Goal: Task Accomplishment & Management: Manage account settings

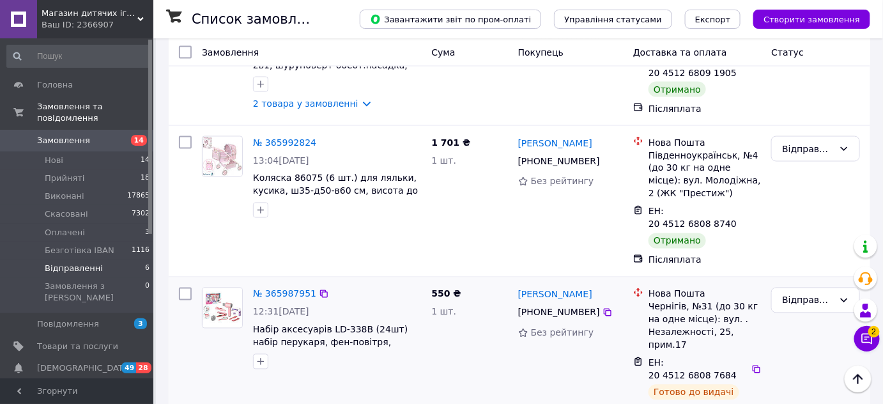
scroll to position [729, 0]
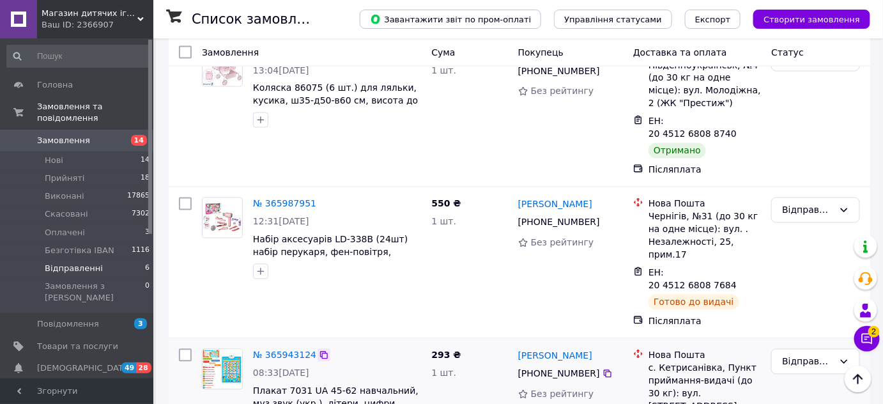
click at [320, 351] on icon at bounding box center [324, 355] width 8 height 8
drag, startPoint x: 517, startPoint y: 259, endPoint x: 577, endPoint y: 268, distance: 60.6
copy link "[PERSON_NAME]"
drag, startPoint x: 528, startPoint y: 291, endPoint x: 593, endPoint y: 281, distance: 65.9
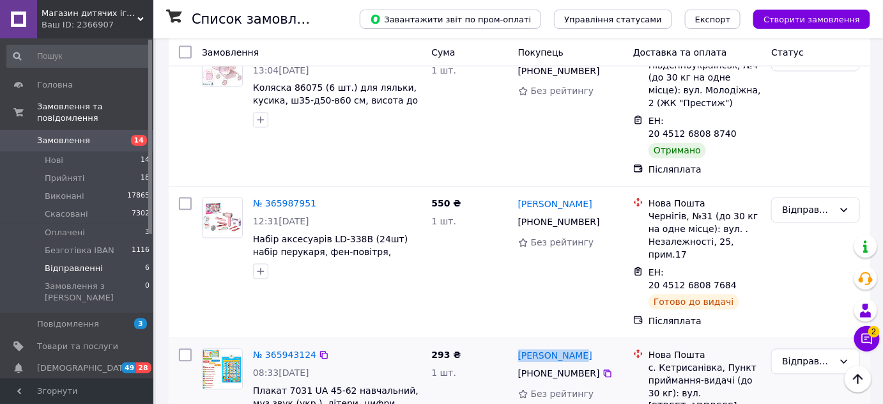
copy div "80 98 248 17 68"
drag, startPoint x: 251, startPoint y: 300, endPoint x: 320, endPoint y: 311, distance: 69.8
click at [320, 344] on div "№ 365943124 08:33[DATE] Плакат 7031 UA 45-62 навчальний, муз,звук (укр.), літер…" at bounding box center [337, 390] width 178 height 92
copy span "Плакат 7031 UA"
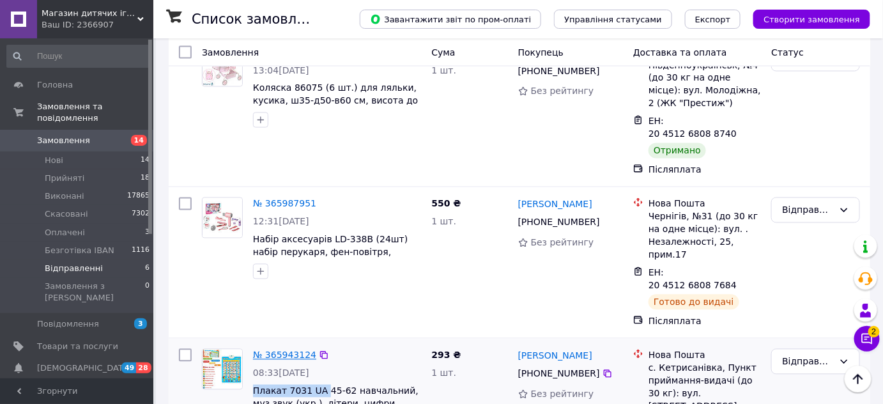
click at [287, 350] on link "№ 365943124" at bounding box center [284, 355] width 63 height 10
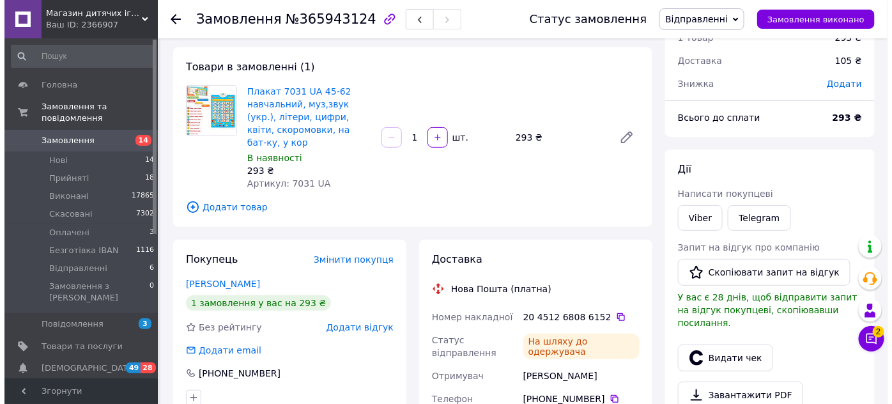
scroll to position [232, 0]
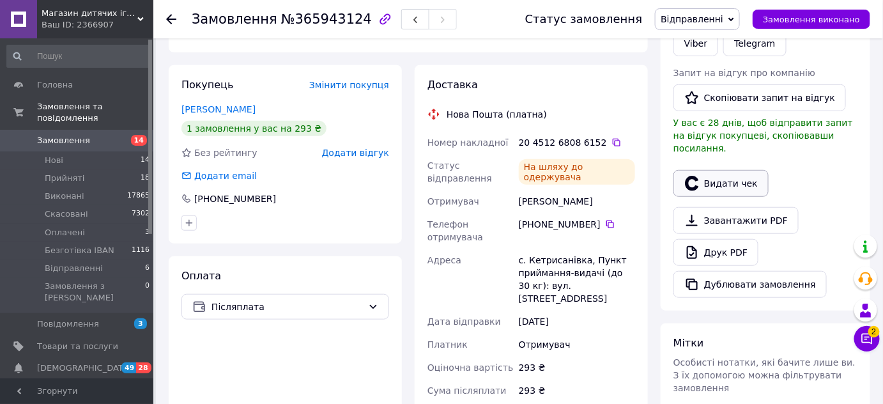
click at [727, 176] on button "Видати чек" at bounding box center [720, 183] width 95 height 27
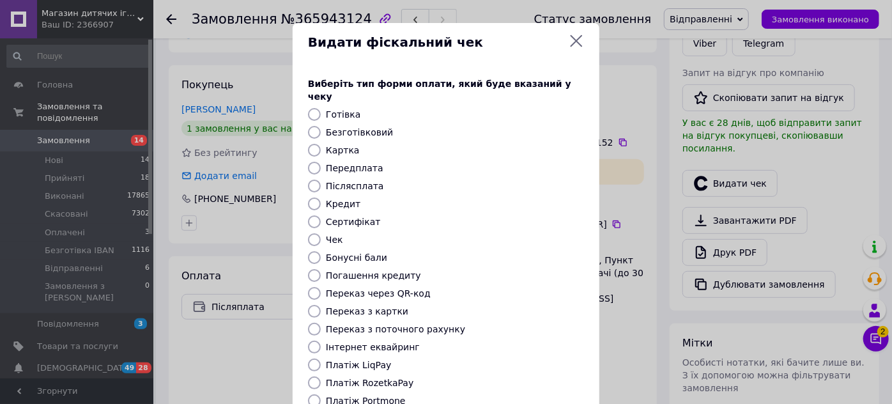
click at [319, 179] on div at bounding box center [314, 185] width 18 height 13
click at [314, 179] on input "Післясплата" at bounding box center [314, 185] width 13 height 13
radio input "true"
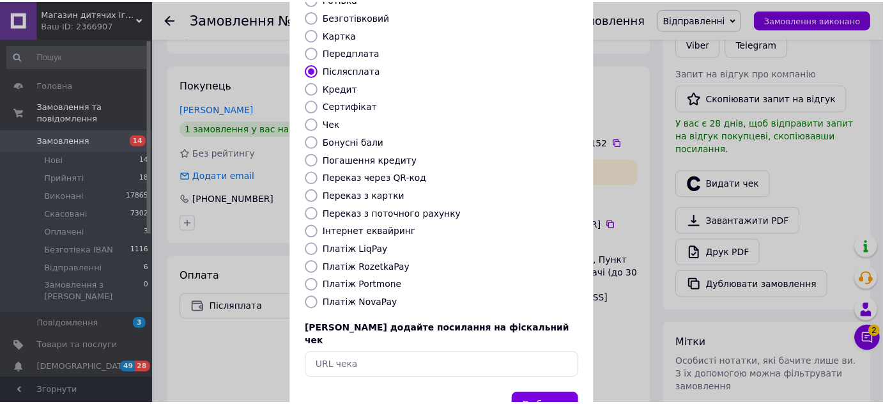
scroll to position [144, 0]
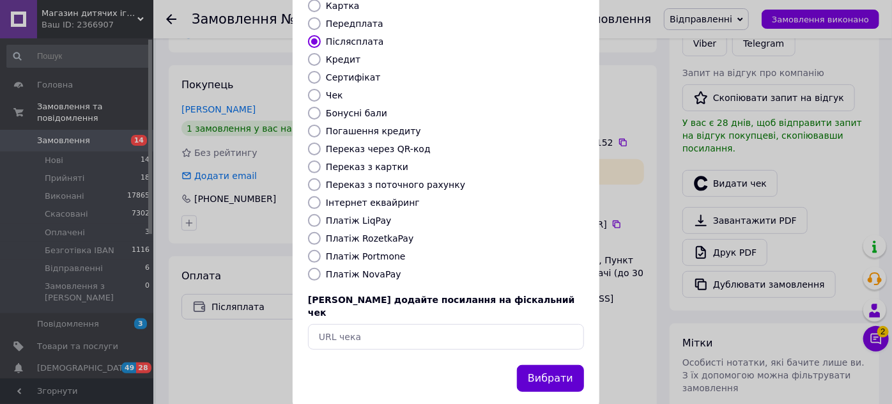
click at [545, 365] on button "Вибрати" at bounding box center [550, 378] width 67 height 27
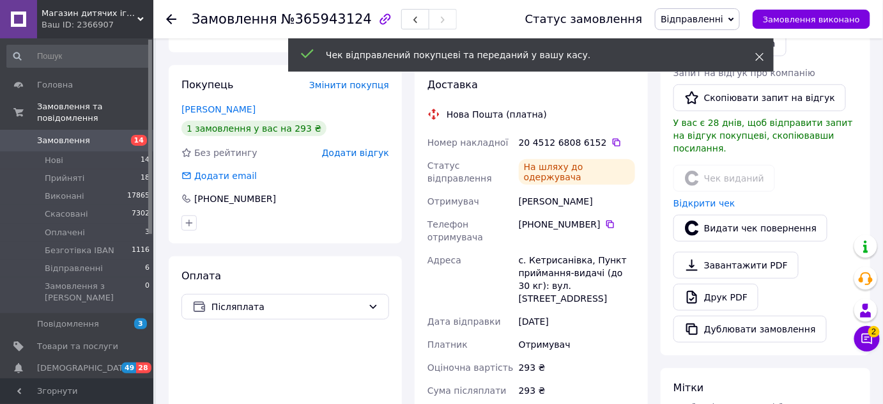
click at [763, 54] on use at bounding box center [760, 57] width 8 height 8
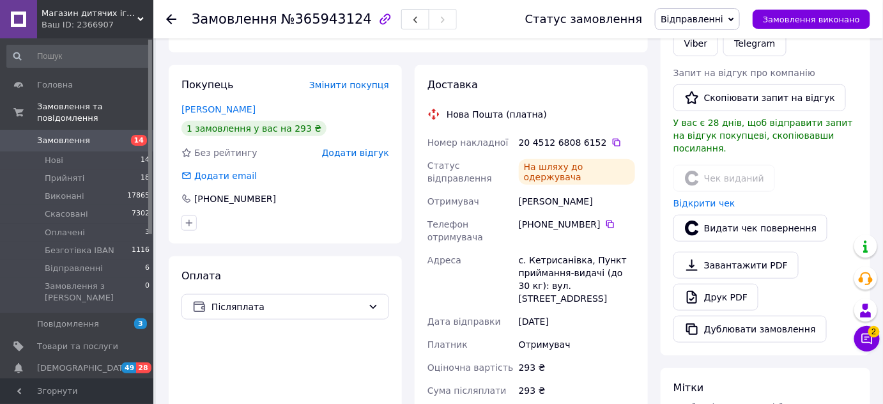
click at [734, 20] on icon at bounding box center [731, 20] width 6 height 6
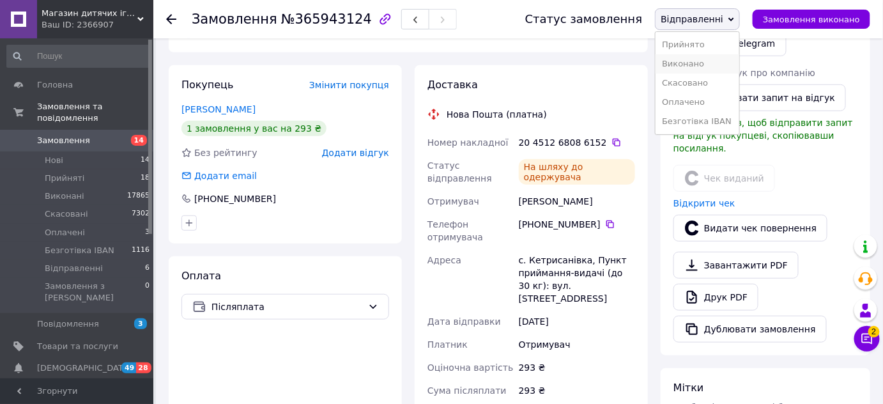
click at [708, 59] on li "Виконано" at bounding box center [697, 63] width 84 height 19
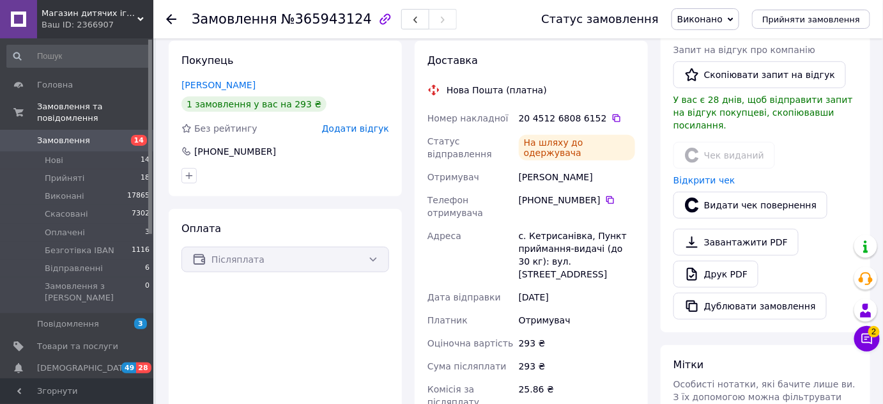
click at [175, 18] on use at bounding box center [171, 19] width 10 height 10
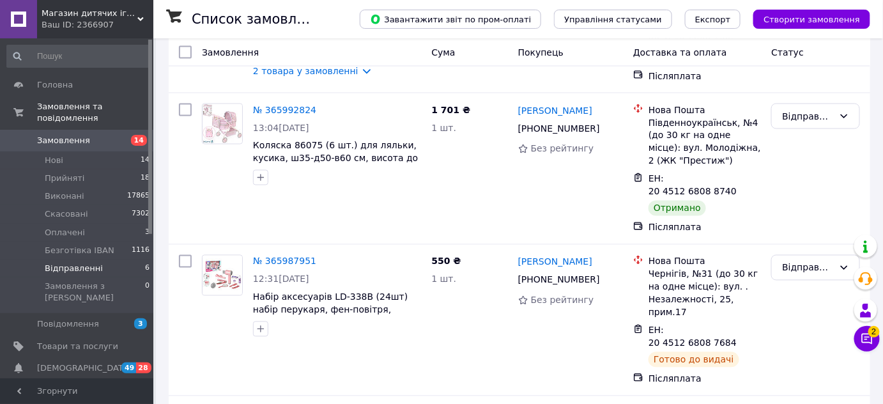
scroll to position [729, 0]
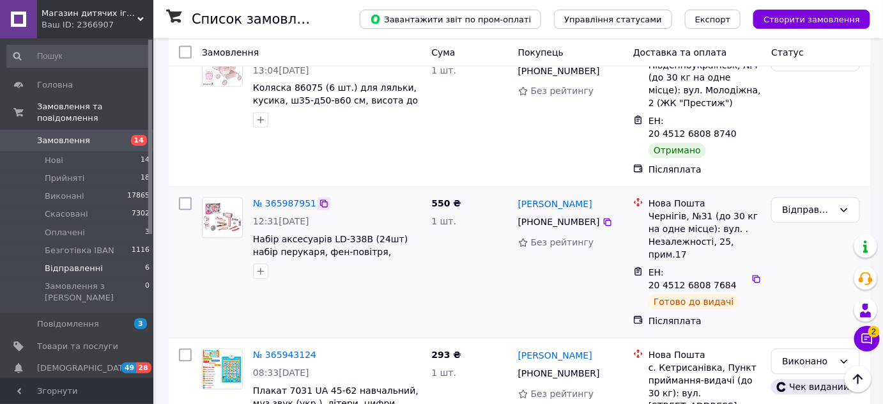
click at [319, 199] on icon at bounding box center [324, 204] width 10 height 10
drag, startPoint x: 514, startPoint y: 137, endPoint x: 618, endPoint y: 137, distance: 104.1
click at [618, 192] on div "[PERSON_NAME] [PHONE_NUMBER] Без рейтингу" at bounding box center [570, 262] width 115 height 141
copy link "[PERSON_NAME]"
drag, startPoint x: 528, startPoint y: 168, endPoint x: 605, endPoint y: 161, distance: 77.0
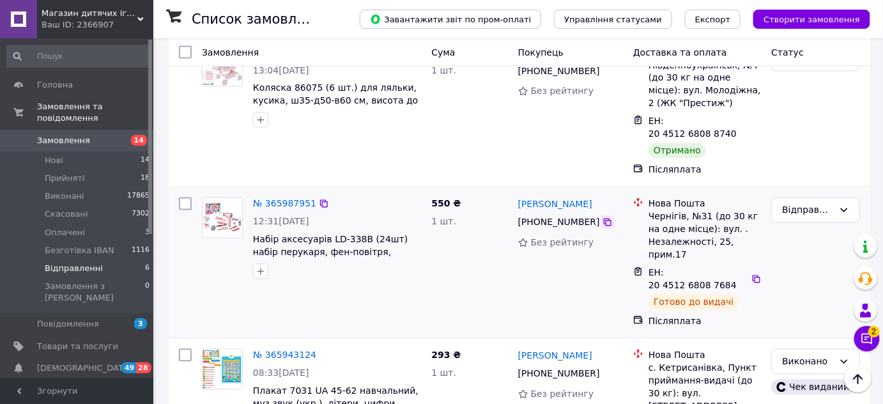
click at [594, 215] on div "[PHONE_NUMBER]" at bounding box center [570, 222] width 107 height 15
copy div "80 63 892 02 66"
drag, startPoint x: 252, startPoint y: 178, endPoint x: 359, endPoint y: 176, distance: 107.3
click at [359, 192] on div "№ 365987951 12:31[DATE] Набір аксесуарів LD-338B (24шт) набір перукаря, фен-пов…" at bounding box center [337, 238] width 178 height 92
copy span "Набір аксесуарів LD-338B"
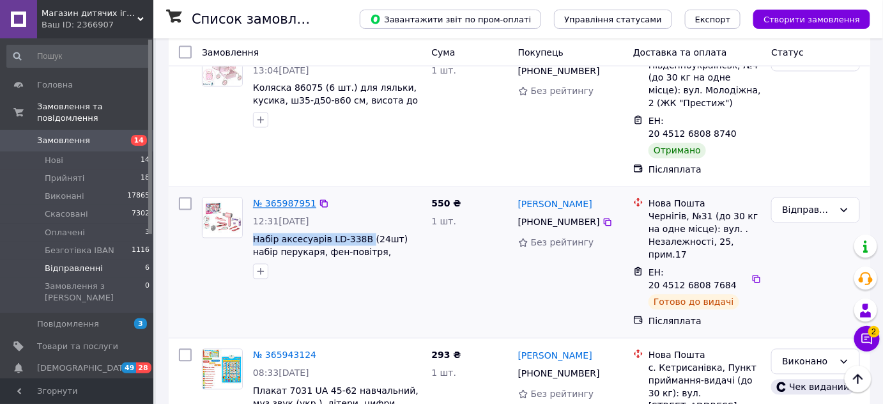
click at [282, 199] on link "№ 365987951" at bounding box center [284, 204] width 63 height 10
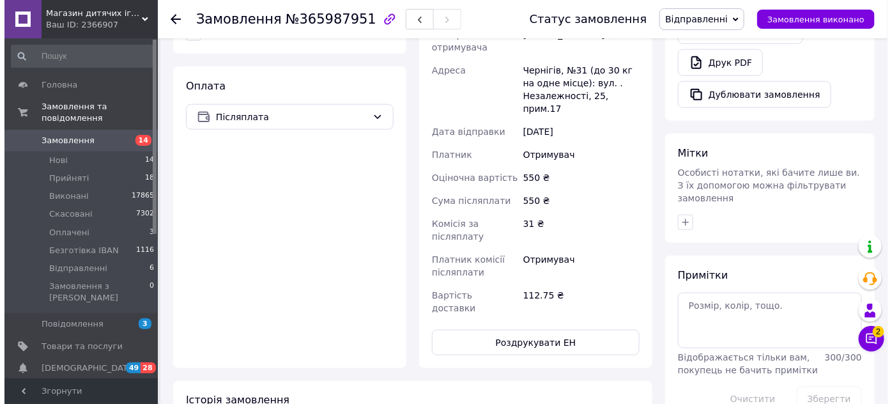
scroll to position [305, 0]
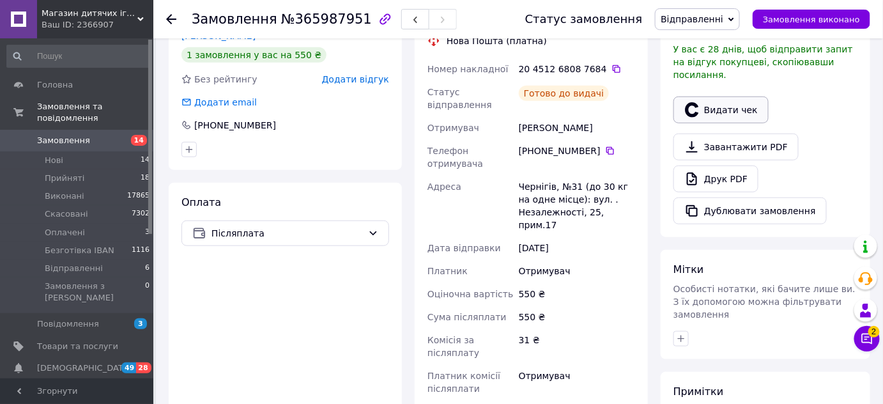
click at [700, 103] on button "Видати чек" at bounding box center [720, 109] width 95 height 27
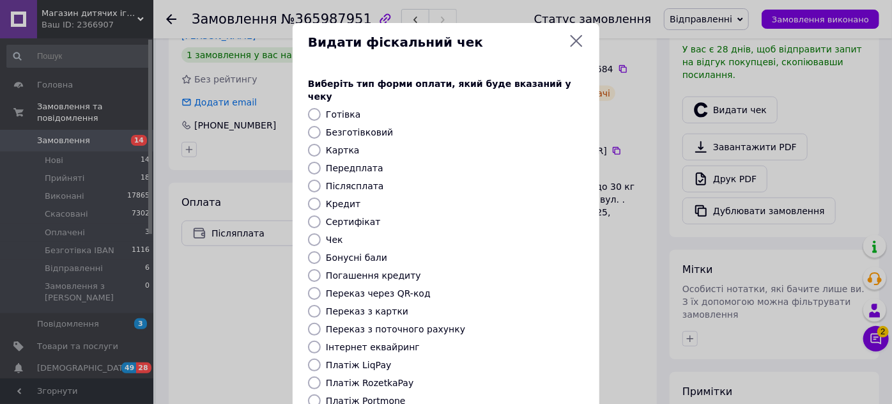
click at [315, 179] on input "Післясплата" at bounding box center [314, 185] width 13 height 13
radio input "true"
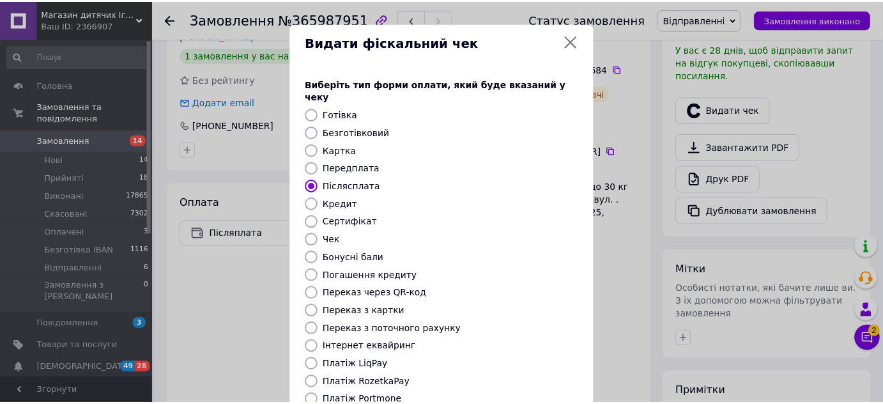
scroll to position [116, 0]
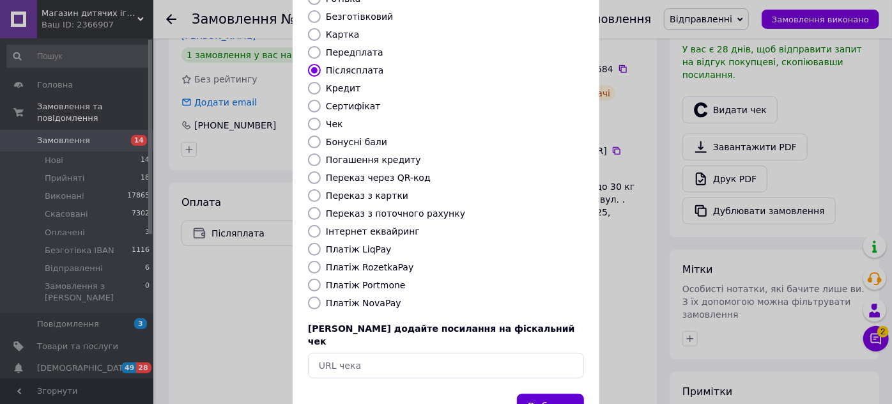
click at [546, 393] on button "Вибрати" at bounding box center [550, 406] width 67 height 27
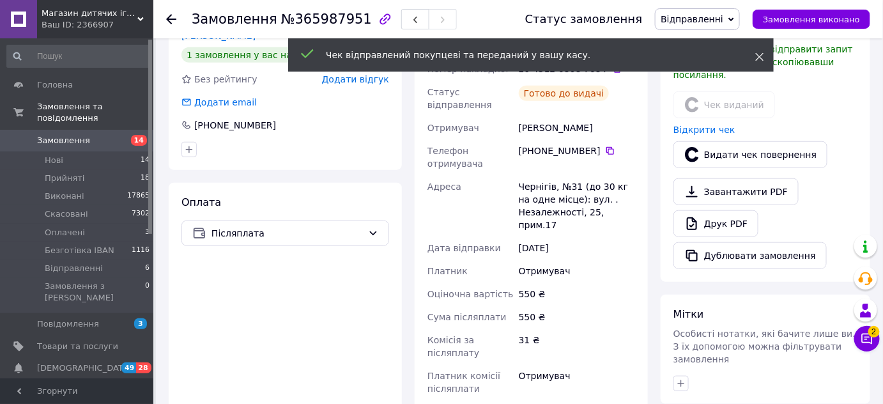
click at [761, 56] on icon at bounding box center [759, 56] width 9 height 9
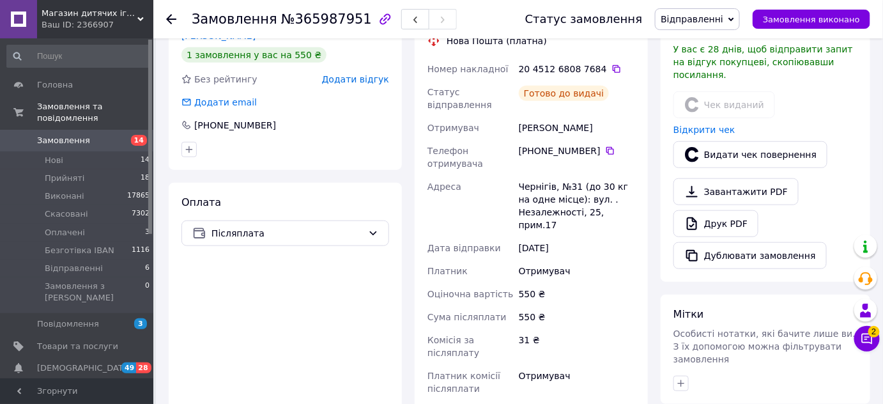
click at [734, 17] on icon at bounding box center [731, 20] width 6 height 6
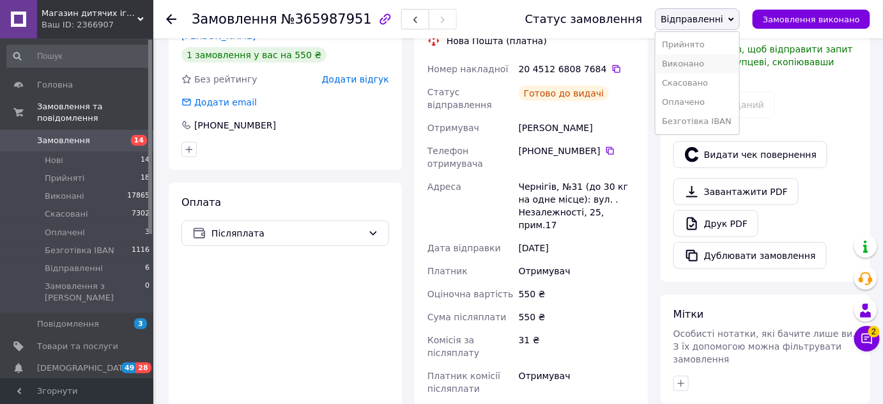
click at [706, 66] on li "Виконано" at bounding box center [697, 63] width 84 height 19
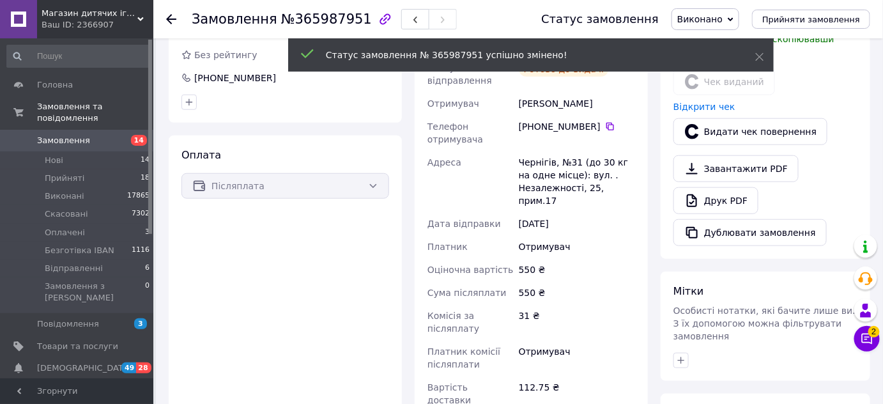
scroll to position [281, 0]
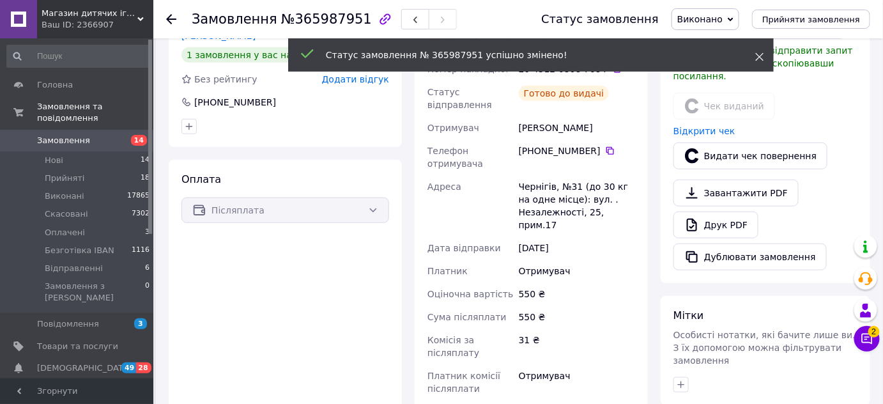
click at [759, 57] on icon at bounding box center [759, 56] width 9 height 9
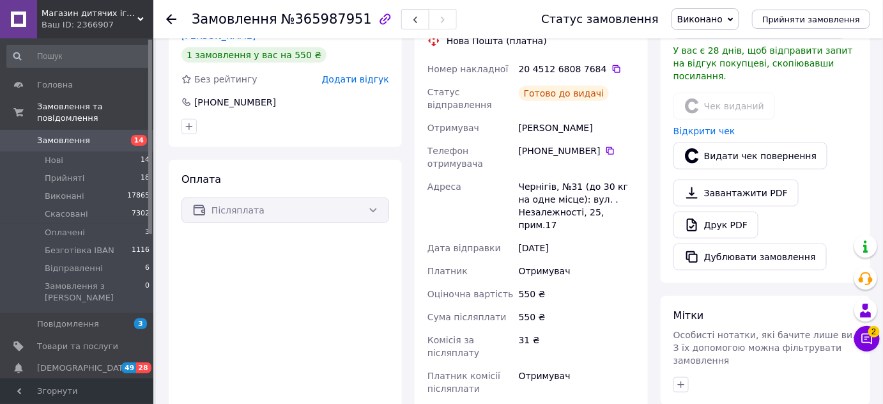
click at [171, 17] on icon at bounding box center [171, 19] width 10 height 10
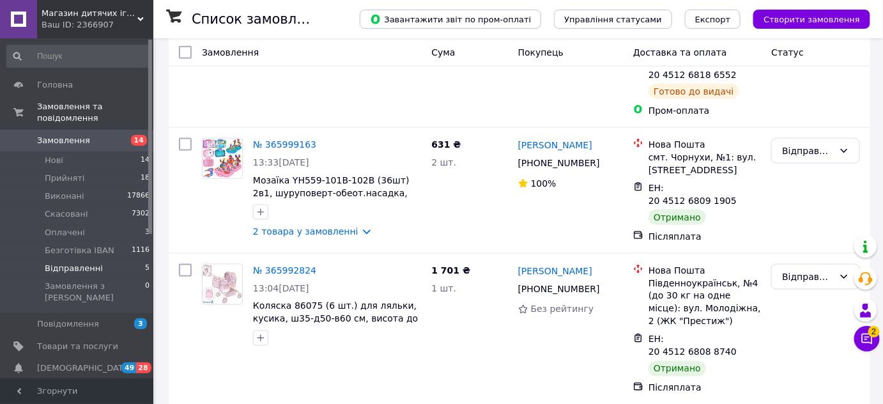
scroll to position [593, 0]
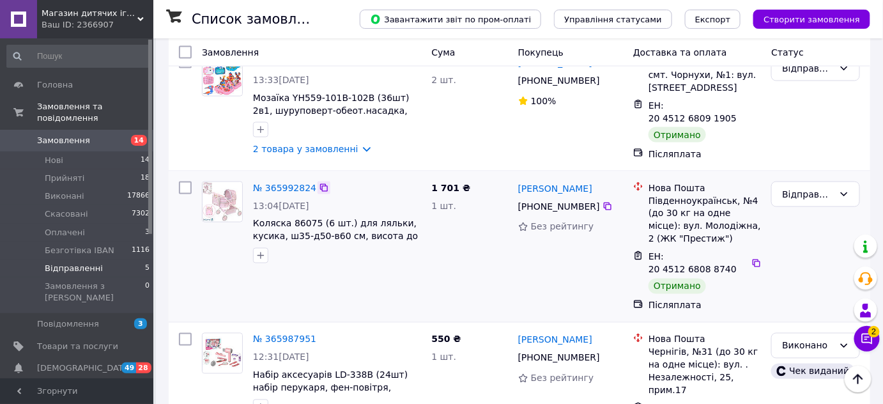
click at [319, 183] on icon at bounding box center [324, 188] width 10 height 10
drag, startPoint x: 514, startPoint y: 137, endPoint x: 565, endPoint y: 137, distance: 51.1
click at [565, 176] on div "[PERSON_NAME] [PHONE_NUMBER] Без рейтингу" at bounding box center [570, 246] width 115 height 141
copy link "[PERSON_NAME]"
drag, startPoint x: 530, startPoint y: 163, endPoint x: 591, endPoint y: 158, distance: 61.5
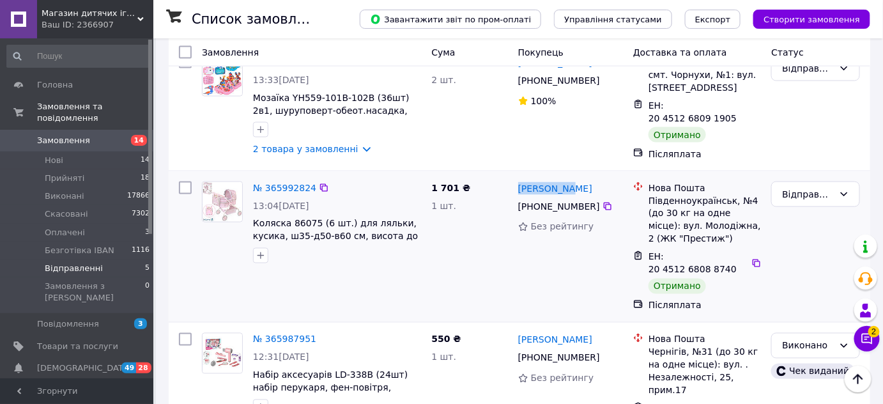
click at [591, 197] on div "[PHONE_NUMBER]" at bounding box center [558, 206] width 87 height 18
copy div "80 67 510 39 56"
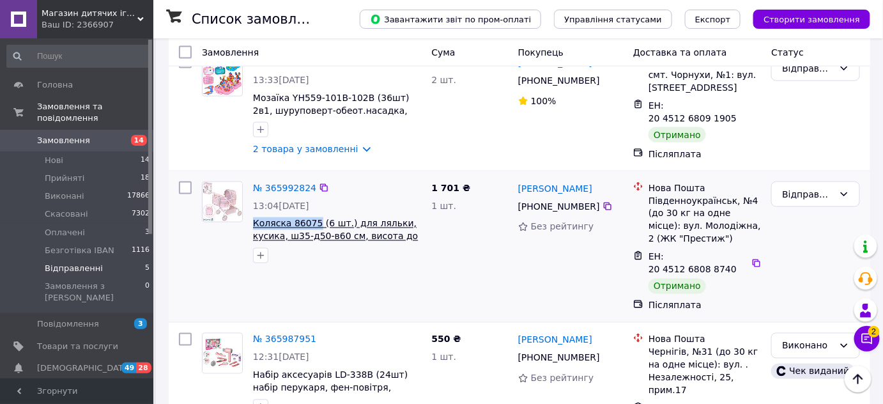
drag, startPoint x: 248, startPoint y: 180, endPoint x: 313, endPoint y: 178, distance: 65.2
click at [313, 178] on div "№ 365992824 13:04[DATE] Коляска 86075 (6 шт.) для ляльки, кусика, ш35-д50-в60 с…" at bounding box center [337, 222] width 178 height 92
copy span "Коляска 86075"
click at [290, 183] on link "№ 365992824" at bounding box center [284, 188] width 63 height 10
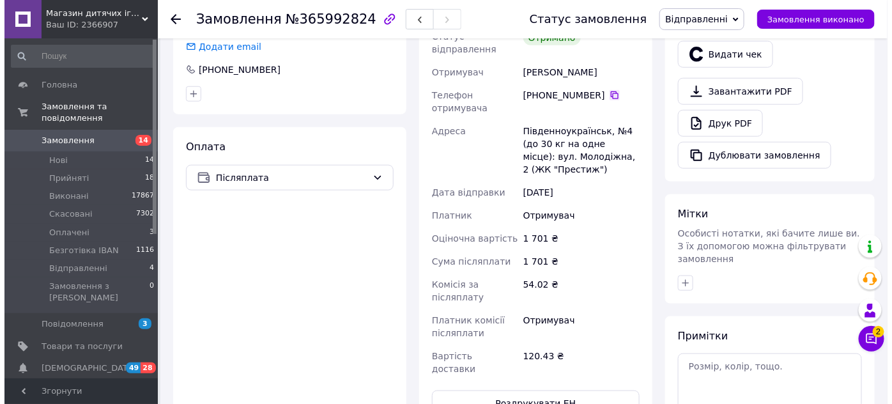
scroll to position [187, 0]
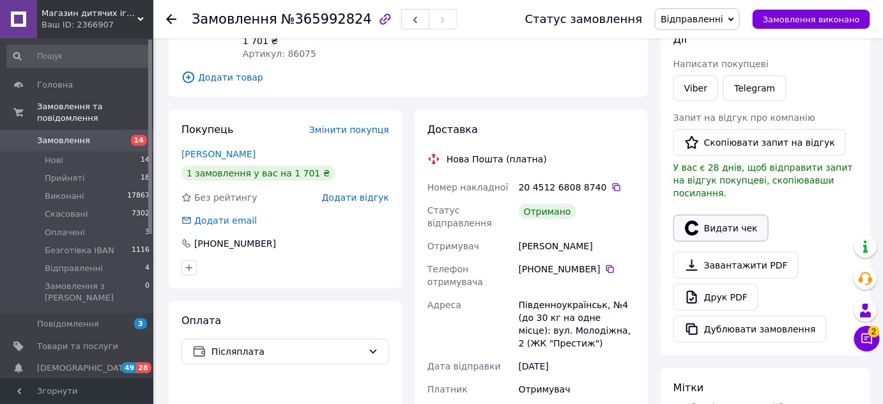
click at [749, 218] on button "Видати чек" at bounding box center [720, 228] width 95 height 27
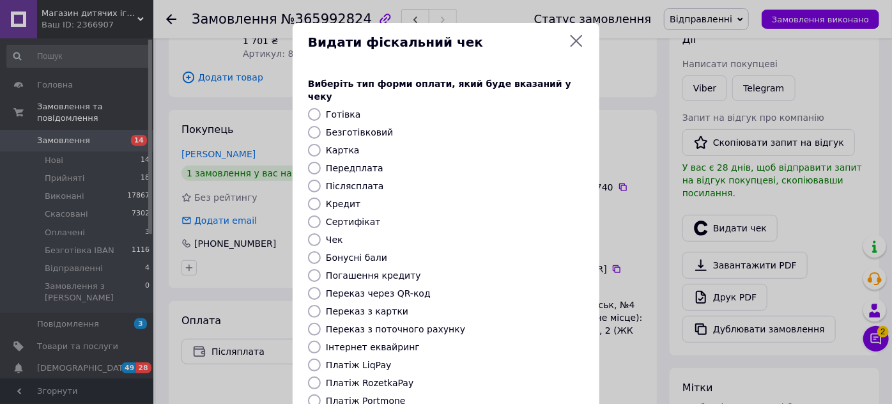
click at [310, 179] on input "Післясплата" at bounding box center [314, 185] width 13 height 13
radio input "true"
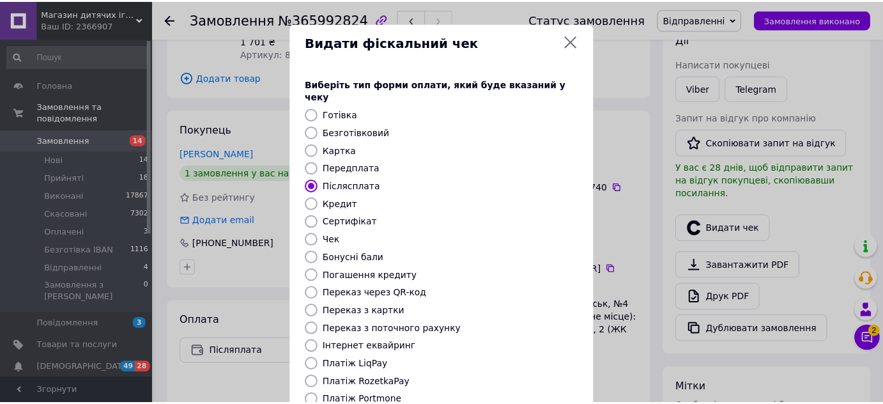
scroll to position [144, 0]
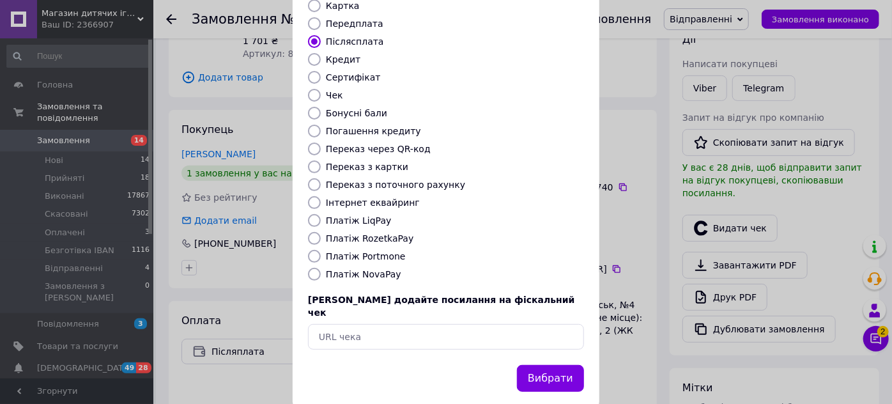
click at [552, 365] on button "Вибрати" at bounding box center [550, 378] width 67 height 27
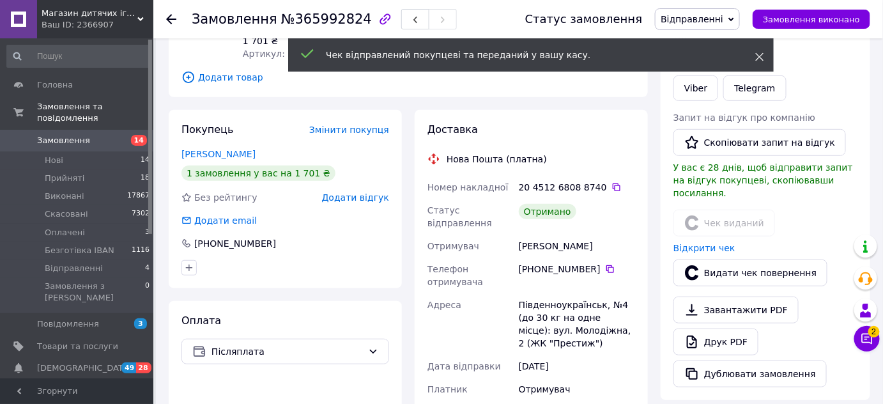
click at [759, 59] on icon at bounding box center [759, 56] width 9 height 9
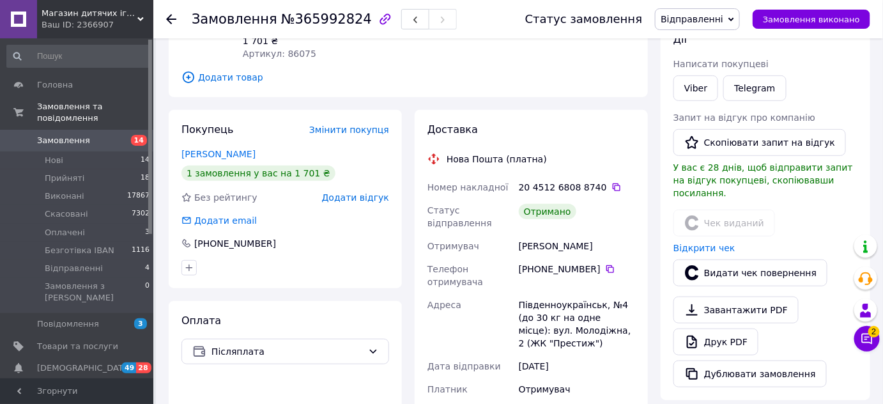
click at [734, 20] on icon at bounding box center [731, 19] width 6 height 4
click at [722, 68] on li "Виконано" at bounding box center [697, 63] width 84 height 19
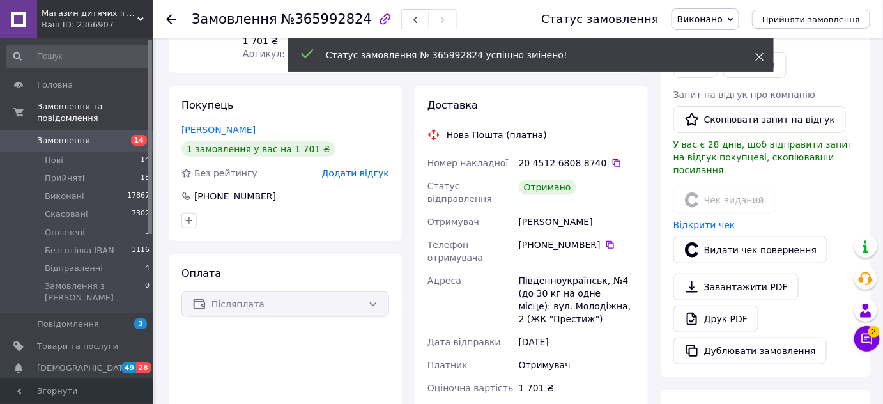
click at [755, 54] on icon at bounding box center [759, 56] width 9 height 9
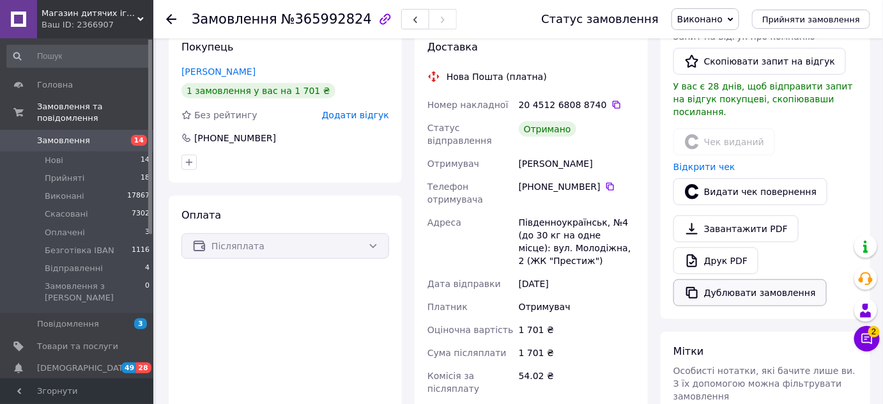
scroll to position [71, 0]
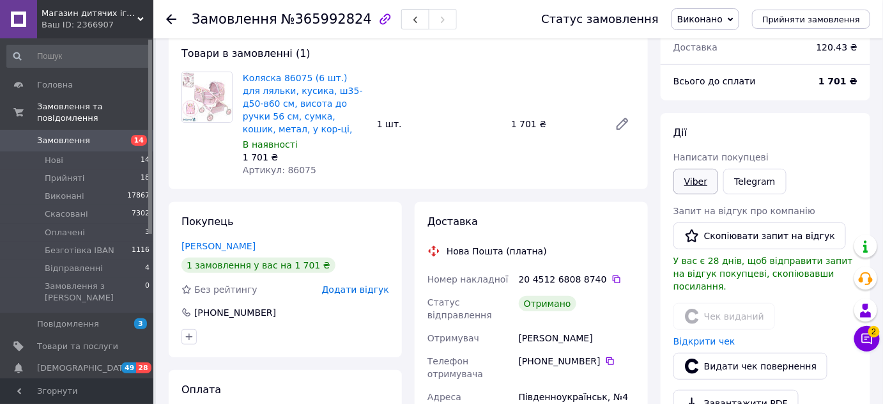
click at [699, 184] on link "Viber" at bounding box center [695, 182] width 45 height 26
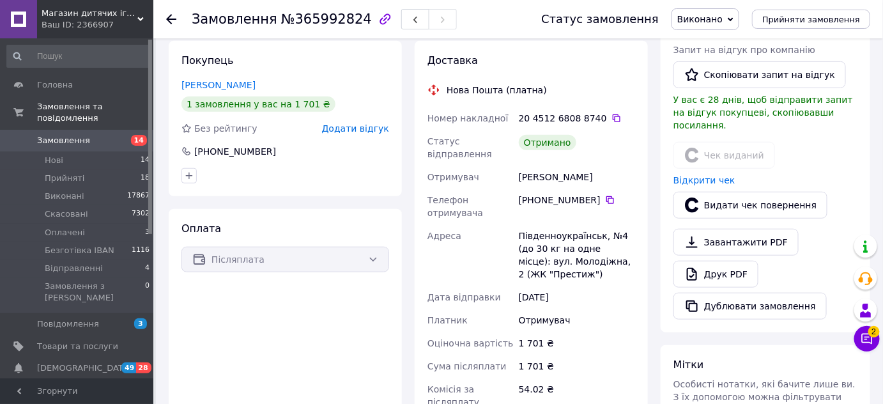
scroll to position [116, 0]
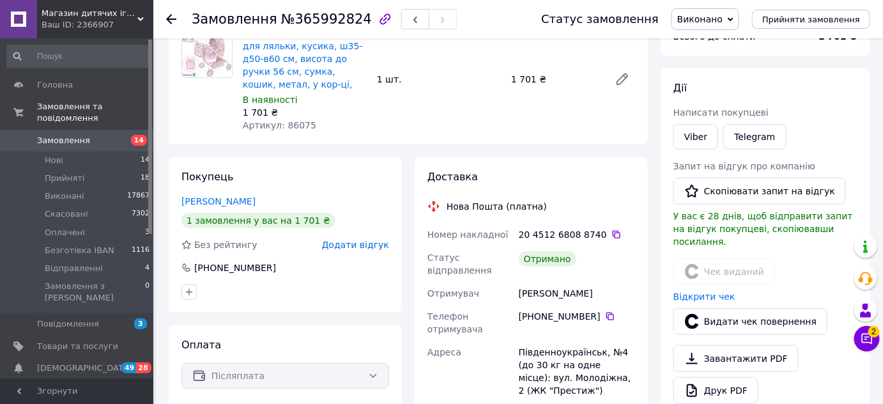
click at [172, 18] on use at bounding box center [171, 19] width 10 height 10
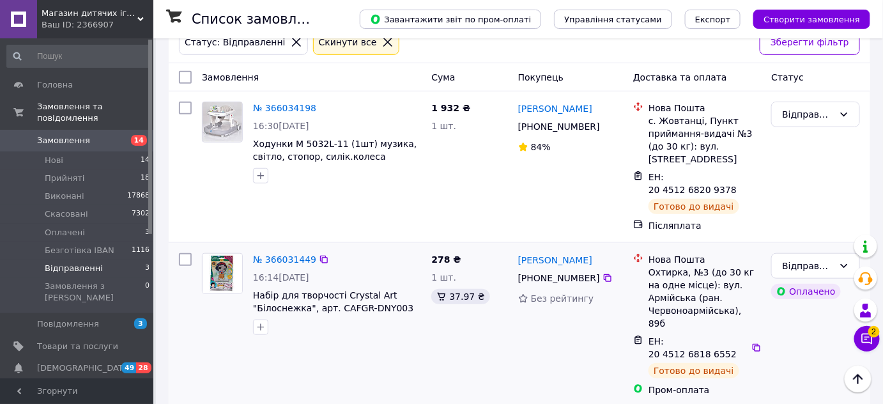
scroll to position [329, 0]
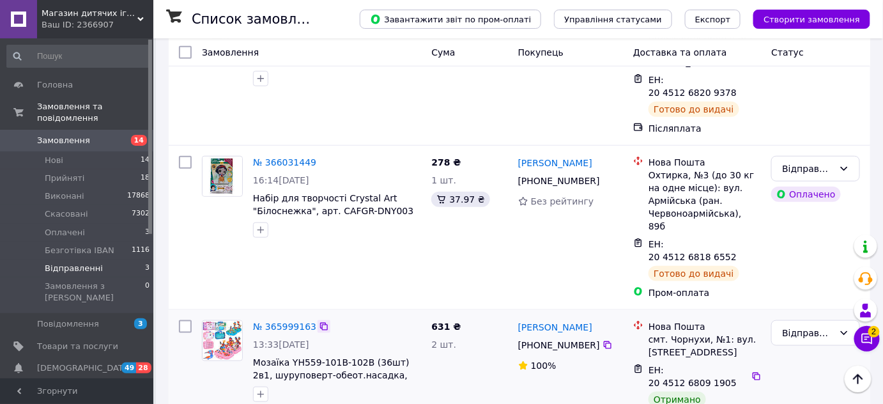
click at [319, 321] on icon at bounding box center [324, 326] width 10 height 10
drag, startPoint x: 515, startPoint y: 278, endPoint x: 600, endPoint y: 284, distance: 85.1
click at [600, 315] on div "[PERSON_NAME] [PHONE_NUMBER]%" at bounding box center [570, 372] width 115 height 115
copy link "[PERSON_NAME]"
drag, startPoint x: 530, startPoint y: 304, endPoint x: 614, endPoint y: 330, distance: 88.1
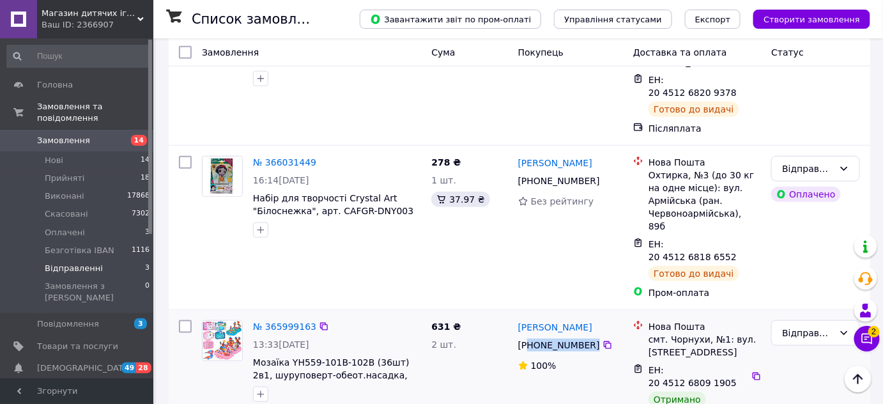
click at [597, 337] on div "[PHONE_NUMBER]" at bounding box center [570, 344] width 107 height 15
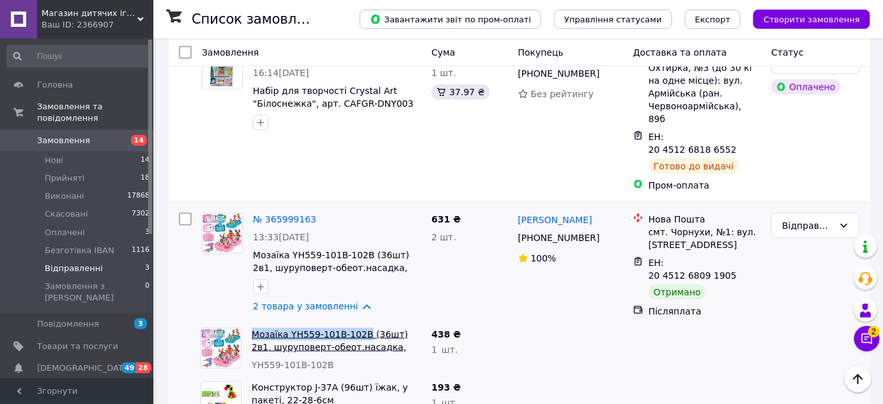
drag, startPoint x: 249, startPoint y: 287, endPoint x: 358, endPoint y: 291, distance: 108.6
click at [358, 323] on div "Мозаїка YH559-101B-102B (36шт) 2в1, шуруповерт-обеот.насадка, чемодан, болти, 2…" at bounding box center [336, 350] width 179 height 54
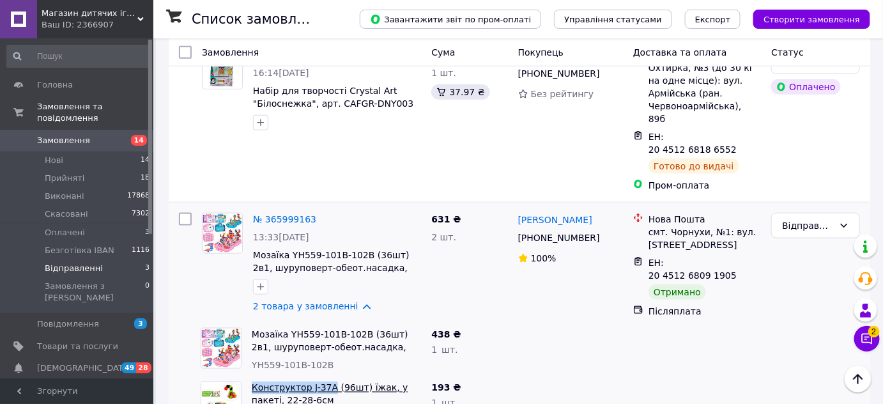
drag, startPoint x: 248, startPoint y: 342, endPoint x: 328, endPoint y: 348, distance: 80.1
click at [328, 376] on div "Конструктор J-37A (96шт) їжак, у пакеті, 22-28-6см J-37A" at bounding box center [336, 403] width 179 height 54
click at [298, 301] on link "2 товара у замовленні" at bounding box center [305, 306] width 105 height 10
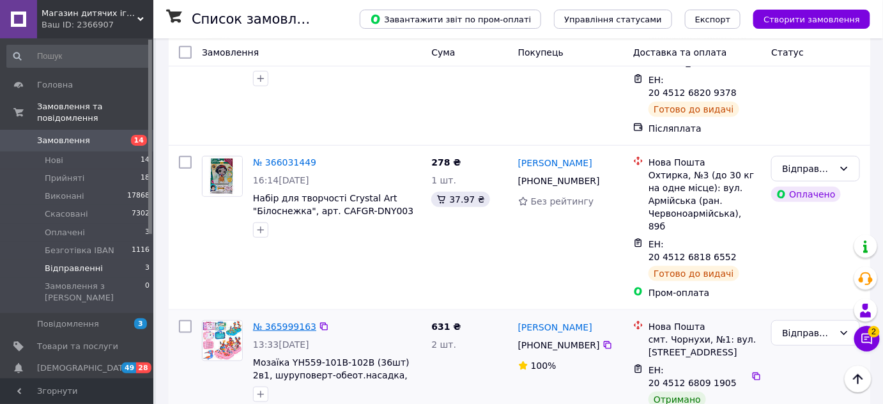
click at [300, 321] on link "№ 365999163" at bounding box center [284, 326] width 63 height 10
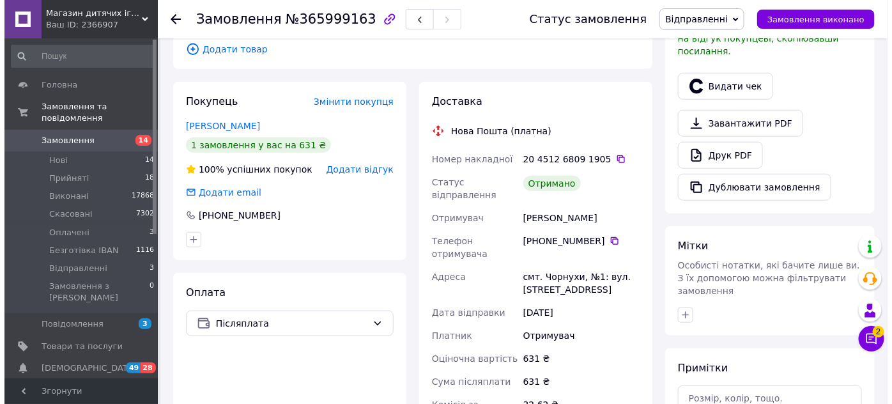
scroll to position [213, 0]
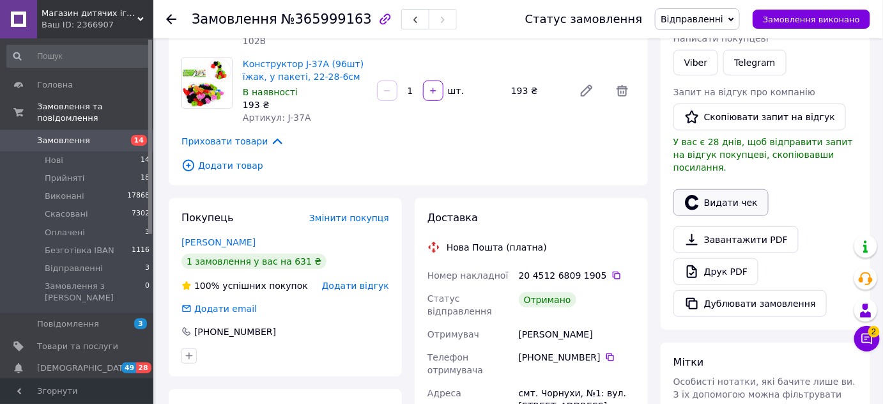
click at [719, 192] on button "Видати чек" at bounding box center [720, 202] width 95 height 27
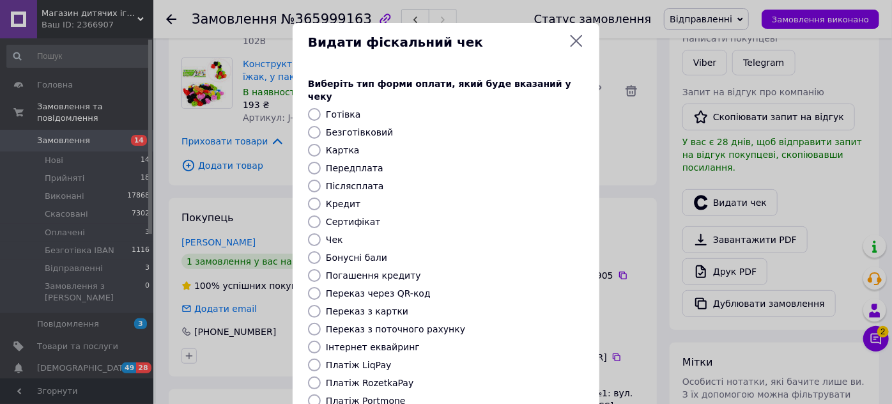
click at [309, 179] on input "Післясплата" at bounding box center [314, 185] width 13 height 13
radio input "true"
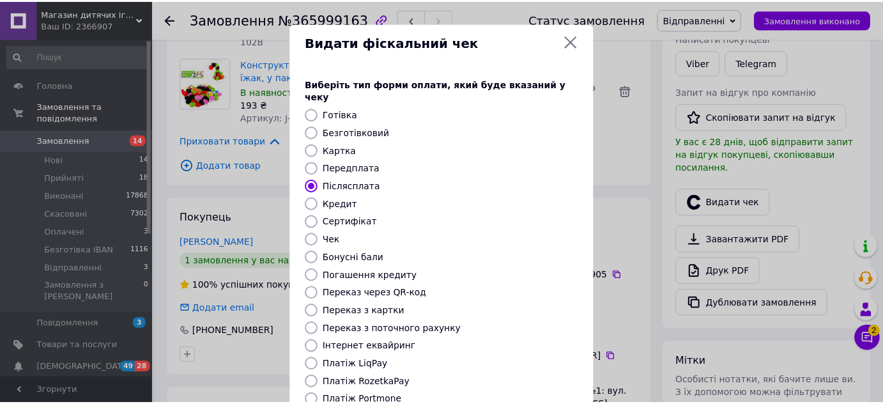
scroll to position [116, 0]
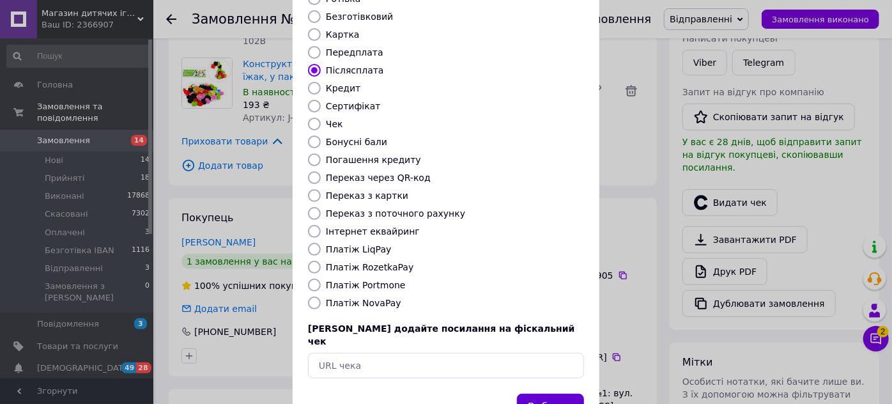
click at [550, 393] on button "Вибрати" at bounding box center [550, 406] width 67 height 27
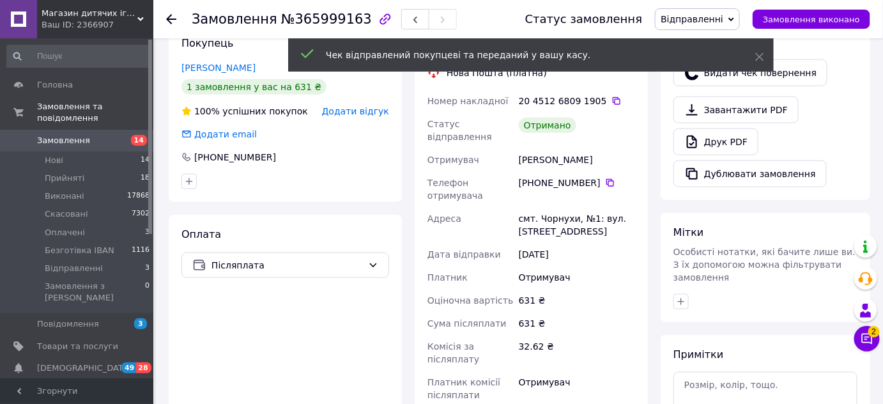
scroll to position [445, 0]
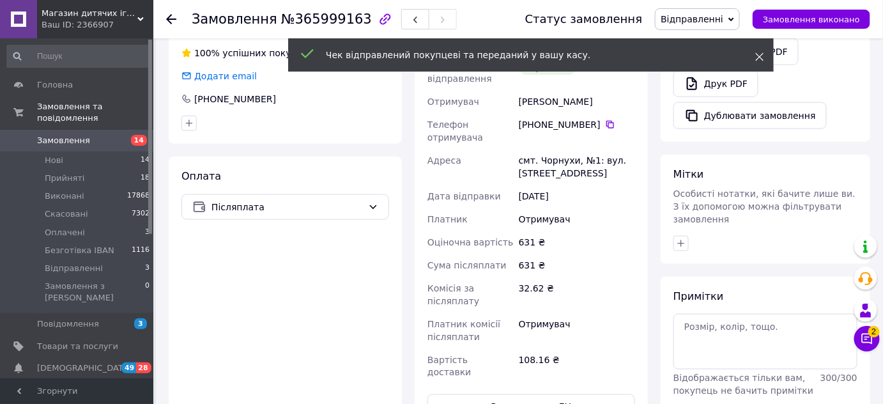
click at [763, 62] on span at bounding box center [759, 56] width 9 height 13
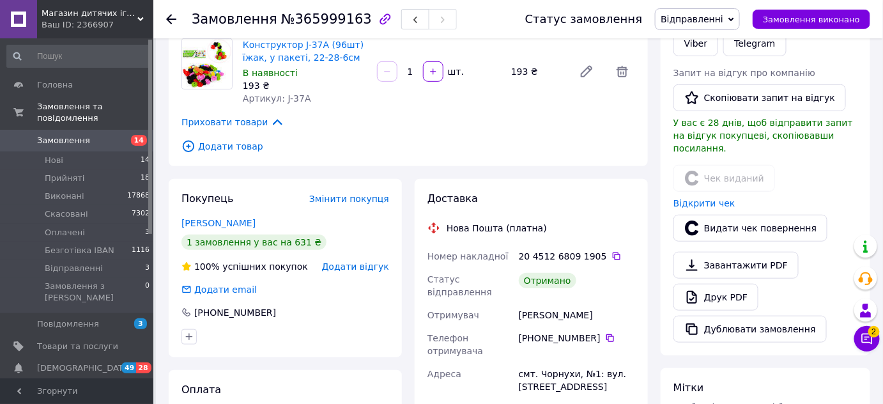
scroll to position [464, 0]
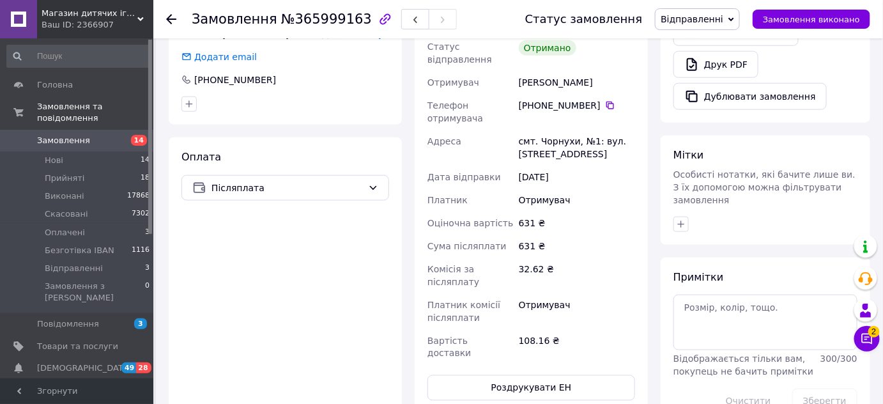
click at [739, 17] on span "Відправленні" at bounding box center [697, 19] width 85 height 22
click at [715, 61] on li "Виконано" at bounding box center [697, 63] width 84 height 19
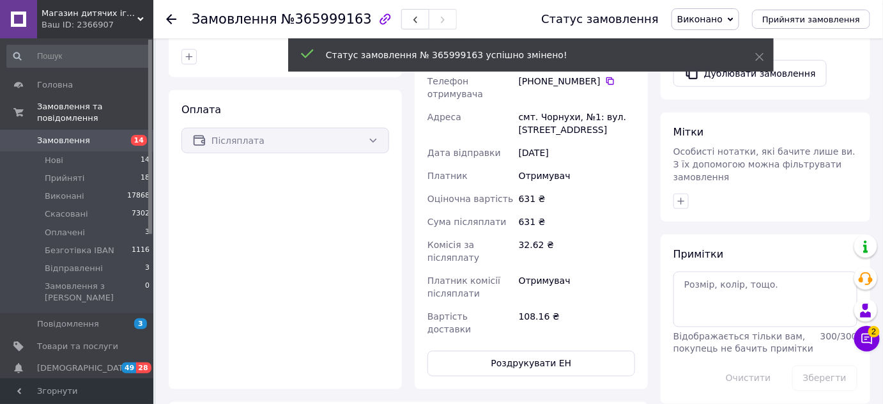
scroll to position [439, 0]
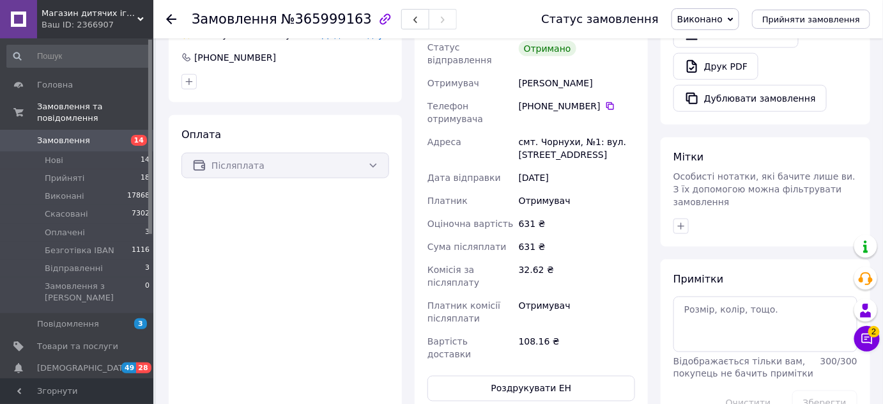
click at [176, 22] on div at bounding box center [179, 19] width 26 height 38
click at [172, 19] on icon at bounding box center [171, 19] width 10 height 10
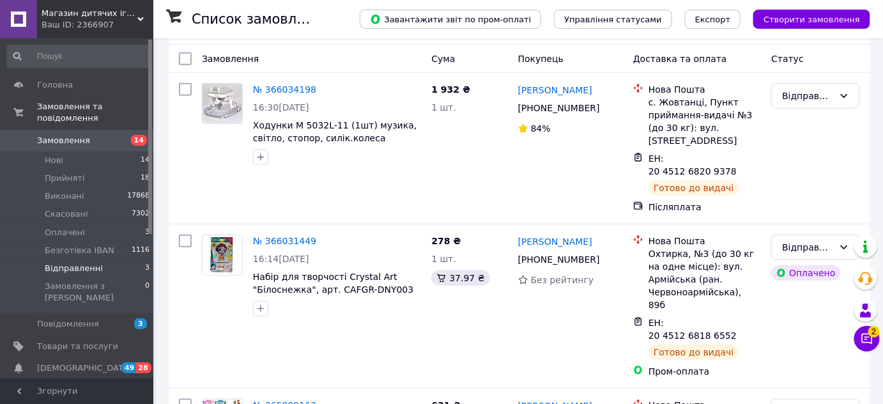
scroll to position [329, 0]
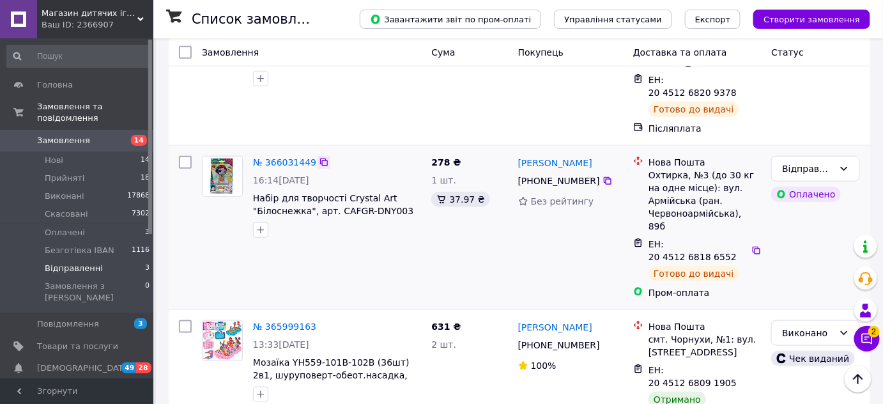
click at [320, 158] on icon at bounding box center [324, 162] width 8 height 8
drag, startPoint x: 514, startPoint y: 140, endPoint x: 609, endPoint y: 142, distance: 95.2
click at [609, 151] on div "[PERSON_NAME] [PHONE_NUMBER] Без рейтингу" at bounding box center [570, 227] width 115 height 153
drag, startPoint x: 530, startPoint y: 167, endPoint x: 596, endPoint y: 163, distance: 66.6
click at [596, 173] on div "[PHONE_NUMBER]" at bounding box center [570, 180] width 107 height 15
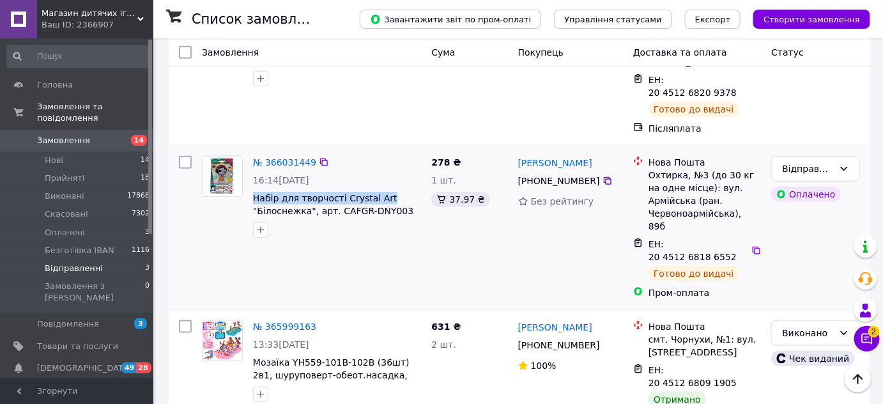
drag, startPoint x: 250, startPoint y: 183, endPoint x: 379, endPoint y: 176, distance: 129.2
click at [379, 176] on div "№ 366031449 16:14[DATE] Набір для творчості Crystal Art "Білоснежка", арт. CAFG…" at bounding box center [337, 197] width 178 height 92
click at [269, 157] on link "№ 366031449" at bounding box center [284, 162] width 63 height 10
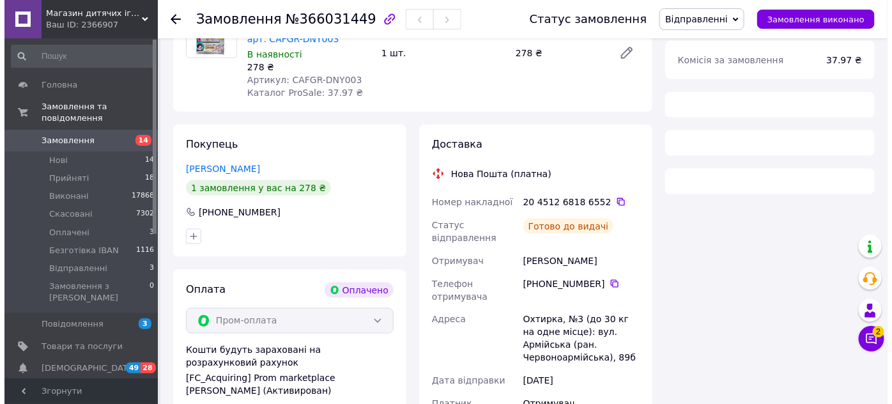
scroll to position [561, 0]
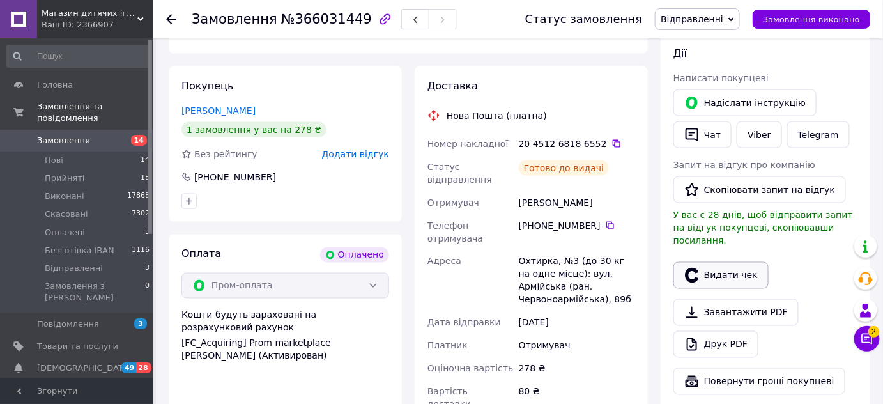
click at [713, 262] on button "Видати чек" at bounding box center [720, 275] width 95 height 27
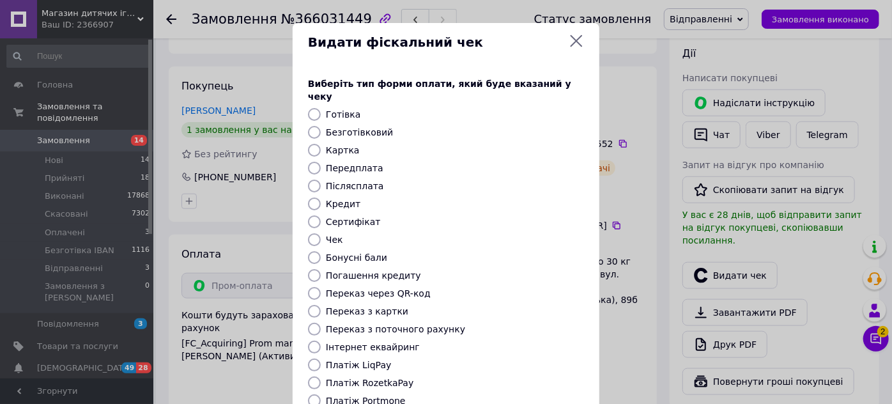
click at [319, 162] on div at bounding box center [314, 168] width 18 height 13
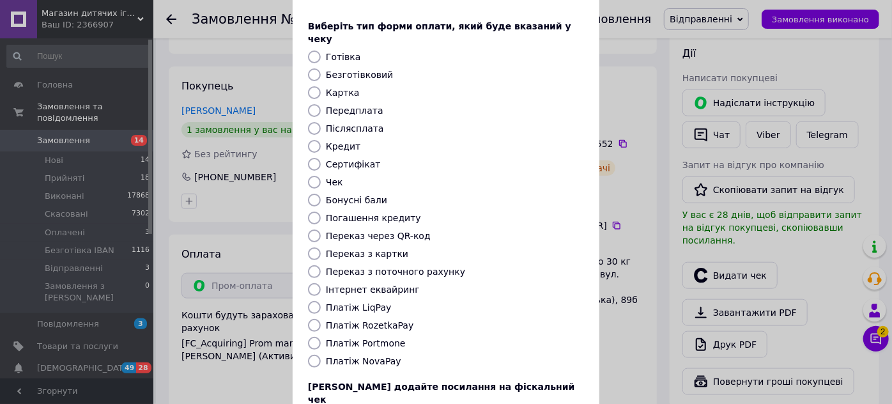
click at [312, 104] on input "Передплата" at bounding box center [314, 110] width 13 height 13
radio input "true"
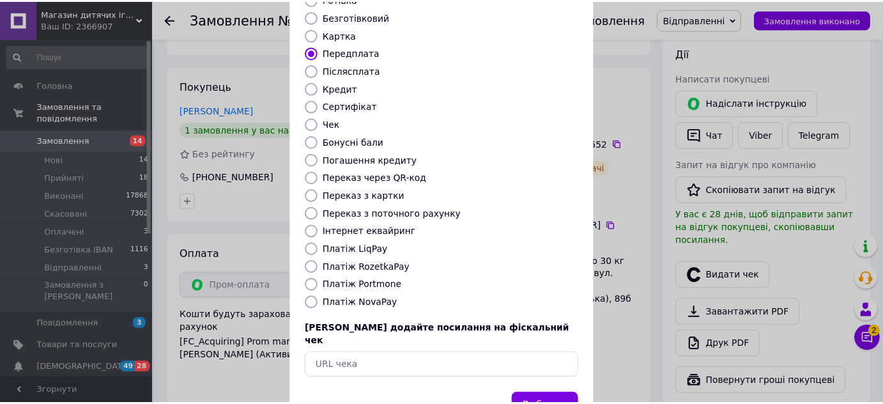
scroll to position [144, 0]
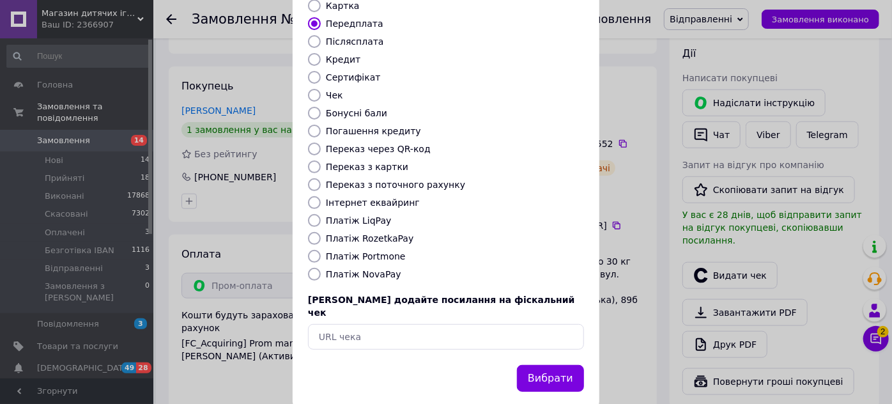
click at [565, 365] on button "Вибрати" at bounding box center [550, 378] width 67 height 27
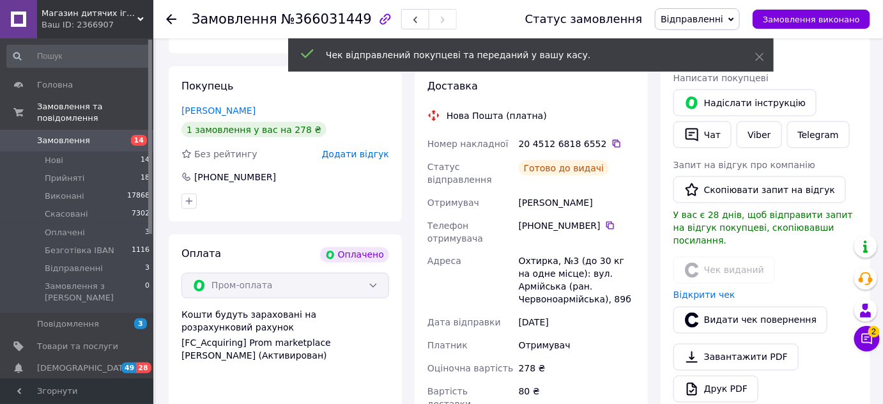
drag, startPoint x: 761, startPoint y: 56, endPoint x: 756, endPoint y: 47, distance: 9.7
click at [761, 56] on icon at bounding box center [759, 56] width 9 height 9
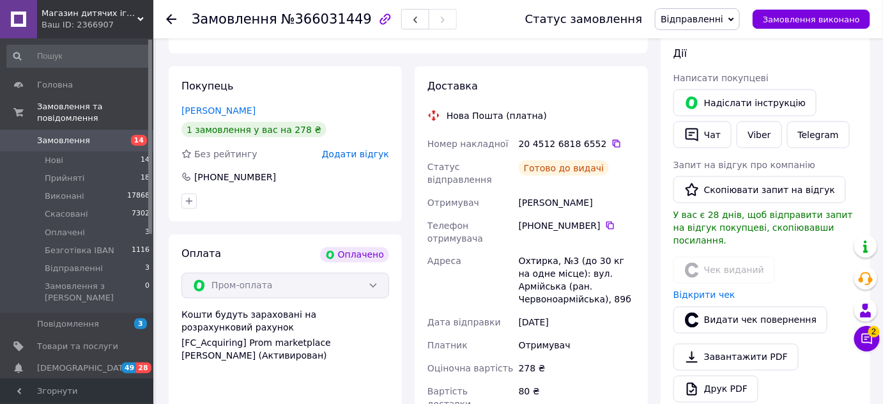
click at [740, 15] on span "Відправленні" at bounding box center [697, 19] width 85 height 22
click at [703, 60] on li "Виконано" at bounding box center [697, 63] width 84 height 19
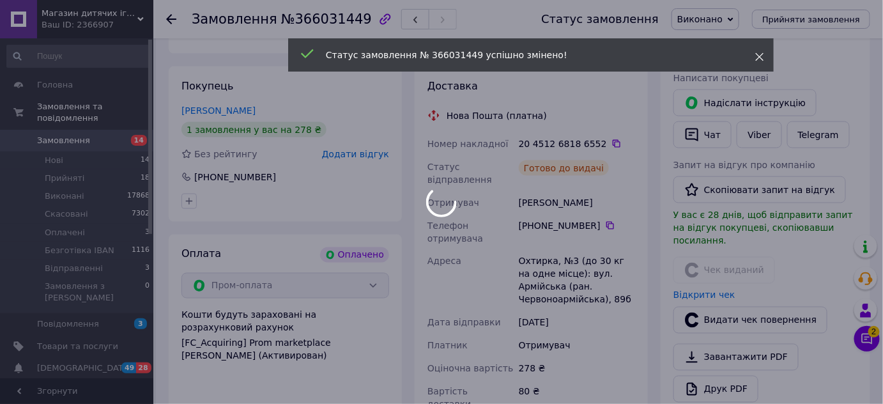
scroll to position [13, 0]
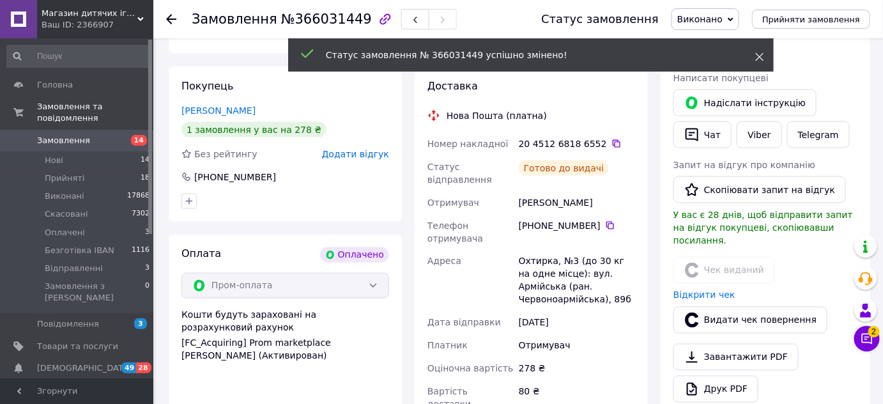
click at [759, 58] on icon at bounding box center [759, 56] width 9 height 9
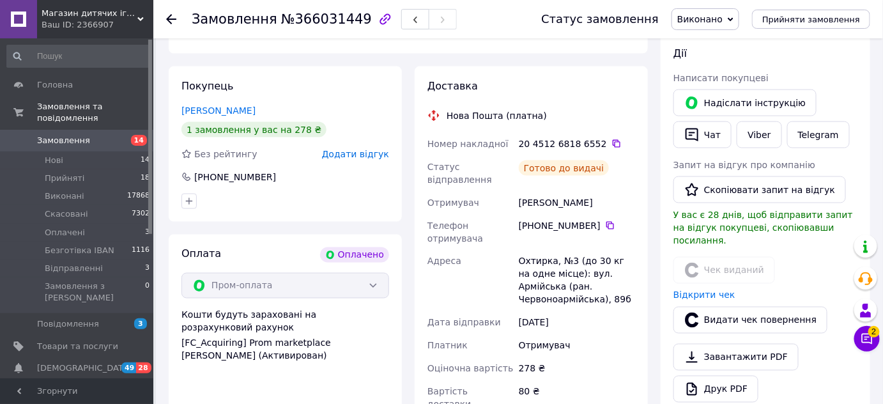
click at [174, 15] on icon at bounding box center [171, 19] width 10 height 10
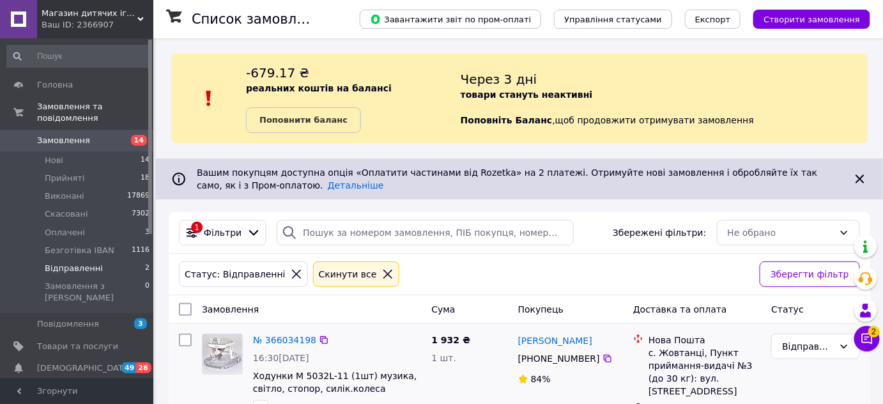
scroll to position [208, 0]
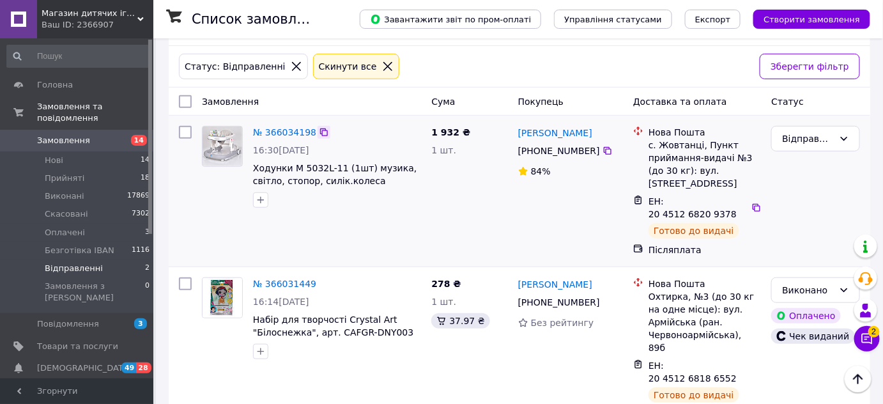
click at [320, 131] on icon at bounding box center [324, 132] width 8 height 8
drag, startPoint x: 517, startPoint y: 120, endPoint x: 613, endPoint y: 145, distance: 99.0
click at [603, 132] on div "[PERSON_NAME] [PHONE_NUMBER]%" at bounding box center [570, 191] width 115 height 141
drag, startPoint x: 530, startPoint y: 148, endPoint x: 593, endPoint y: 157, distance: 64.0
click at [596, 153] on div "[PHONE_NUMBER]" at bounding box center [570, 150] width 107 height 15
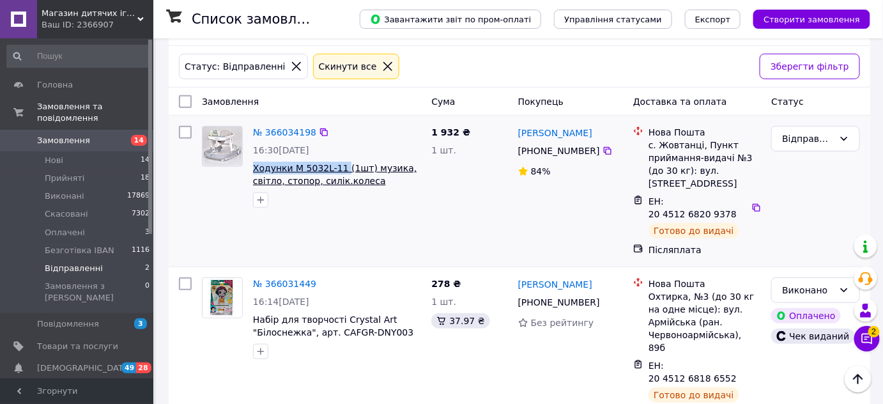
drag, startPoint x: 251, startPoint y: 165, endPoint x: 340, endPoint y: 171, distance: 89.6
click at [340, 171] on div "№ 366034198 16:30[DATE] Ходунки M 5032L-11 (1шт) музика, свiтло, стопор, силiк.…" at bounding box center [337, 167] width 178 height 92
click at [271, 132] on link "№ 366034198" at bounding box center [284, 132] width 63 height 10
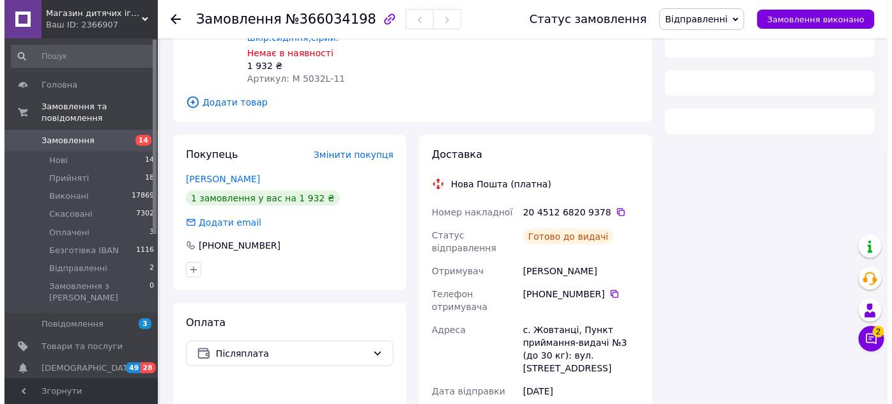
scroll to position [208, 0]
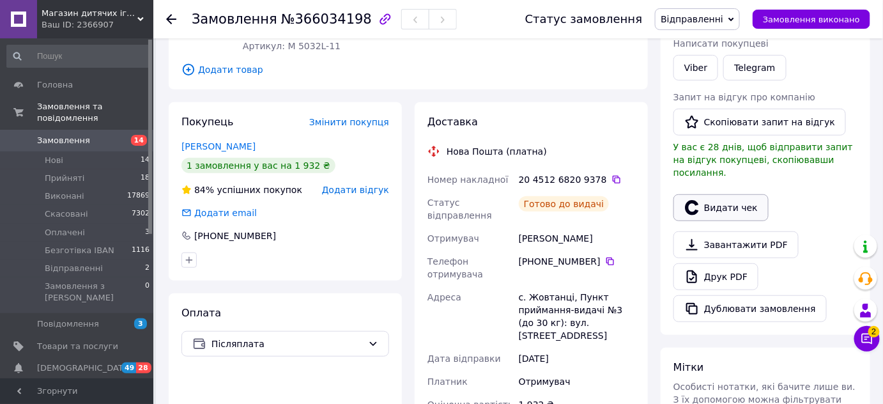
click at [732, 200] on button "Видати чек" at bounding box center [720, 207] width 95 height 27
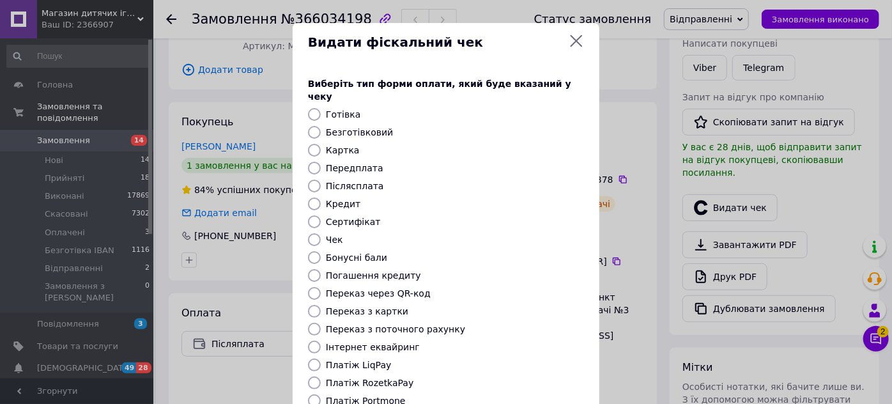
click at [313, 179] on input "Післясплата" at bounding box center [314, 185] width 13 height 13
radio input "true"
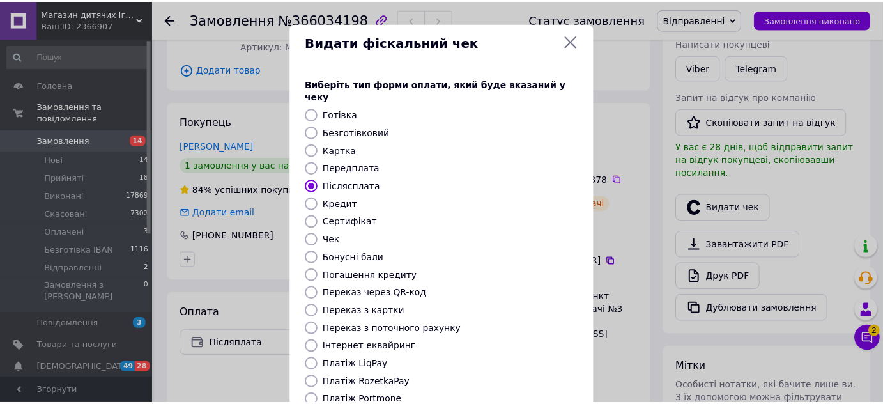
scroll to position [116, 0]
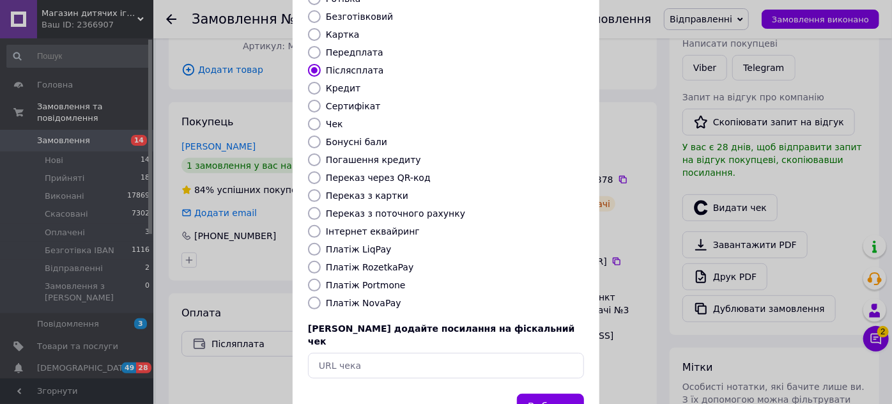
click at [546, 393] on button "Вибрати" at bounding box center [550, 406] width 67 height 27
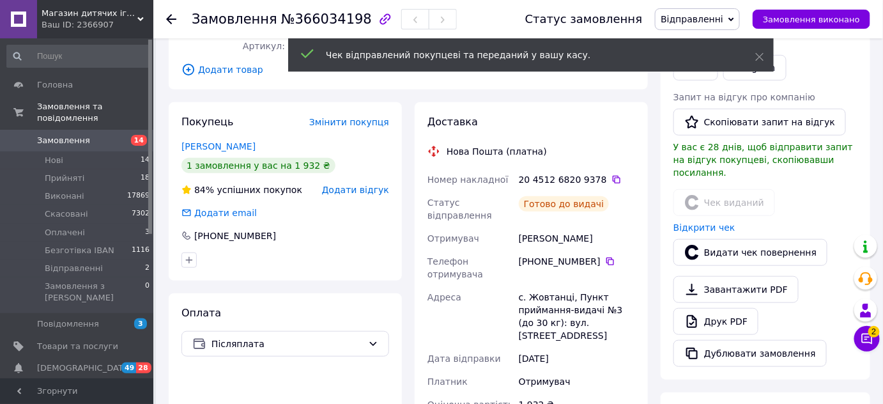
drag, startPoint x: 763, startPoint y: 52, endPoint x: 759, endPoint y: 45, distance: 8.3
click at [764, 51] on div "Чек відправлений покупцеві та переданий у вашу касу." at bounding box center [530, 54] width 485 height 33
click at [734, 18] on icon at bounding box center [731, 20] width 6 height 6
drag, startPoint x: 763, startPoint y: 57, endPoint x: 749, endPoint y: 33, distance: 27.7
click at [759, 52] on icon at bounding box center [759, 56] width 9 height 9
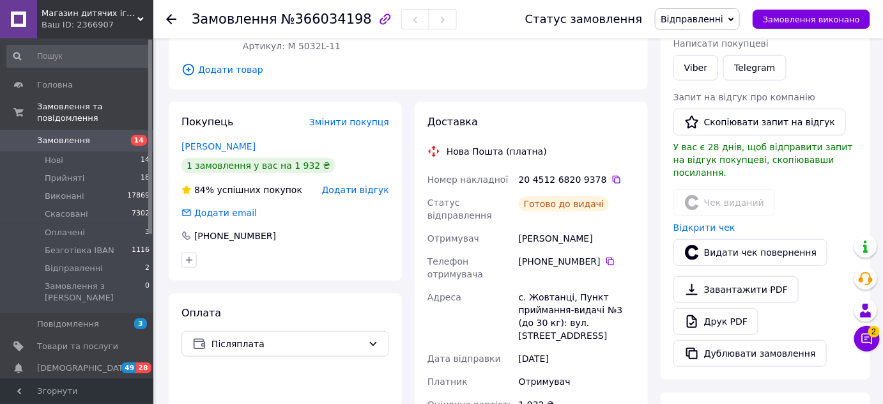
click at [737, 13] on span "Відправленні" at bounding box center [697, 19] width 85 height 22
click at [705, 66] on li "Виконано" at bounding box center [697, 63] width 84 height 19
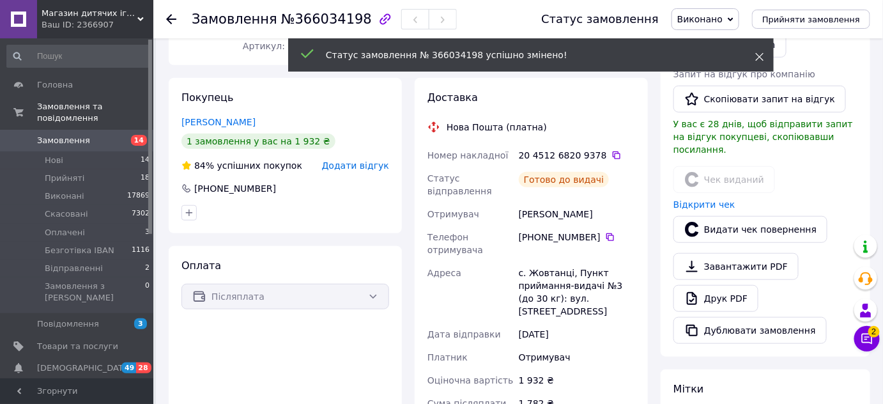
click at [760, 55] on use at bounding box center [760, 57] width 8 height 8
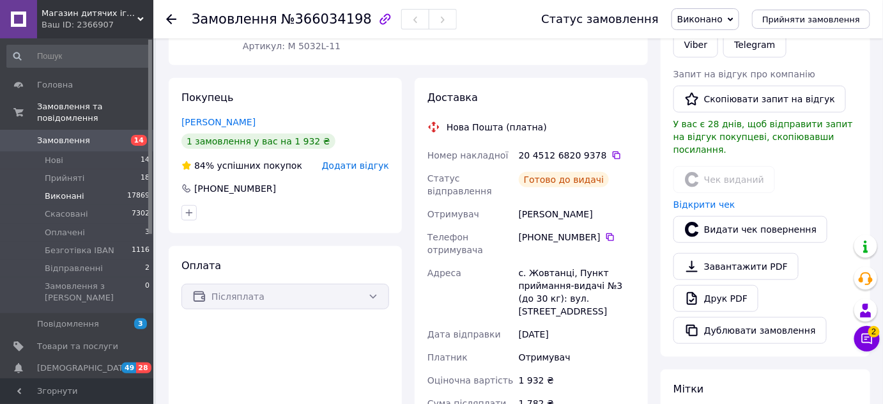
click at [64, 190] on span "Виконані" at bounding box center [65, 195] width 40 height 11
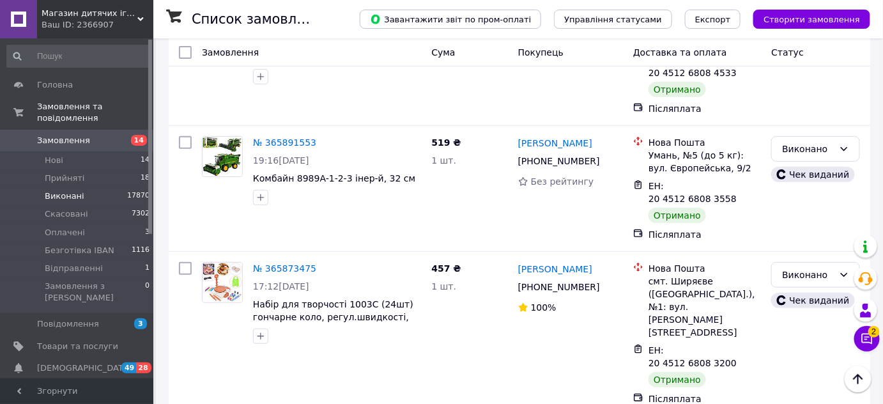
scroll to position [1684, 0]
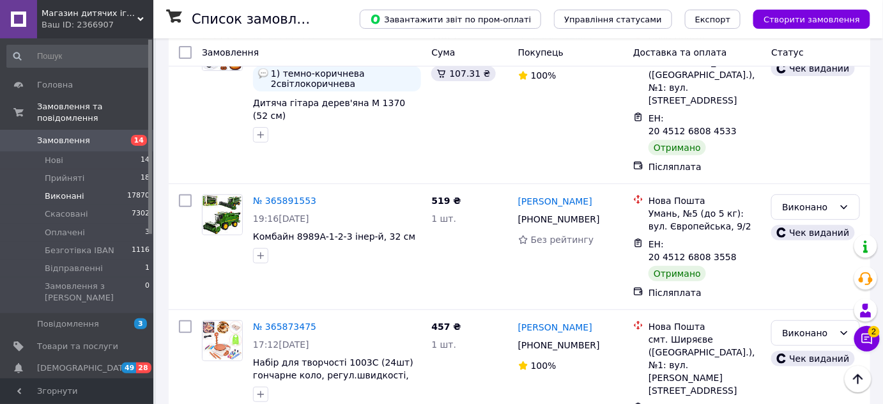
drag, startPoint x: 516, startPoint y: 206, endPoint x: 616, endPoint y: 206, distance: 99.6
drag, startPoint x: 530, startPoint y: 236, endPoint x: 594, endPoint y: 230, distance: 64.8
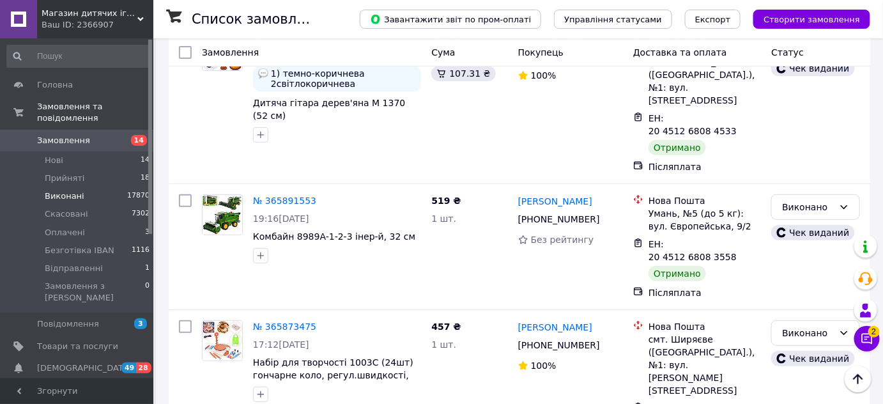
drag, startPoint x: 245, startPoint y: 335, endPoint x: 303, endPoint y: 339, distance: 58.2
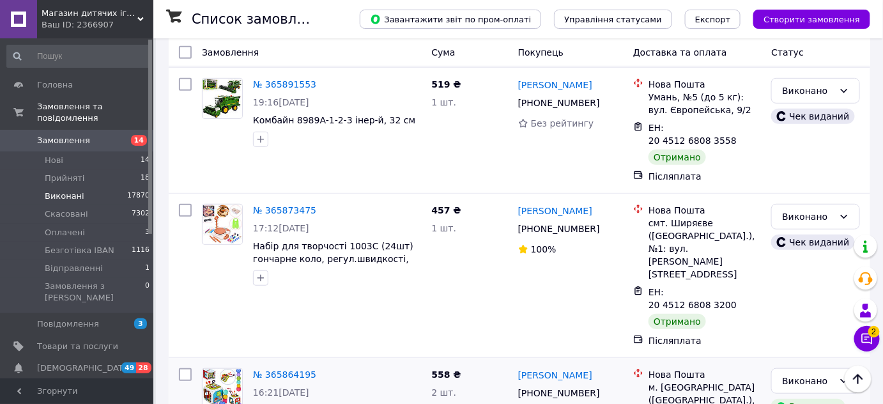
drag, startPoint x: 250, startPoint y: 274, endPoint x: 300, endPoint y: 280, distance: 50.2
click at [290, 369] on link "№ 365864195" at bounding box center [284, 374] width 63 height 10
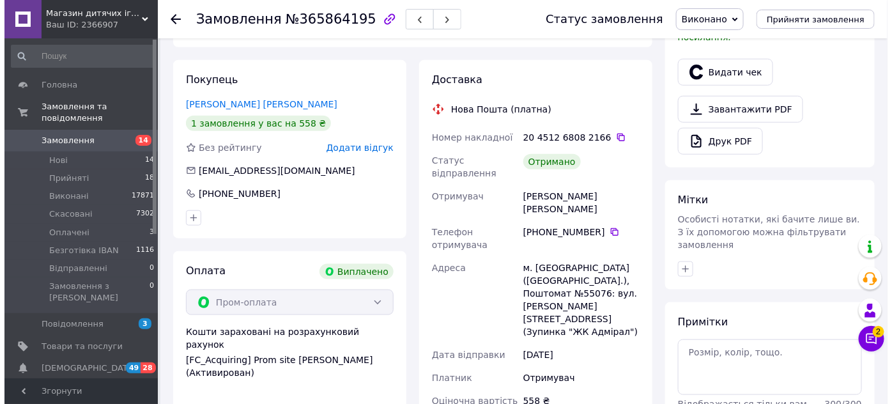
scroll to position [119, 0]
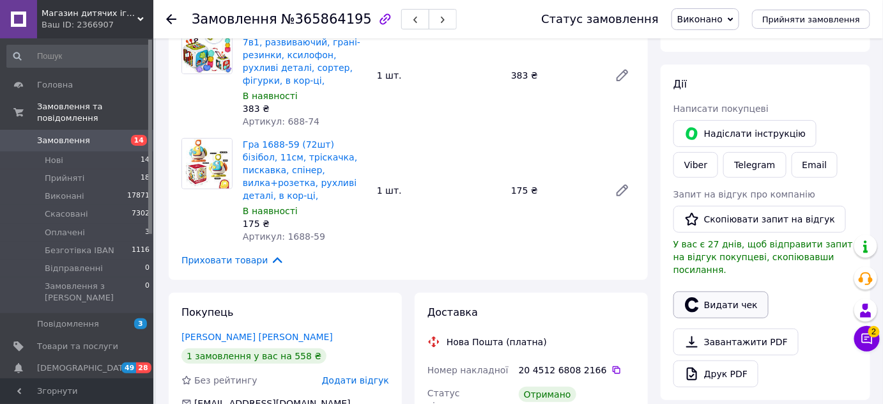
click at [716, 296] on button "Видати чек" at bounding box center [720, 304] width 95 height 27
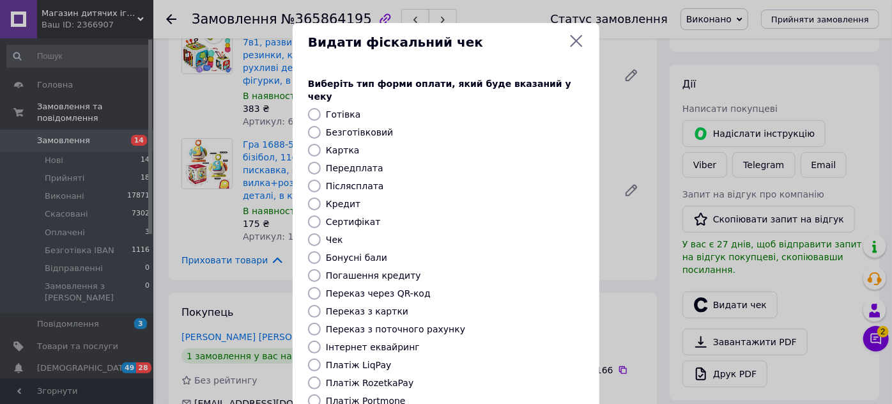
click at [310, 162] on input "Передплата" at bounding box center [314, 168] width 13 height 13
radio input "true"
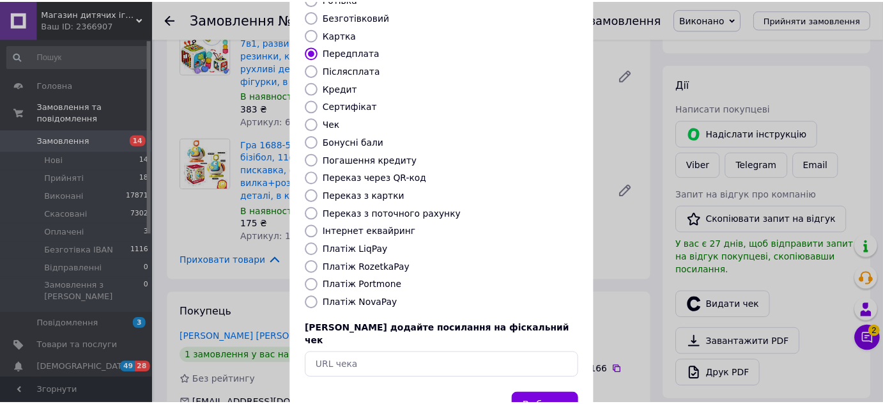
scroll to position [144, 0]
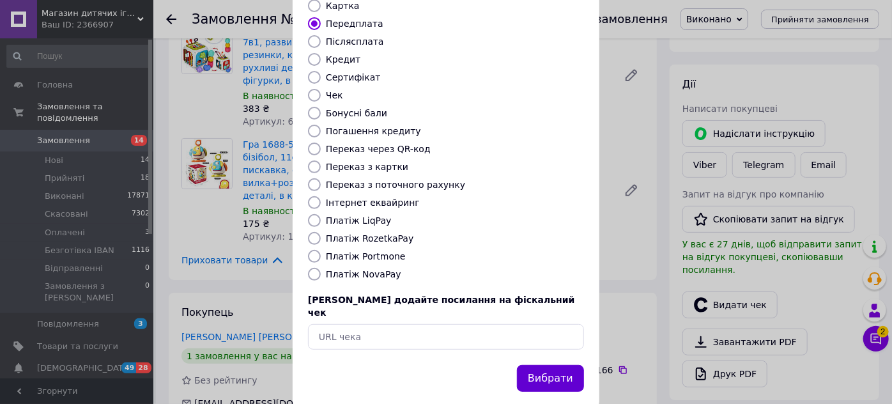
click at [561, 365] on button "Вибрати" at bounding box center [550, 378] width 67 height 27
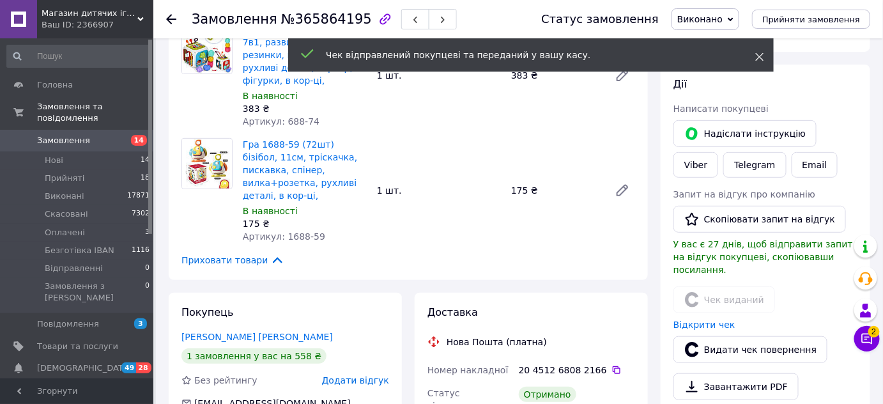
click at [759, 54] on icon at bounding box center [759, 56] width 9 height 9
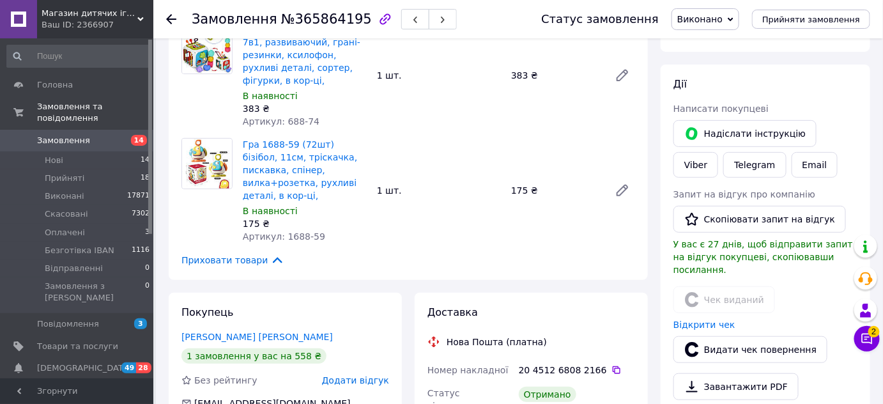
click at [166, 17] on icon at bounding box center [171, 19] width 10 height 10
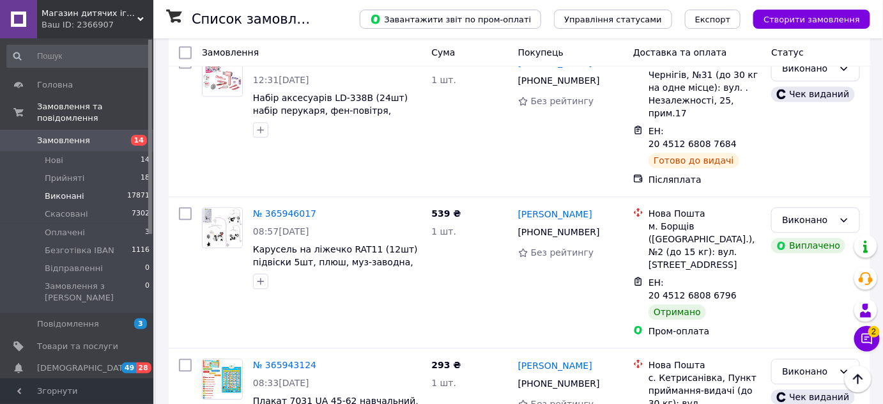
scroll to position [812, 0]
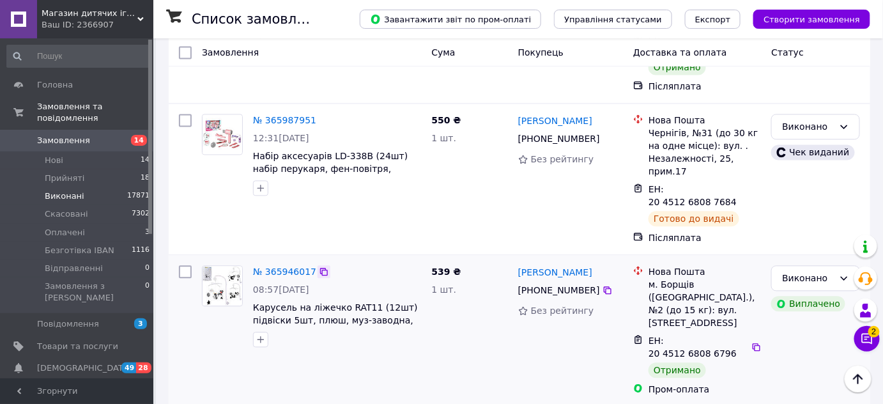
click at [319, 266] on icon at bounding box center [324, 271] width 10 height 10
drag, startPoint x: 516, startPoint y: 178, endPoint x: 581, endPoint y: 184, distance: 64.8
click at [581, 260] on div "№ 365946017 08:57[DATE] Карусель на ліжечко RAT11 (12шт) підвіски 5шт, плюш, му…" at bounding box center [519, 330] width 691 height 141
click at [589, 260] on div "[PERSON_NAME] [PHONE_NUMBER] Без рейтингу" at bounding box center [570, 330] width 115 height 141
drag, startPoint x: 517, startPoint y: 178, endPoint x: 606, endPoint y: 181, distance: 88.2
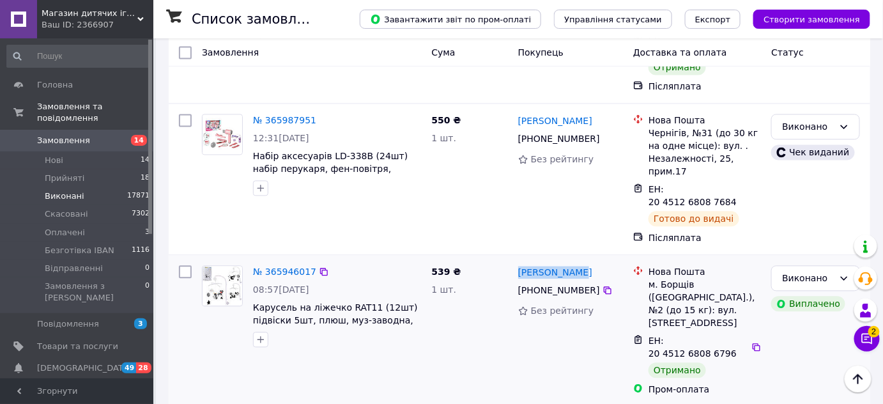
click at [606, 260] on div "[PERSON_NAME] [PHONE_NUMBER] Без рейтингу" at bounding box center [570, 330] width 115 height 141
click at [533, 281] on div "[PHONE_NUMBER]" at bounding box center [558, 290] width 87 height 18
drag, startPoint x: 530, startPoint y: 206, endPoint x: 593, endPoint y: 208, distance: 63.3
click at [593, 282] on div "[PHONE_NUMBER]" at bounding box center [570, 289] width 107 height 15
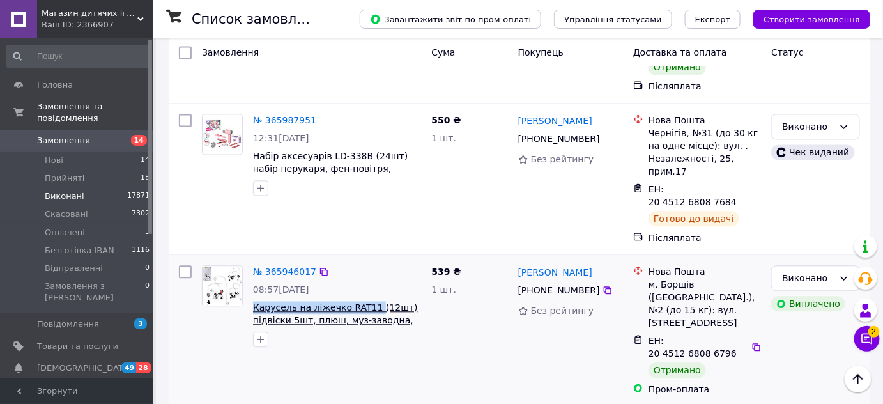
drag, startPoint x: 250, startPoint y: 222, endPoint x: 369, endPoint y: 219, distance: 118.2
click at [369, 260] on div "№ 365946017 08:57[DATE] Карусель на ліжечко RAT11 (12шт) підвіски 5шт, плюш, му…" at bounding box center [337, 306] width 178 height 92
click at [281, 266] on link "№ 365946017" at bounding box center [284, 271] width 63 height 10
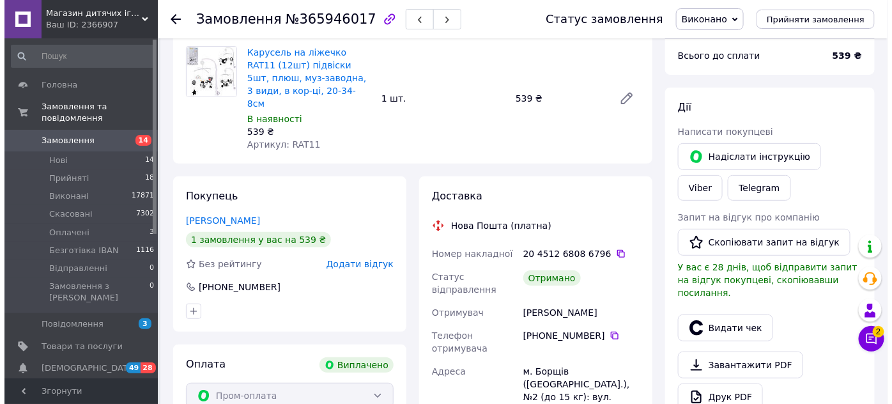
scroll to position [213, 0]
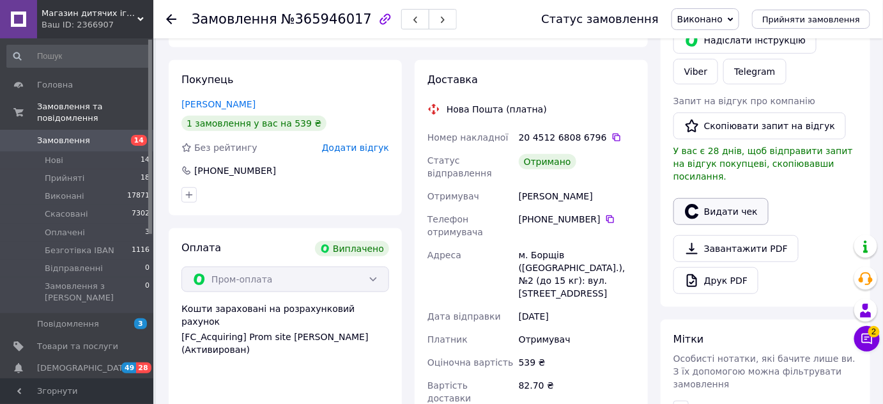
click at [721, 199] on button "Видати чек" at bounding box center [720, 211] width 95 height 27
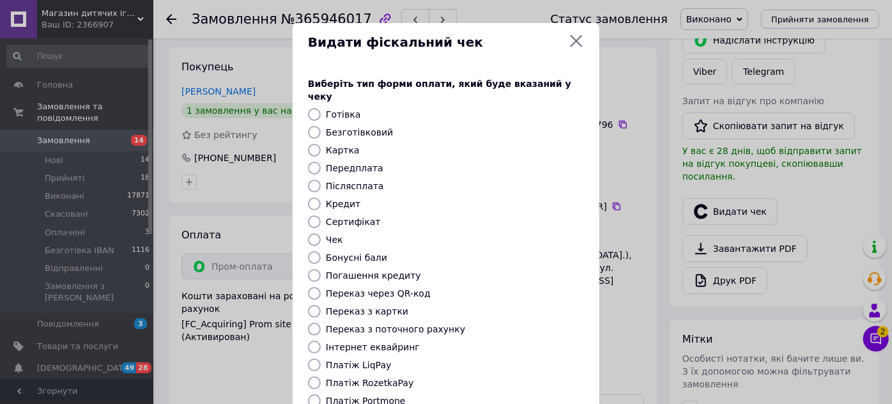
click at [315, 162] on input "Передплата" at bounding box center [314, 168] width 13 height 13
radio input "true"
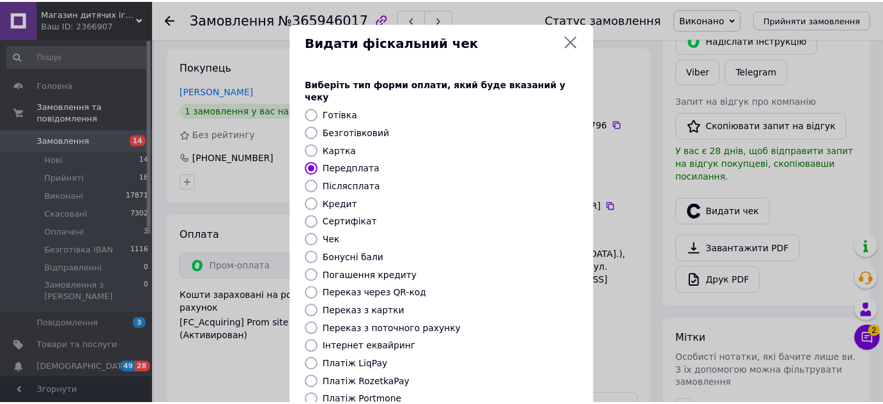
scroll to position [116, 0]
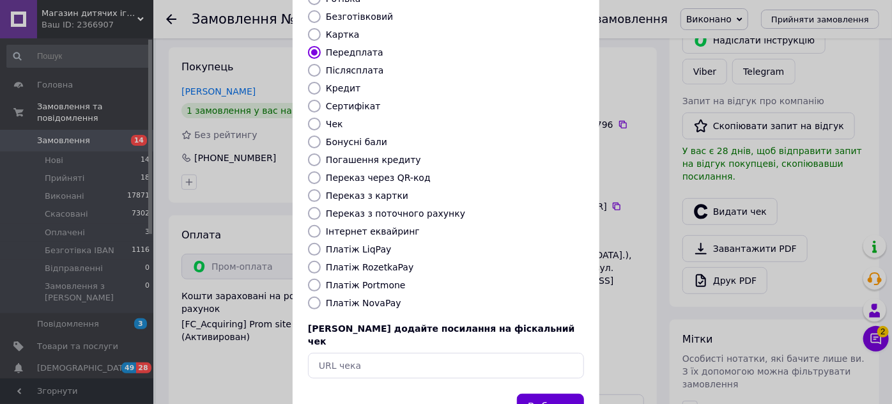
click at [545, 393] on button "Вибрати" at bounding box center [550, 406] width 67 height 27
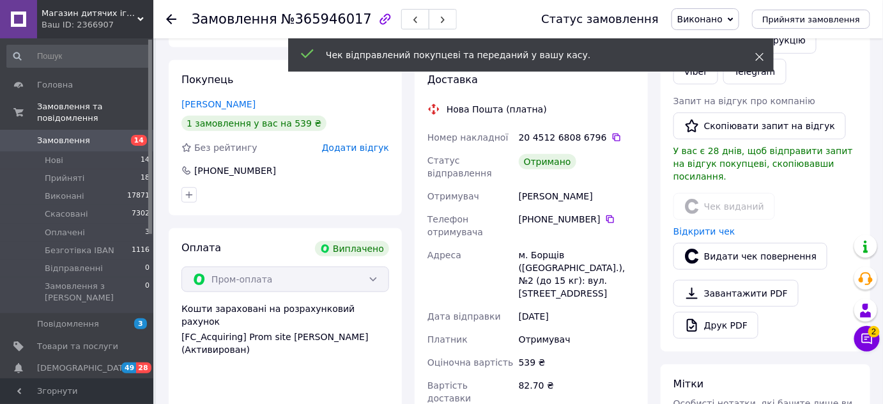
click at [758, 56] on icon at bounding box center [759, 56] width 9 height 9
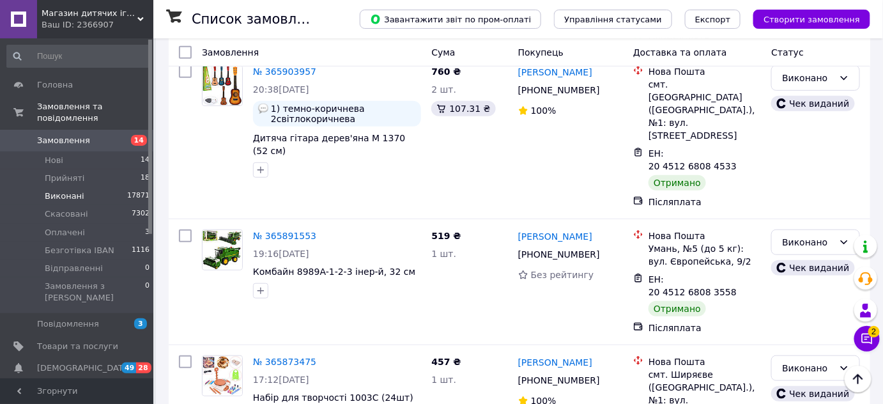
scroll to position [1858, 0]
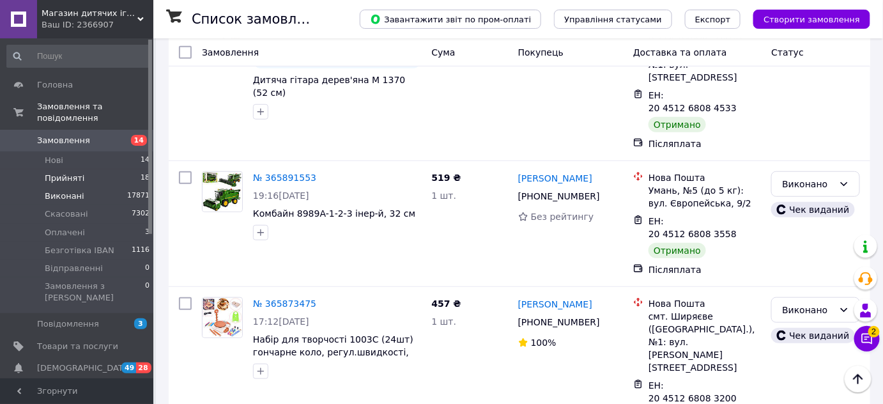
click at [60, 172] on span "Прийняті" at bounding box center [65, 177] width 40 height 11
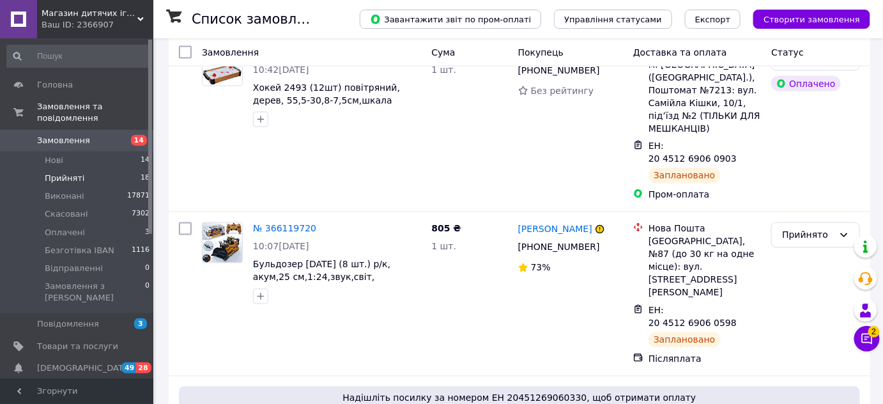
scroll to position [2451, 0]
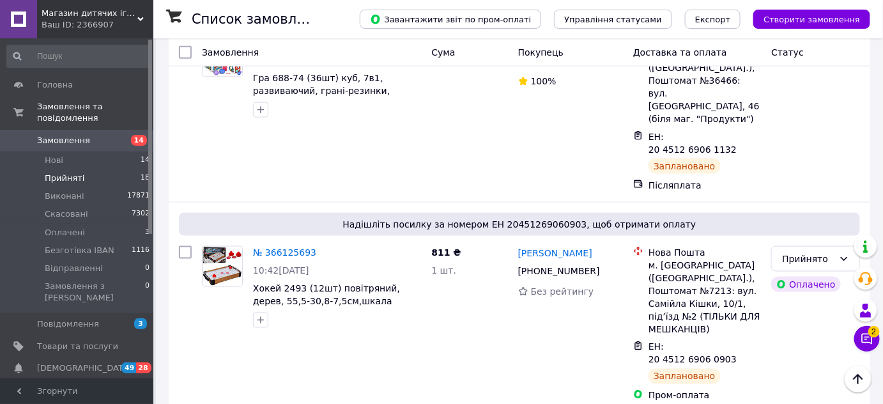
scroll to position [2451, 0]
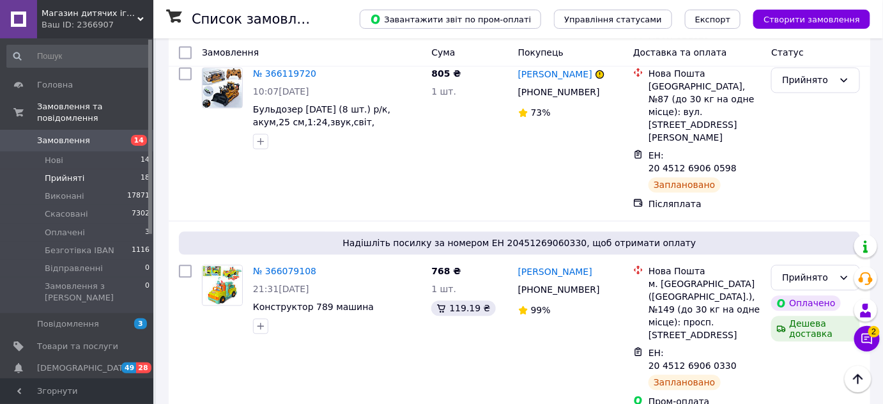
drag, startPoint x: 516, startPoint y: 134, endPoint x: 614, endPoint y: 141, distance: 98.6
copy link "[PERSON_NAME]"
drag, startPoint x: 528, startPoint y: 156, endPoint x: 594, endPoint y: 166, distance: 66.6
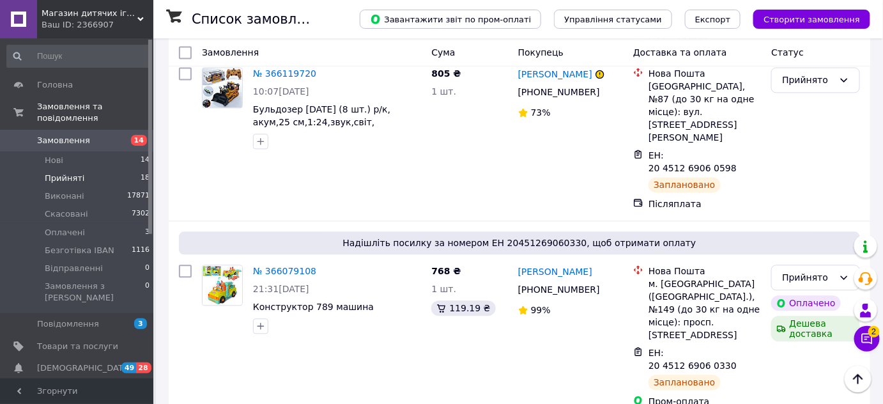
copy div "80 98 311 03 96"
drag, startPoint x: 249, startPoint y: 179, endPoint x: 405, endPoint y: 179, distance: 155.9
copy span "Набір побутової техніки LS8342Q"
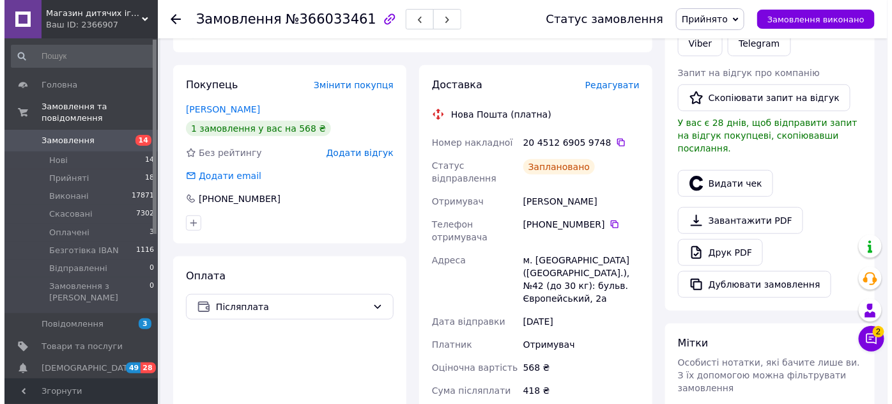
scroll to position [290, 0]
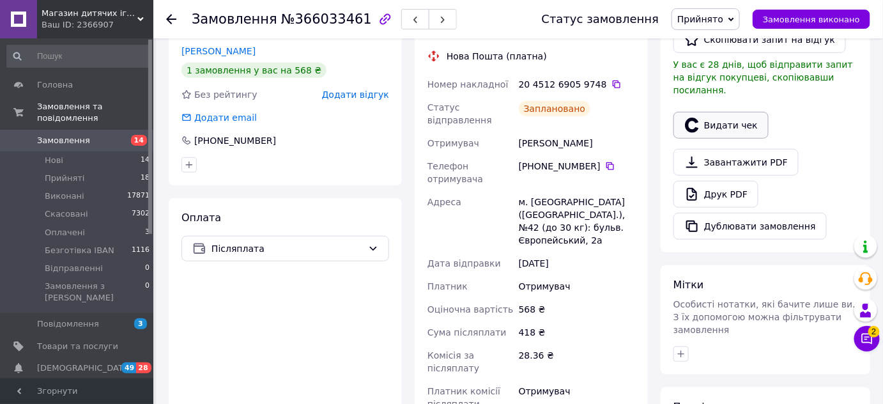
click at [722, 112] on button "Видати чек" at bounding box center [720, 125] width 95 height 27
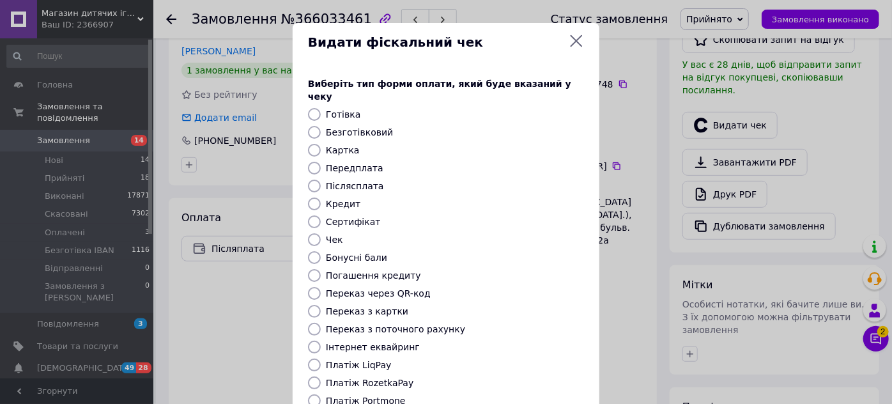
click at [312, 179] on input "Післясплата" at bounding box center [314, 185] width 13 height 13
radio input "true"
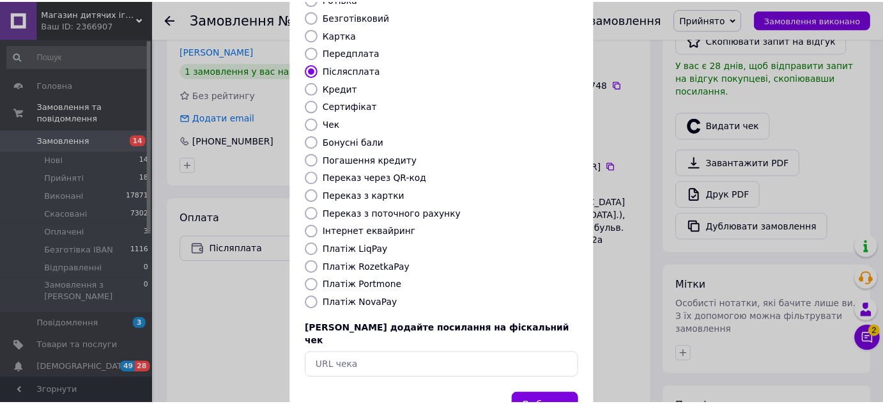
scroll to position [144, 0]
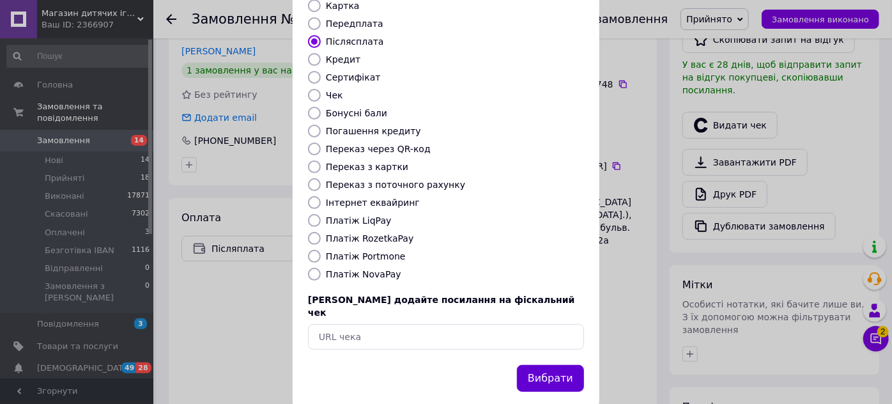
click at [567, 365] on button "Вибрати" at bounding box center [550, 378] width 67 height 27
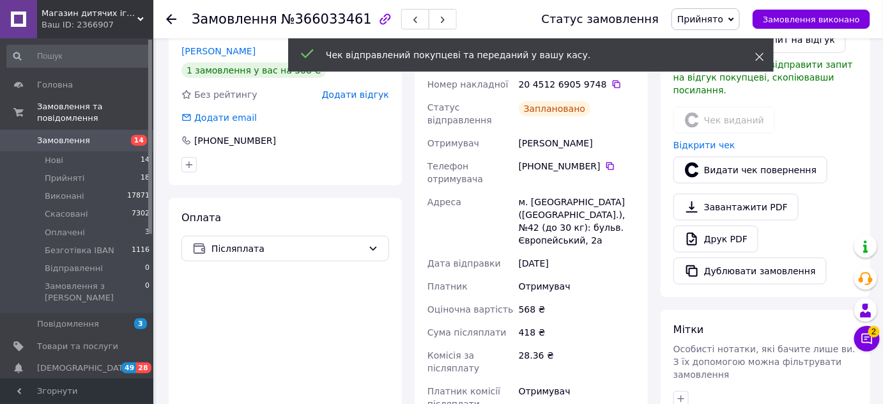
click at [761, 55] on use at bounding box center [760, 57] width 8 height 8
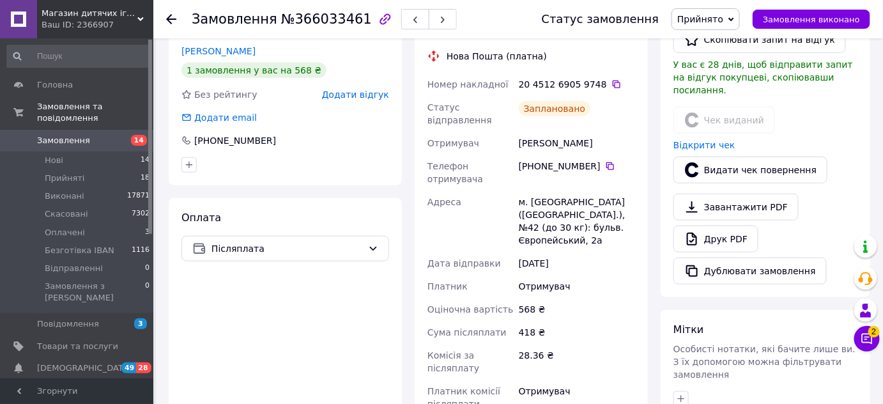
click at [739, 15] on span "Прийнято" at bounding box center [705, 19] width 68 height 22
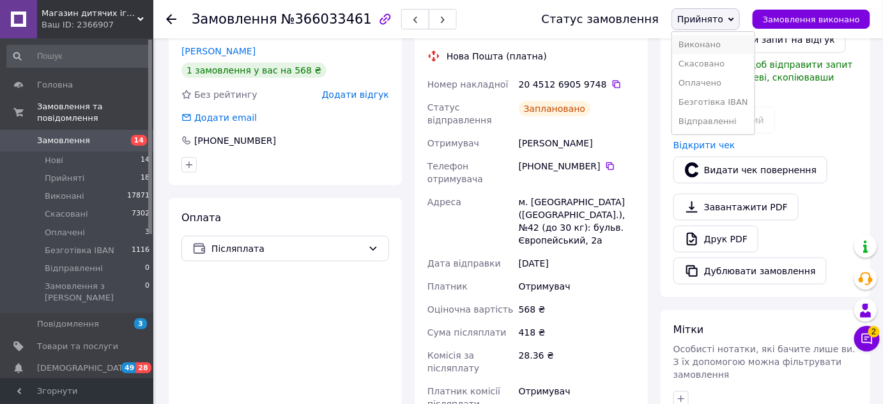
click at [724, 45] on li "Виконано" at bounding box center [713, 44] width 82 height 19
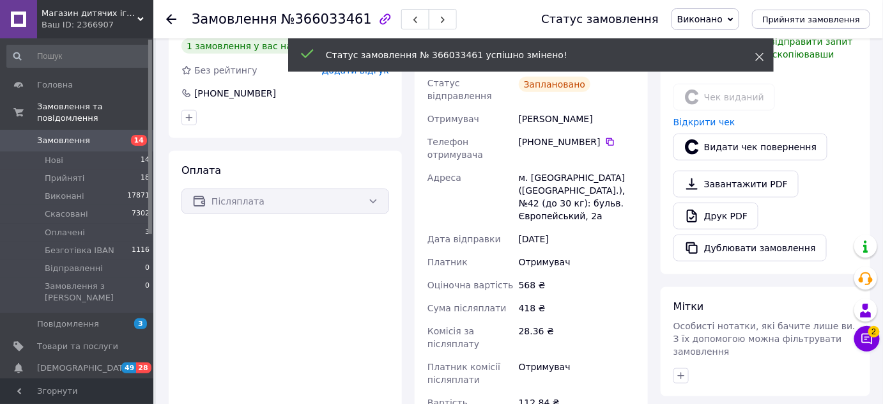
scroll to position [266, 0]
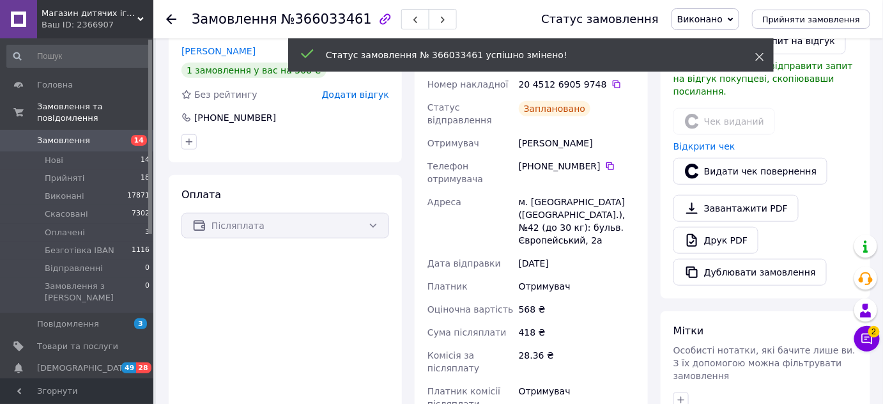
click at [762, 57] on icon at bounding box center [759, 56] width 9 height 9
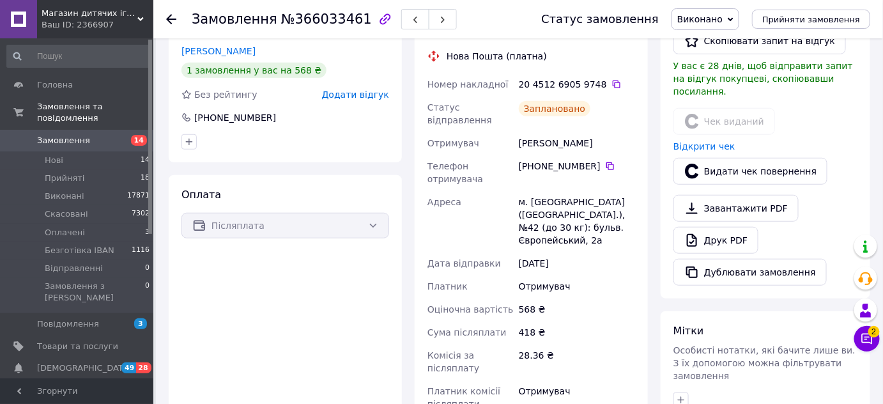
click at [168, 18] on use at bounding box center [171, 19] width 10 height 10
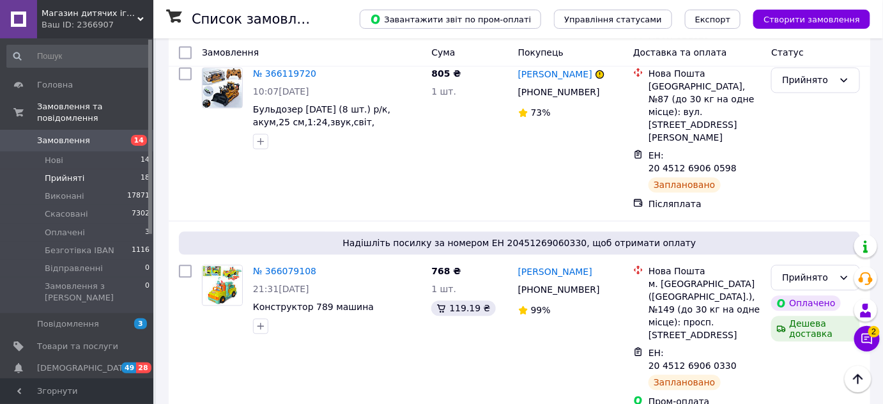
scroll to position [2335, 0]
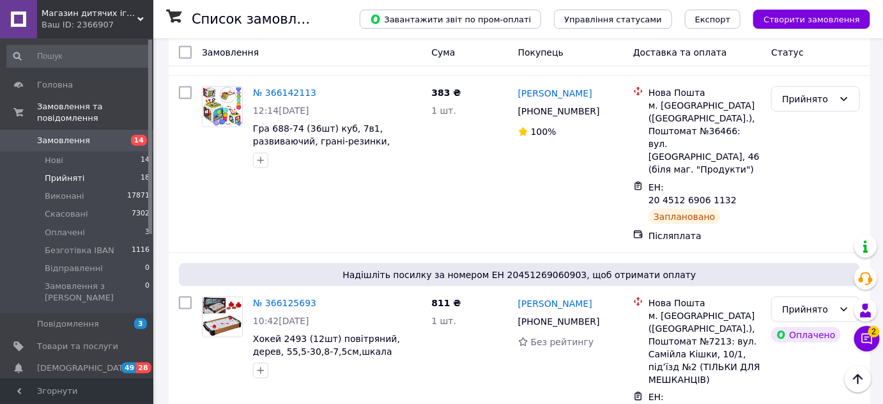
scroll to position [1929, 0]
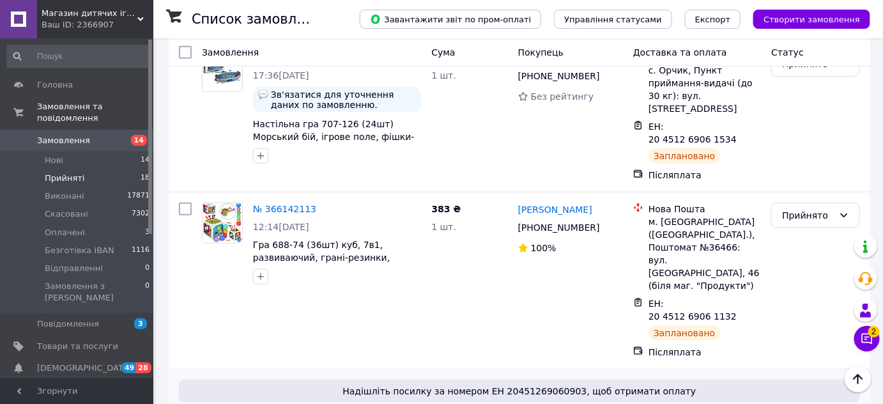
drag, startPoint x: 515, startPoint y: 100, endPoint x: 620, endPoint y: 101, distance: 104.8
copy link "[PERSON_NAME]"
drag, startPoint x: 530, startPoint y: 124, endPoint x: 595, endPoint y: 122, distance: 65.2
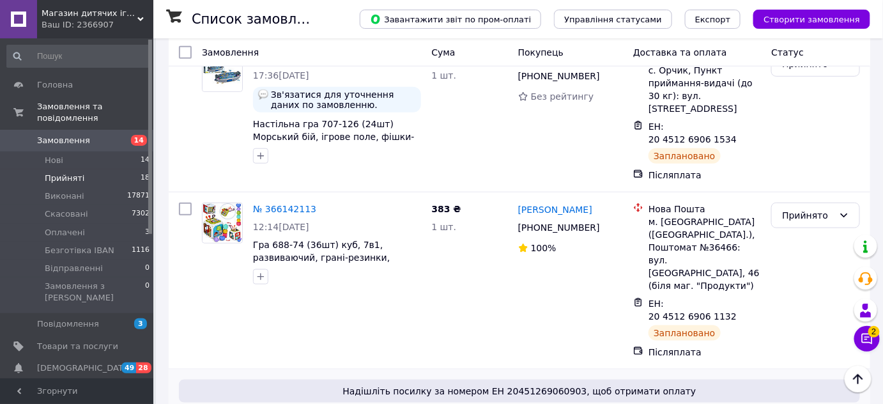
copy div "80 66 881 16 98"
drag, startPoint x: 250, startPoint y: 137, endPoint x: 299, endPoint y: 138, distance: 49.2
copy span "Хокей 2493"
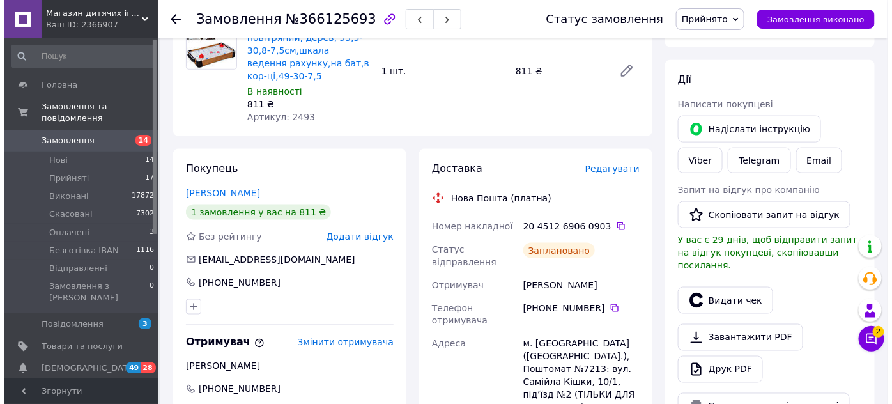
scroll to position [434, 0]
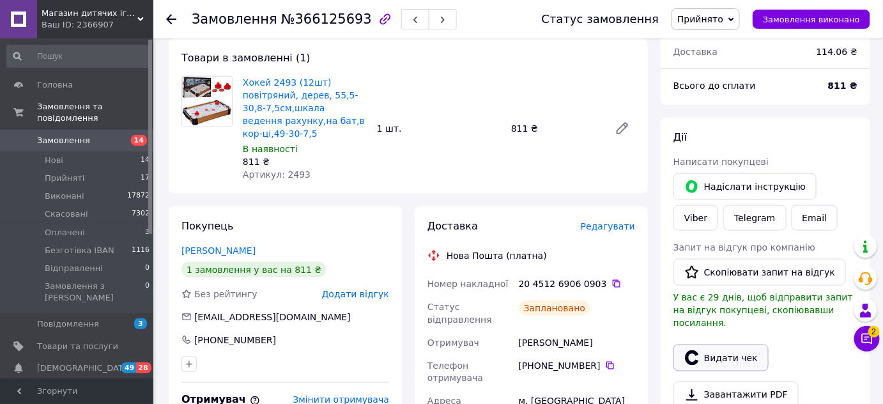
click at [722, 344] on button "Видати чек" at bounding box center [720, 357] width 95 height 27
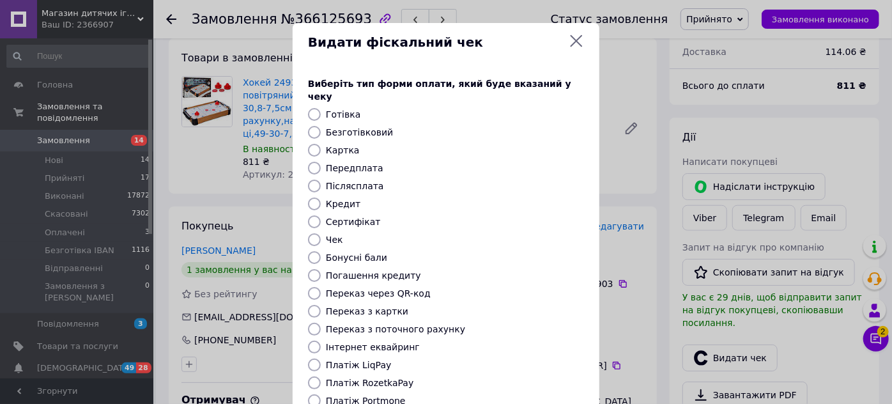
click at [313, 162] on input "Передплата" at bounding box center [314, 168] width 13 height 13
radio input "true"
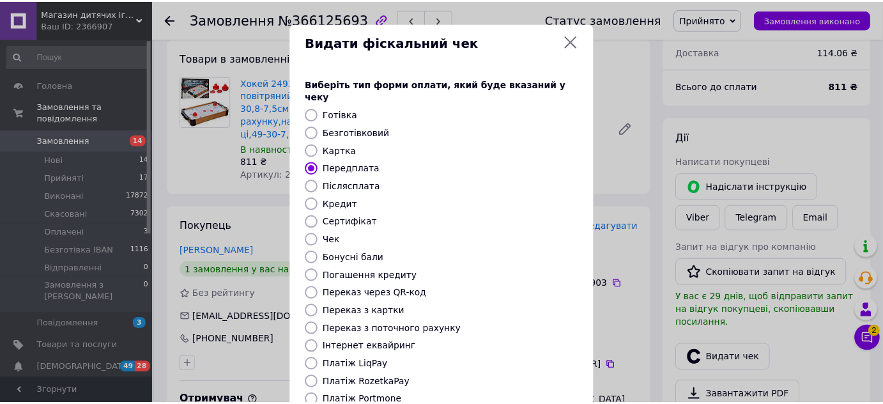
scroll to position [144, 0]
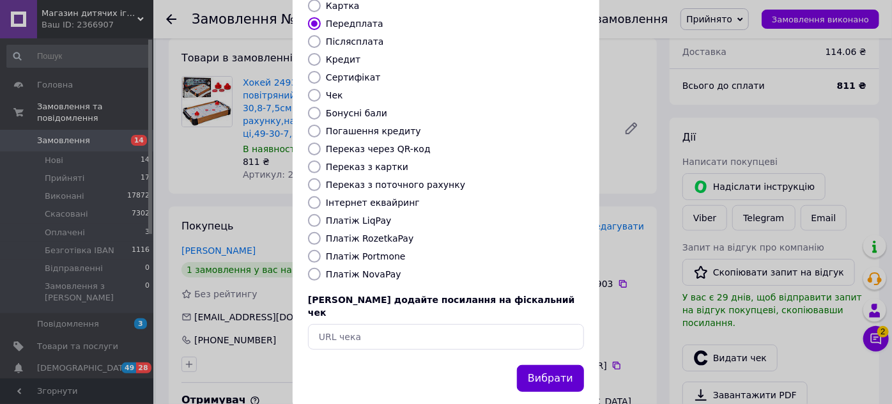
click at [547, 365] on button "Вибрати" at bounding box center [550, 378] width 67 height 27
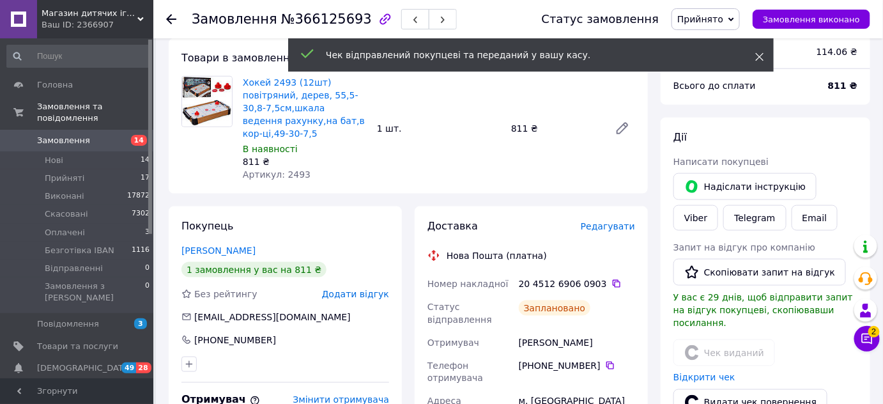
click at [761, 61] on icon at bounding box center [759, 56] width 9 height 9
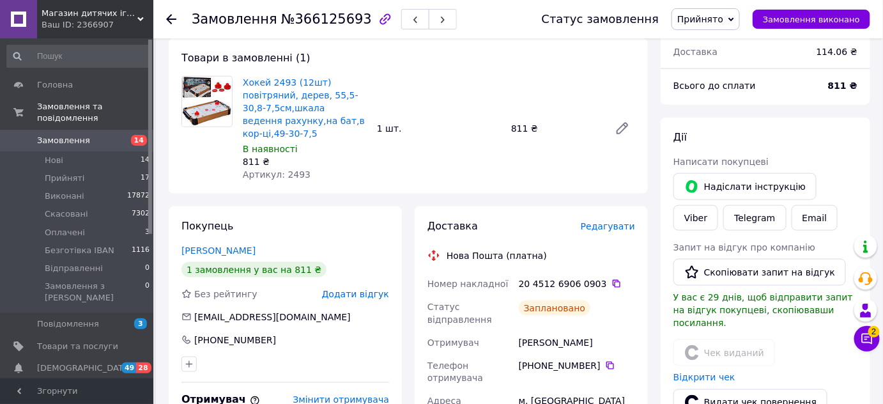
click at [740, 19] on span "Прийнято" at bounding box center [705, 19] width 68 height 22
click at [722, 40] on li "Виконано" at bounding box center [713, 44] width 82 height 19
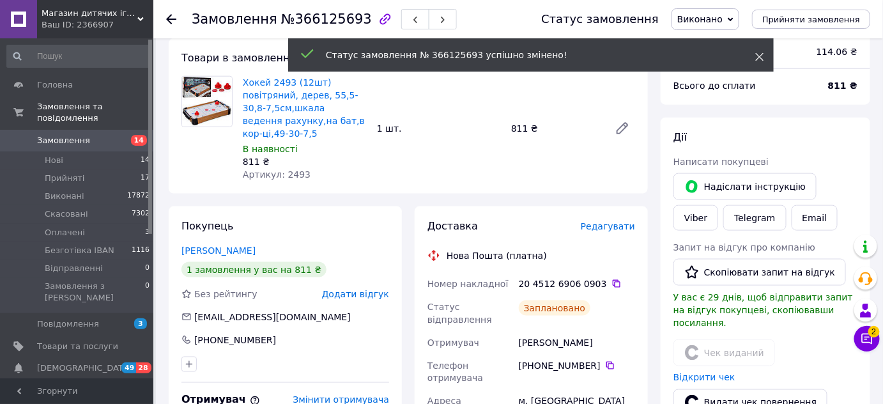
click at [756, 56] on icon at bounding box center [759, 56] width 9 height 9
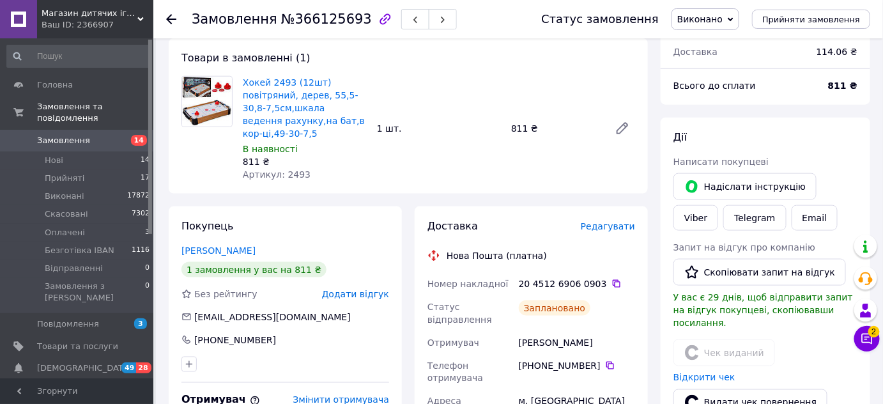
click at [176, 17] on icon at bounding box center [171, 19] width 10 height 10
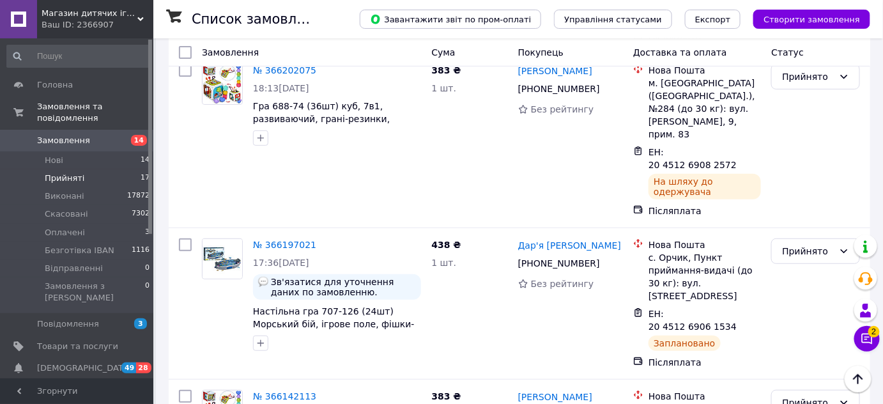
scroll to position [1626, 0]
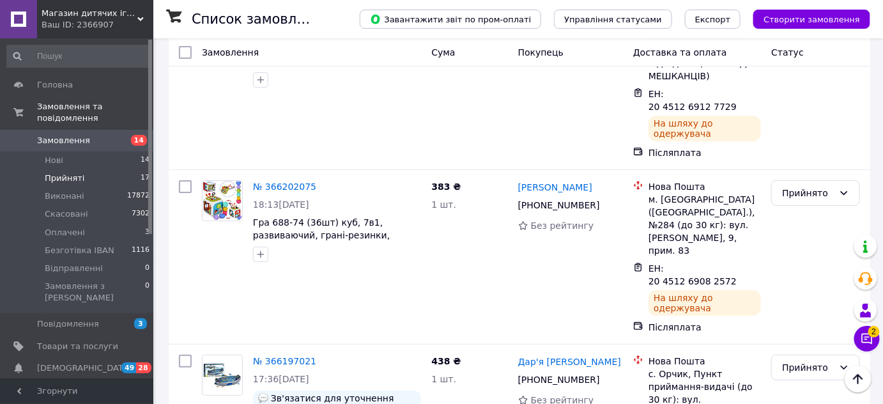
drag, startPoint x: 515, startPoint y: 229, endPoint x: 588, endPoint y: 232, distance: 72.2
copy link "[PERSON_NAME]"
drag, startPoint x: 530, startPoint y: 250, endPoint x: 595, endPoint y: 250, distance: 65.2
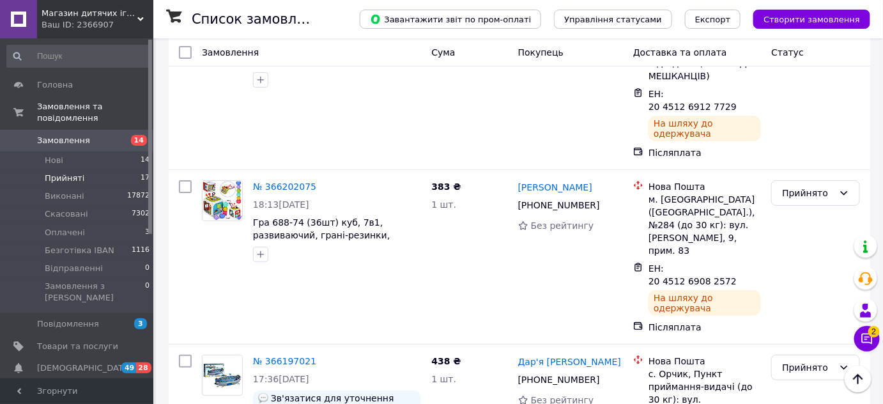
copy div "80 99 746 34 94"
drag, startPoint x: 250, startPoint y: 275, endPoint x: 295, endPoint y: 271, distance: 45.5
copy span "Гра 688-74"
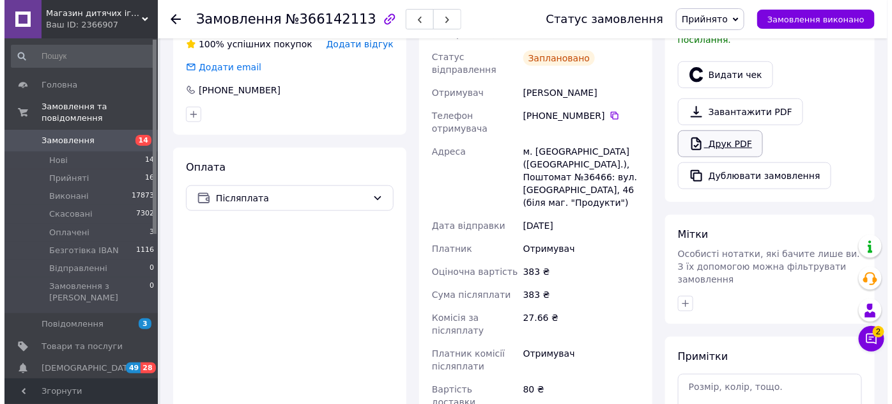
scroll to position [282, 0]
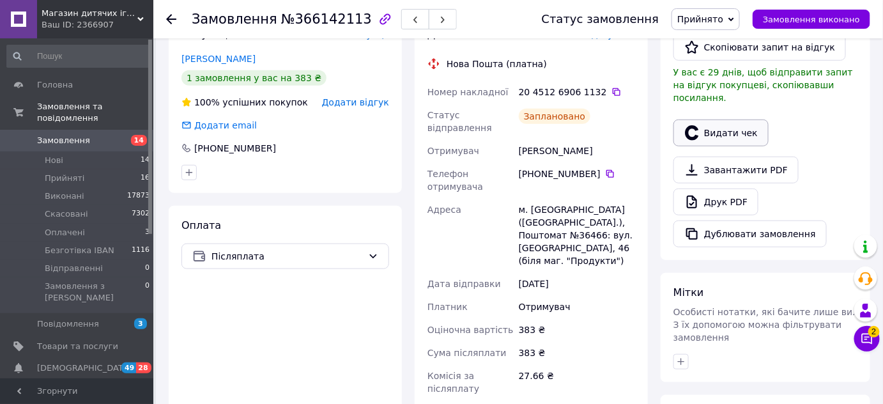
click at [720, 119] on button "Видати чек" at bounding box center [720, 132] width 95 height 27
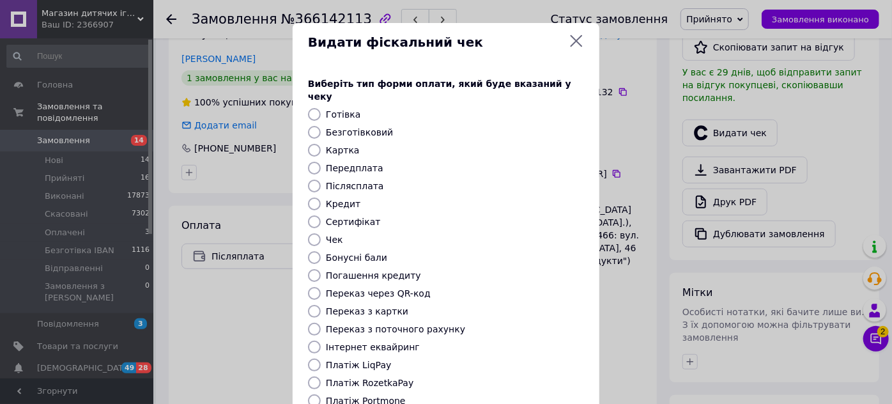
click at [311, 179] on div "Виберіть тип форми оплати, який буде вказаний у чеку Готівка Безготівковий Карт…" at bounding box center [446, 285] width 307 height 447
click at [317, 179] on input "Післясплата" at bounding box center [314, 185] width 13 height 13
radio input "true"
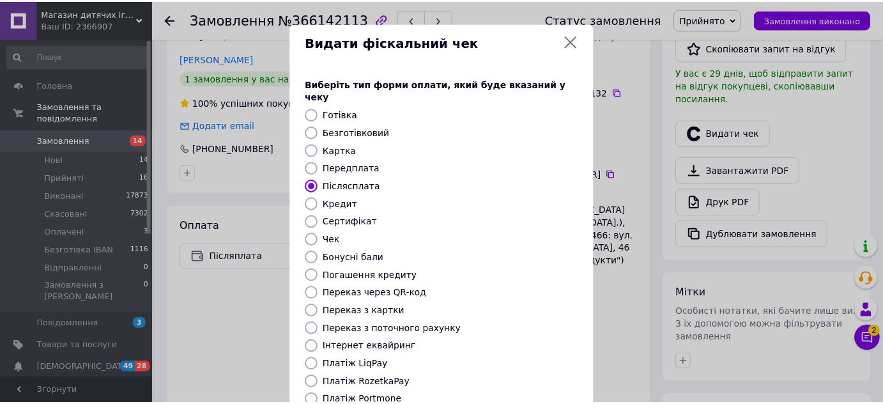
scroll to position [144, 0]
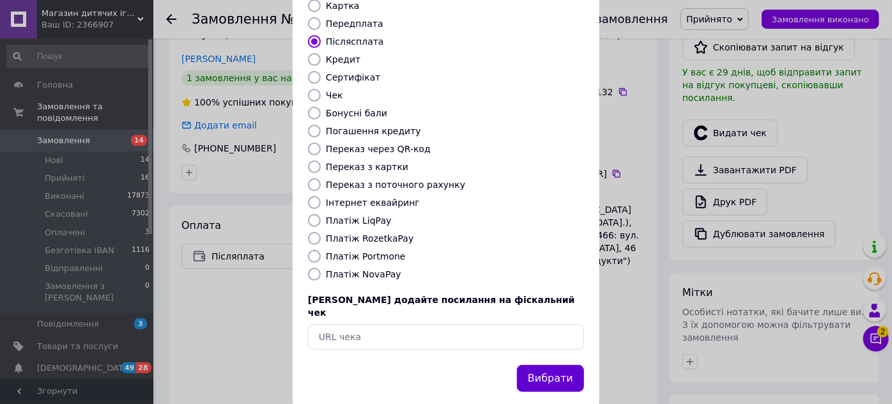
click at [560, 365] on button "Вибрати" at bounding box center [550, 378] width 67 height 27
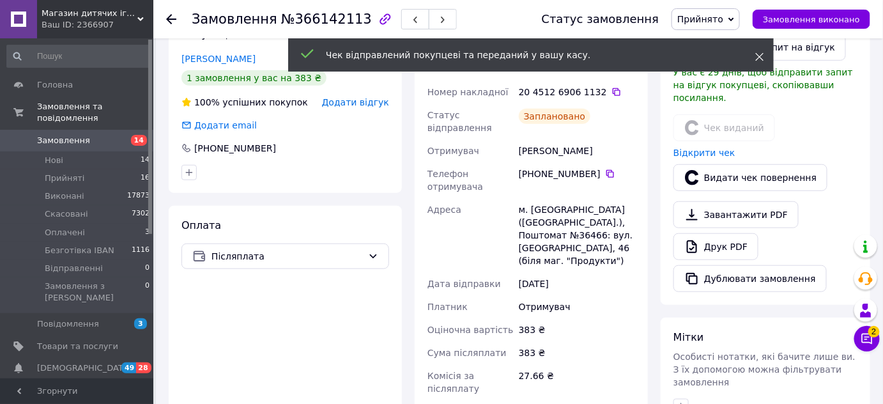
click at [762, 63] on span at bounding box center [759, 56] width 9 height 13
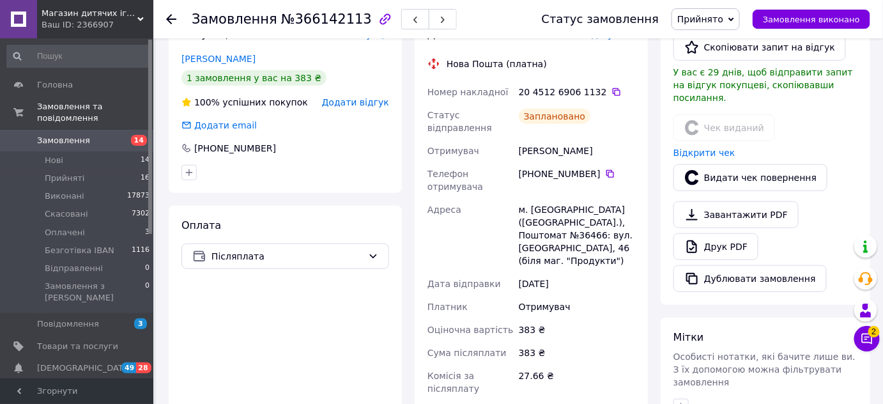
click at [734, 20] on icon at bounding box center [731, 20] width 6 height 6
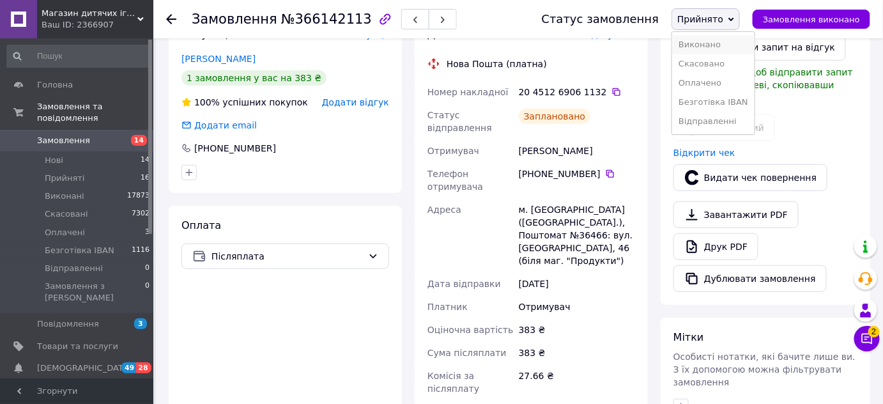
click at [705, 43] on li "Виконано" at bounding box center [713, 44] width 82 height 19
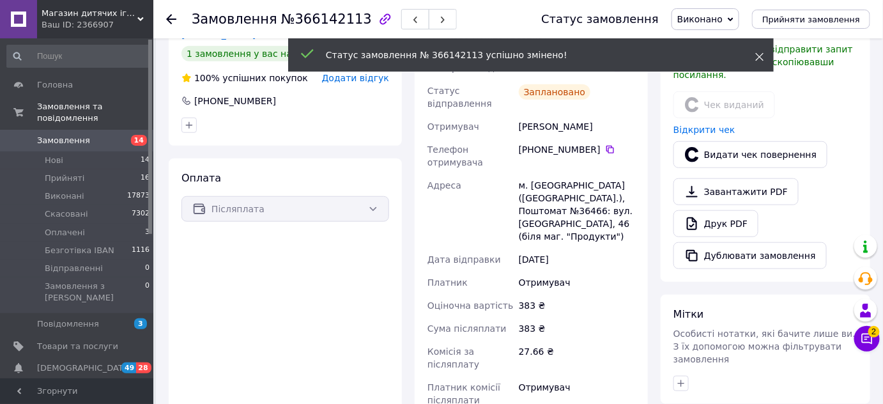
scroll to position [258, 0]
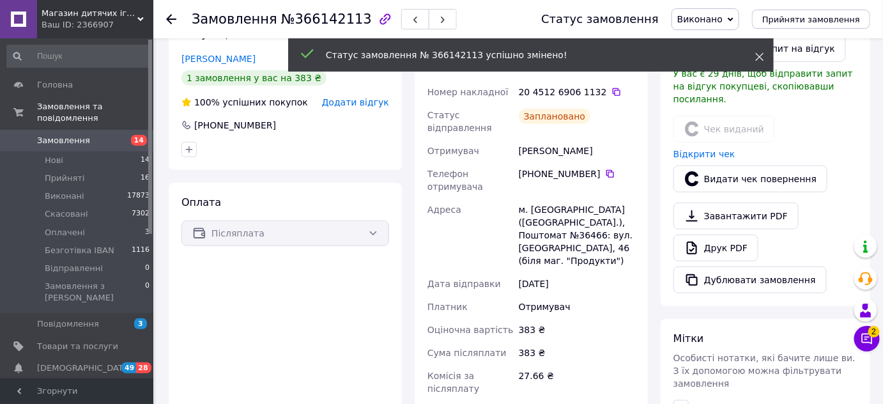
click at [761, 54] on use at bounding box center [760, 57] width 8 height 8
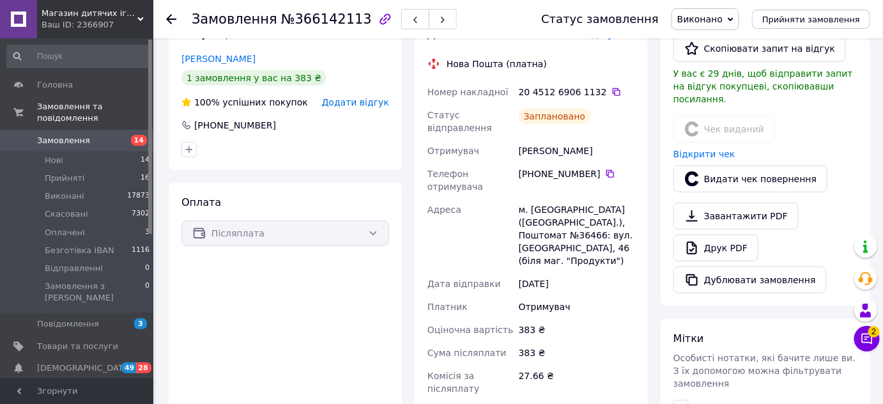
click at [173, 16] on icon at bounding box center [171, 19] width 10 height 10
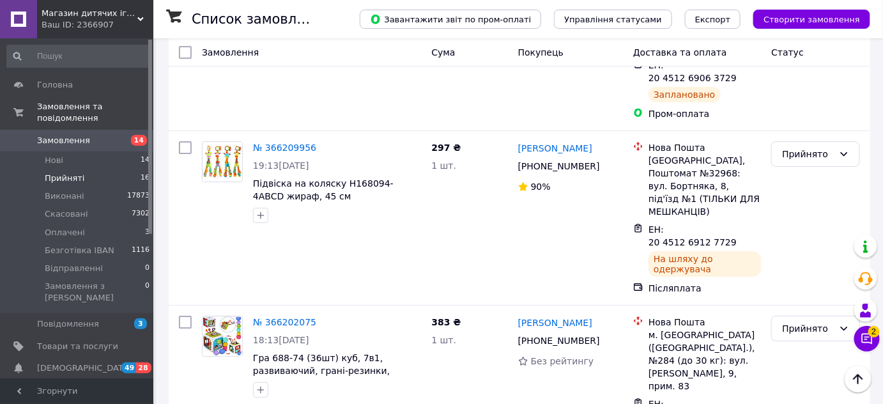
scroll to position [1432, 0]
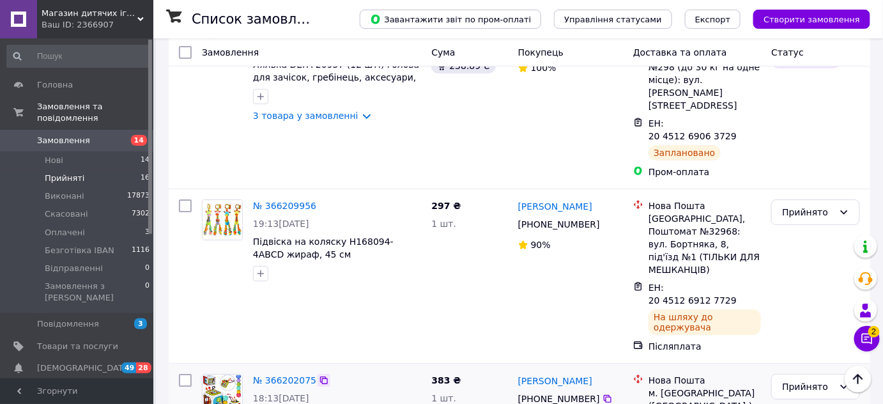
click at [319, 375] on icon at bounding box center [324, 380] width 10 height 10
drag, startPoint x: 515, startPoint y: 153, endPoint x: 583, endPoint y: 153, distance: 67.7
copy link "[PERSON_NAME]"
drag, startPoint x: 530, startPoint y: 182, endPoint x: 595, endPoint y: 180, distance: 65.8
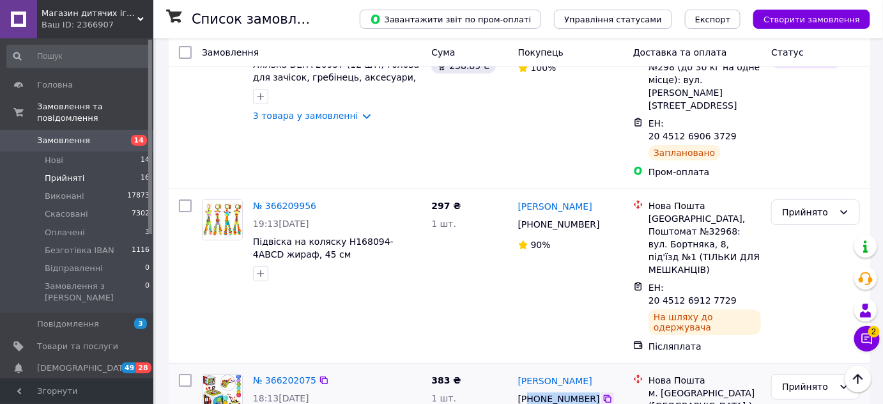
click at [595, 391] on div "[PHONE_NUMBER]" at bounding box center [570, 398] width 107 height 15
click at [274, 375] on link "№ 366202075" at bounding box center [284, 380] width 63 height 10
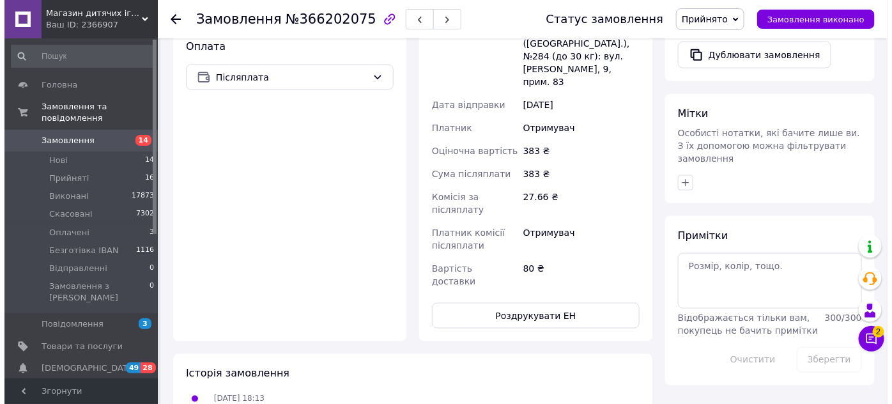
scroll to position [287, 0]
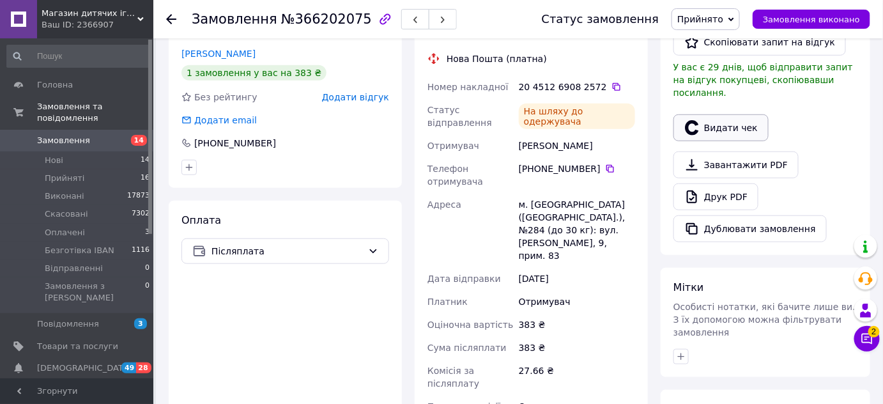
click at [740, 114] on button "Видати чек" at bounding box center [720, 127] width 95 height 27
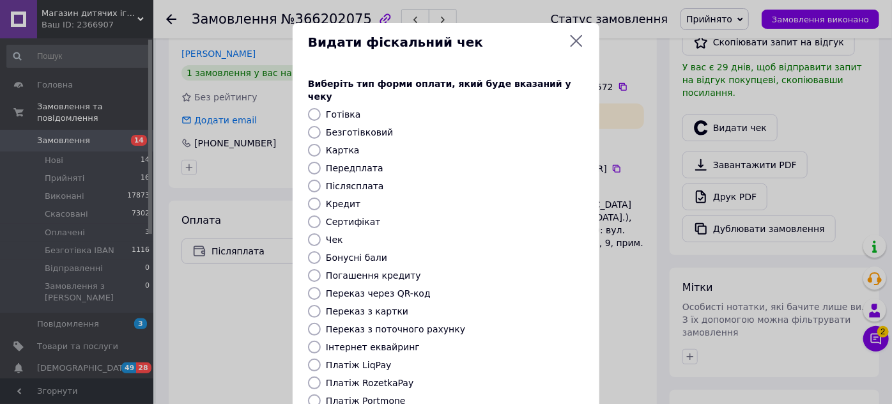
click at [315, 179] on input "Післясплата" at bounding box center [314, 185] width 13 height 13
radio input "true"
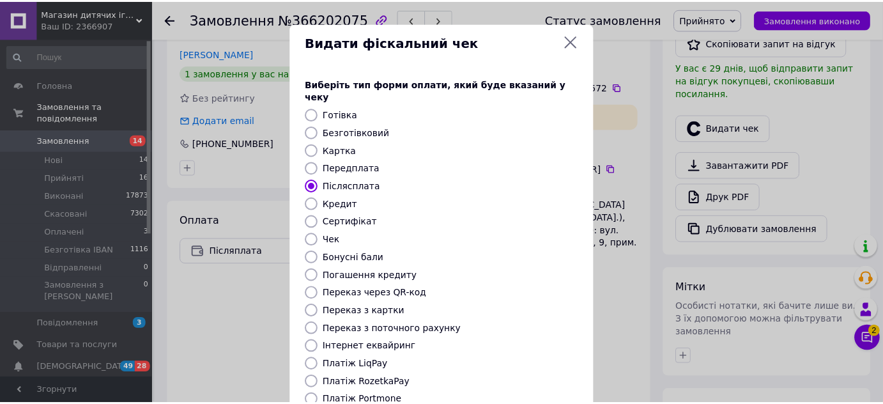
scroll to position [144, 0]
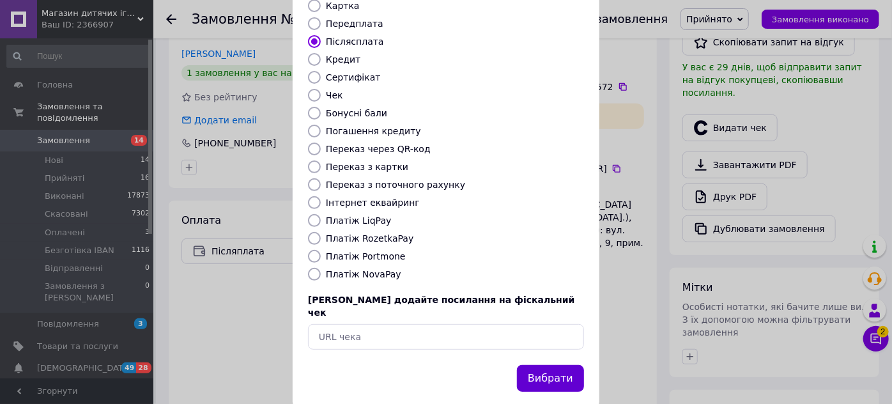
click at [550, 365] on button "Вибрати" at bounding box center [550, 378] width 67 height 27
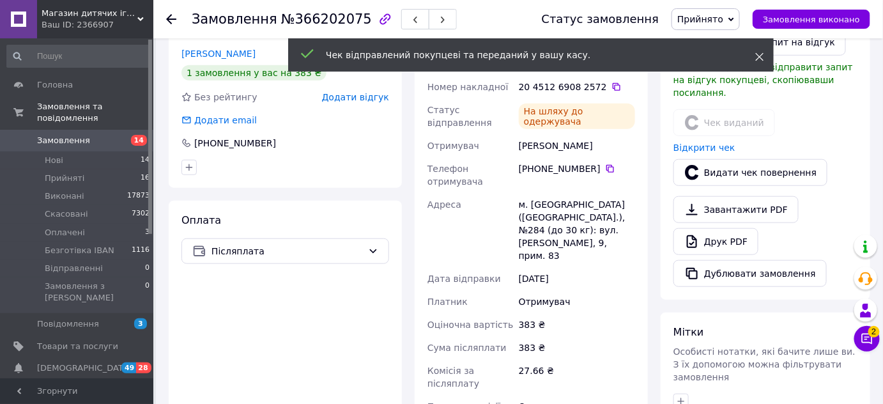
click at [758, 56] on icon at bounding box center [759, 56] width 9 height 9
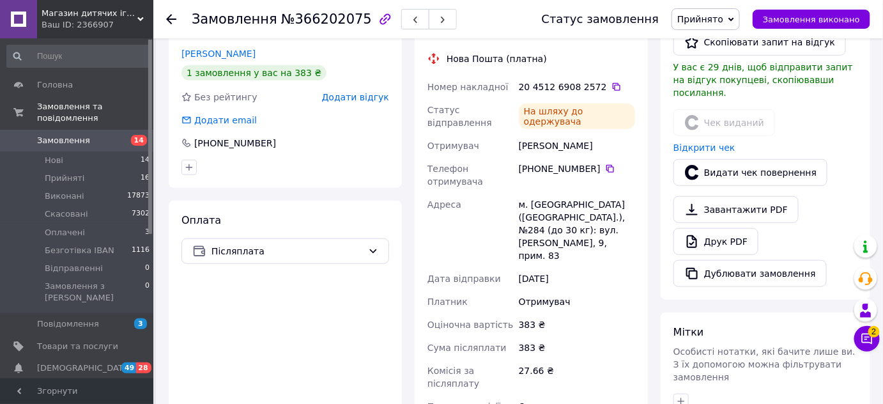
click at [740, 18] on span "Прийнято" at bounding box center [705, 19] width 68 height 22
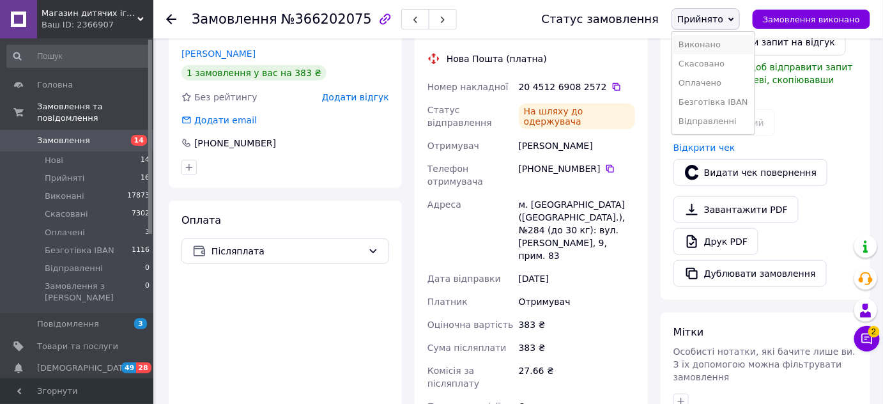
click at [719, 49] on li "Виконано" at bounding box center [713, 44] width 82 height 19
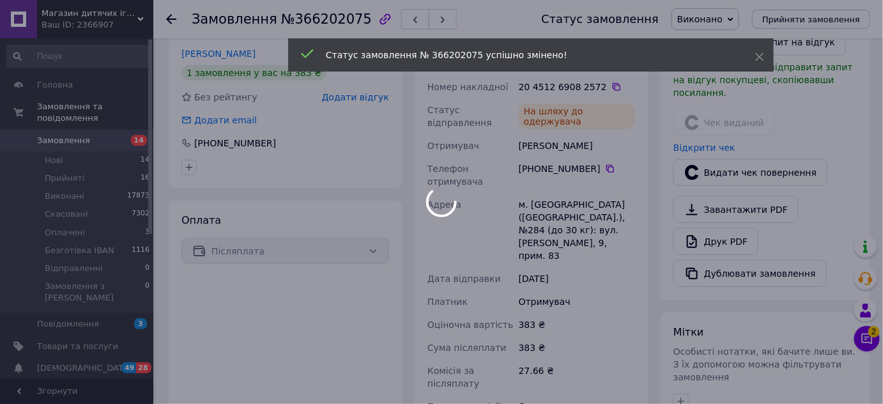
scroll to position [263, 0]
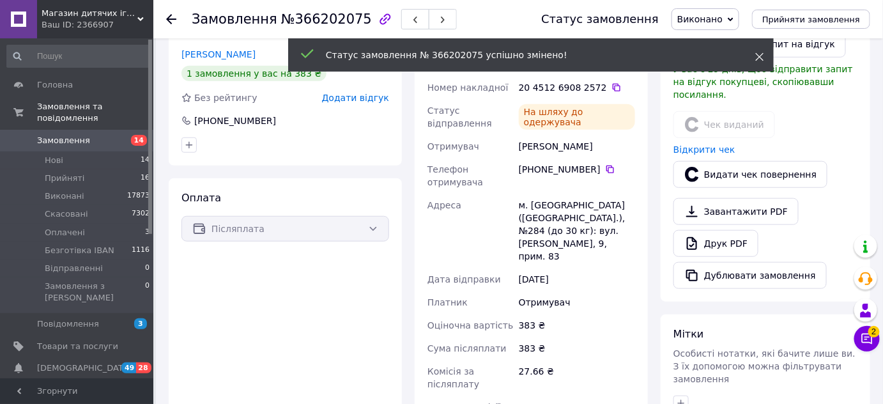
click at [756, 56] on icon at bounding box center [759, 56] width 9 height 9
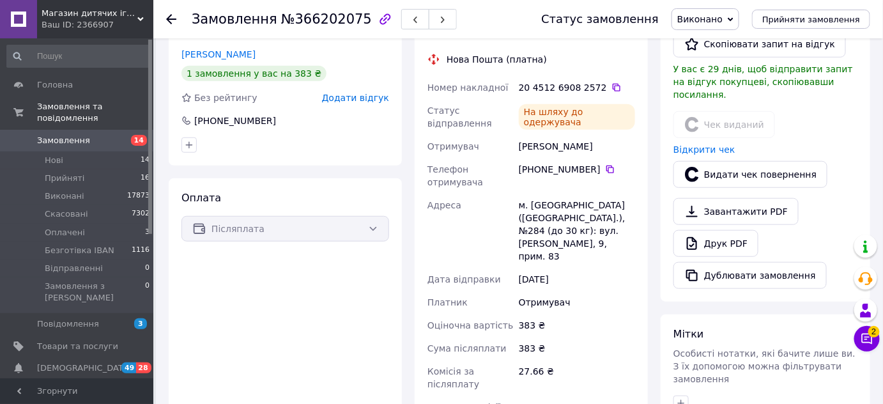
click at [171, 18] on use at bounding box center [171, 19] width 10 height 10
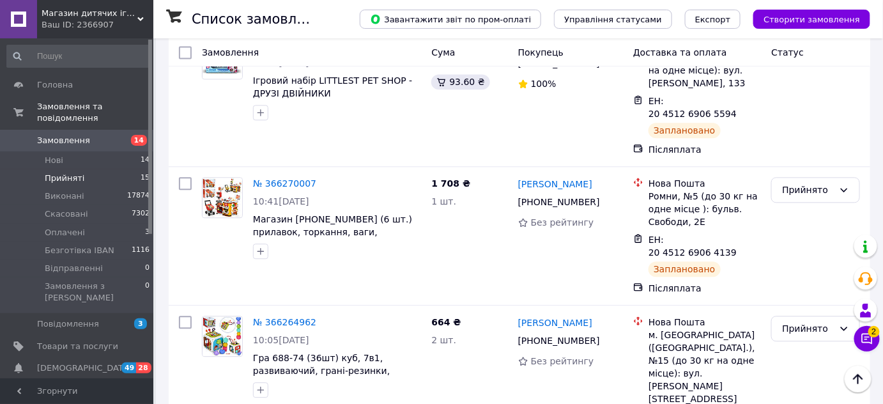
scroll to position [938, 0]
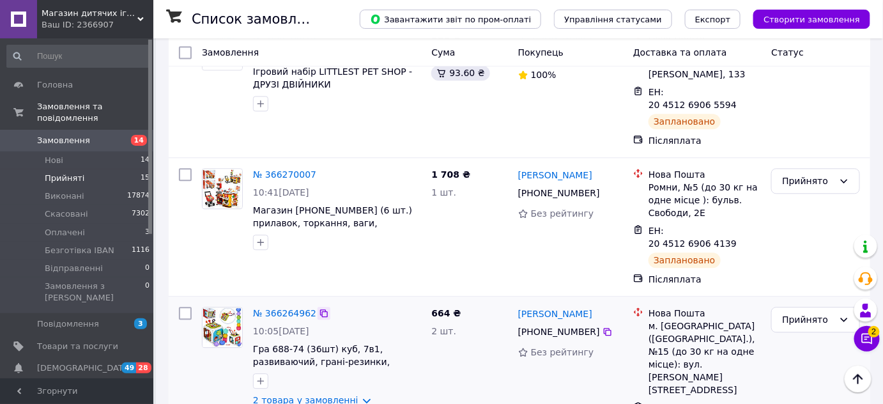
click at [320, 309] on icon at bounding box center [324, 313] width 8 height 8
drag, startPoint x: 517, startPoint y: 187, endPoint x: 598, endPoint y: 194, distance: 81.4
click at [598, 301] on div "Катерина Данчук +380 96 238 86 60 Без рейтингу" at bounding box center [570, 384] width 115 height 166
drag, startPoint x: 530, startPoint y: 212, endPoint x: 591, endPoint y: 219, distance: 61.7
click at [591, 323] on div "[PHONE_NUMBER]" at bounding box center [558, 332] width 87 height 18
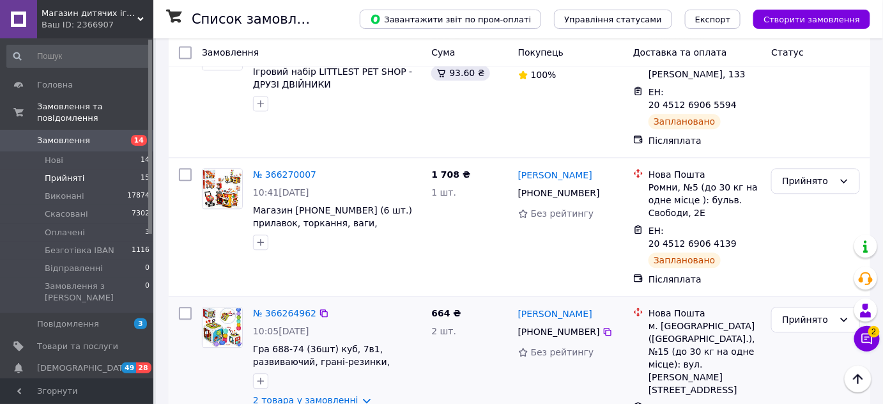
click at [304, 395] on link "2 товара у замовленні" at bounding box center [305, 400] width 105 height 10
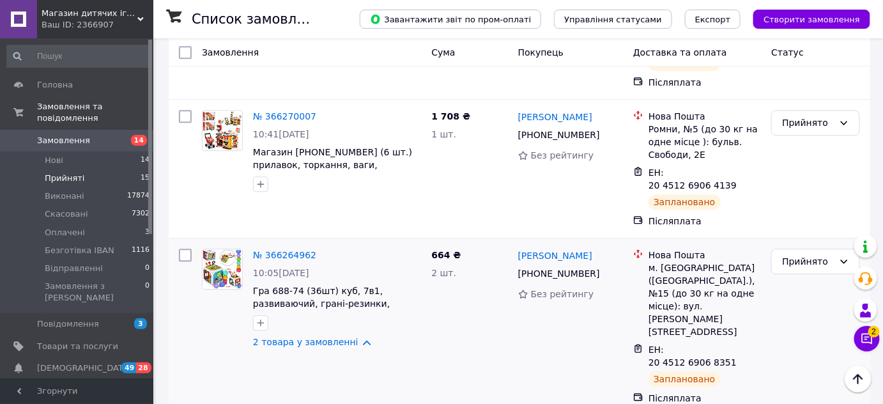
drag, startPoint x: 247, startPoint y: 317, endPoint x: 352, endPoint y: 323, distance: 104.9
click at [291, 337] on link "2 товара у замовленні" at bounding box center [305, 342] width 105 height 10
click at [277, 250] on link "№ 366264962" at bounding box center [284, 255] width 63 height 10
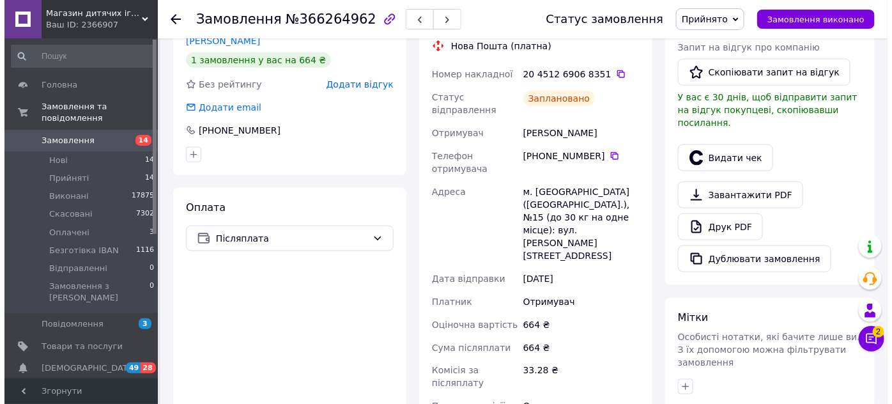
scroll to position [381, 0]
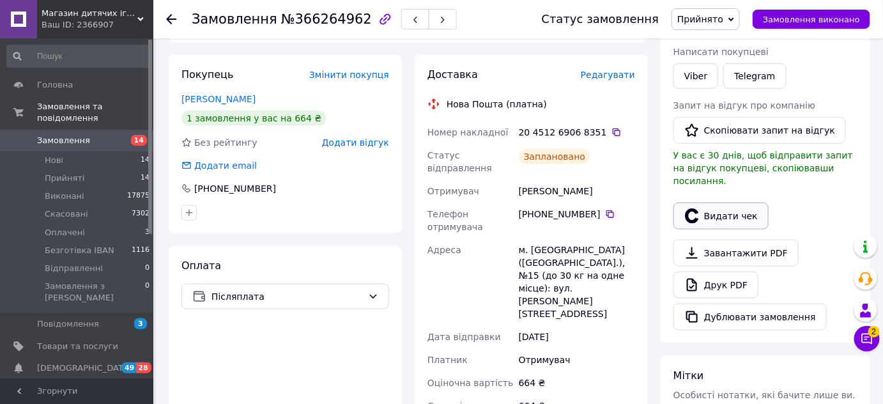
click at [708, 202] on button "Видати чек" at bounding box center [720, 215] width 95 height 27
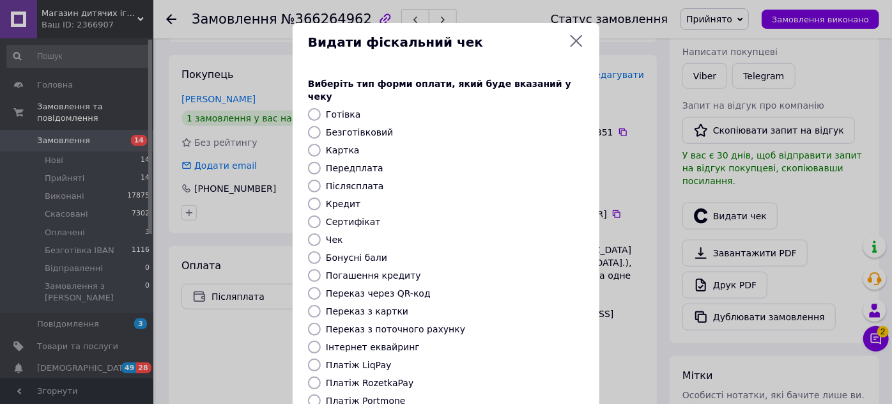
click at [312, 179] on input "Післясплата" at bounding box center [314, 185] width 13 height 13
radio input "true"
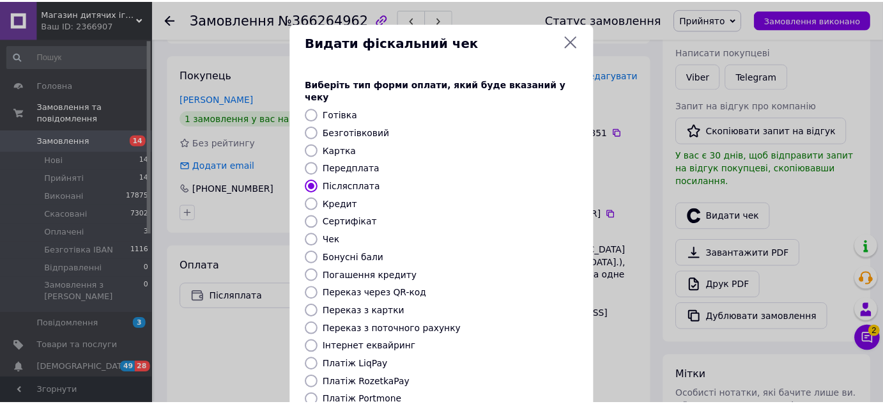
scroll to position [144, 0]
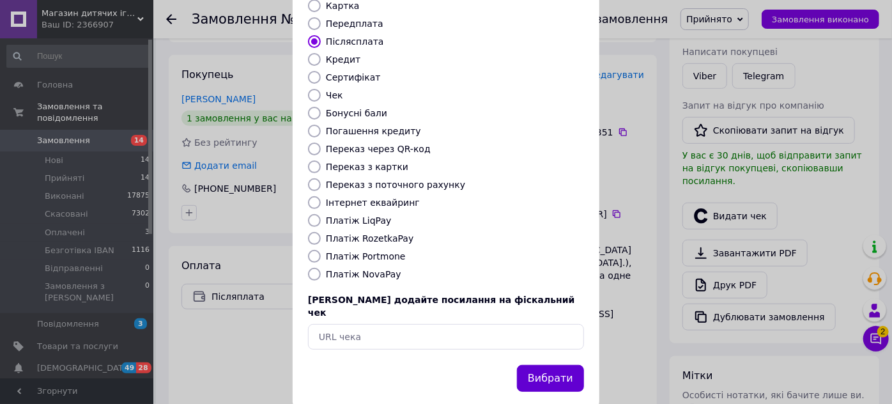
click at [554, 365] on button "Вибрати" at bounding box center [550, 378] width 67 height 27
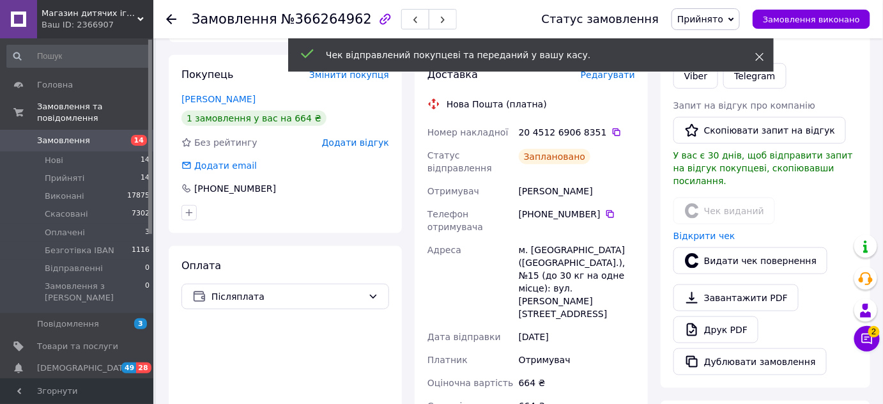
click at [763, 53] on use at bounding box center [760, 57] width 8 height 8
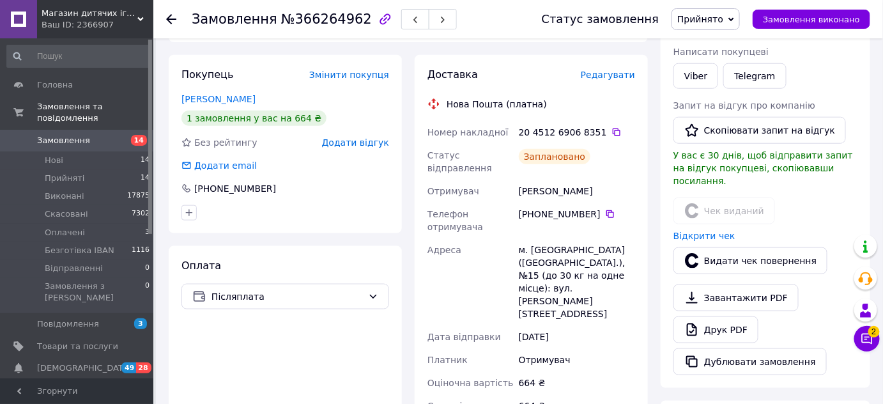
click at [740, 25] on span "Прийнято" at bounding box center [705, 19] width 68 height 22
click at [724, 45] on li "Виконано" at bounding box center [713, 44] width 82 height 19
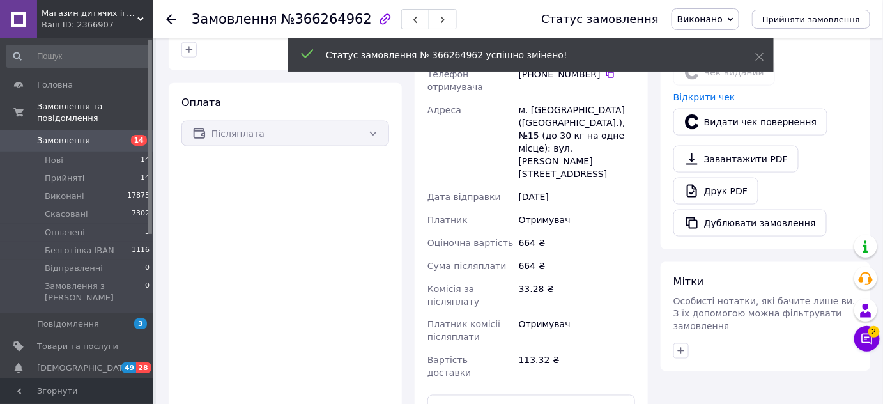
scroll to position [439, 0]
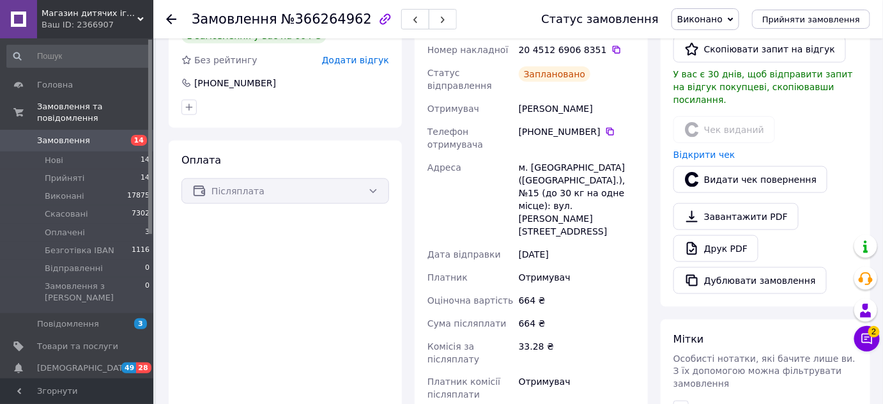
click at [172, 18] on use at bounding box center [171, 19] width 10 height 10
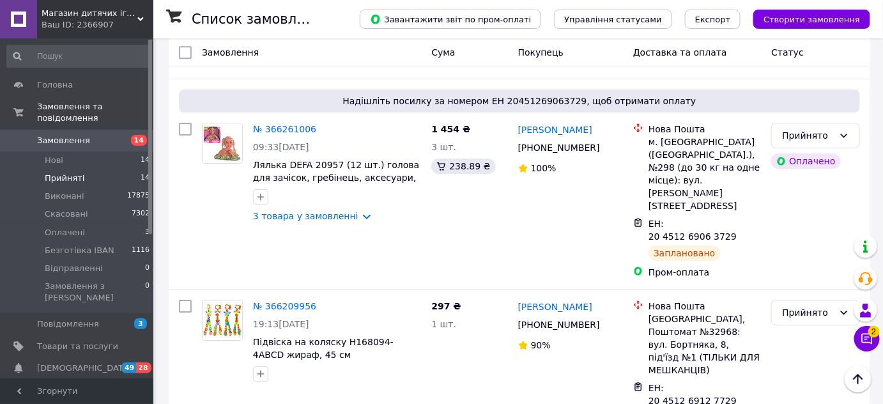
scroll to position [1216, 0]
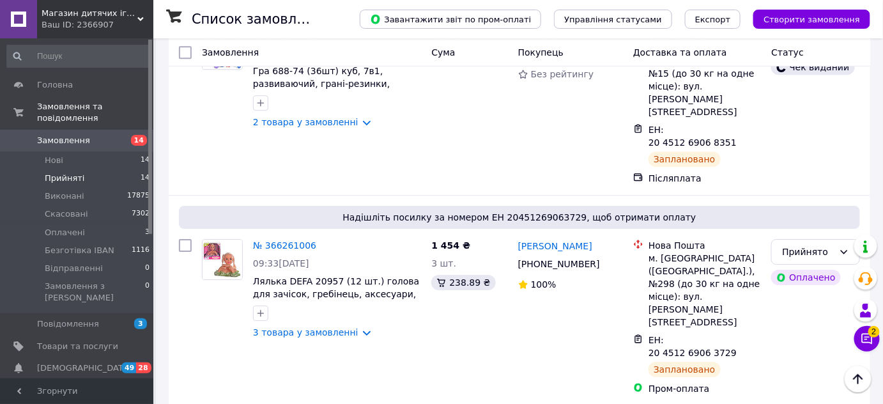
drag, startPoint x: 515, startPoint y: 222, endPoint x: 627, endPoint y: 220, distance: 112.4
drag, startPoint x: 530, startPoint y: 251, endPoint x: 607, endPoint y: 252, distance: 77.3
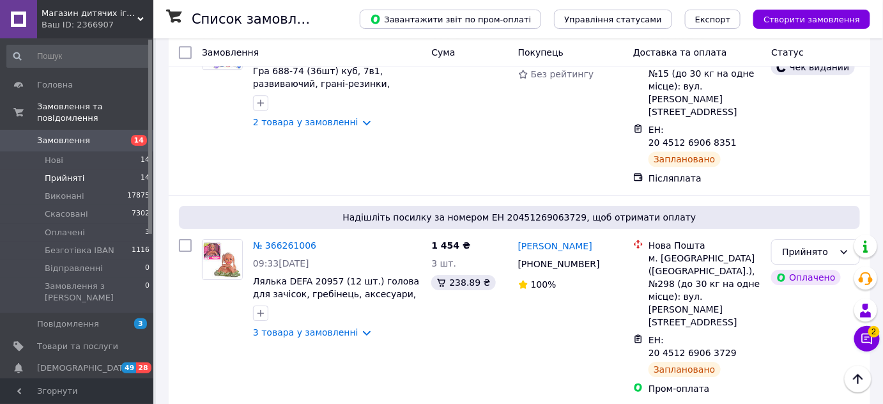
drag, startPoint x: 247, startPoint y: 261, endPoint x: 402, endPoint y: 272, distance: 155.0
drag, startPoint x: 251, startPoint y: 263, endPoint x: 410, endPoint y: 259, distance: 159.1
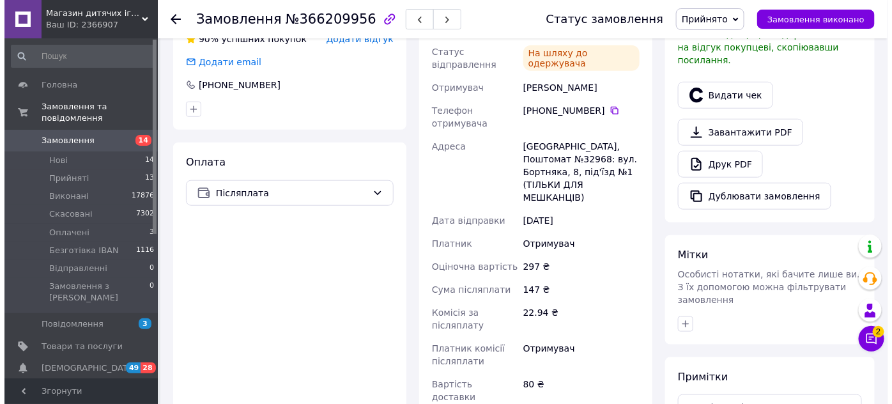
scroll to position [146, 0]
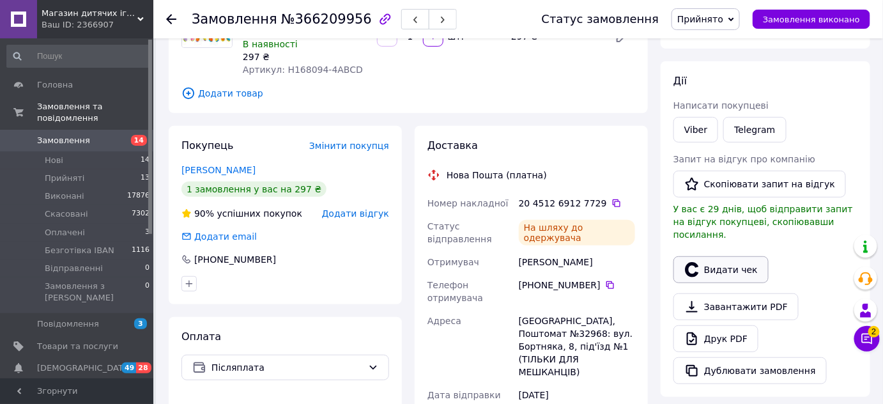
click at [732, 256] on button "Видати чек" at bounding box center [720, 269] width 95 height 27
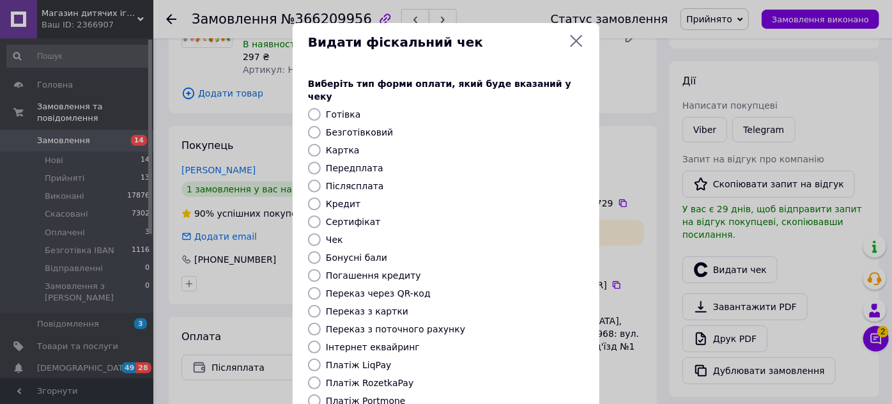
click at [313, 179] on input "Післясплата" at bounding box center [314, 185] width 13 height 13
radio input "true"
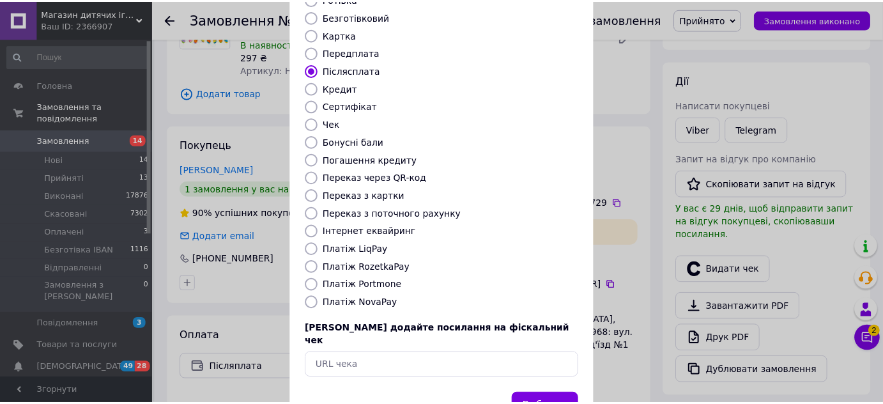
scroll to position [144, 0]
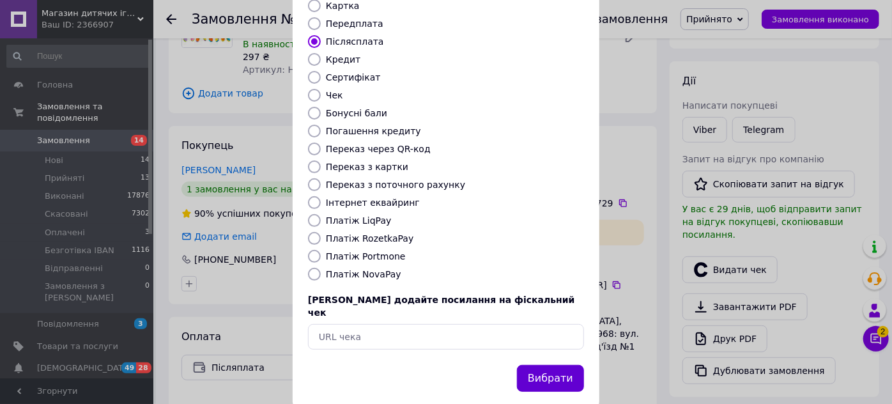
click at [562, 365] on button "Вибрати" at bounding box center [550, 378] width 67 height 27
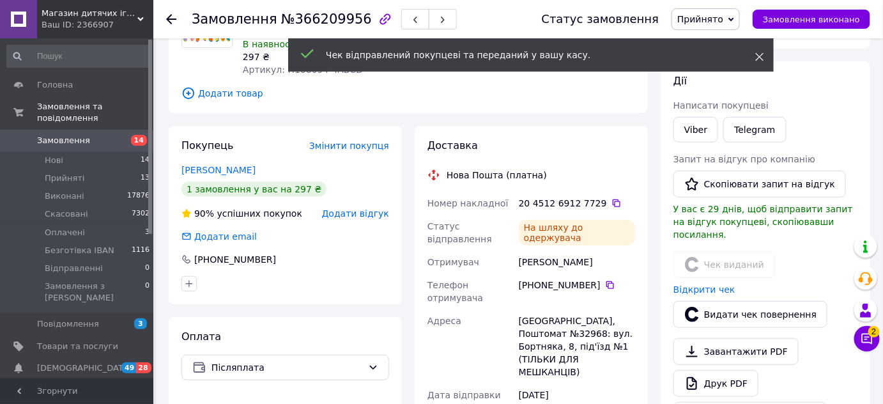
click at [759, 57] on icon at bounding box center [759, 56] width 9 height 9
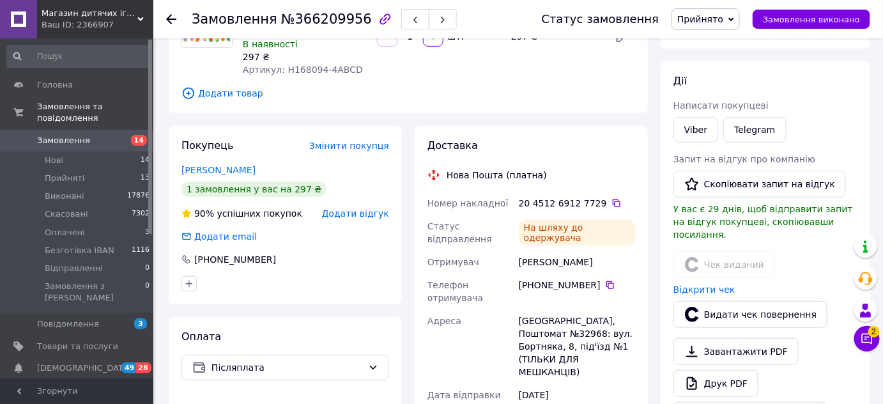
click at [740, 24] on span "Прийнято" at bounding box center [705, 19] width 68 height 22
click at [726, 42] on li "Виконано" at bounding box center [713, 44] width 82 height 19
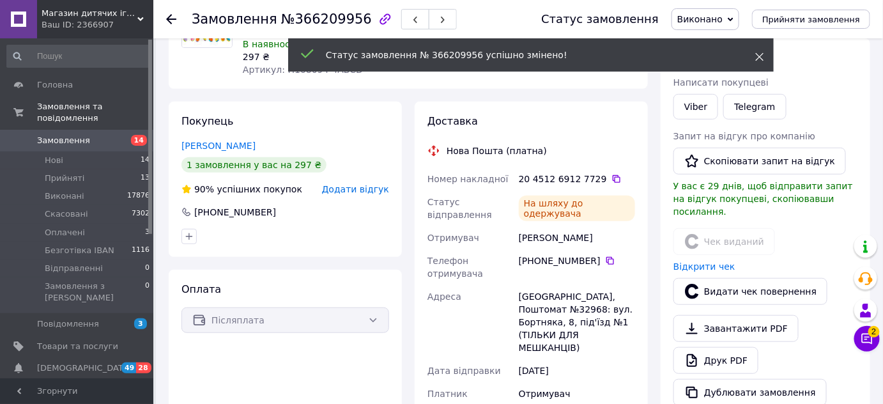
click at [757, 54] on use at bounding box center [760, 57] width 8 height 8
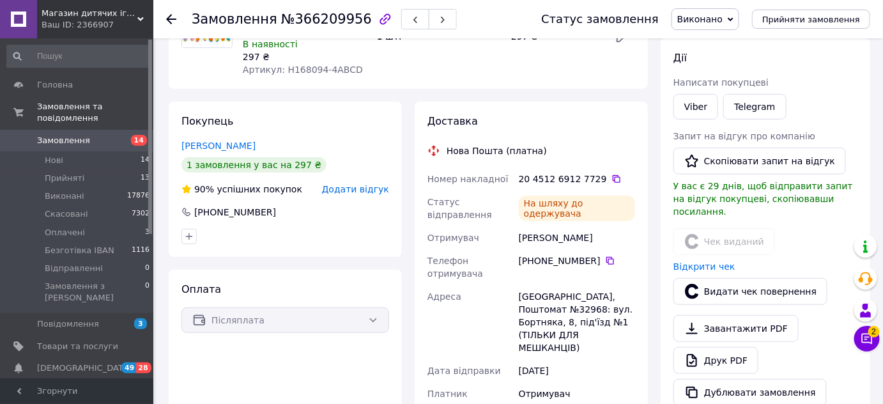
click at [759, 54] on icon at bounding box center [759, 56] width 9 height 9
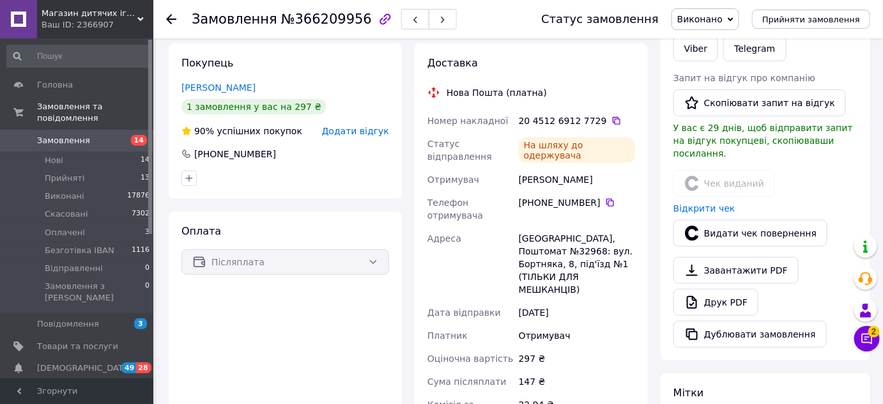
click at [169, 14] on icon at bounding box center [171, 19] width 10 height 10
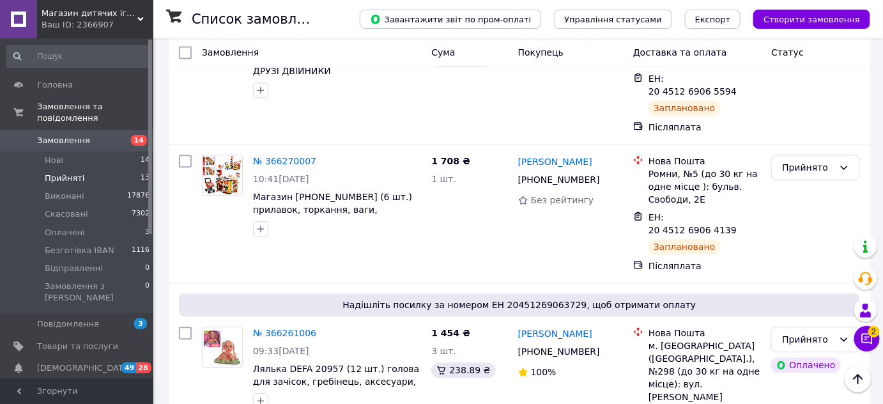
scroll to position [936, 0]
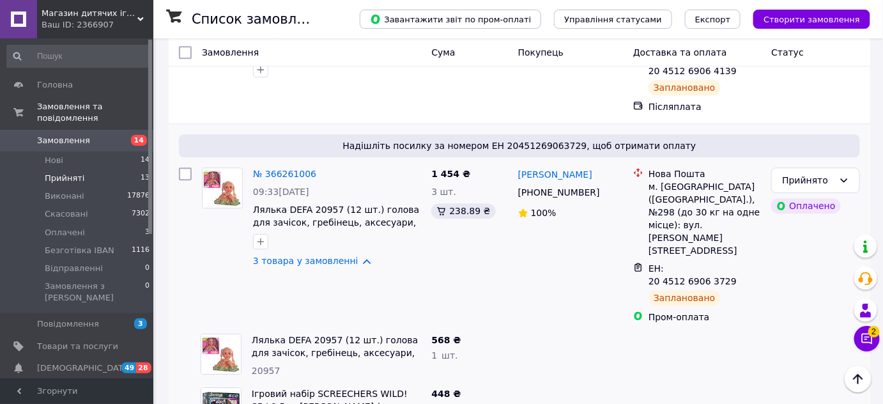
scroll to position [1052, 0]
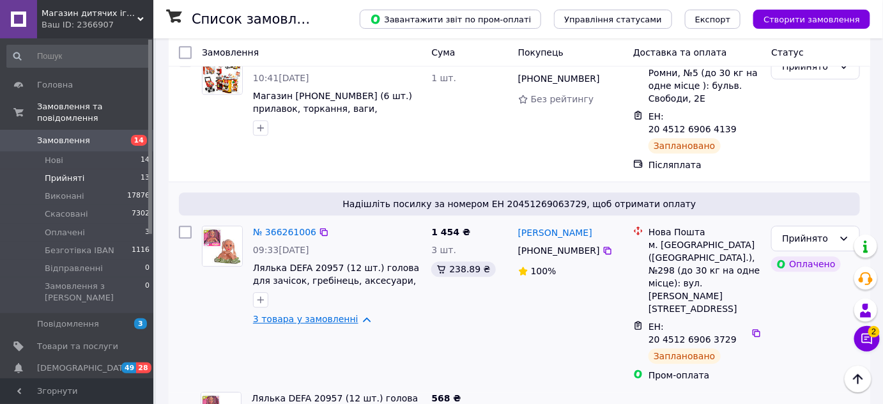
click at [303, 314] on link "3 товара у замовленні" at bounding box center [305, 319] width 105 height 10
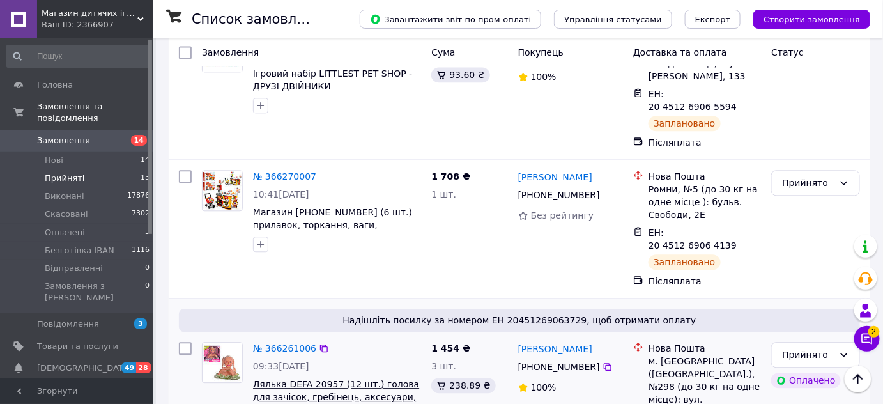
scroll to position [878, 0]
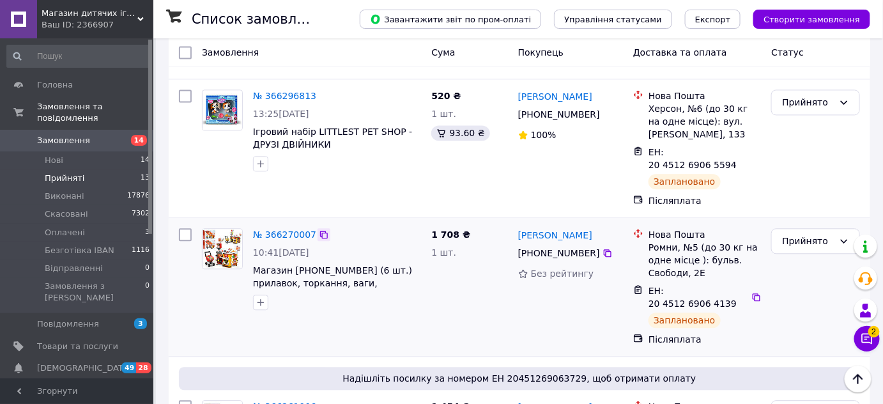
click at [320, 231] on icon at bounding box center [324, 235] width 8 height 8
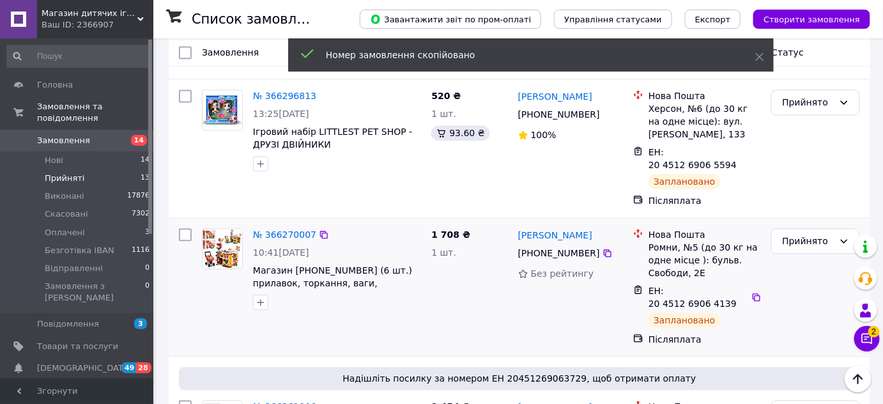
drag, startPoint x: 516, startPoint y: 125, endPoint x: 592, endPoint y: 130, distance: 76.2
click at [592, 223] on div "Віталіна Хомяк +380 95 161 80 24 Без рейтингу" at bounding box center [570, 287] width 115 height 128
drag, startPoint x: 530, startPoint y: 153, endPoint x: 590, endPoint y: 168, distance: 62.0
click at [592, 244] on div "[PHONE_NUMBER]" at bounding box center [558, 253] width 87 height 18
drag, startPoint x: 252, startPoint y: 165, endPoint x: 339, endPoint y: 165, distance: 87.5
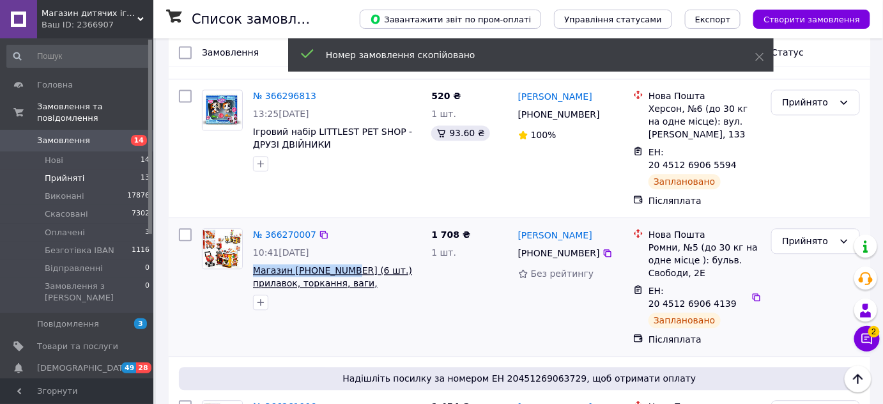
click at [339, 223] on div "№ 366270007 10:41, 12.10.2025 Магазин 668-128-129 (6 шт.) прилавок, торкання, в…" at bounding box center [337, 269] width 178 height 92
click at [287, 229] on link "№ 366270007" at bounding box center [284, 234] width 63 height 10
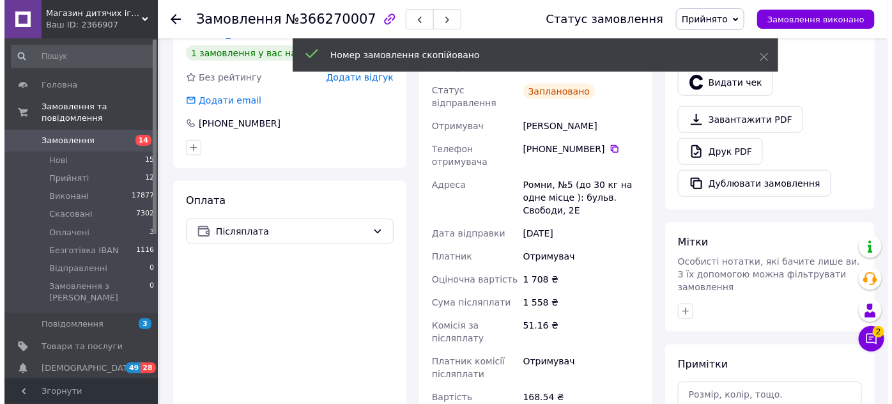
scroll to position [217, 0]
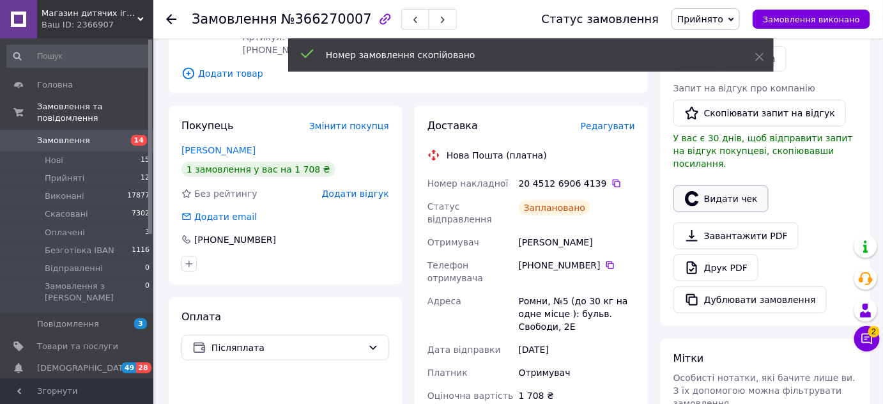
click at [707, 188] on button "Видати чек" at bounding box center [720, 198] width 95 height 27
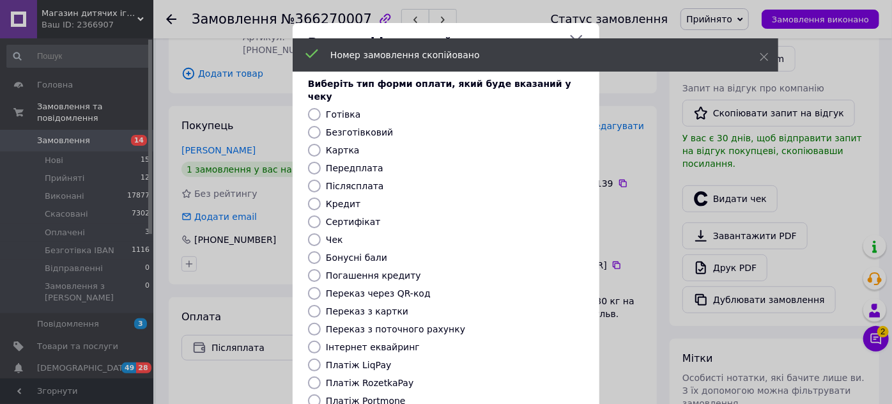
click at [313, 179] on input "Післясплата" at bounding box center [314, 185] width 13 height 13
radio input "true"
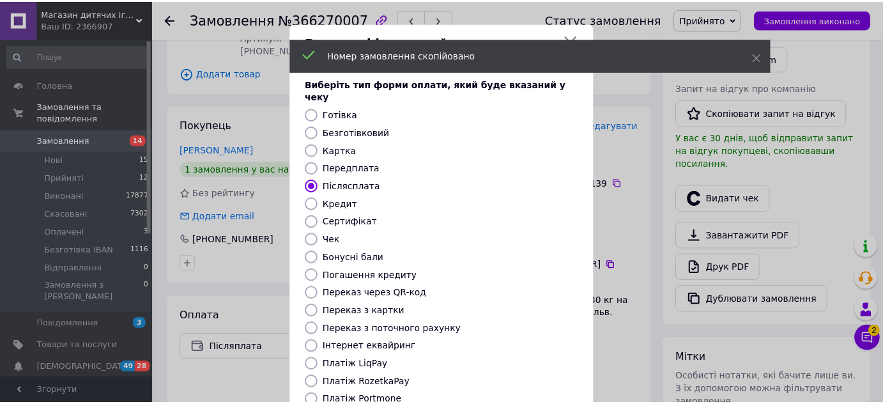
scroll to position [144, 0]
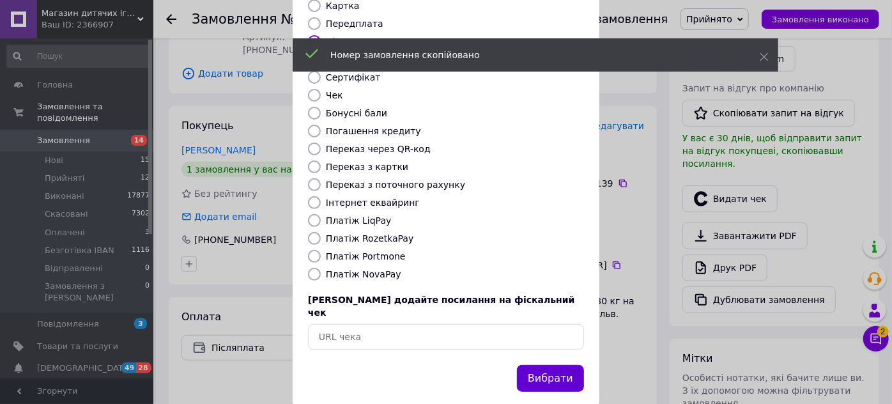
click at [538, 365] on button "Вибрати" at bounding box center [550, 378] width 67 height 27
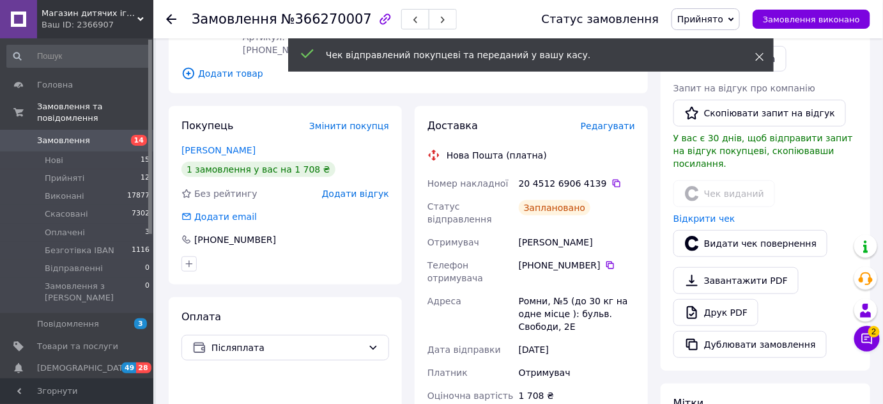
click at [761, 59] on use at bounding box center [760, 57] width 8 height 8
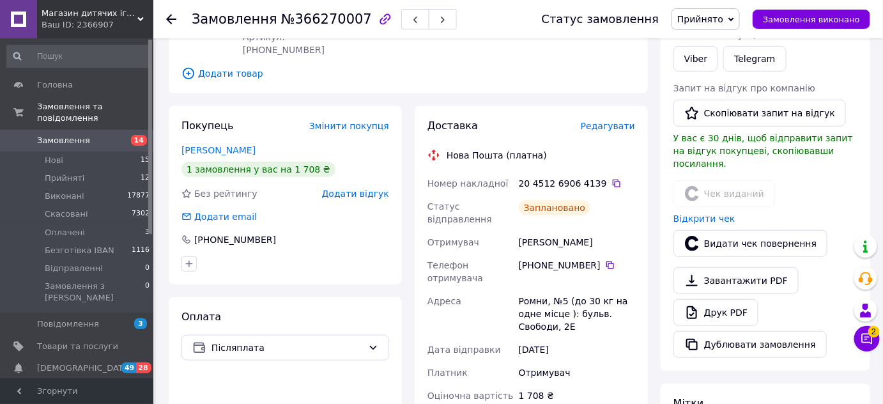
click at [734, 17] on icon at bounding box center [731, 20] width 6 height 6
click at [724, 44] on li "Виконано" at bounding box center [713, 44] width 82 height 19
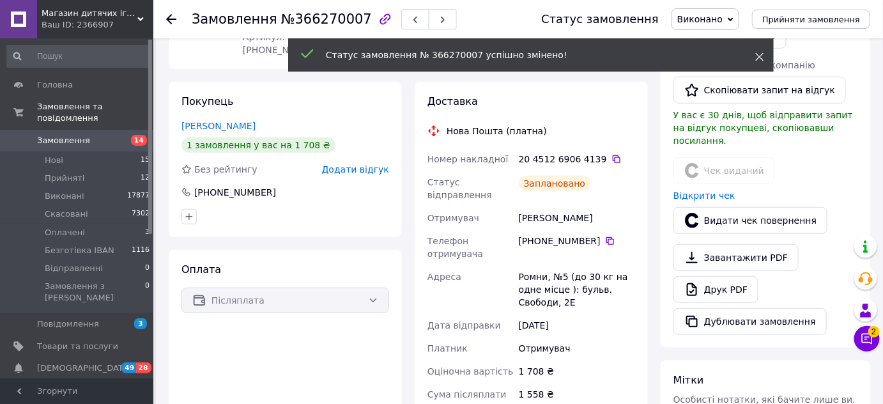
click at [763, 57] on icon at bounding box center [759, 56] width 9 height 9
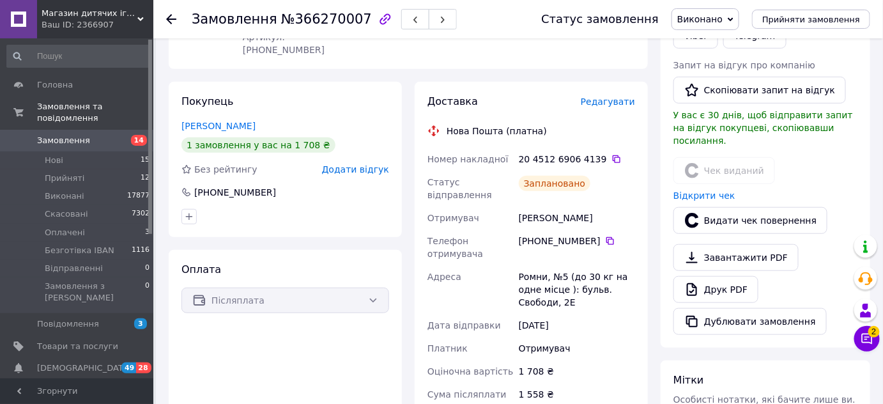
click at [171, 14] on use at bounding box center [171, 19] width 10 height 10
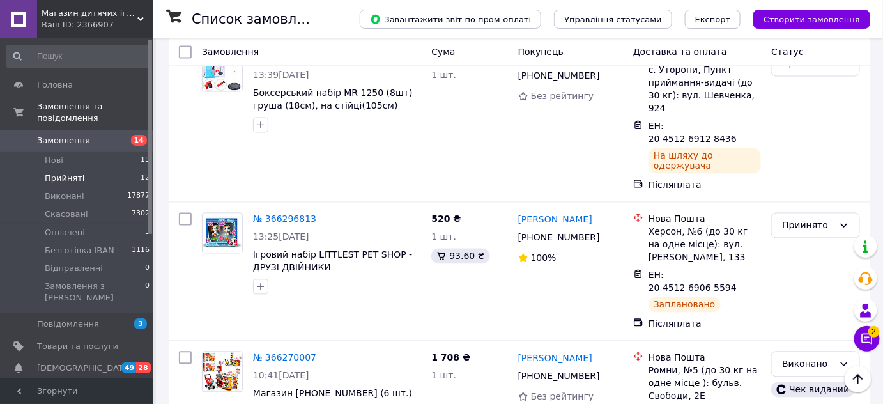
scroll to position [696, 0]
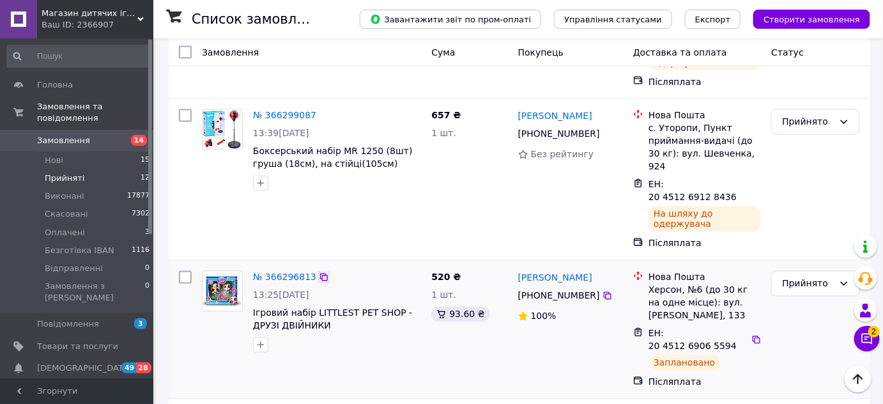
click at [319, 272] on icon at bounding box center [324, 277] width 10 height 10
drag, startPoint x: 517, startPoint y: 172, endPoint x: 602, endPoint y: 187, distance: 86.1
click at [602, 261] on div "№ 366296813 13:25, 12.10.2025 Ігровий набір LITTLEST PET SHOP - ДРУЗІ ДВІЙНИКИ …" at bounding box center [519, 330] width 701 height 138
drag, startPoint x: 531, startPoint y: 201, endPoint x: 596, endPoint y: 208, distance: 65.5
click at [596, 288] on div "[PHONE_NUMBER]" at bounding box center [570, 295] width 107 height 15
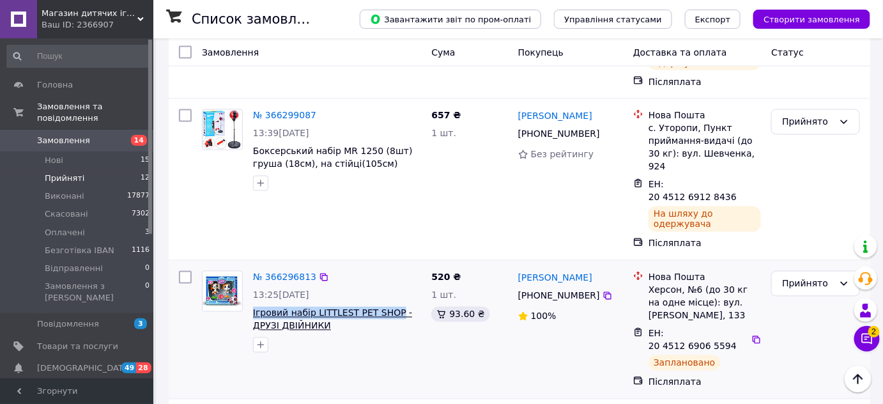
drag, startPoint x: 252, startPoint y: 221, endPoint x: 386, endPoint y: 224, distance: 134.8
click at [386, 266] on div "№ 366296813 13:25, 12.10.2025 Ігровий набір LITTLEST PET SHOP - ДРУЗІ ДВІЙНИКИ" at bounding box center [337, 312] width 178 height 92
click at [294, 272] on link "№ 366296813" at bounding box center [284, 277] width 63 height 10
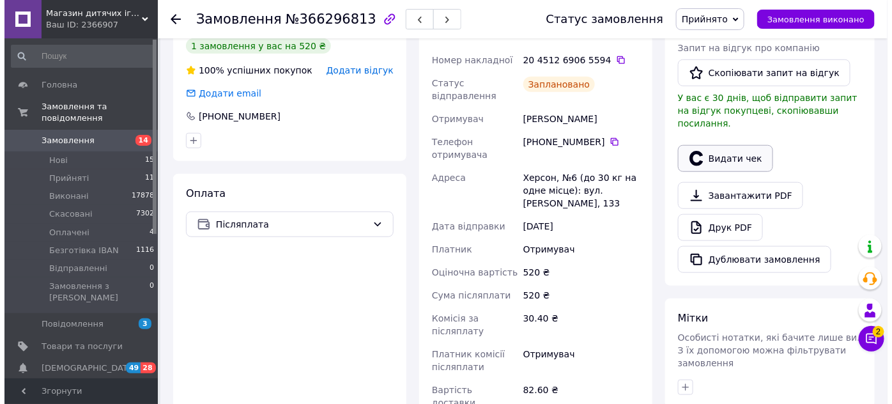
scroll to position [243, 0]
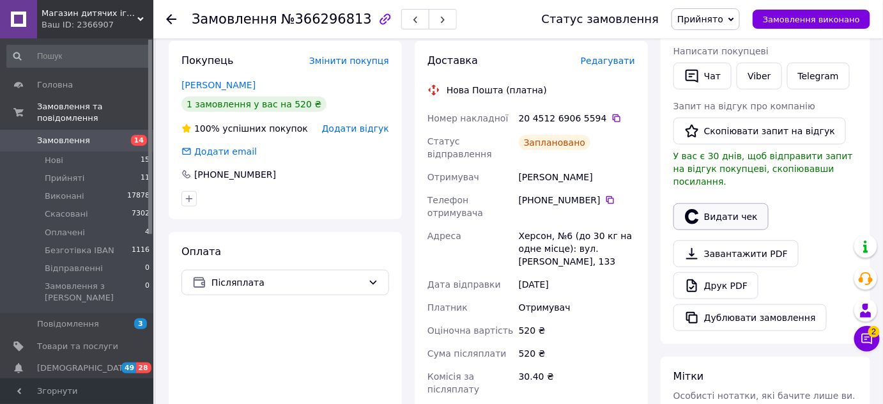
click at [727, 204] on button "Видати чек" at bounding box center [720, 216] width 95 height 27
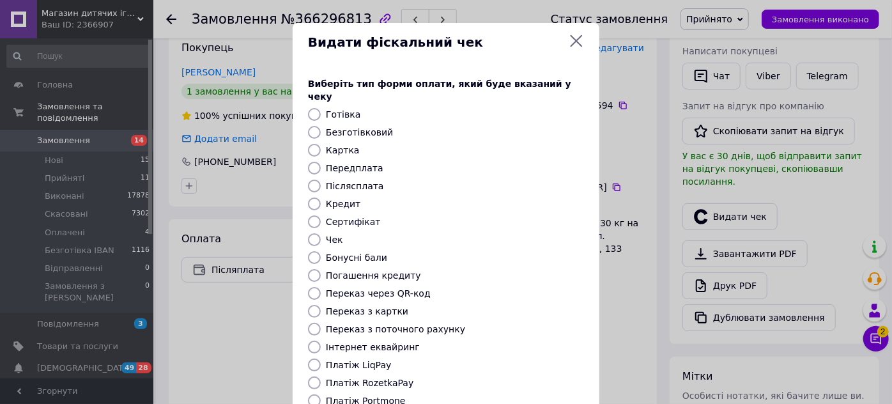
click at [310, 179] on input "Післясплата" at bounding box center [314, 185] width 13 height 13
radio input "true"
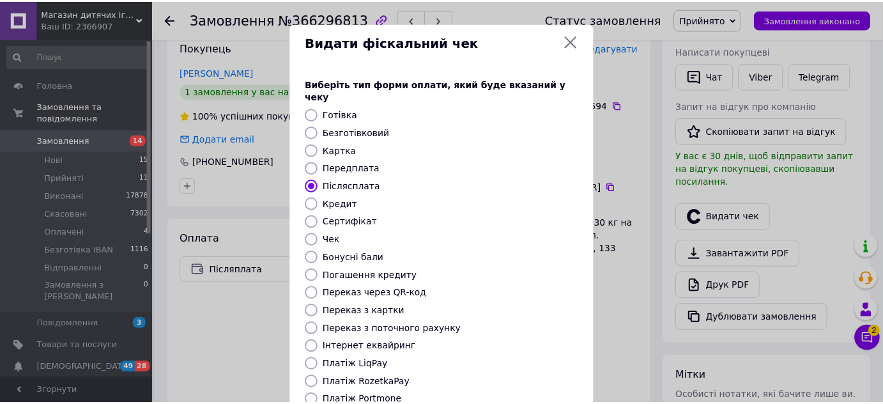
scroll to position [116, 0]
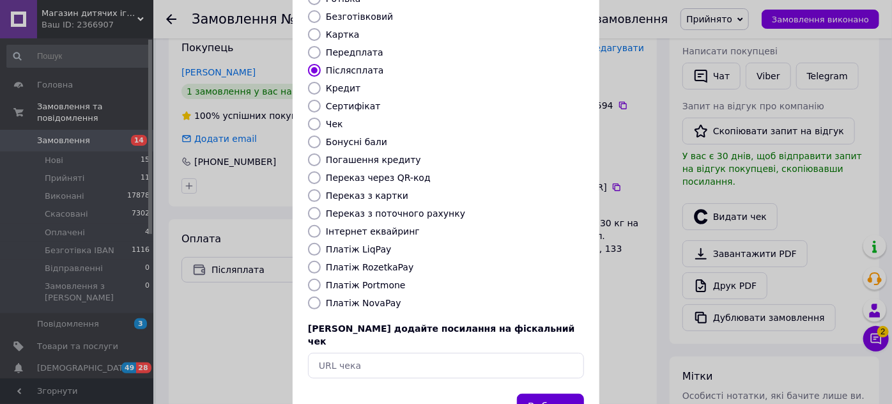
click at [560, 393] on button "Вибрати" at bounding box center [550, 406] width 67 height 27
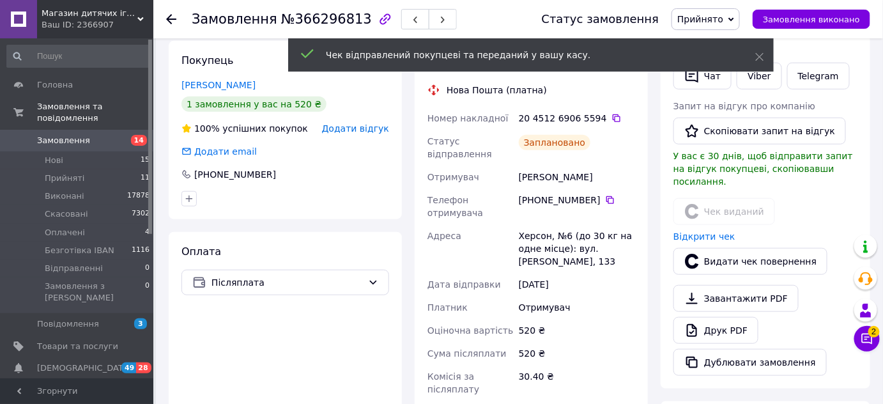
drag, startPoint x: 759, startPoint y: 57, endPoint x: 752, endPoint y: 31, distance: 27.6
click at [759, 56] on use at bounding box center [760, 57] width 8 height 8
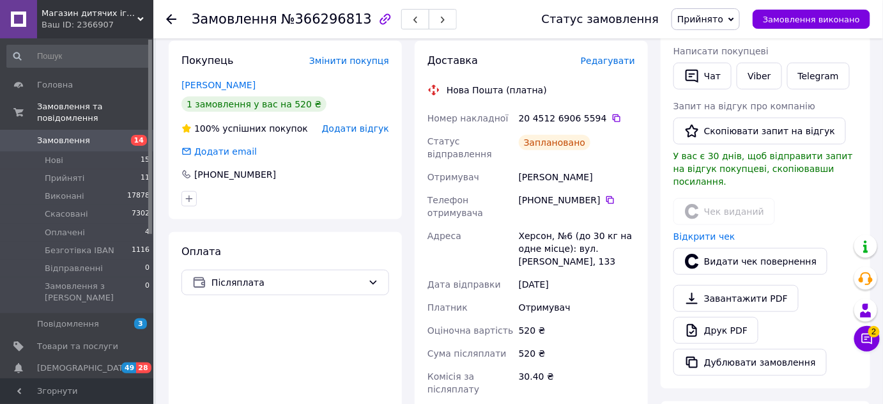
click at [734, 19] on icon at bounding box center [731, 19] width 6 height 4
click at [724, 45] on li "Виконано" at bounding box center [713, 44] width 82 height 19
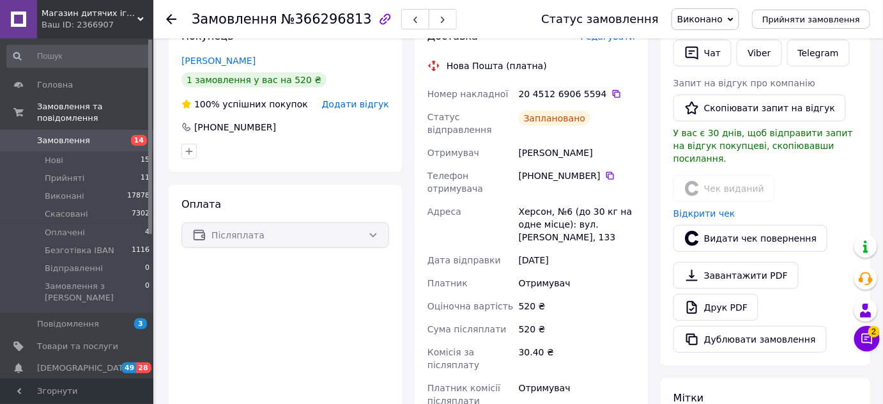
click at [174, 20] on icon at bounding box center [171, 19] width 10 height 10
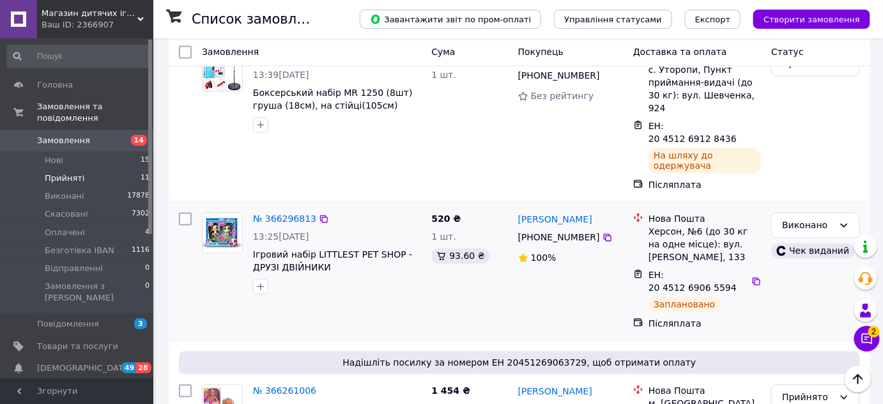
scroll to position [581, 0]
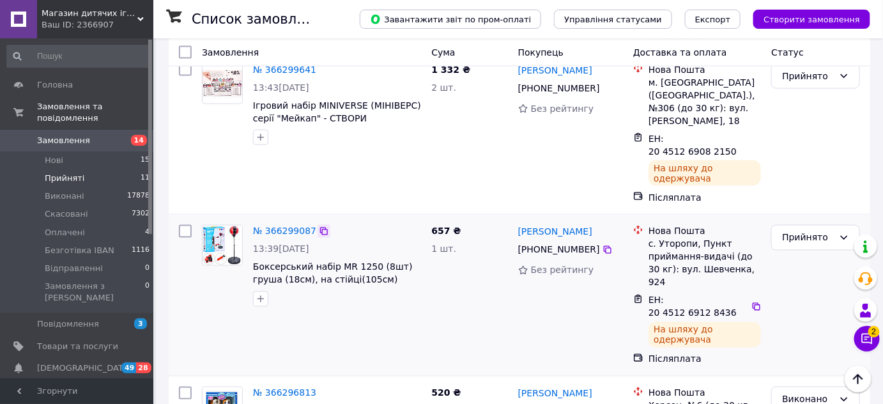
click at [319, 226] on icon at bounding box center [324, 231] width 10 height 10
drag, startPoint x: 514, startPoint y: 160, endPoint x: 594, endPoint y: 158, distance: 80.5
click at [594, 220] on div "Надія Матійчук +380 98 200 79 24 Без рейтингу" at bounding box center [570, 295] width 115 height 151
drag, startPoint x: 530, startPoint y: 186, endPoint x: 586, endPoint y: 202, distance: 58.0
click at [590, 241] on div "[PHONE_NUMBER]" at bounding box center [558, 250] width 87 height 18
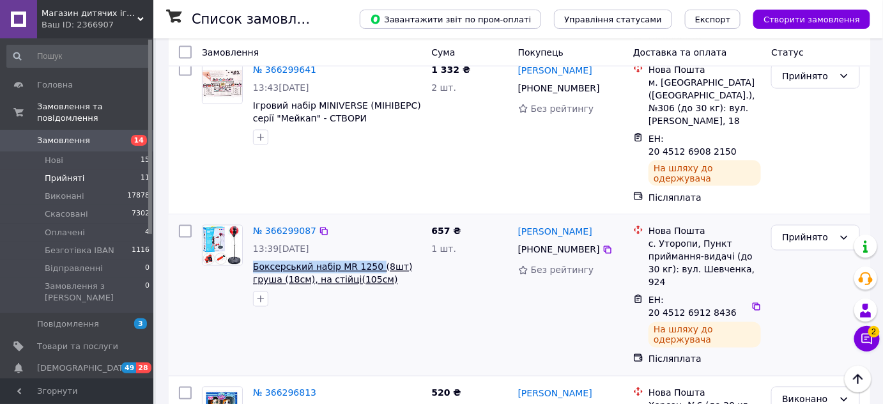
drag, startPoint x: 250, startPoint y: 203, endPoint x: 369, endPoint y: 201, distance: 118.8
click at [369, 220] on div "№ 366299087 13:39, 12.10.2025 Боксерський набір MR 1250 (8шт) груша (18см), на …" at bounding box center [337, 266] width 178 height 92
click at [289, 226] on link "№ 366299087" at bounding box center [284, 231] width 63 height 10
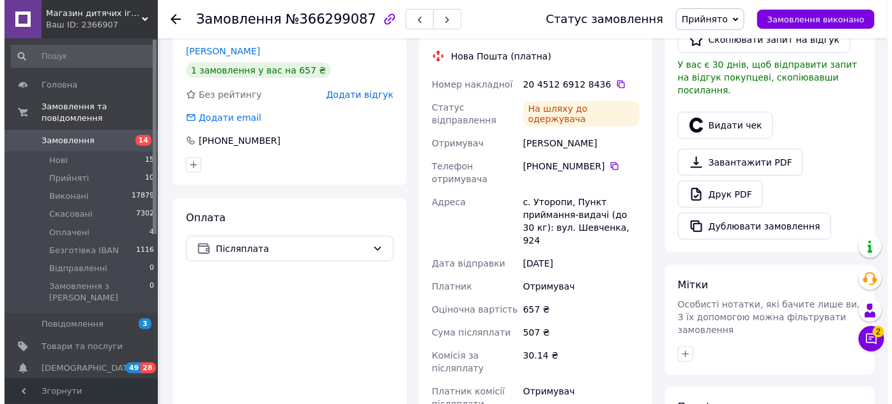
scroll to position [174, 0]
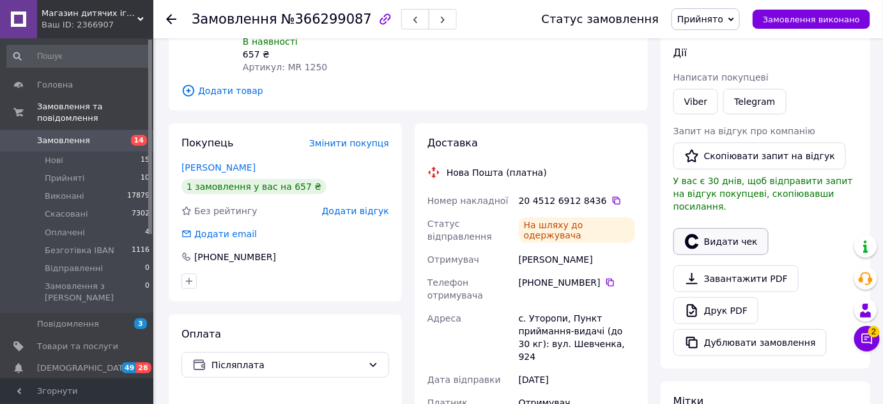
click at [712, 229] on button "Видати чек" at bounding box center [720, 241] width 95 height 27
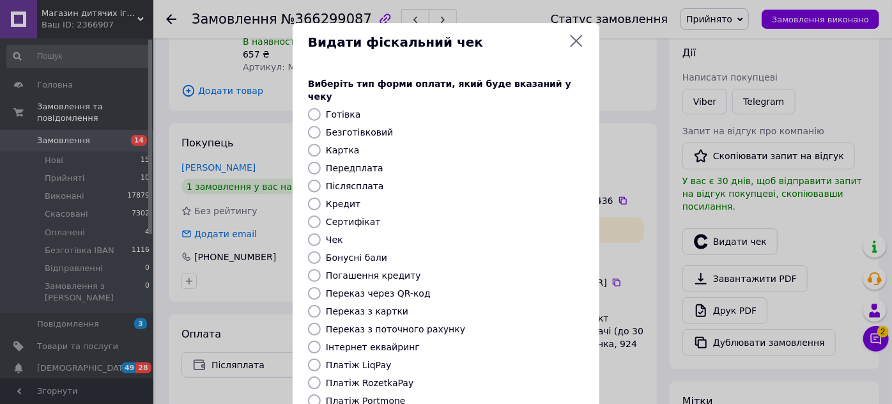
scroll to position [57, 0]
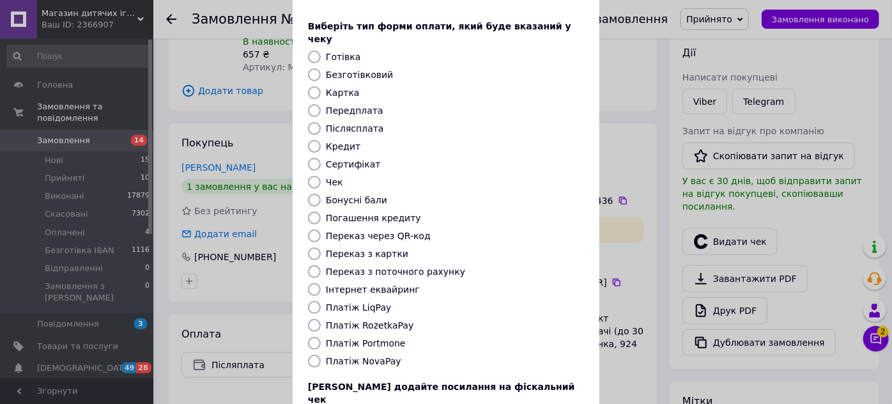
click at [309, 122] on input "Післясплата" at bounding box center [314, 128] width 13 height 13
radio input "true"
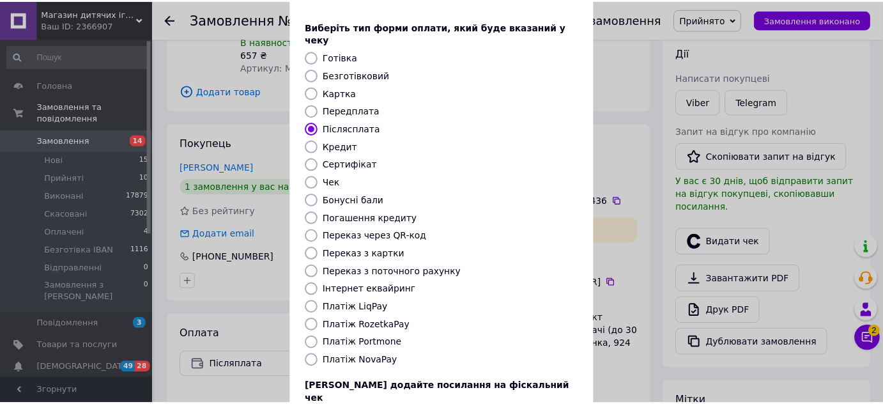
scroll to position [144, 0]
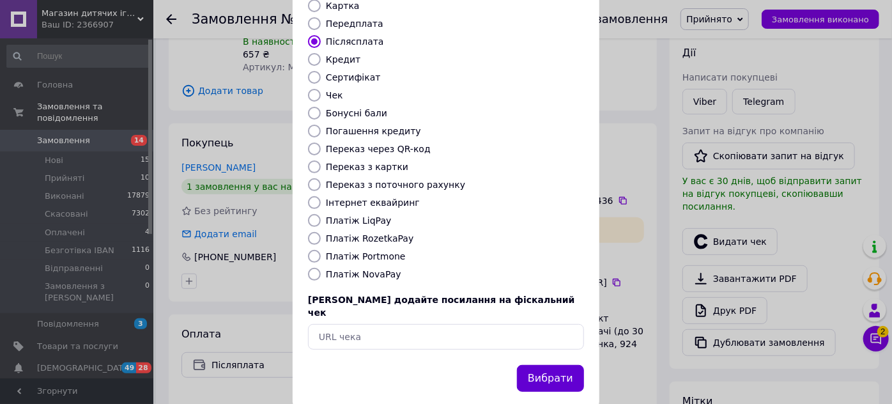
click at [567, 365] on button "Вибрати" at bounding box center [550, 378] width 67 height 27
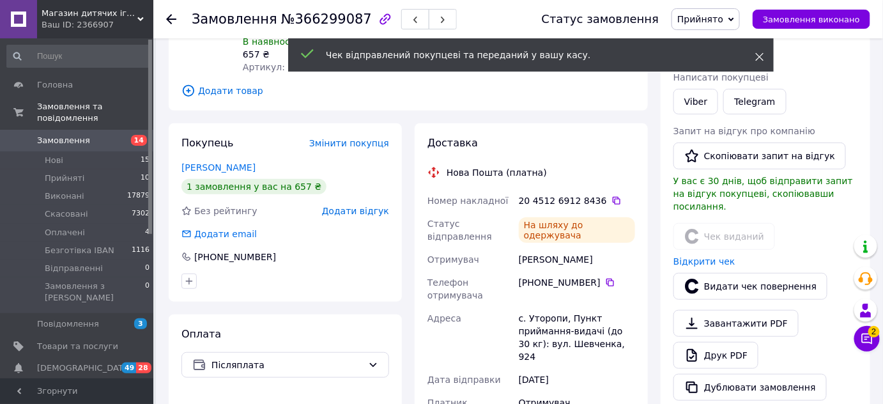
click at [757, 57] on icon at bounding box center [759, 56] width 9 height 9
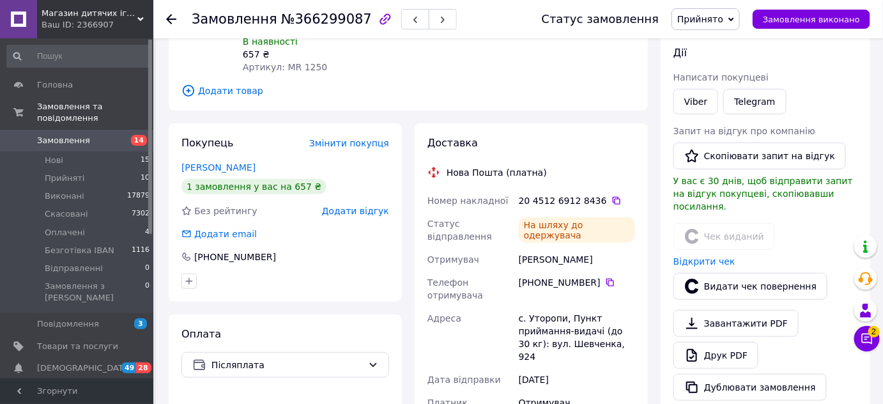
click at [734, 22] on icon at bounding box center [731, 20] width 6 height 6
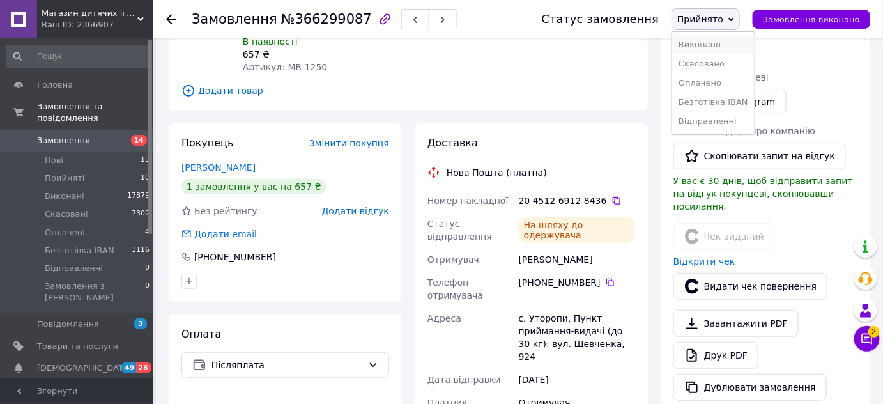
click at [723, 45] on li "Виконано" at bounding box center [713, 44] width 82 height 19
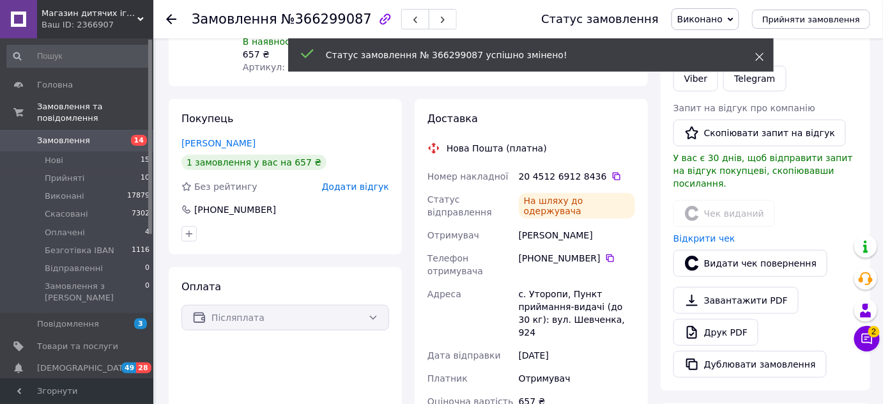
click at [759, 54] on icon at bounding box center [759, 56] width 9 height 9
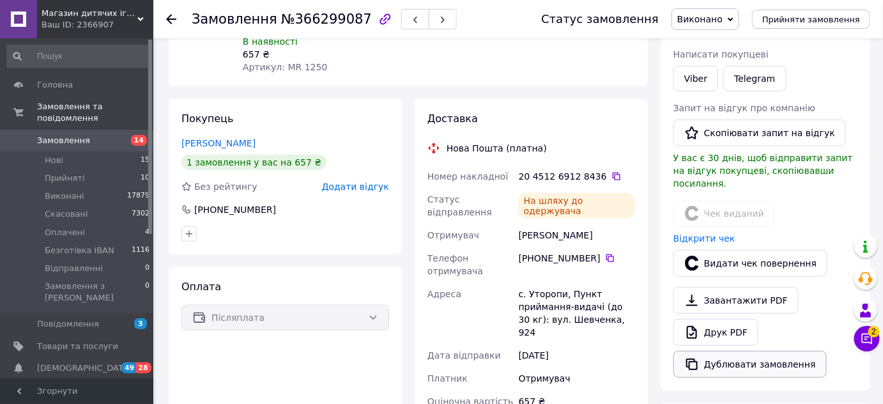
scroll to position [348, 0]
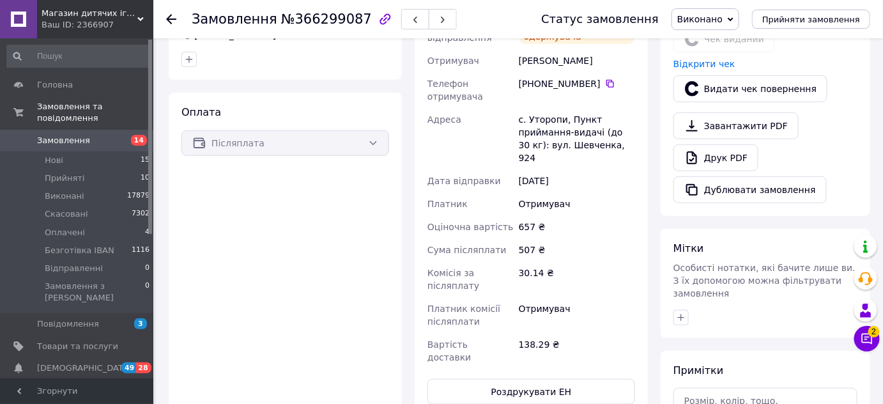
click at [170, 20] on icon at bounding box center [171, 19] width 10 height 10
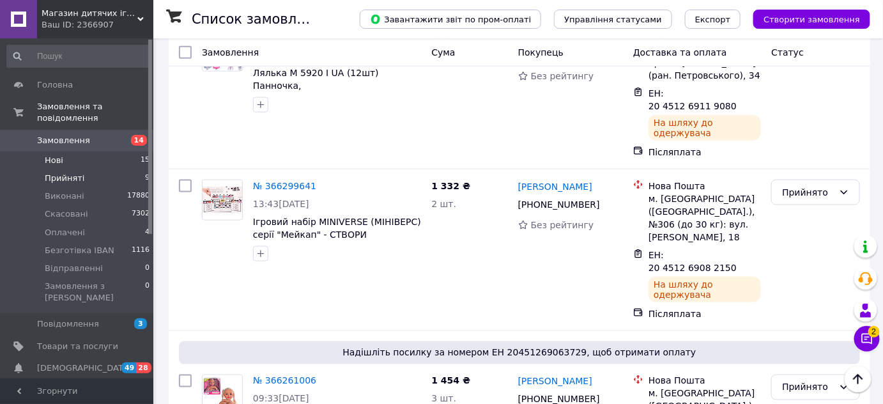
scroll to position [406, 0]
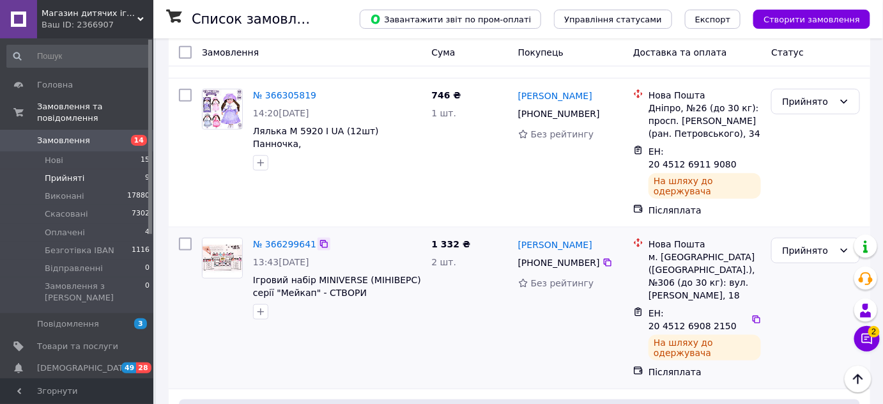
click at [319, 239] on icon at bounding box center [324, 244] width 10 height 10
drag, startPoint x: 517, startPoint y: 192, endPoint x: 592, endPoint y: 199, distance: 75.0
click at [592, 227] on div "№ 366299641 13:43, 12.10.2025 Ігровий набір MINIVERSE (МІНІВЕРС) серії "Мейкап"…" at bounding box center [519, 307] width 701 height 161
drag, startPoint x: 529, startPoint y: 220, endPoint x: 598, endPoint y: 224, distance: 69.1
click at [598, 255] on div "[PHONE_NUMBER]" at bounding box center [570, 262] width 107 height 15
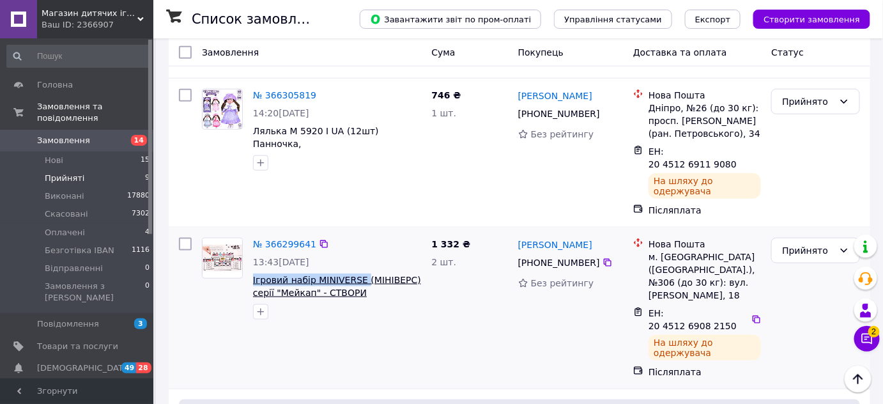
drag, startPoint x: 250, startPoint y: 234, endPoint x: 358, endPoint y: 238, distance: 108.0
click at [358, 238] on div "№ 366299641 13:43, 12.10.2025 Ігровий набір MINIVERSE (МІНІВЕРС) серії "Мейкап"…" at bounding box center [337, 278] width 178 height 92
click at [282, 239] on link "№ 366299641" at bounding box center [284, 244] width 63 height 10
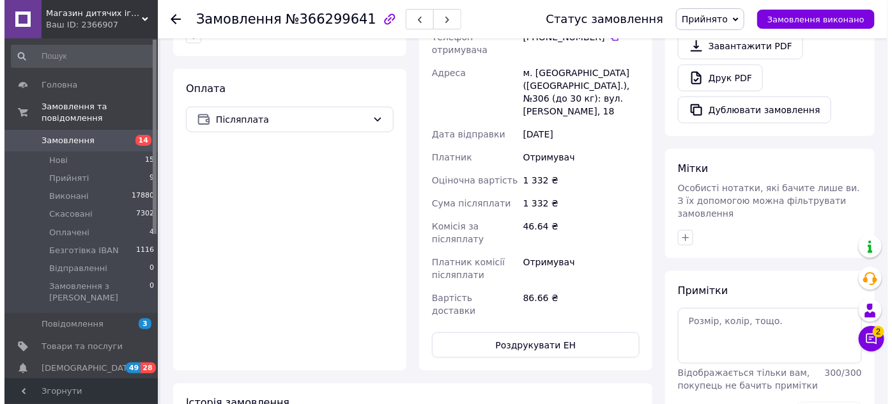
scroll to position [174, 0]
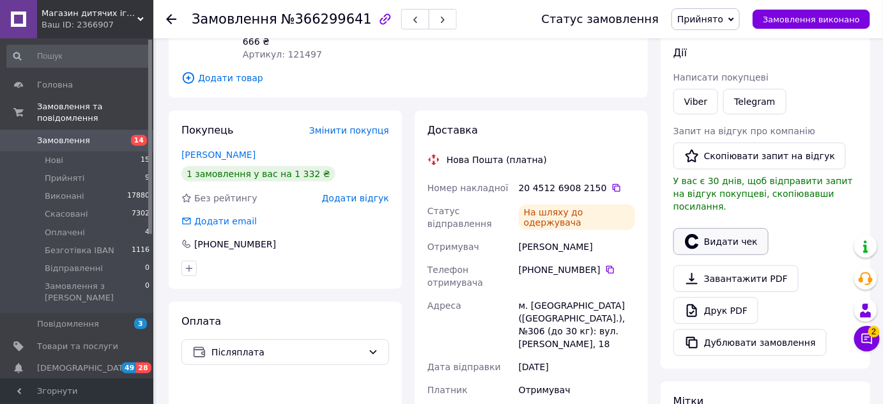
click at [722, 228] on button "Видати чек" at bounding box center [720, 241] width 95 height 27
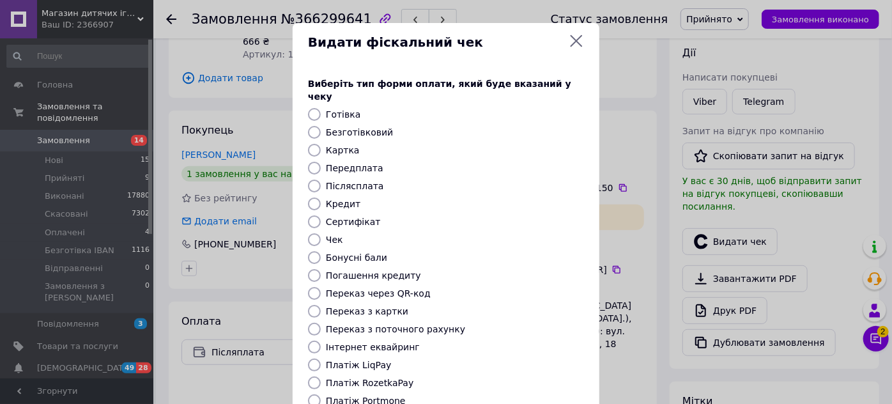
click at [318, 179] on div at bounding box center [314, 185] width 18 height 13
click at [314, 179] on input "Післясплата" at bounding box center [314, 185] width 13 height 13
radio input "true"
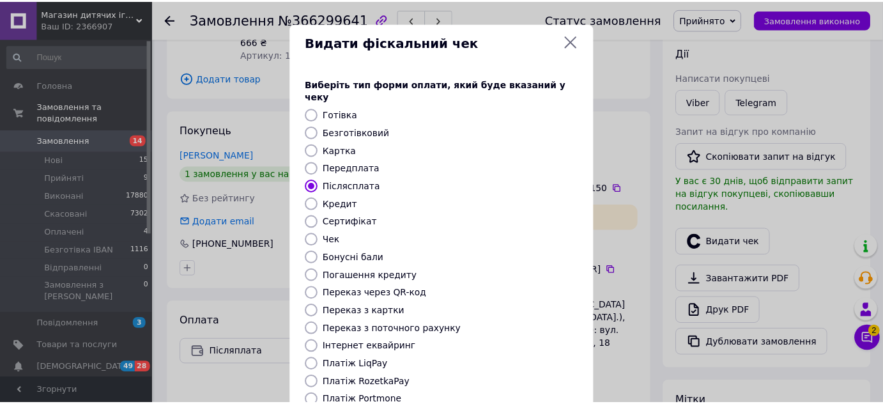
scroll to position [144, 0]
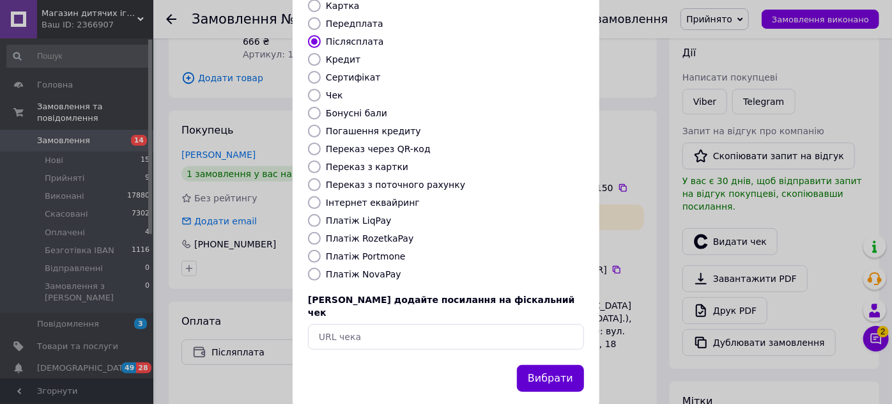
click at [558, 365] on button "Вибрати" at bounding box center [550, 378] width 67 height 27
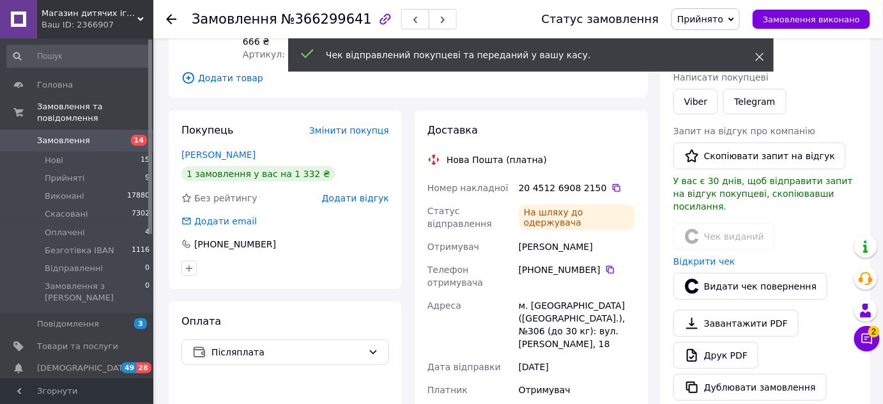
click at [761, 56] on icon at bounding box center [759, 56] width 9 height 9
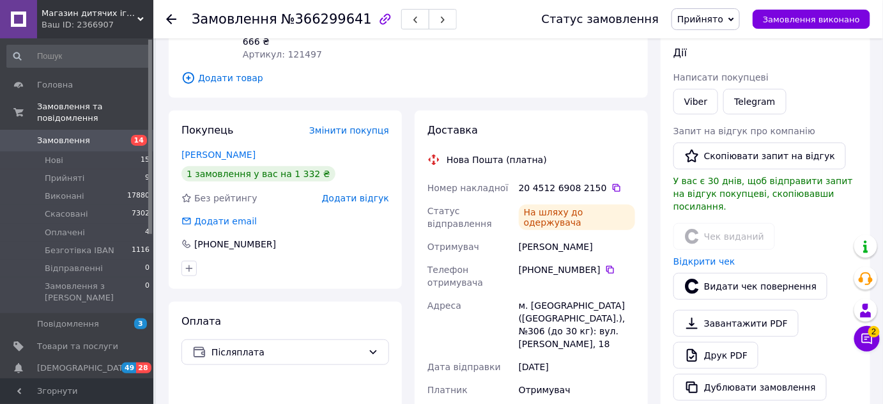
click at [739, 19] on span "Прийнято" at bounding box center [705, 19] width 68 height 22
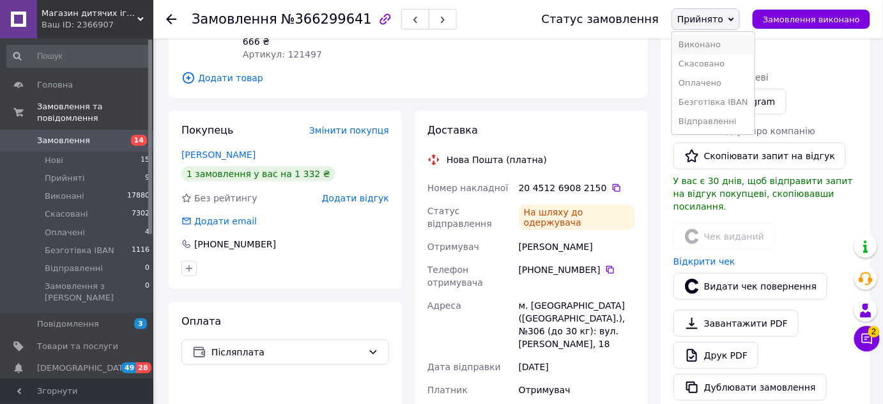
click at [724, 45] on li "Виконано" at bounding box center [713, 44] width 82 height 19
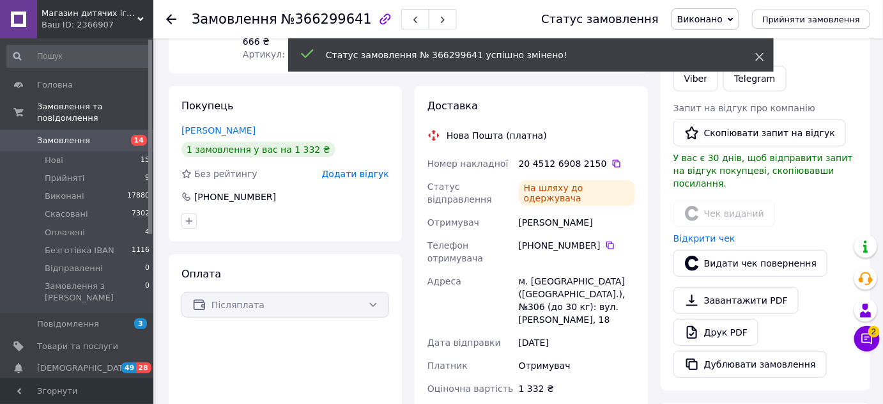
click at [759, 60] on icon at bounding box center [759, 56] width 9 height 9
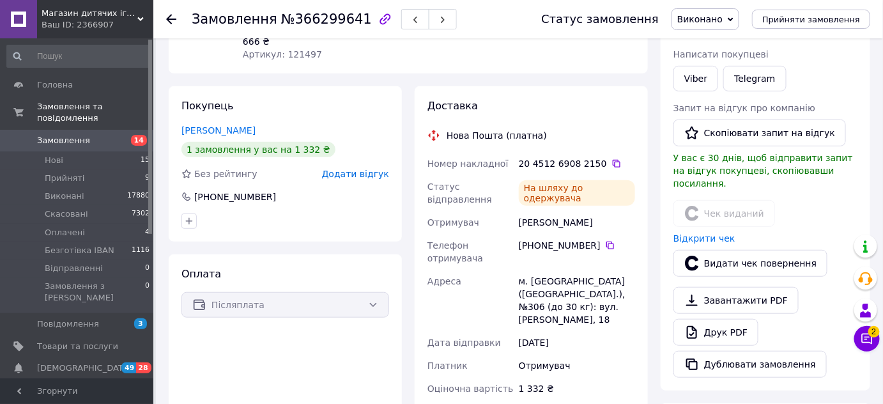
click at [171, 21] on icon at bounding box center [171, 19] width 10 height 10
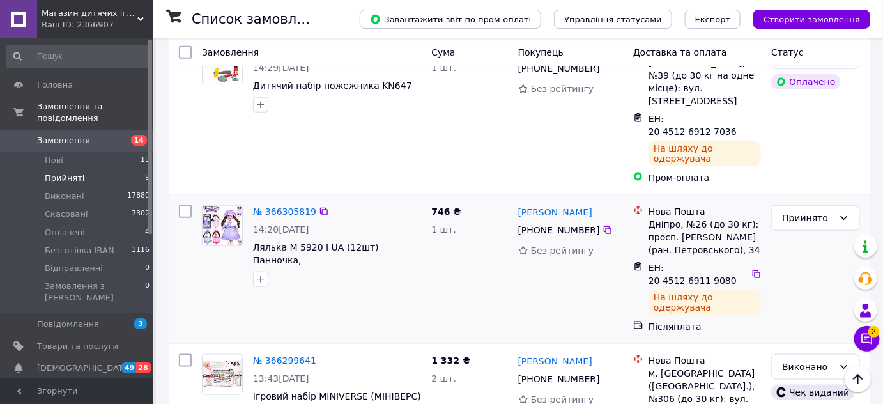
scroll to position [348, 0]
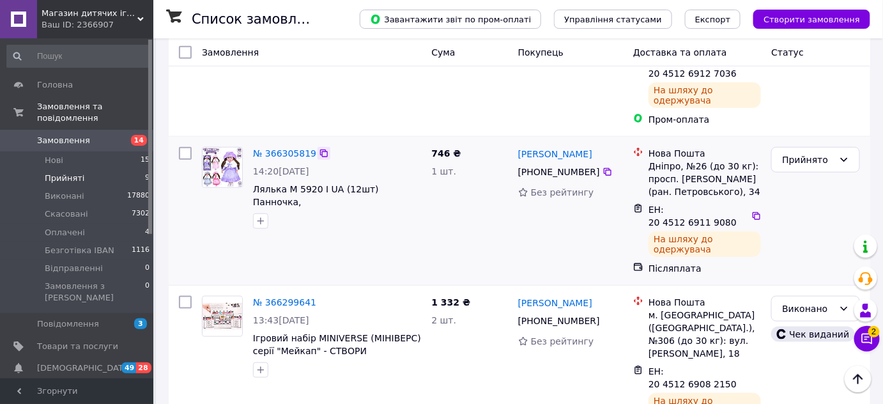
click at [319, 148] on icon at bounding box center [324, 153] width 10 height 10
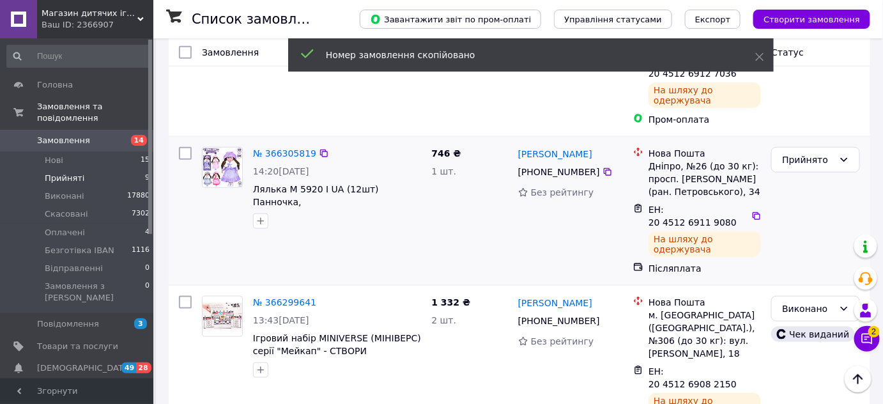
drag, startPoint x: 515, startPoint y: 119, endPoint x: 624, endPoint y: 129, distance: 109.0
click at [624, 142] on div "Наталя Шевченко +380 96 850 63 24 Без рейтингу" at bounding box center [570, 211] width 115 height 138
drag, startPoint x: 526, startPoint y: 143, endPoint x: 567, endPoint y: 146, distance: 41.0
click at [572, 163] on div "[PHONE_NUMBER]" at bounding box center [558, 172] width 87 height 18
click at [494, 165] on div "1 шт." at bounding box center [469, 171] width 76 height 13
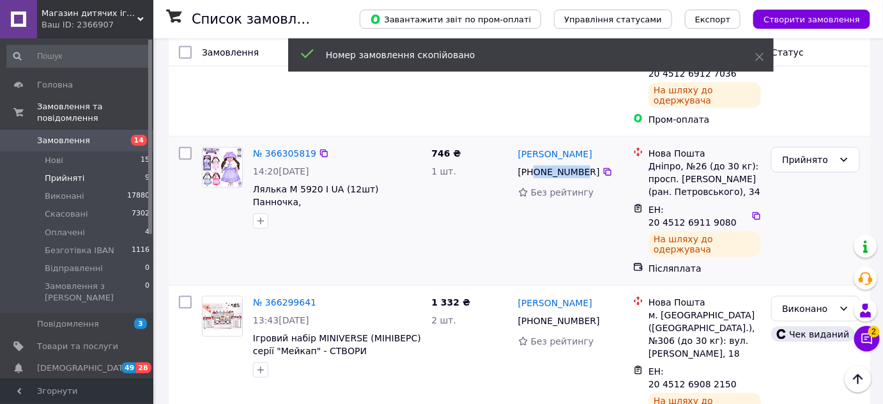
drag, startPoint x: 531, startPoint y: 142, endPoint x: 570, endPoint y: 147, distance: 38.6
click at [570, 163] on div "[PHONE_NUMBER]" at bounding box center [558, 172] width 87 height 18
click at [496, 155] on div "746 ₴ 1 шт." at bounding box center [469, 211] width 86 height 138
drag, startPoint x: 530, startPoint y: 148, endPoint x: 593, endPoint y: 146, distance: 62.6
click at [593, 164] on div "[PHONE_NUMBER]" at bounding box center [570, 171] width 107 height 15
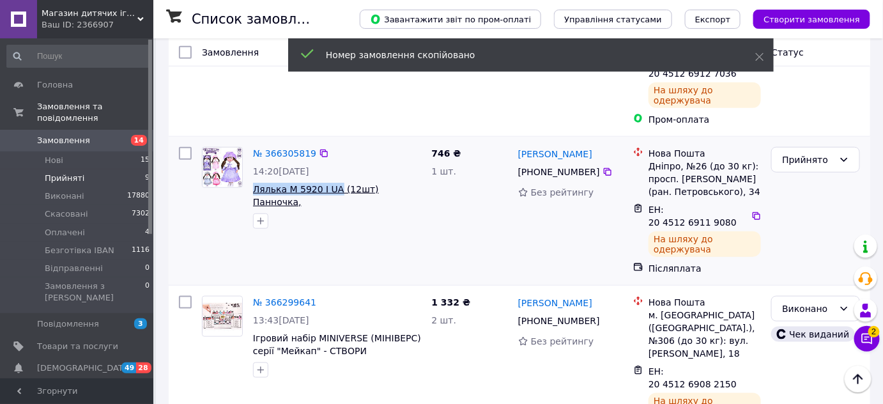
drag, startPoint x: 254, startPoint y: 155, endPoint x: 393, endPoint y: 168, distance: 140.5
click at [333, 163] on div "№ 366305819 14:20, 12.10.2025 Лялька M 5920 I UA (12шт) Панночка, 50см,м'яконаб…" at bounding box center [337, 188] width 178 height 92
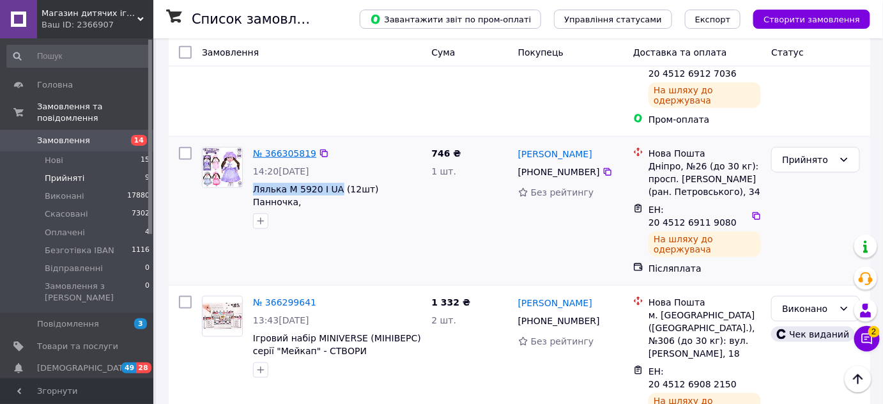
click at [294, 148] on link "№ 366305819" at bounding box center [284, 153] width 63 height 10
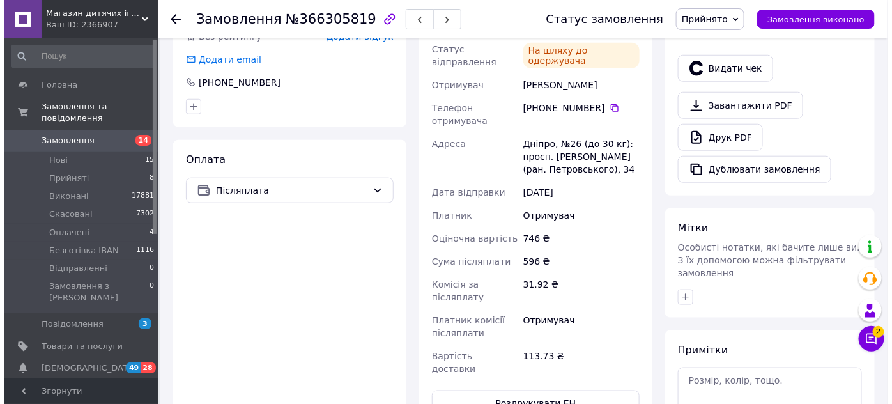
scroll to position [290, 0]
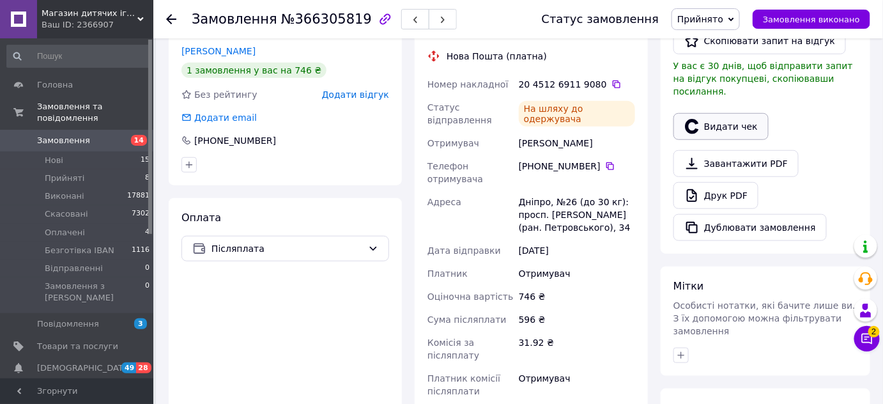
click at [717, 113] on button "Видати чек" at bounding box center [720, 126] width 95 height 27
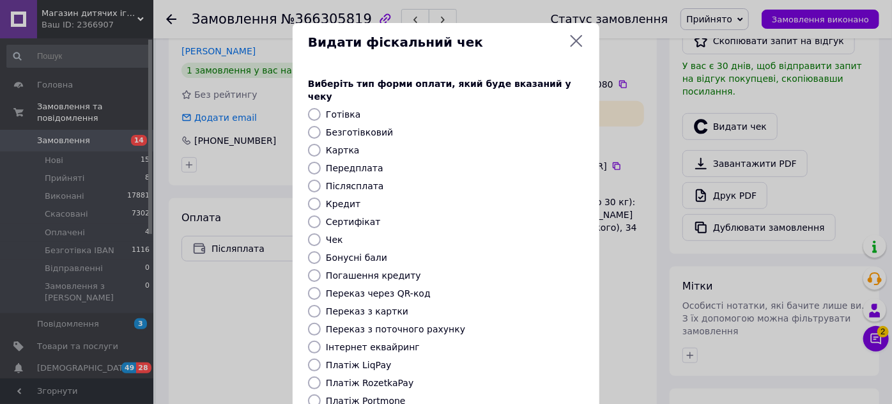
click at [308, 179] on input "Післясплата" at bounding box center [314, 185] width 13 height 13
radio input "true"
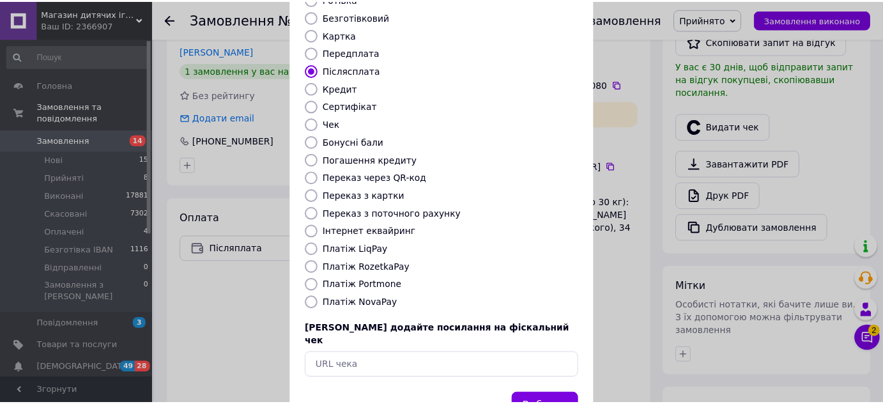
scroll to position [144, 0]
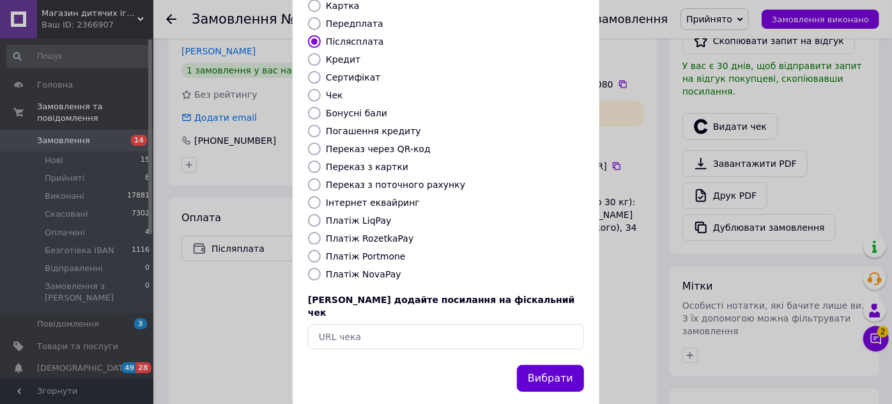
click at [552, 365] on button "Вибрати" at bounding box center [550, 378] width 67 height 27
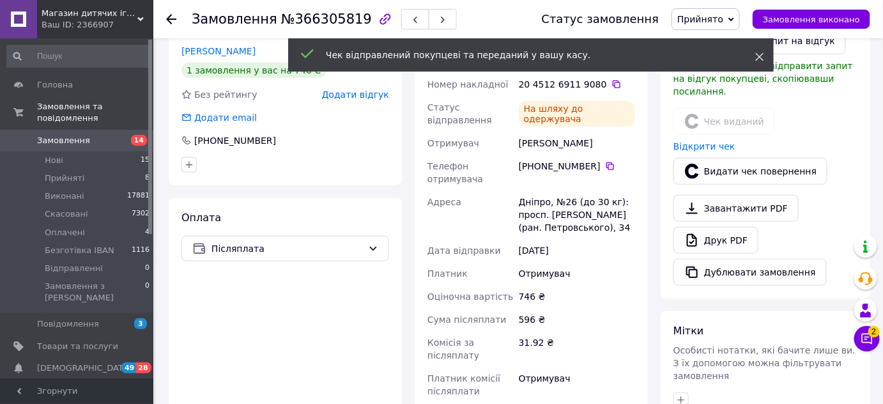
click at [761, 54] on icon at bounding box center [759, 56] width 9 height 9
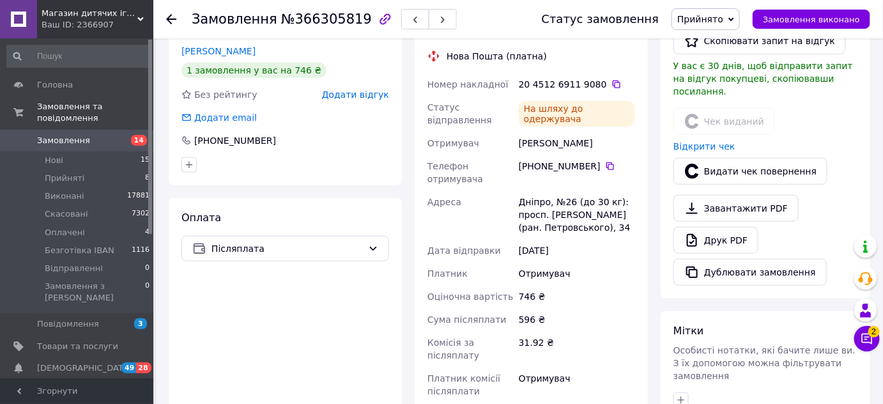
click at [734, 17] on icon at bounding box center [731, 20] width 6 height 6
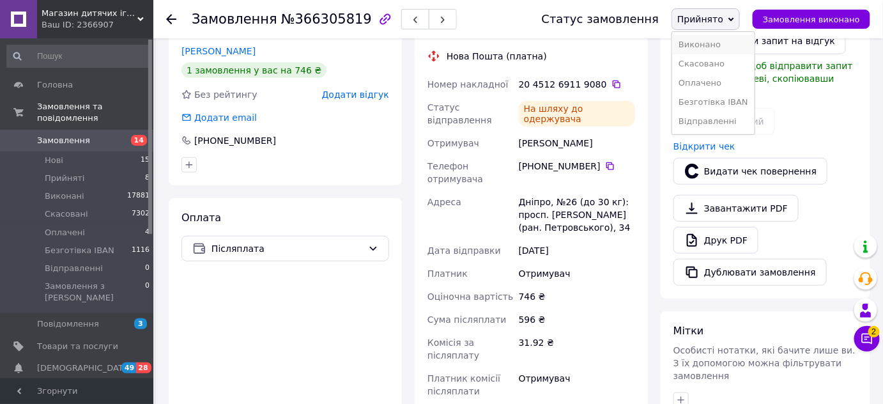
click at [719, 43] on li "Виконано" at bounding box center [713, 44] width 82 height 19
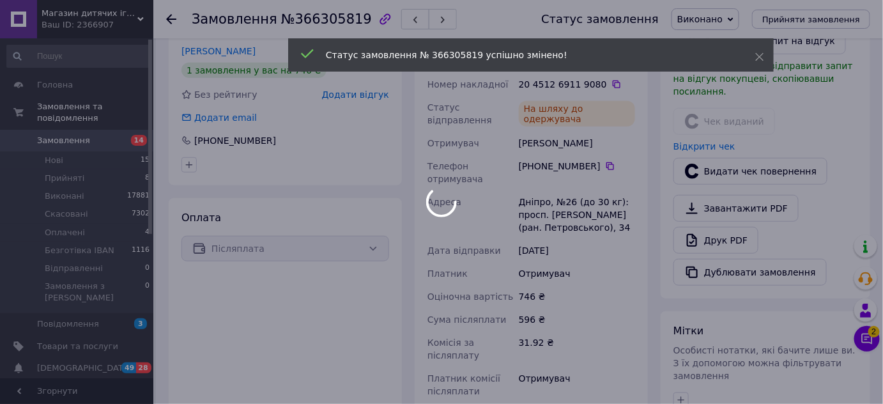
scroll to position [266, 0]
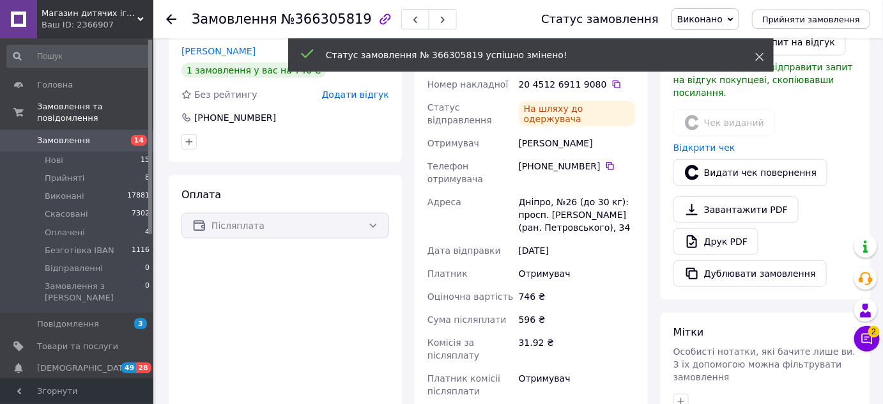
click at [758, 57] on use at bounding box center [760, 57] width 8 height 8
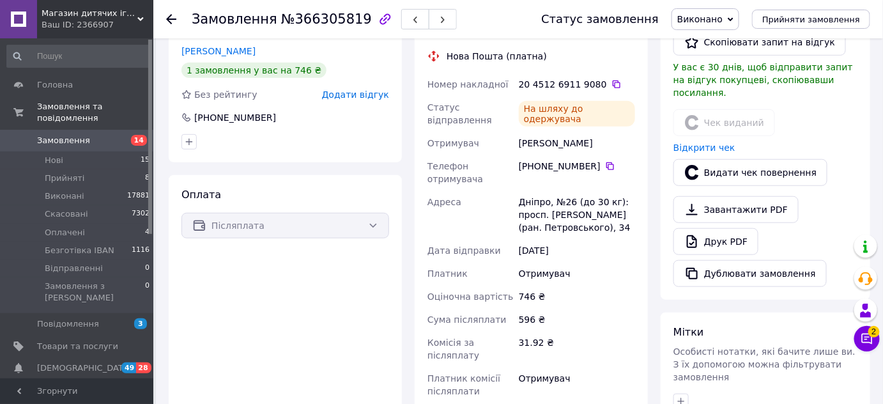
click at [174, 19] on use at bounding box center [171, 19] width 10 height 10
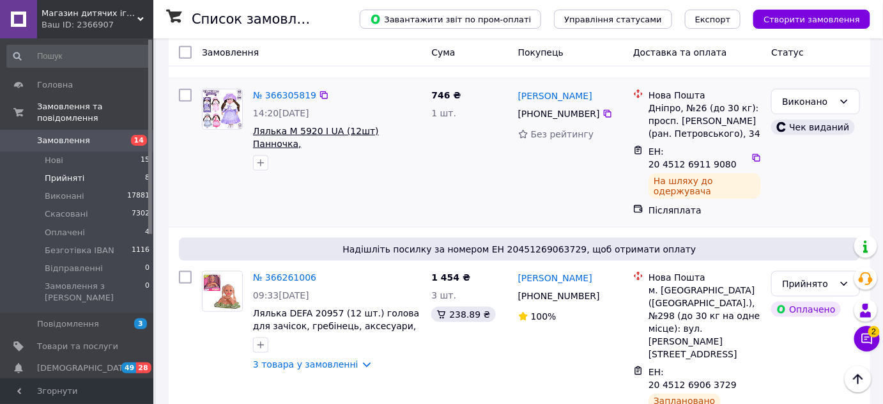
scroll to position [232, 0]
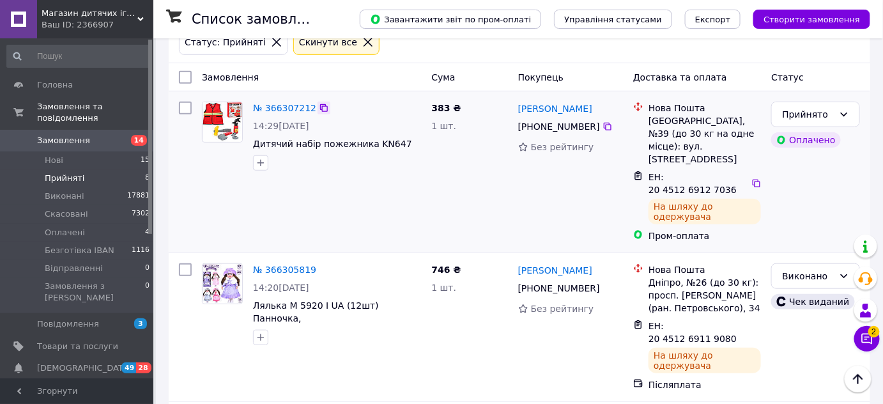
click at [320, 104] on icon at bounding box center [324, 108] width 8 height 8
drag, startPoint x: 513, startPoint y: 102, endPoint x: 581, endPoint y: 100, distance: 67.7
click at [581, 100] on div "Віра Мазур +380 97 717 69 69 Без рейтингу" at bounding box center [570, 171] width 115 height 151
drag, startPoint x: 527, startPoint y: 127, endPoint x: 598, endPoint y: 123, distance: 71.6
click at [598, 123] on div "[PHONE_NUMBER]" at bounding box center [570, 126] width 107 height 15
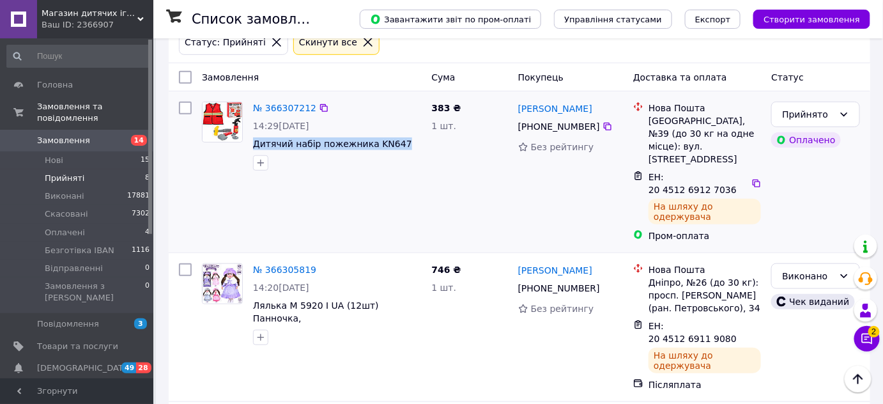
drag, startPoint x: 252, startPoint y: 138, endPoint x: 393, endPoint y: 146, distance: 141.4
click at [393, 146] on div "№ 366307212 14:29, 12.10.2025 Дитячий набір пожежника KN647" at bounding box center [337, 135] width 178 height 79
click at [272, 110] on link "№ 366307212" at bounding box center [284, 108] width 63 height 10
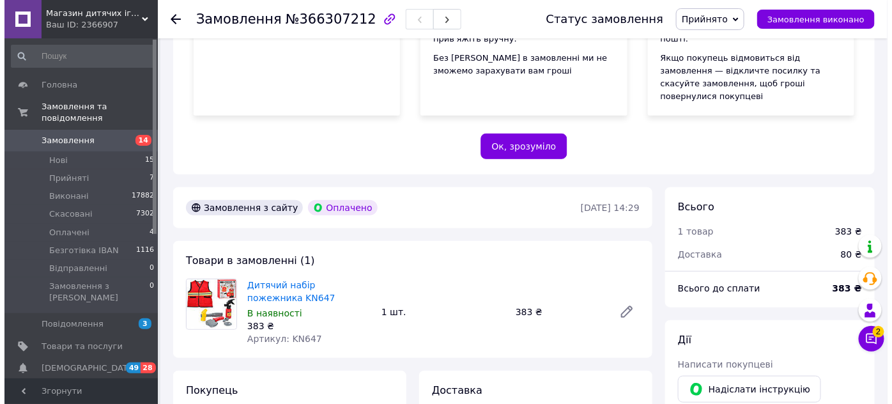
scroll to position [406, 0]
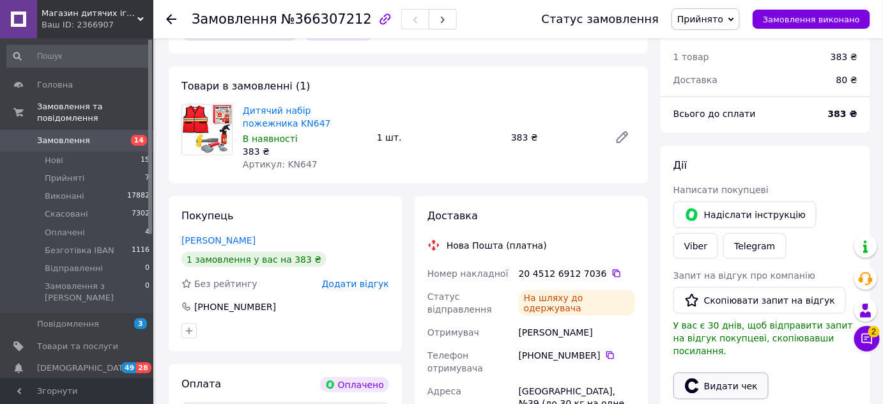
click at [735, 372] on button "Видати чек" at bounding box center [720, 385] width 95 height 27
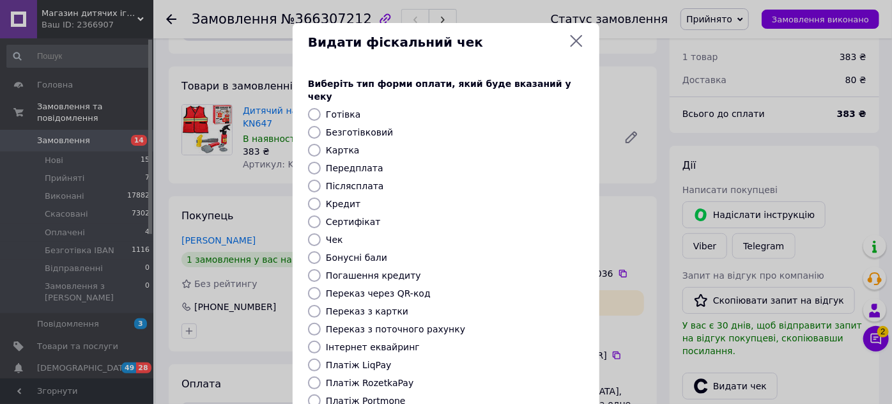
click at [317, 162] on input "Передплата" at bounding box center [314, 168] width 13 height 13
radio input "true"
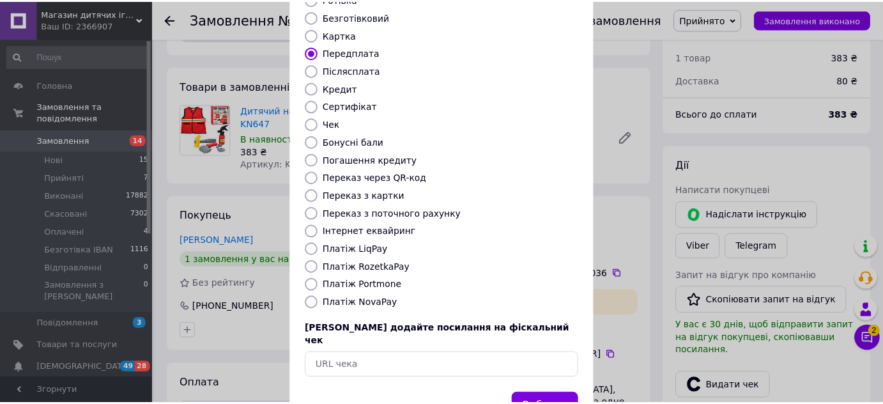
scroll to position [144, 0]
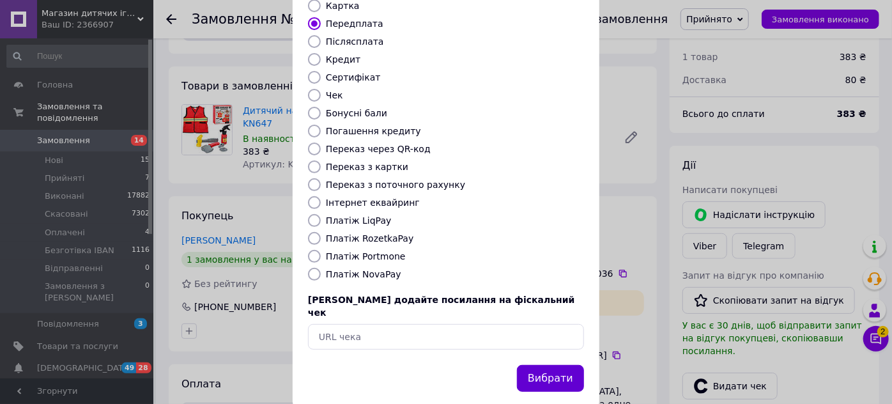
click at [563, 365] on button "Вибрати" at bounding box center [550, 378] width 67 height 27
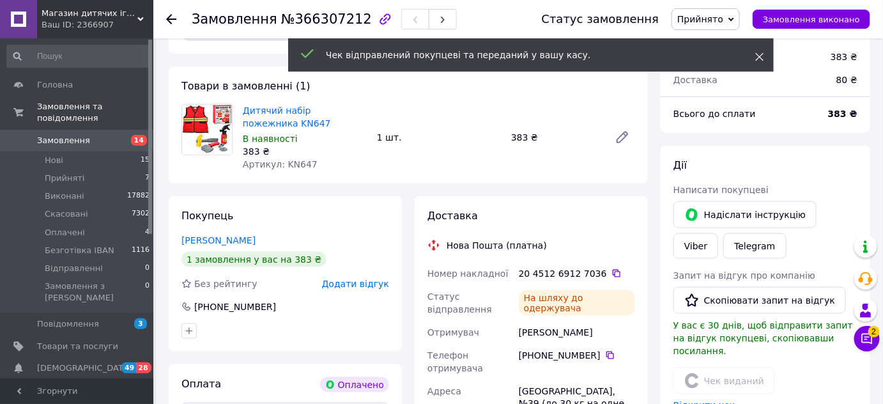
click at [759, 54] on icon at bounding box center [759, 56] width 9 height 9
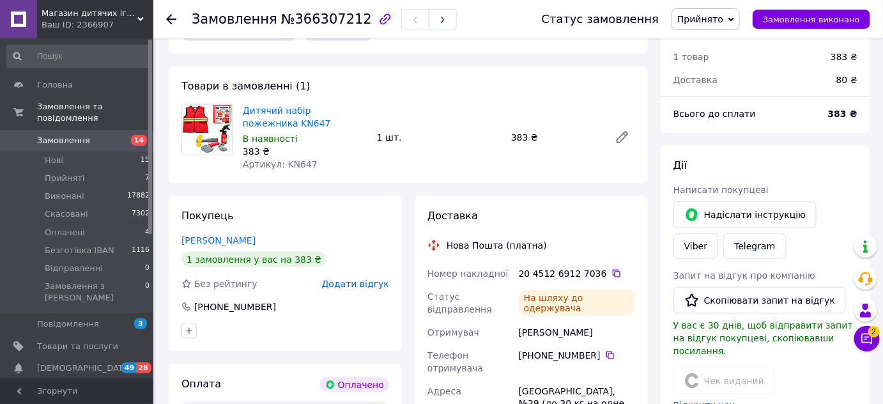
click at [734, 17] on icon at bounding box center [731, 20] width 6 height 6
click at [710, 40] on li "Виконано" at bounding box center [713, 44] width 82 height 19
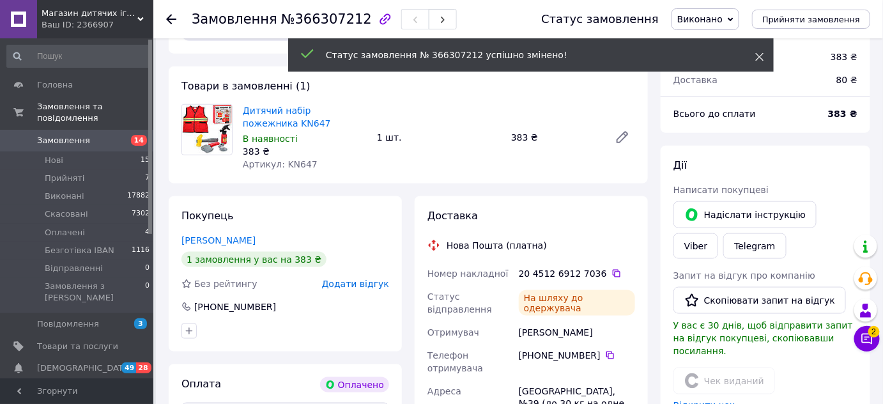
click at [759, 53] on icon at bounding box center [759, 56] width 9 height 9
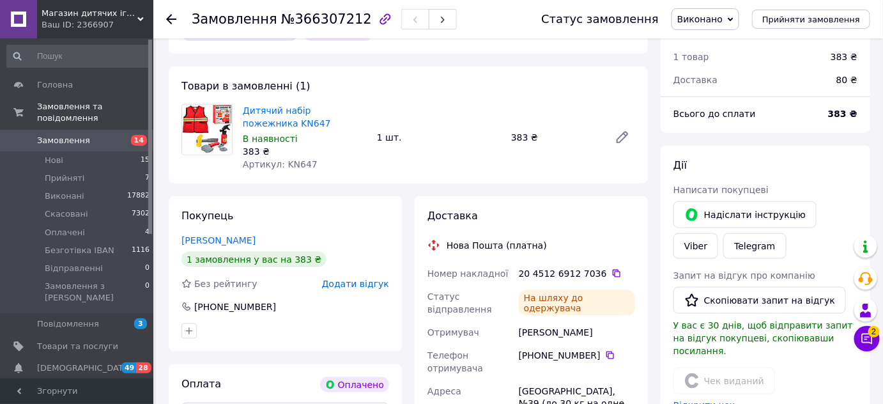
click at [170, 20] on icon at bounding box center [171, 19] width 10 height 10
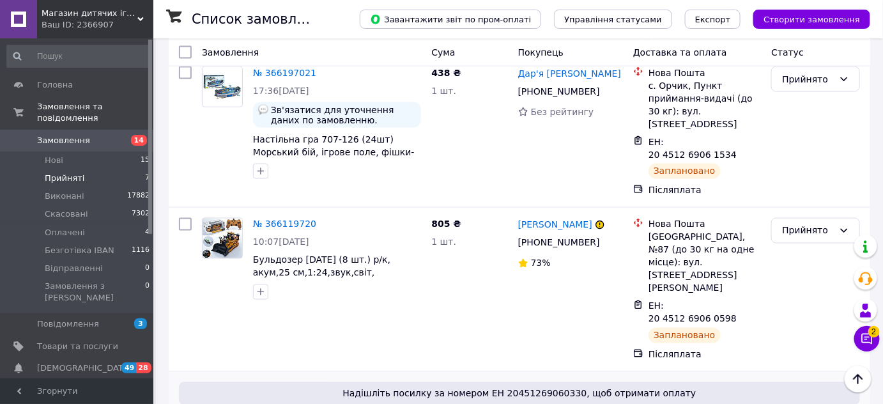
scroll to position [908, 0]
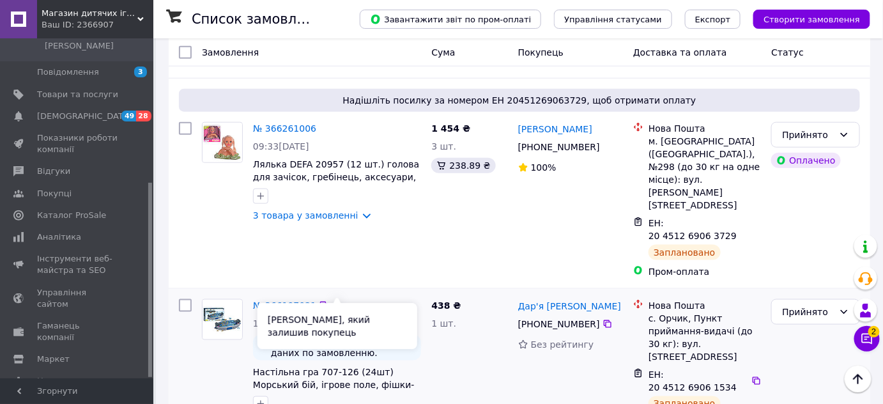
scroll to position [348, 0]
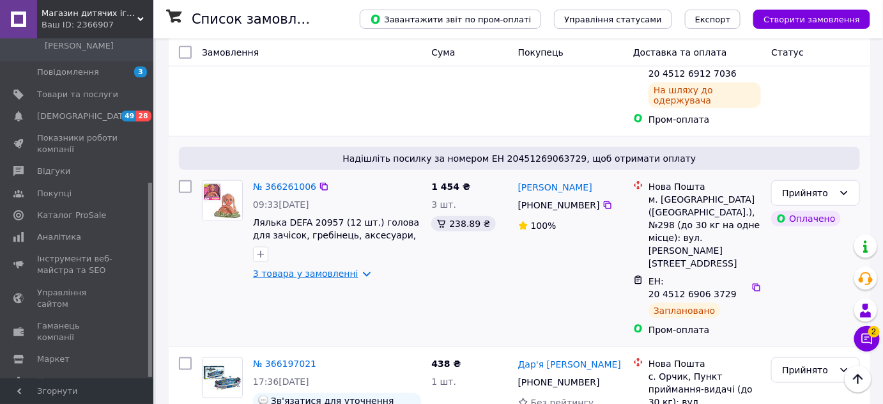
click at [298, 268] on link "3 товара у замовленні" at bounding box center [305, 273] width 105 height 10
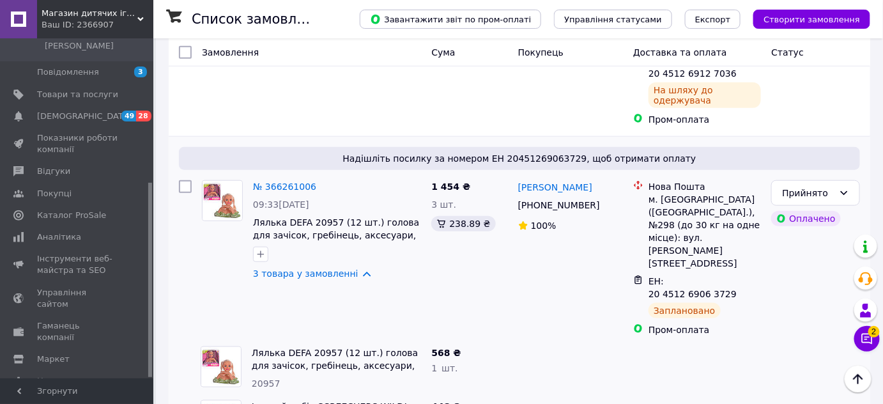
scroll to position [464, 0]
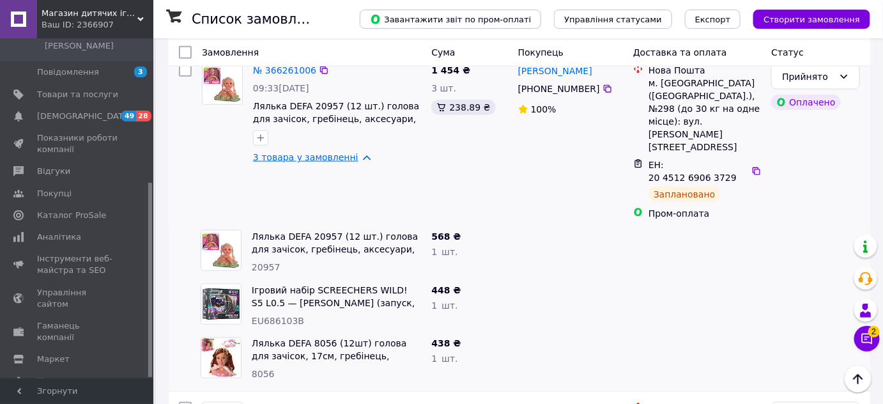
click at [272, 152] on link "3 товара у замовленні" at bounding box center [305, 157] width 105 height 10
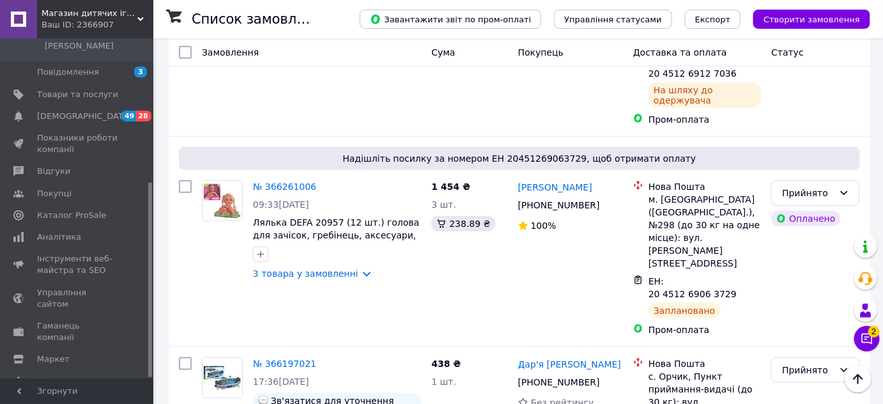
scroll to position [290, 0]
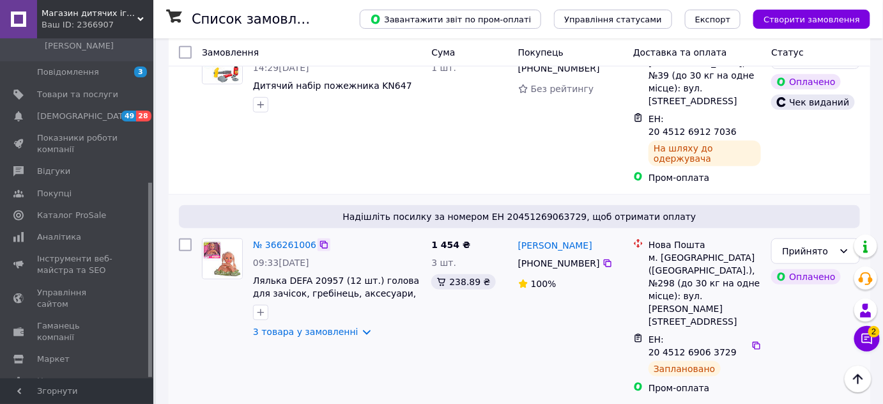
click at [320, 241] on icon at bounding box center [324, 245] width 8 height 8
click at [511, 233] on div "1 454 ₴ 3 шт. 238.89 ₴" at bounding box center [469, 316] width 86 height 166
drag, startPoint x: 516, startPoint y: 212, endPoint x: 586, endPoint y: 212, distance: 69.6
click at [586, 233] on div "Лиско Катерина +380 66 407 15 33 100%" at bounding box center [570, 316] width 115 height 166
copy link "[PERSON_NAME]"
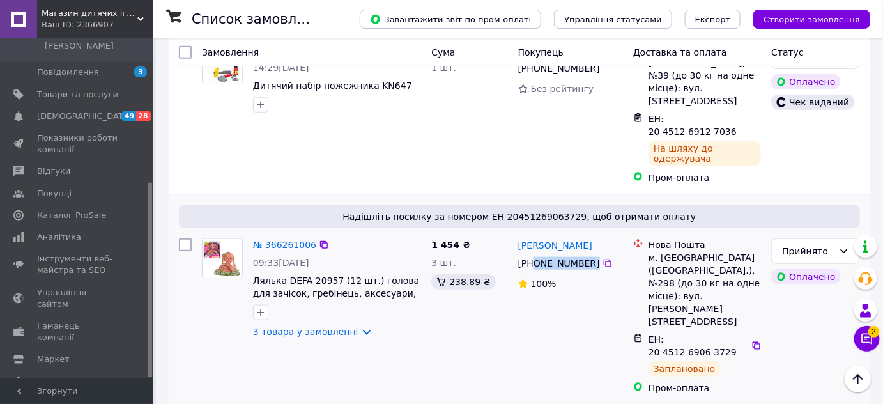
drag, startPoint x: 531, startPoint y: 235, endPoint x: 579, endPoint y: 238, distance: 47.3
click at [579, 254] on div "[PHONE_NUMBER]" at bounding box center [558, 263] width 87 height 18
click at [559, 275] on div "100%" at bounding box center [570, 284] width 105 height 18
drag, startPoint x: 530, startPoint y: 235, endPoint x: 592, endPoint y: 237, distance: 62.0
click at [592, 254] on div "[PHONE_NUMBER]" at bounding box center [558, 263] width 87 height 18
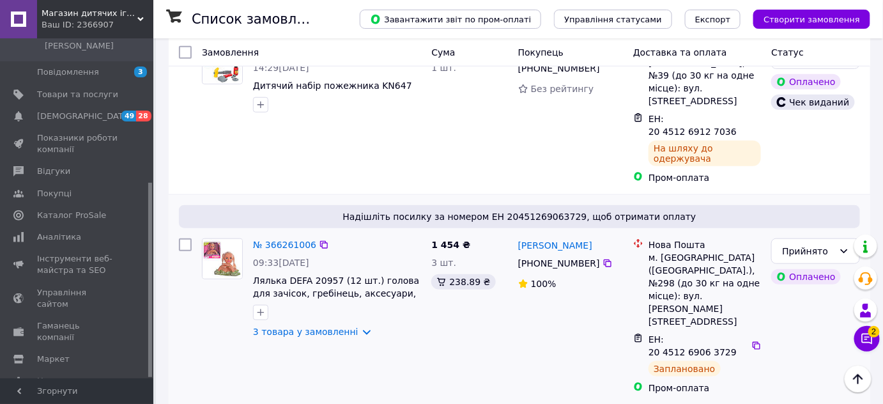
copy div "80 66 407 15 33"
click at [272, 326] on link "3 товара у замовленні" at bounding box center [305, 331] width 105 height 10
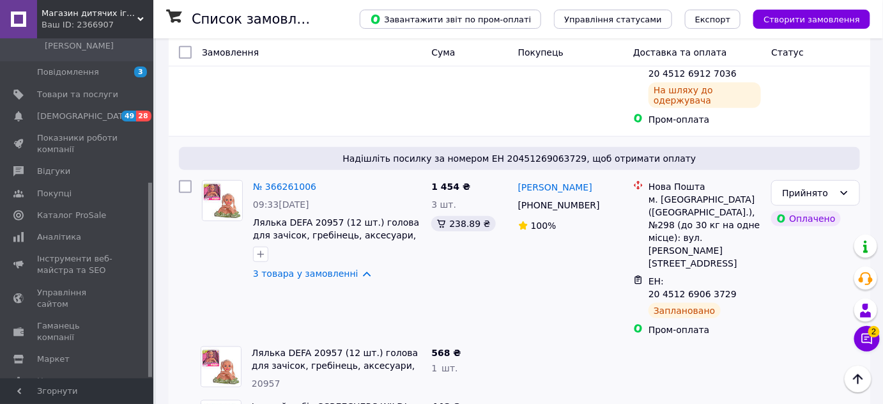
scroll to position [406, 0]
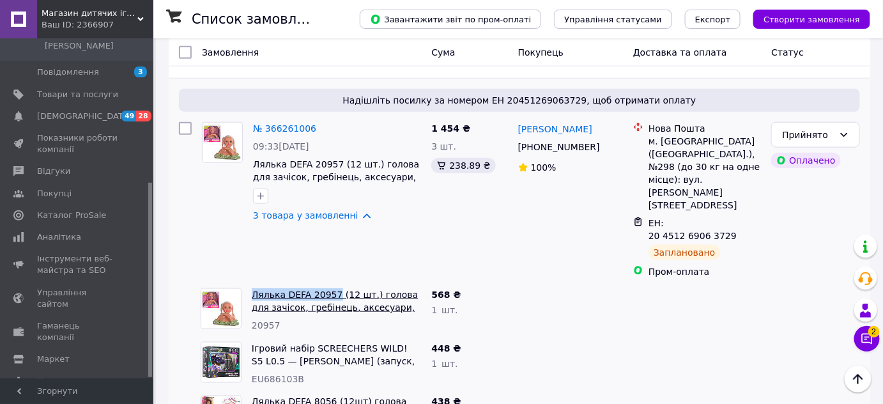
drag, startPoint x: 250, startPoint y: 231, endPoint x: 329, endPoint y: 234, distance: 78.6
click at [329, 283] on div "Лялька DEFA 20957 (12 шт.) голова для зачісок, гребінець, аксесуари, 2 кольори,…" at bounding box center [336, 310] width 179 height 54
copy link "Лялька DEFA 20957"
drag, startPoint x: 247, startPoint y: 336, endPoint x: 351, endPoint y: 335, distance: 104.1
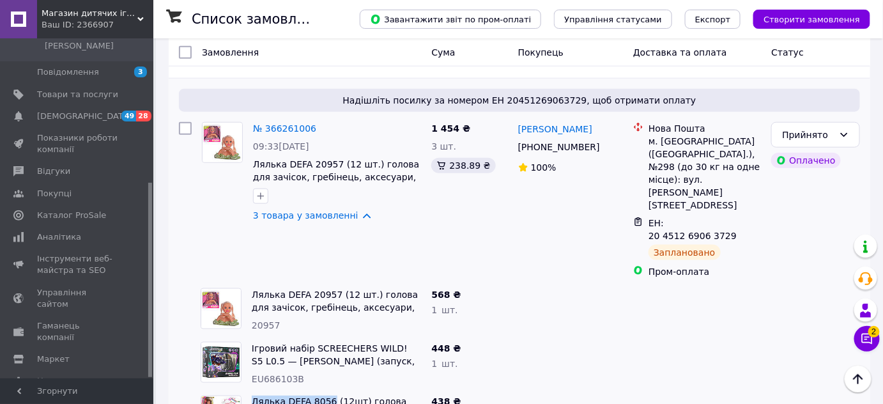
copy link "Лялька DEFA 8056"
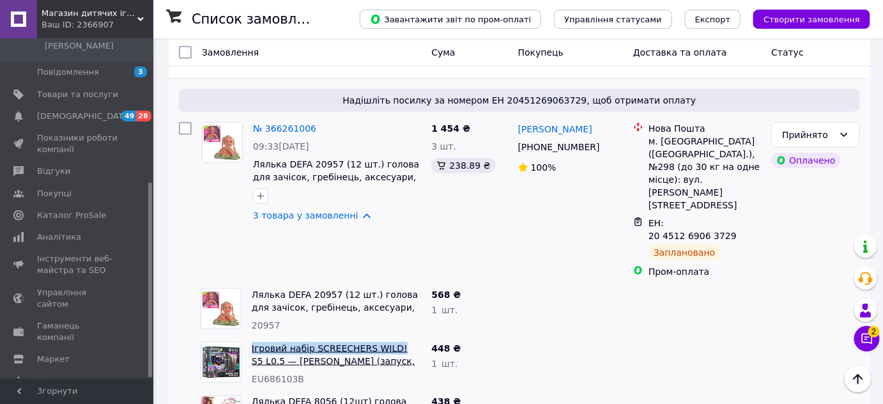
drag, startPoint x: 250, startPoint y: 283, endPoint x: 386, endPoint y: 284, distance: 136.7
click at [386, 337] on div "Ігровий набір SCREECHERS WILD! S5 L0.5 — МУН ВОЛФ (запуск, машинка-трансформер)…" at bounding box center [336, 364] width 179 height 54
copy link "Ігровий набір SCREECHERS WILD!"
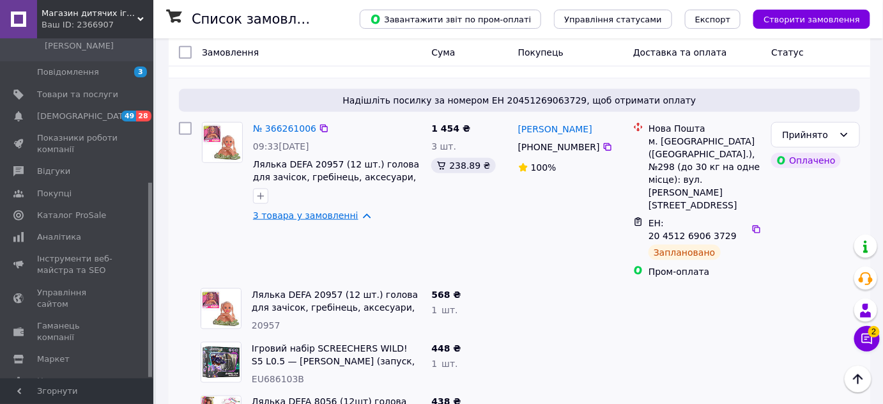
click at [290, 210] on link "3 товара у замовленні" at bounding box center [305, 215] width 105 height 10
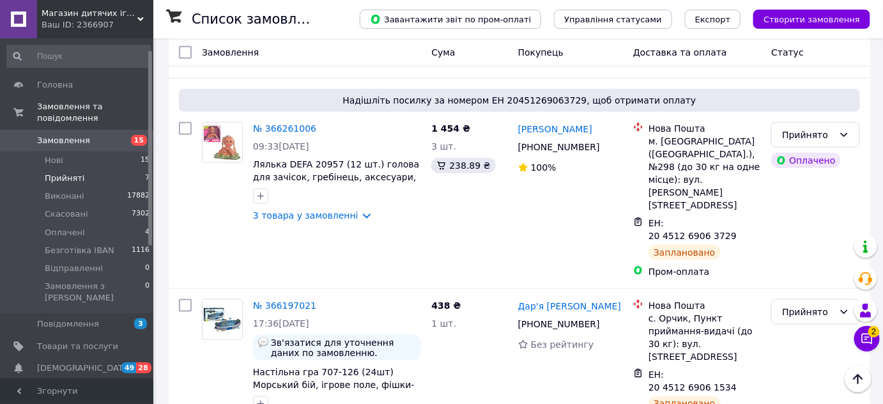
scroll to position [348, 0]
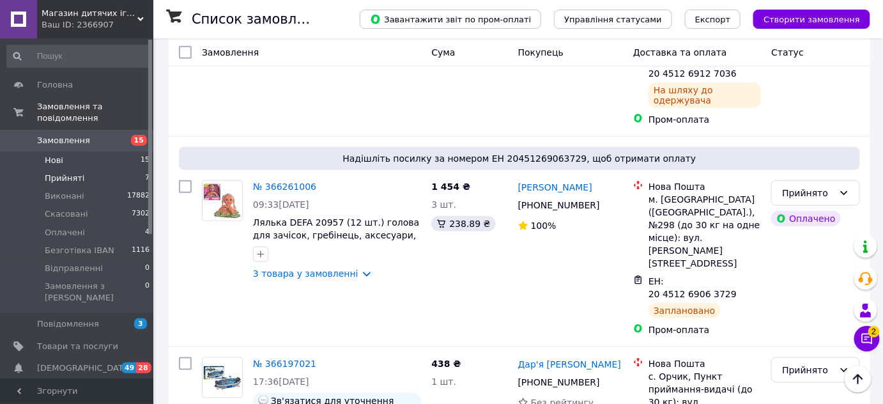
click at [59, 155] on span "Нові" at bounding box center [54, 160] width 19 height 11
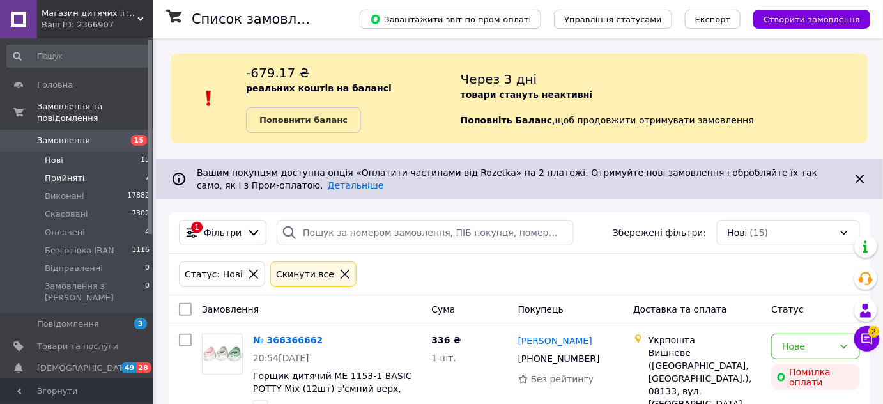
click at [66, 172] on span "Прийняті" at bounding box center [65, 177] width 40 height 11
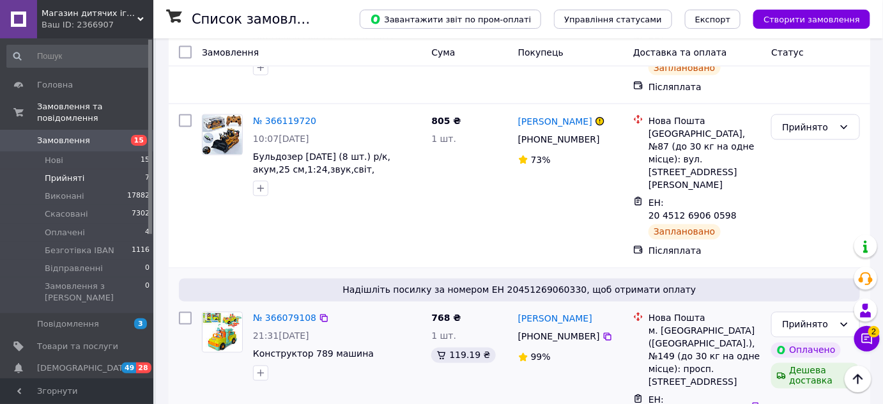
scroll to position [772, 0]
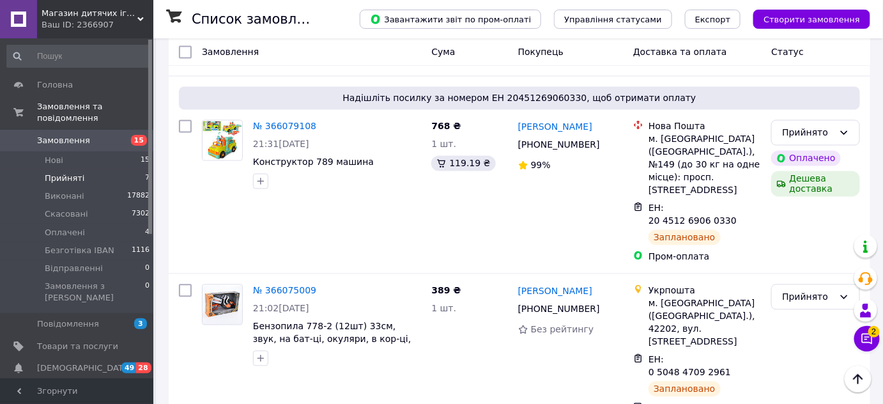
drag, startPoint x: 517, startPoint y: 272, endPoint x: 585, endPoint y: 276, distance: 67.8
copy link "[PERSON_NAME]"
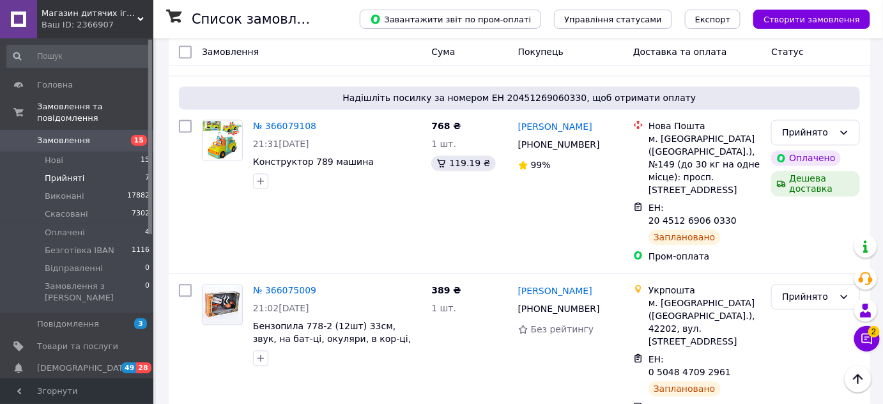
drag, startPoint x: 528, startPoint y: 299, endPoint x: 585, endPoint y: 301, distance: 57.5
copy div "80 96 734 39 09"
drag, startPoint x: 252, startPoint y: 316, endPoint x: 364, endPoint y: 313, distance: 112.5
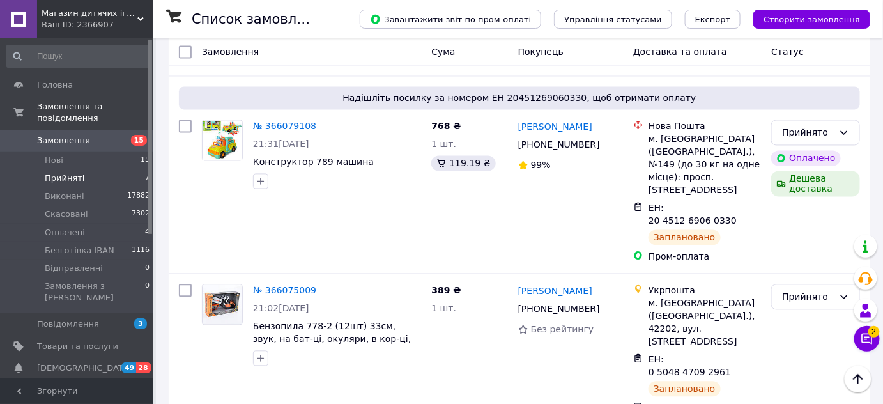
copy span "Гра розвиваюча Vladi Toys"
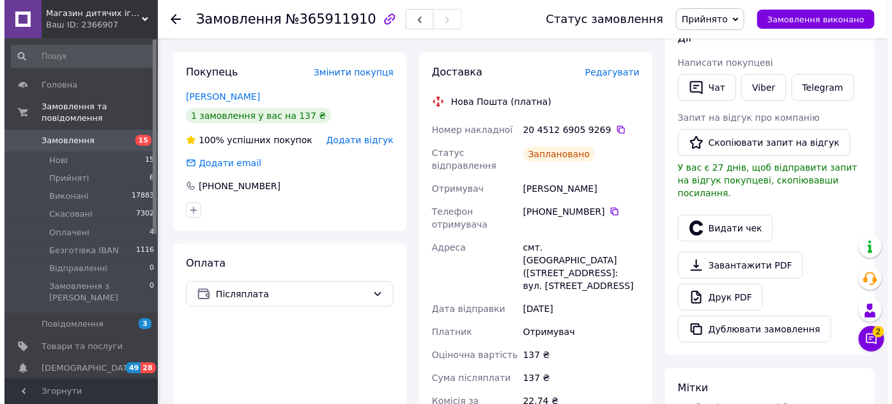
scroll to position [174, 0]
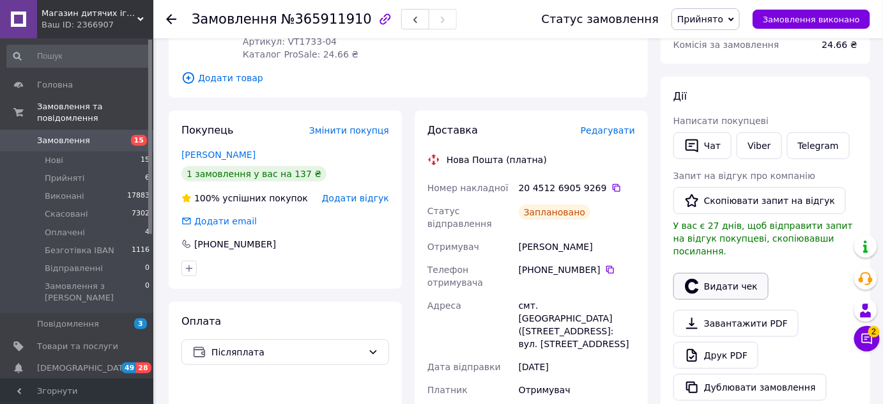
click at [703, 273] on button "Видати чек" at bounding box center [720, 286] width 95 height 27
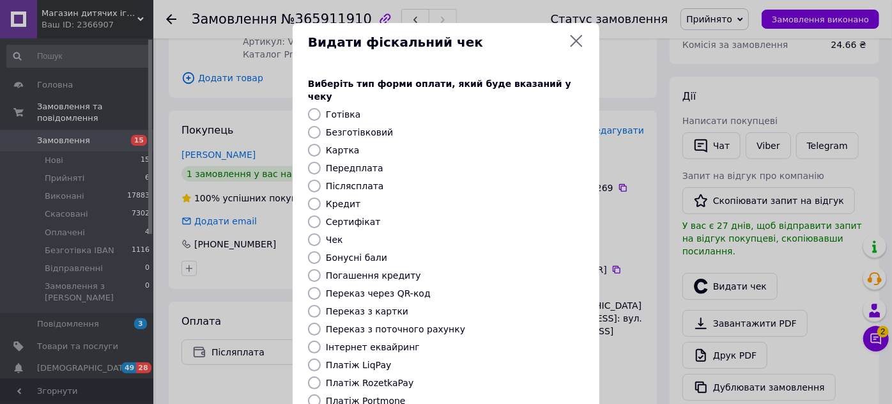
click at [310, 179] on input "Післясплата" at bounding box center [314, 185] width 13 height 13
radio input "true"
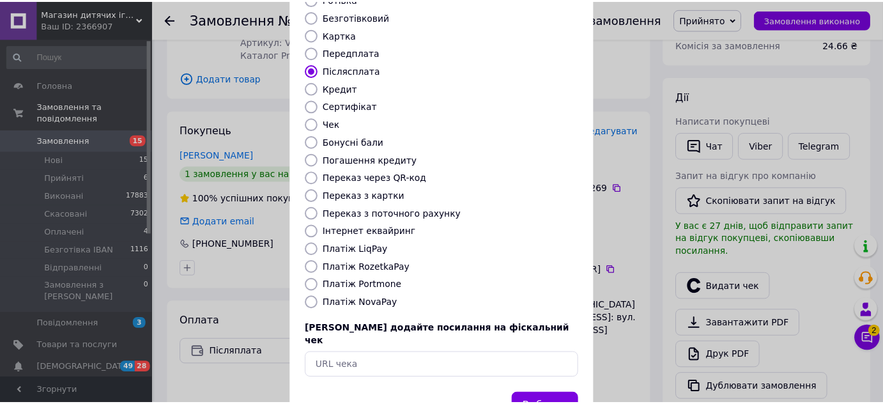
scroll to position [144, 0]
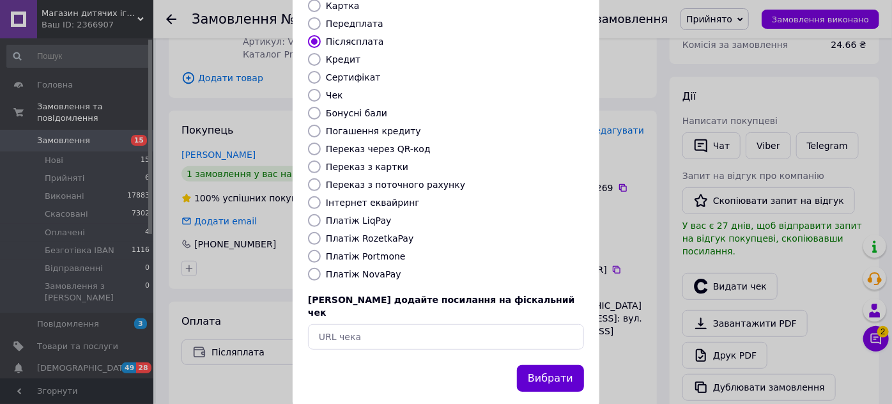
click at [542, 365] on button "Вибрати" at bounding box center [550, 378] width 67 height 27
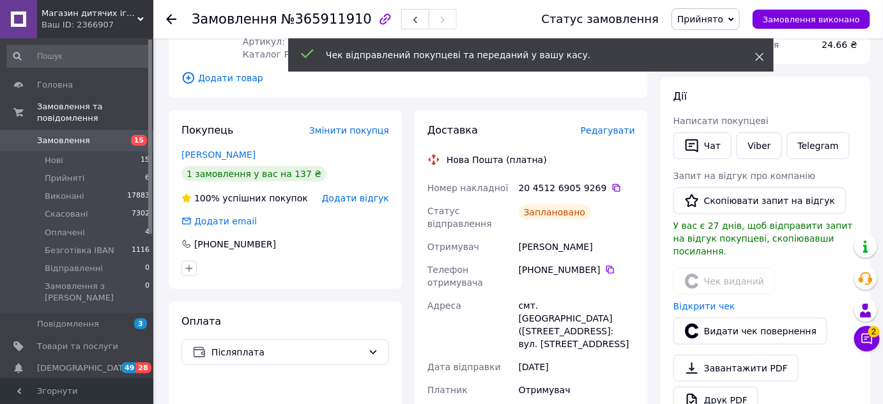
click at [764, 57] on div "Чек відправлений покупцеві та переданий у вашу касу." at bounding box center [530, 54] width 485 height 33
click at [756, 54] on icon at bounding box center [759, 56] width 9 height 9
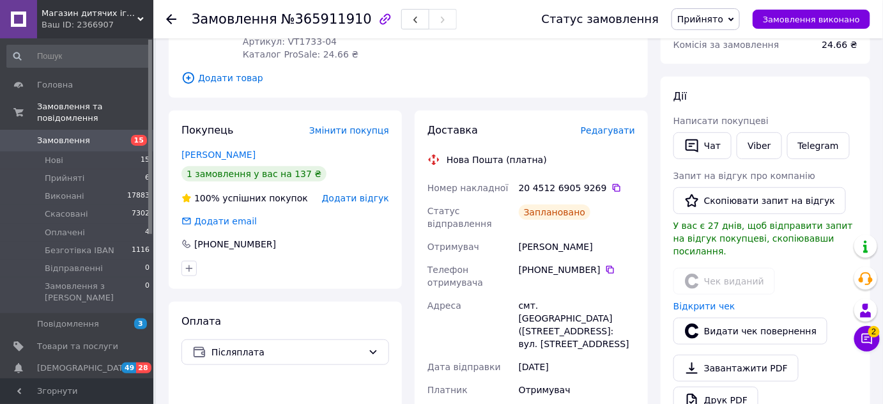
click at [739, 20] on span "Прийнято" at bounding box center [705, 19] width 68 height 22
click at [724, 45] on li "Виконано" at bounding box center [713, 44] width 82 height 19
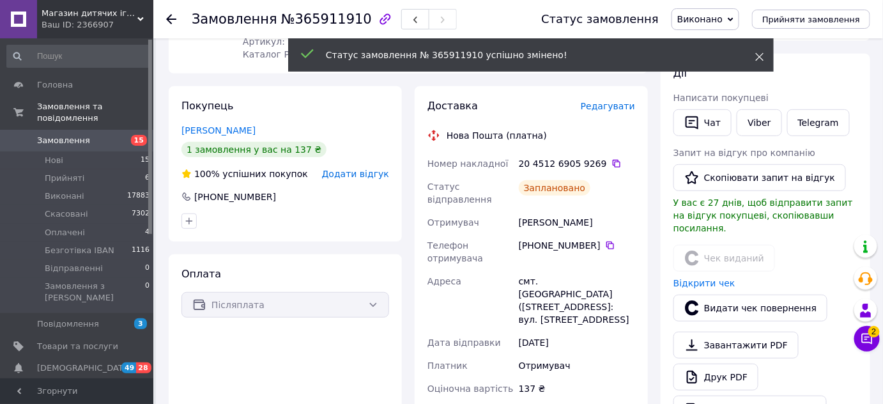
click at [758, 54] on use at bounding box center [760, 57] width 8 height 8
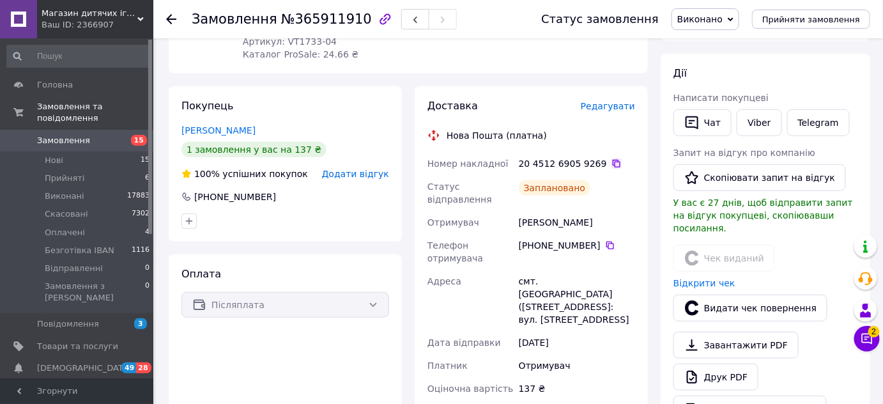
click at [613, 165] on icon at bounding box center [617, 164] width 8 height 8
click at [65, 172] on span "Прийняті" at bounding box center [65, 177] width 40 height 11
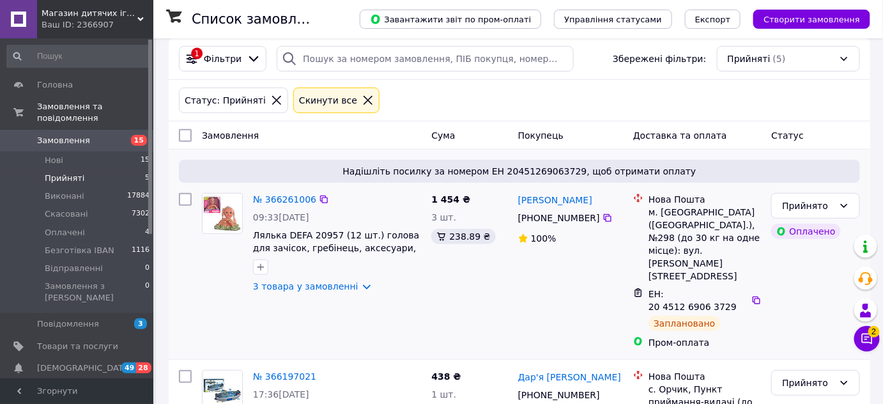
scroll to position [232, 0]
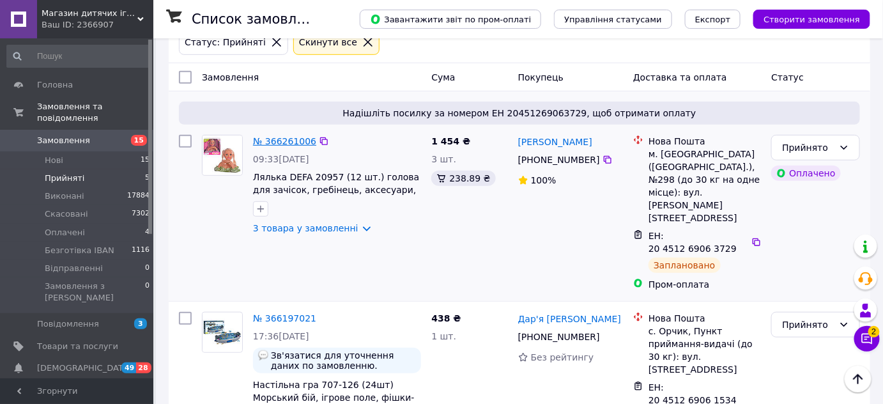
click at [294, 138] on link "№ 366261006" at bounding box center [284, 141] width 63 height 10
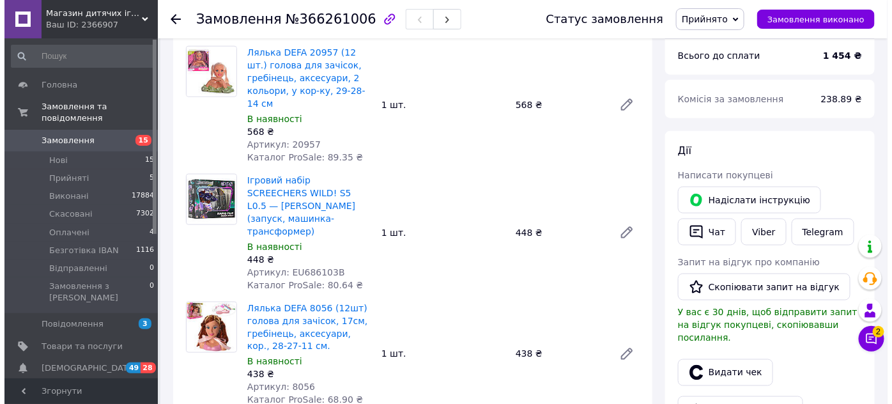
scroll to position [522, 0]
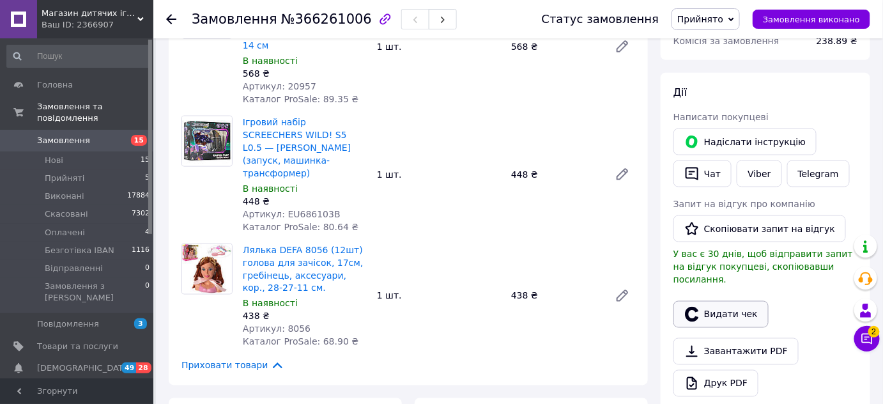
click at [710, 301] on button "Видати чек" at bounding box center [720, 314] width 95 height 27
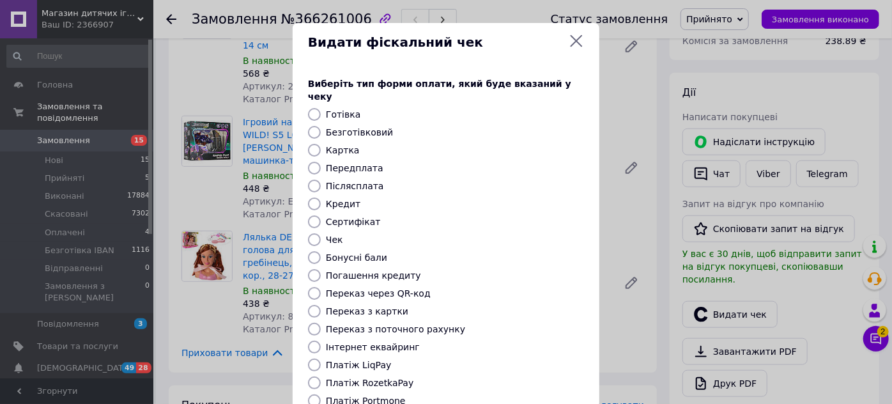
click at [316, 162] on input "Передплата" at bounding box center [314, 168] width 13 height 13
radio input "true"
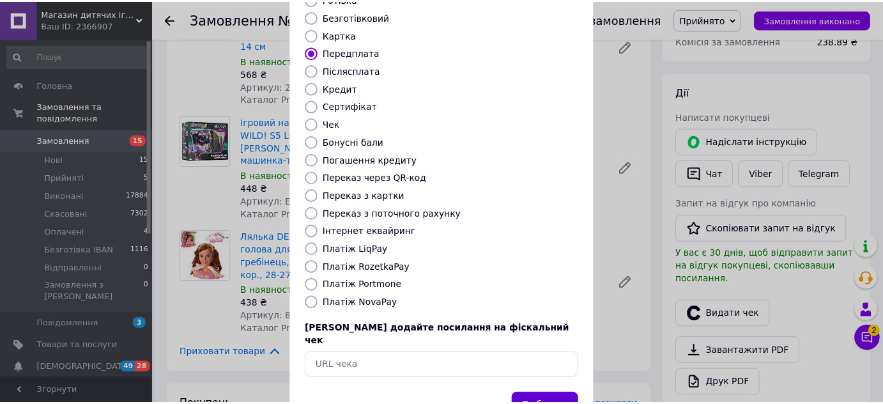
scroll to position [144, 0]
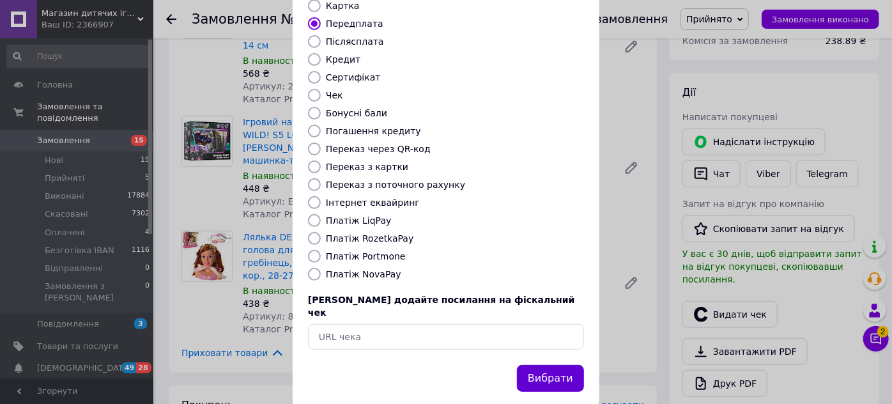
click at [545, 365] on button "Вибрати" at bounding box center [550, 378] width 67 height 27
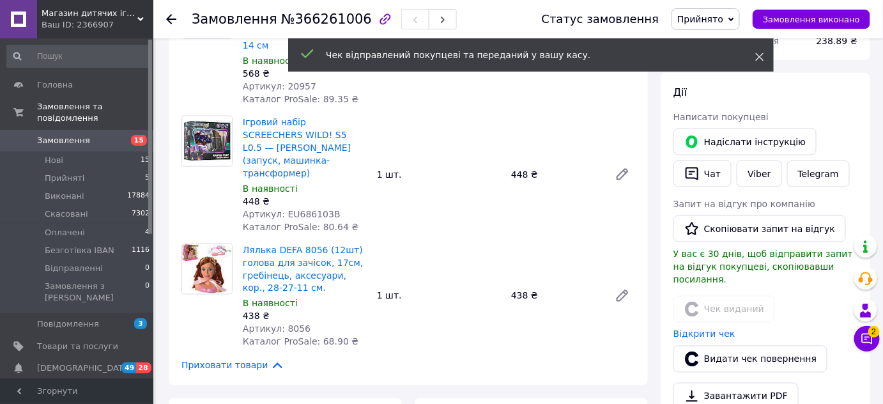
drag, startPoint x: 758, startPoint y: 59, endPoint x: 758, endPoint y: 52, distance: 7.0
click at [758, 57] on icon at bounding box center [759, 56] width 9 height 9
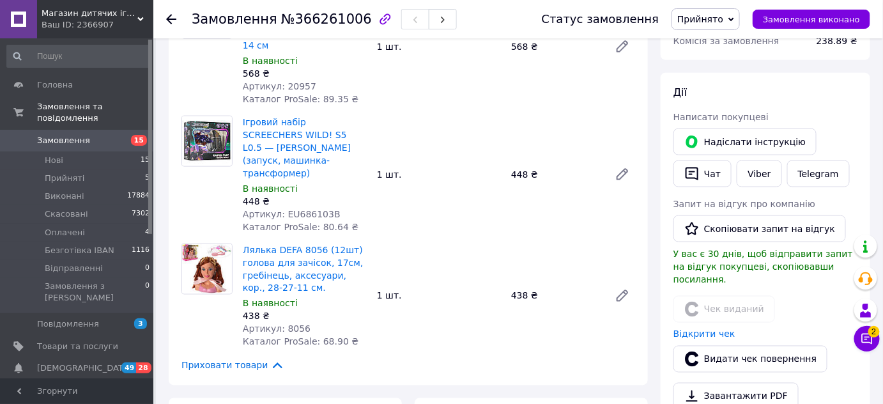
click at [734, 19] on icon at bounding box center [731, 20] width 6 height 6
click at [708, 45] on li "Виконано" at bounding box center [713, 44] width 82 height 19
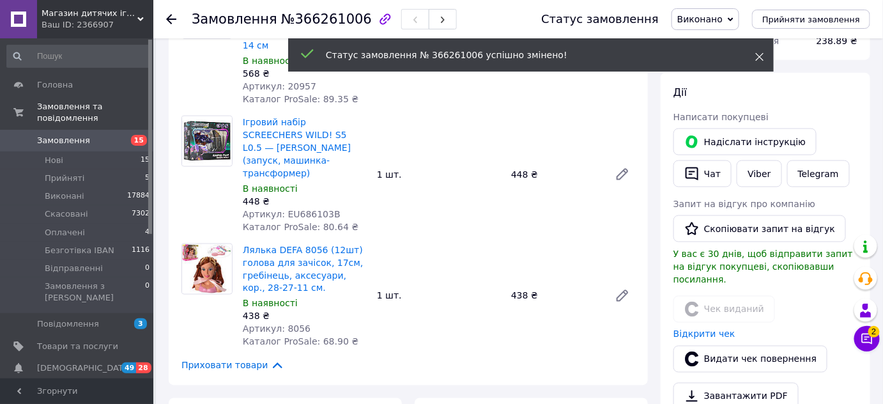
click at [761, 52] on icon at bounding box center [759, 56] width 9 height 9
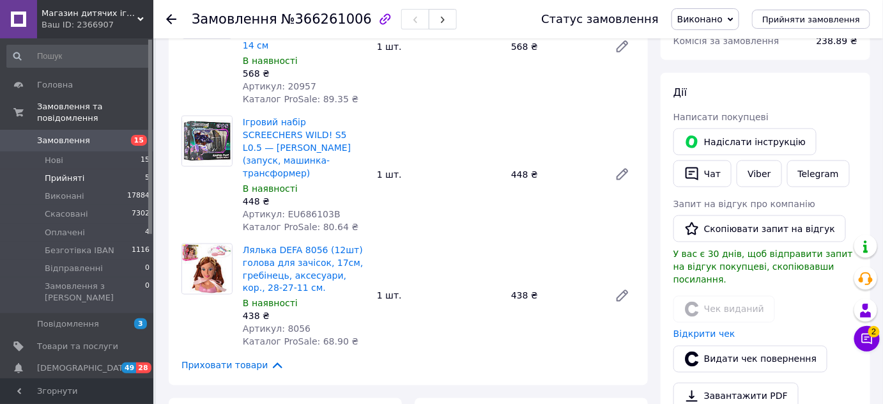
click at [61, 172] on span "Прийняті" at bounding box center [65, 177] width 40 height 11
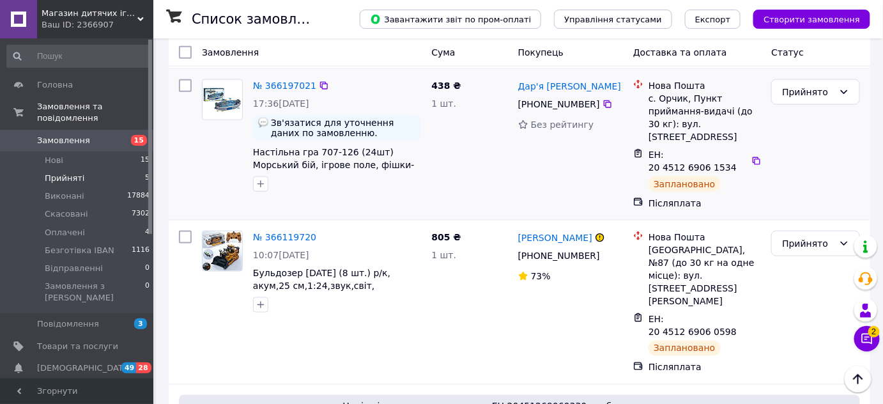
scroll to position [646, 0]
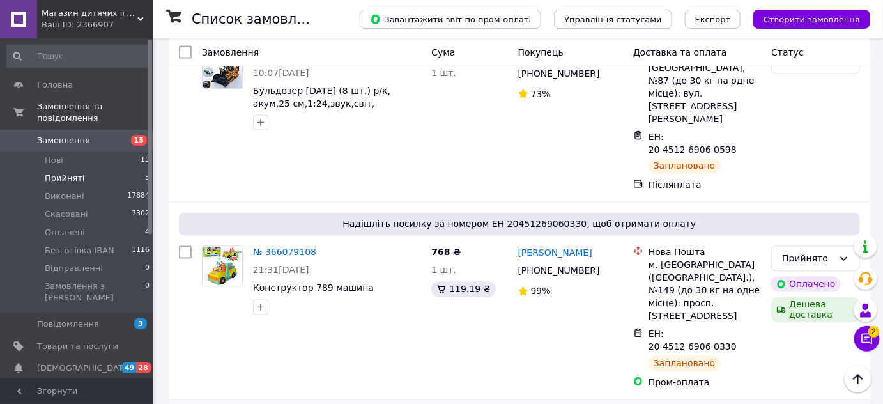
drag, startPoint x: 512, startPoint y: 287, endPoint x: 581, endPoint y: 298, distance: 69.1
copy link "[PERSON_NAME]"
copy div "80 95 757 39 86"
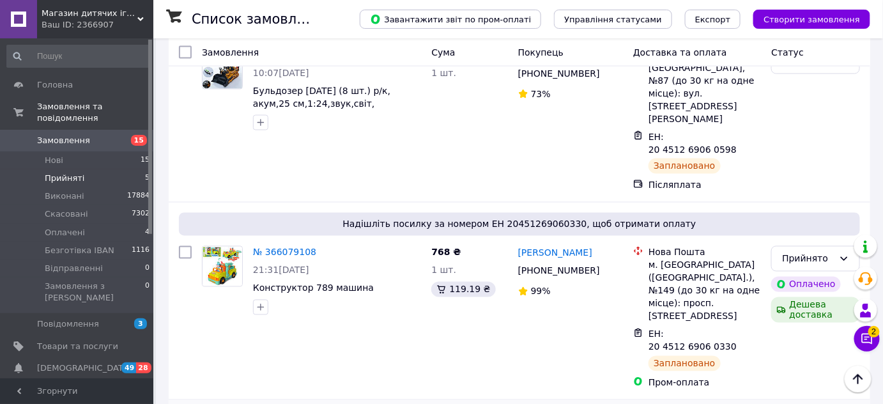
drag, startPoint x: 528, startPoint y: 316, endPoint x: 591, endPoint y: 316, distance: 63.2
drag, startPoint x: 250, startPoint y: 332, endPoint x: 327, endPoint y: 330, distance: 76.7
drag, startPoint x: 347, startPoint y: 311, endPoint x: 337, endPoint y: 314, distance: 9.9
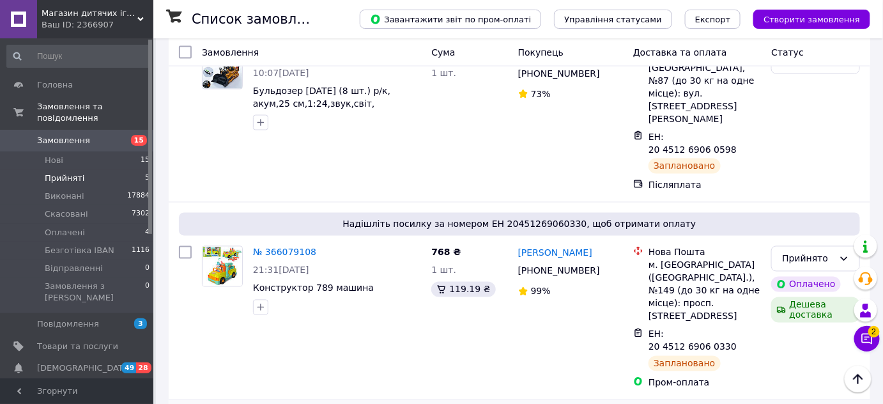
drag, startPoint x: 248, startPoint y: 326, endPoint x: 321, endPoint y: 323, distance: 72.9
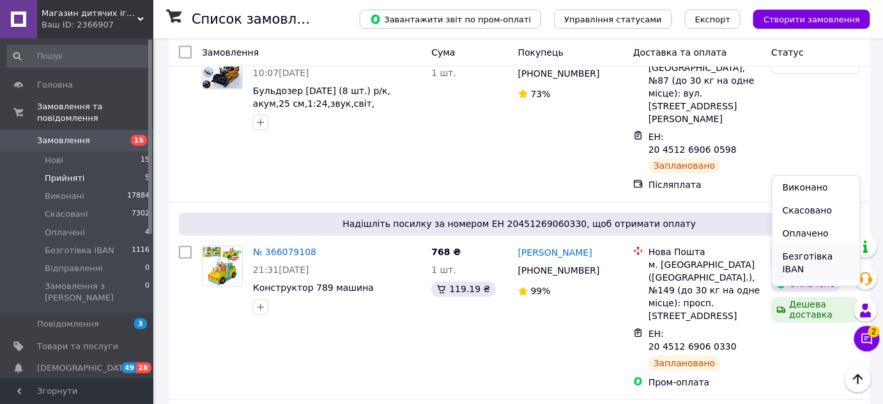
click at [812, 264] on li "Безготівка IBAN" at bounding box center [816, 263] width 88 height 36
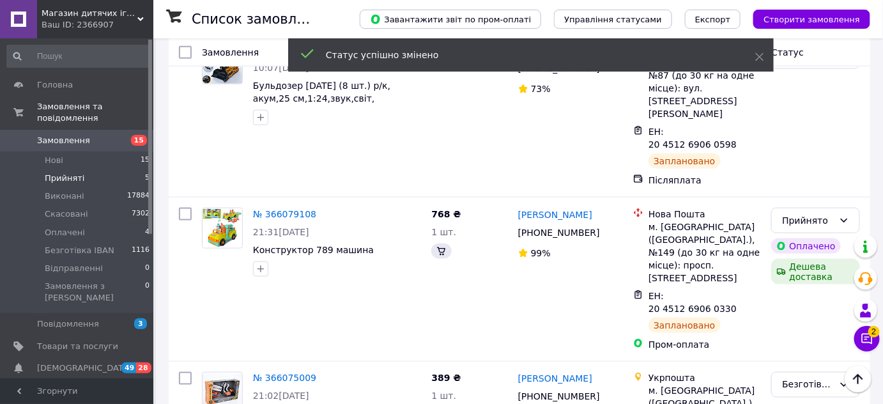
scroll to position [475, 0]
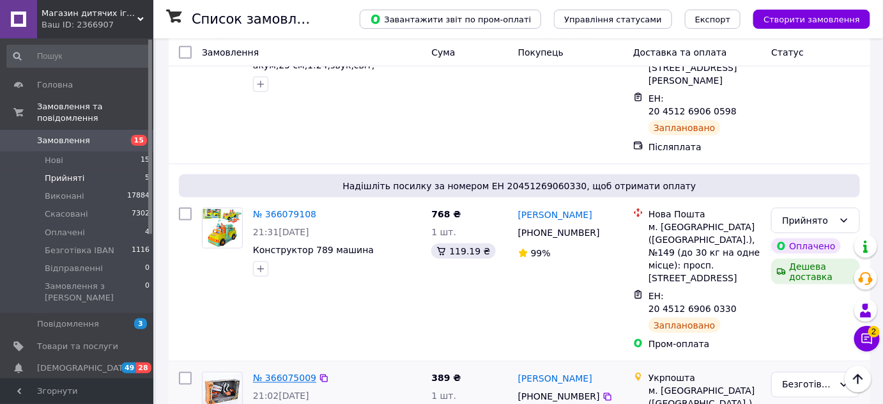
click at [292, 373] on link "№ 366075009" at bounding box center [284, 378] width 63 height 10
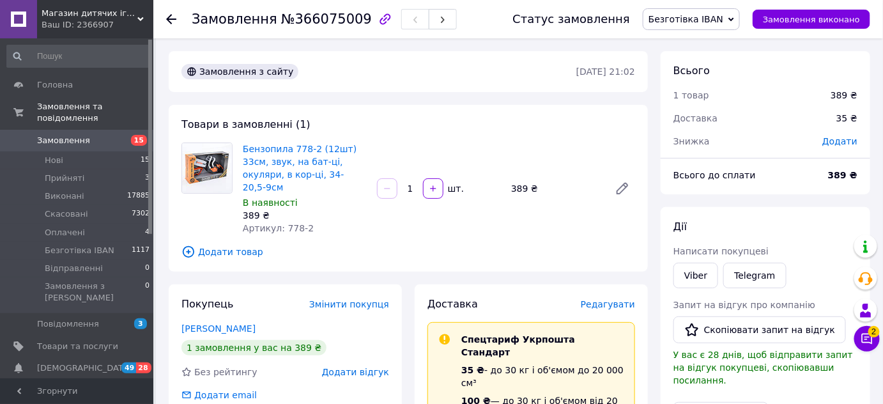
scroll to position [174, 0]
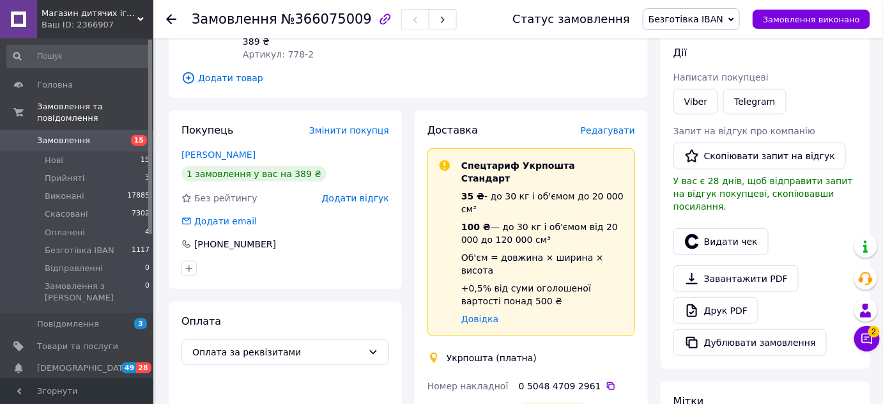
click at [171, 20] on icon at bounding box center [171, 19] width 10 height 10
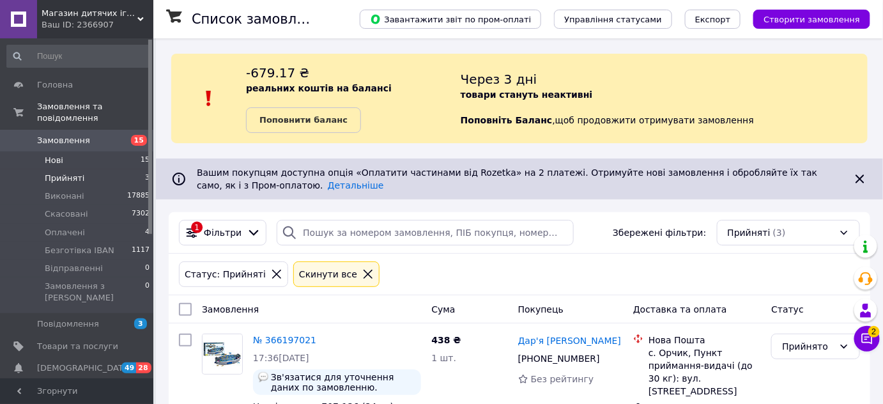
click at [61, 155] on span "Нові" at bounding box center [54, 160] width 19 height 11
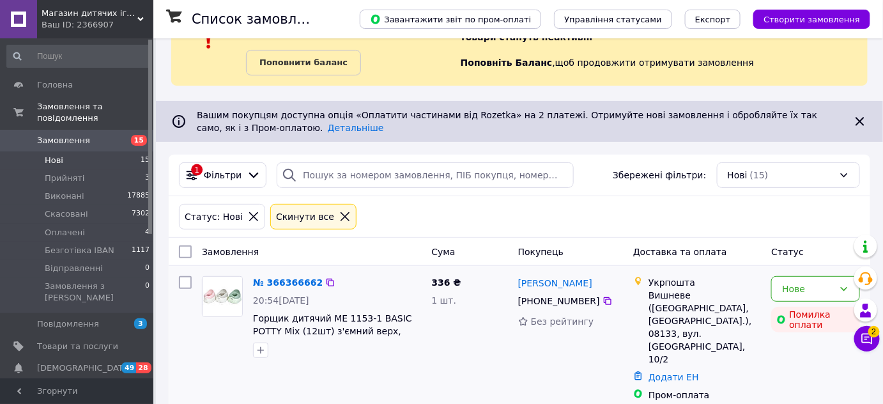
scroll to position [232, 0]
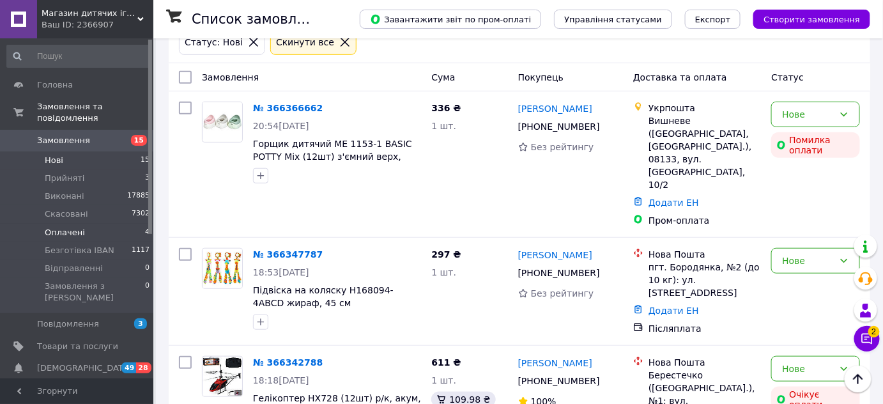
click at [75, 227] on span "Оплачені" at bounding box center [65, 232] width 40 height 11
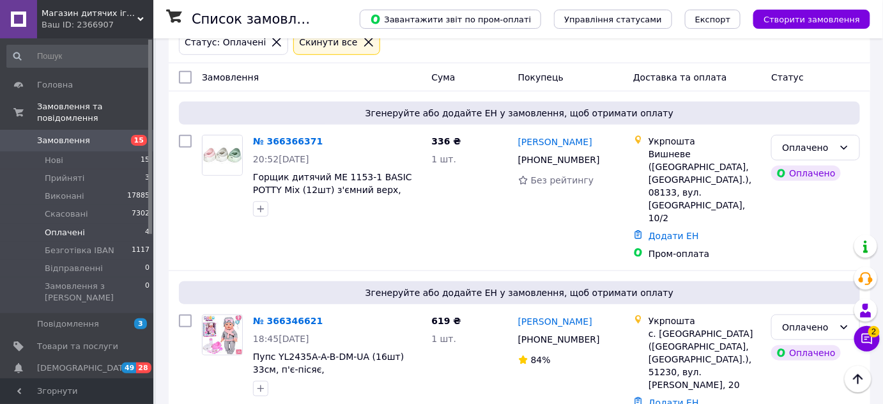
scroll to position [348, 0]
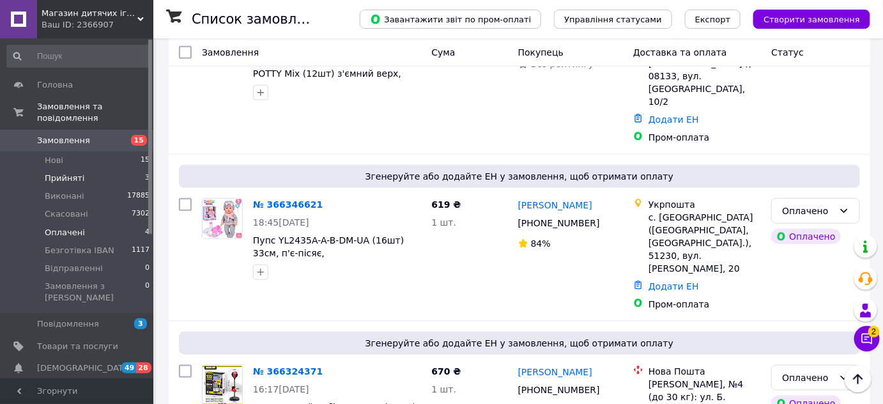
click at [58, 172] on span "Прийняті" at bounding box center [65, 177] width 40 height 11
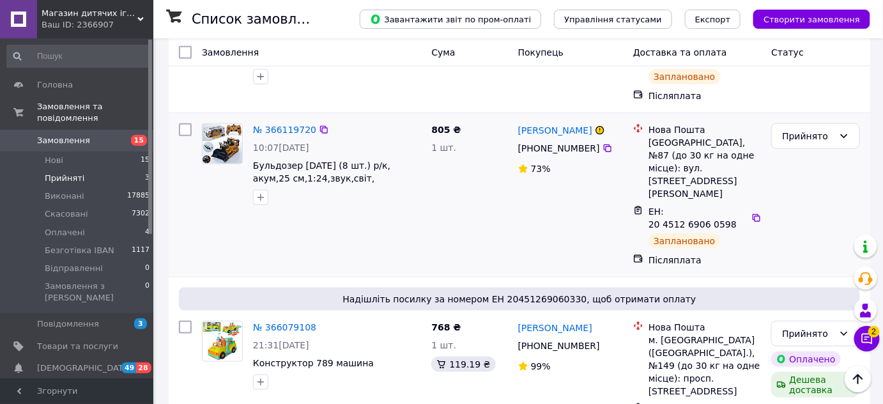
scroll to position [187, 0]
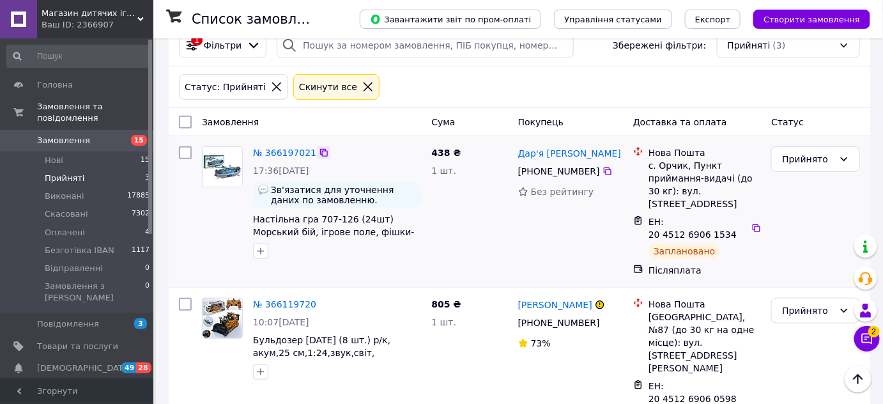
click at [319, 151] on icon at bounding box center [324, 153] width 10 height 10
click at [319, 153] on icon at bounding box center [324, 153] width 10 height 10
drag, startPoint x: 515, startPoint y: 146, endPoint x: 572, endPoint y: 156, distance: 57.0
click at [572, 156] on div "Дар'я Павлік +380 66 288 63 91 Без рейтингу" at bounding box center [570, 211] width 115 height 141
drag, startPoint x: 530, startPoint y: 168, endPoint x: 590, endPoint y: 173, distance: 60.9
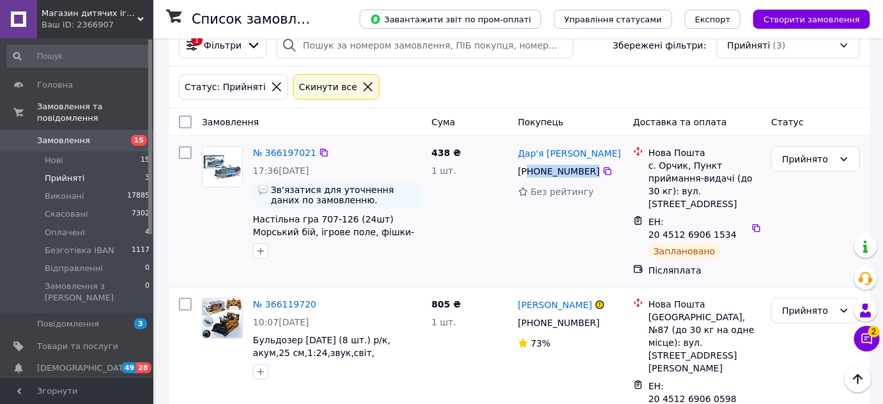
click at [593, 169] on div "[PHONE_NUMBER]" at bounding box center [570, 171] width 107 height 15
drag, startPoint x: 250, startPoint y: 214, endPoint x: 402, endPoint y: 240, distance: 154.2
click at [344, 217] on div "№ 366197021 17:36, 11.10.2025 Зв'язатися для уточнення даних по замовленню. Нас…" at bounding box center [337, 202] width 178 height 123
click at [272, 149] on link "№ 366197021" at bounding box center [284, 153] width 63 height 10
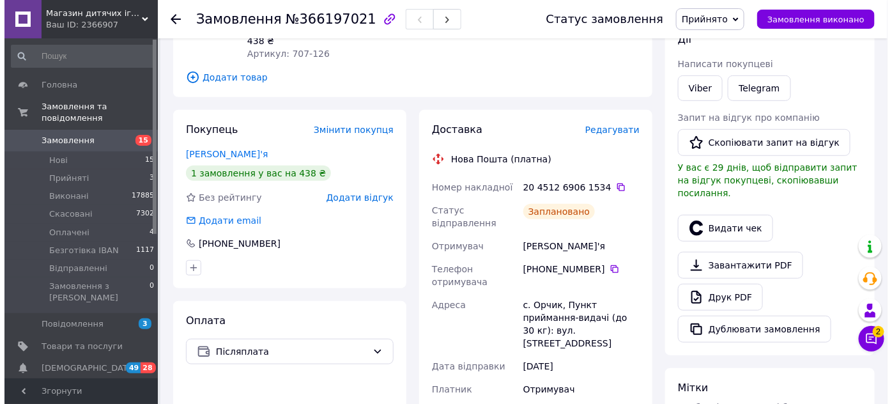
scroll to position [303, 0]
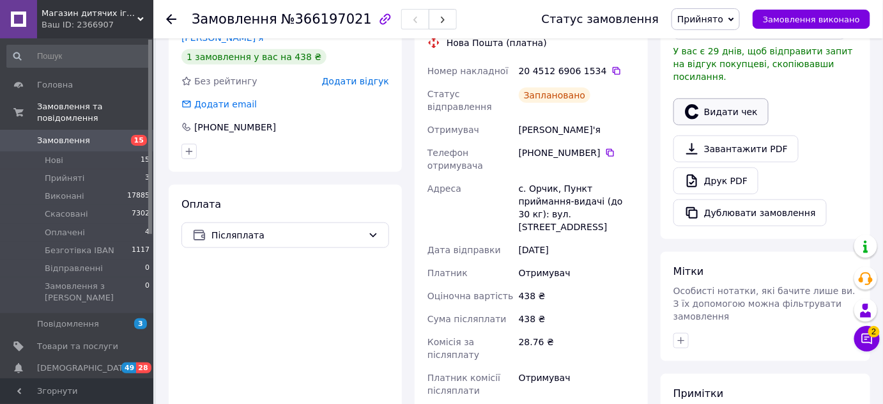
click at [719, 100] on button "Видати чек" at bounding box center [720, 111] width 95 height 27
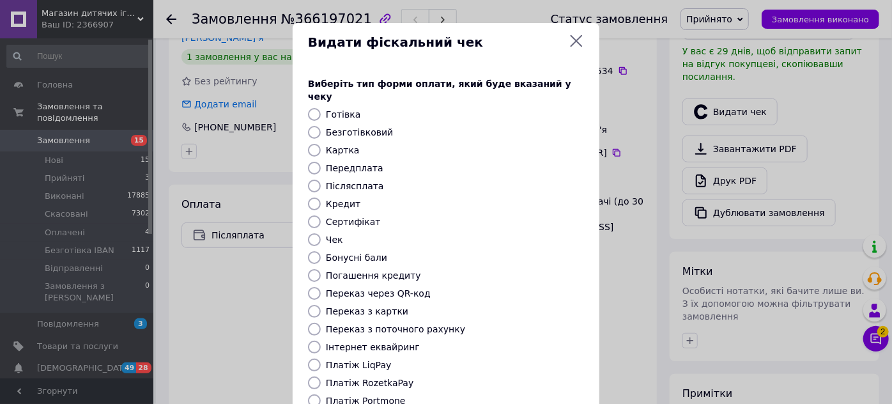
click at [316, 179] on input "Післясплата" at bounding box center [314, 185] width 13 height 13
radio input "true"
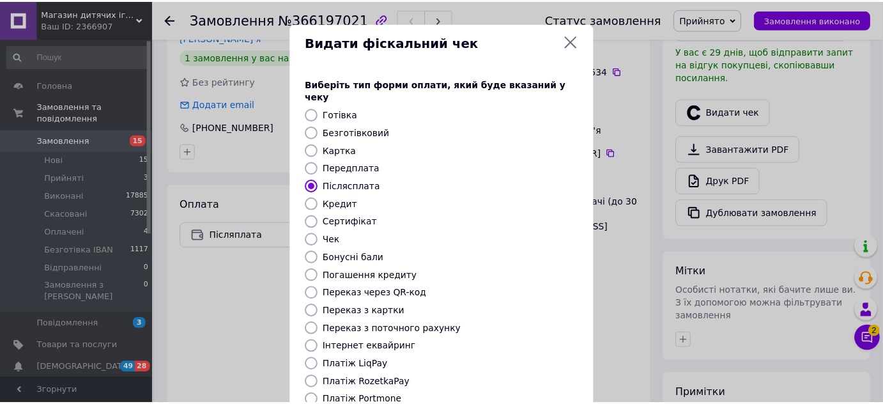
scroll to position [116, 0]
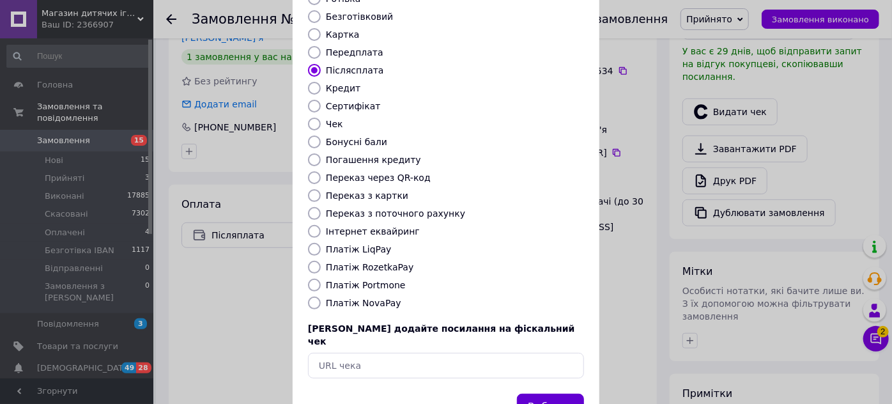
click at [550, 393] on button "Вибрати" at bounding box center [550, 406] width 67 height 27
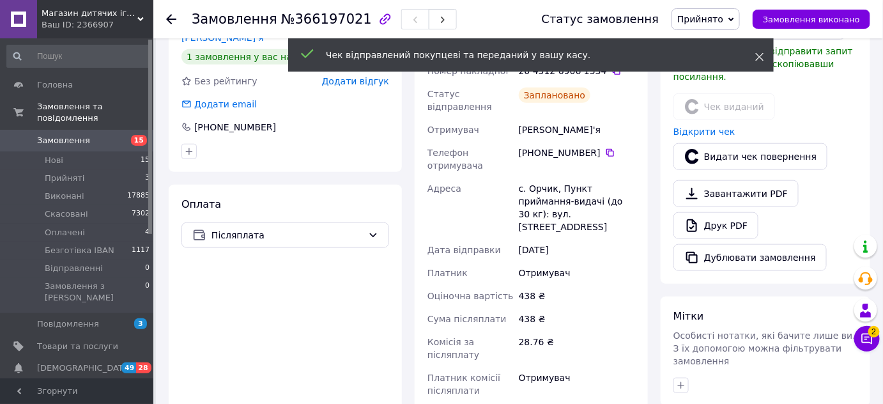
click at [756, 56] on icon at bounding box center [759, 56] width 9 height 9
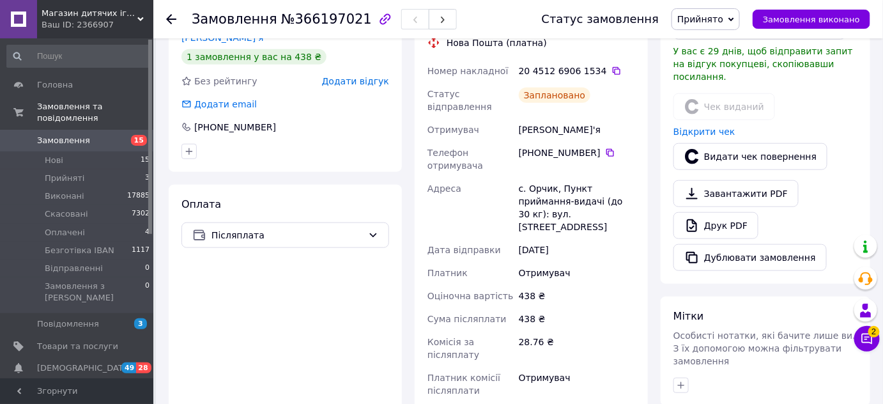
click at [740, 23] on span "Прийнято" at bounding box center [705, 19] width 68 height 22
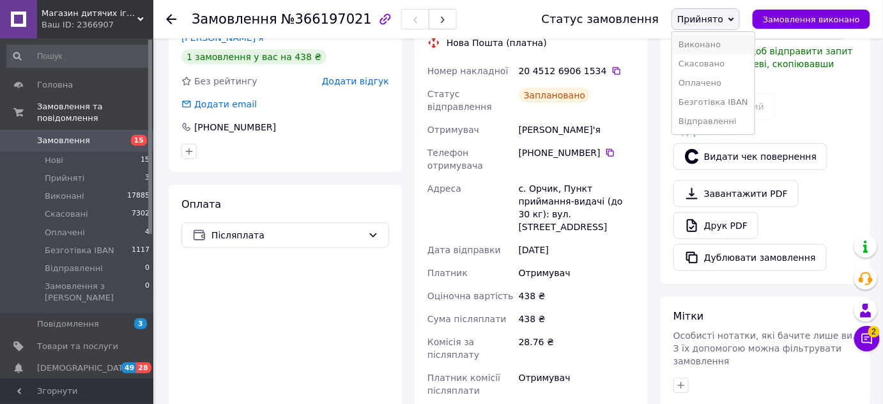
click at [710, 43] on li "Виконано" at bounding box center [713, 44] width 82 height 19
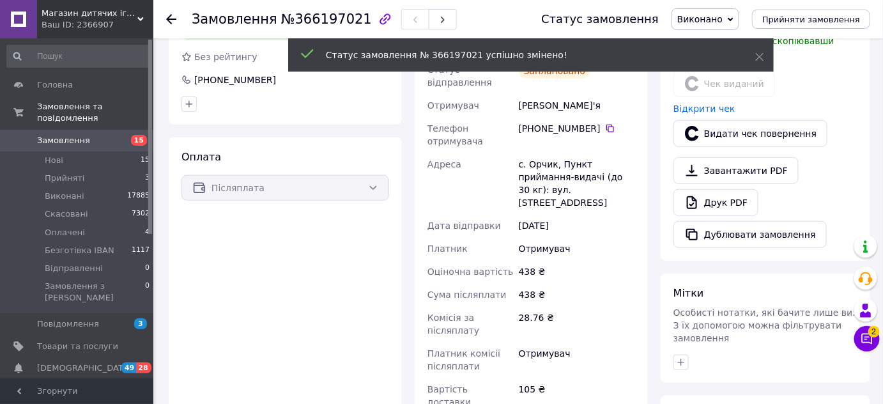
scroll to position [279, 0]
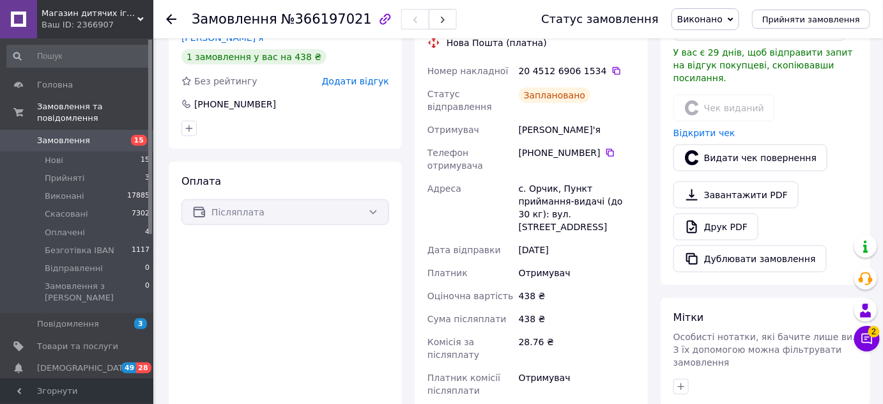
drag, startPoint x: 506, startPoint y: 1, endPoint x: 286, endPoint y: 289, distance: 361.8
click at [286, 289] on div "Оплата Післяплата" at bounding box center [285, 324] width 233 height 324
click at [171, 20] on icon at bounding box center [171, 19] width 10 height 10
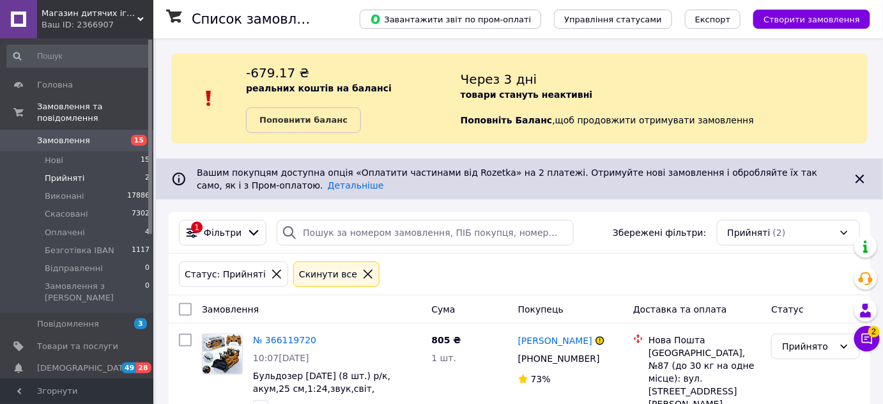
scroll to position [228, 0]
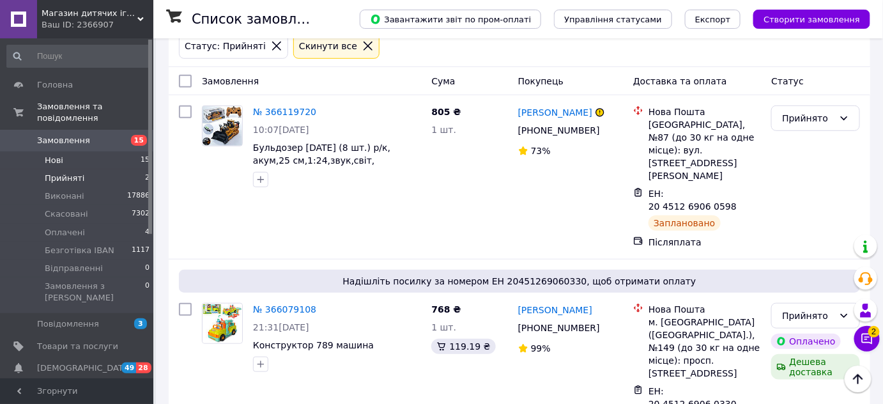
click at [53, 155] on span "Нові" at bounding box center [54, 160] width 19 height 11
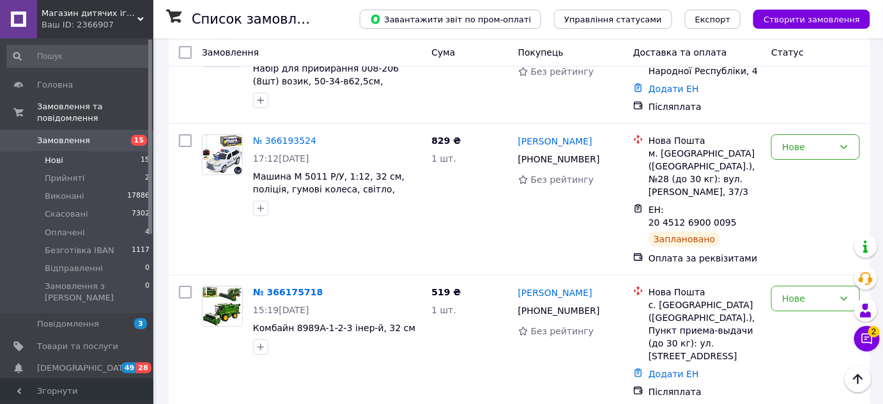
scroll to position [1622, 0]
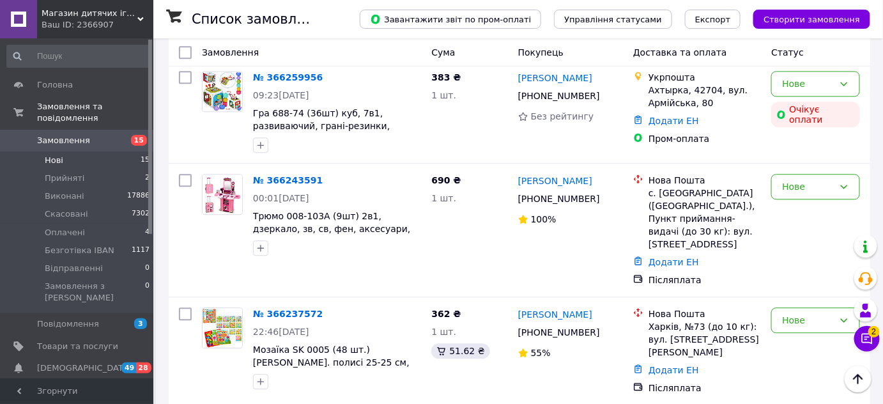
scroll to position [1161, 0]
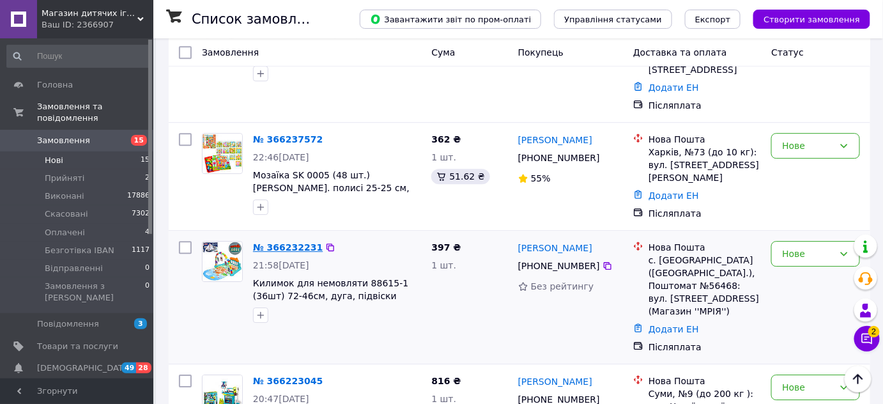
click at [282, 242] on link "№ 366232231" at bounding box center [288, 247] width 70 height 10
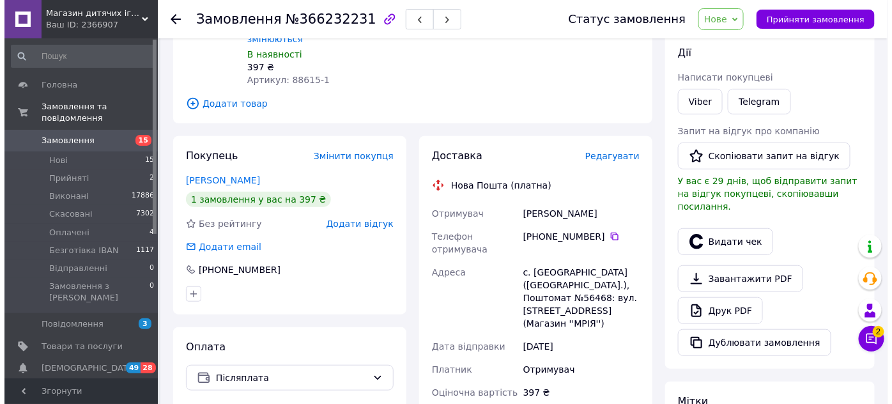
scroll to position [232, 0]
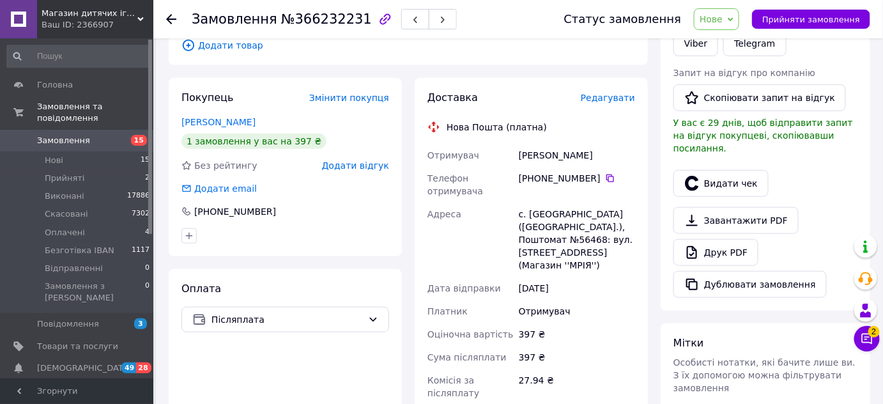
click at [594, 93] on span "Редагувати" at bounding box center [608, 98] width 54 height 10
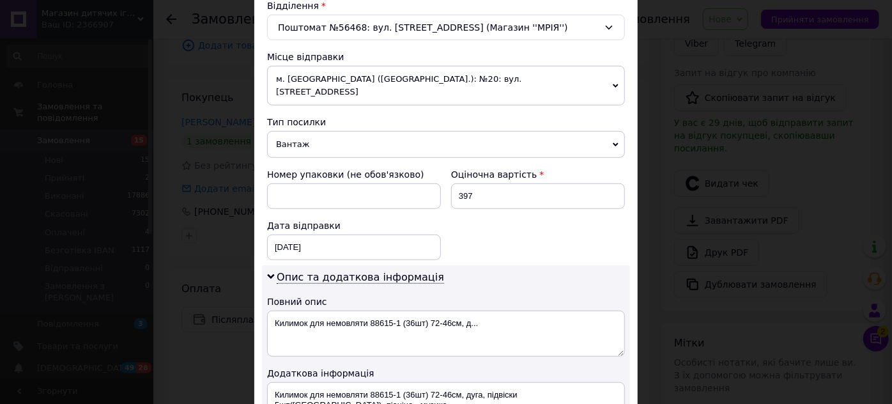
scroll to position [581, 0]
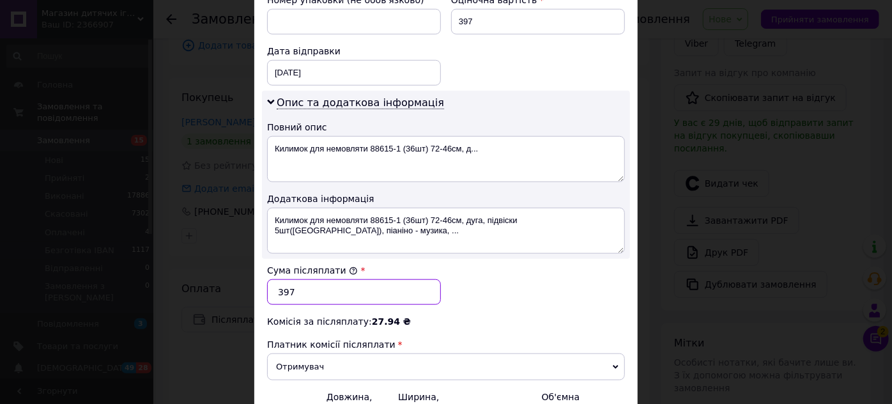
drag, startPoint x: 294, startPoint y: 277, endPoint x: 268, endPoint y: 265, distance: 28.9
click at [268, 279] on input "397" at bounding box center [354, 292] width 174 height 26
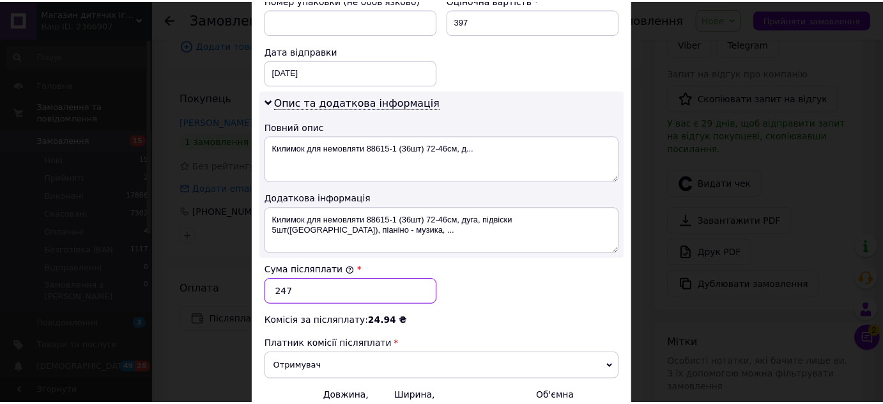
scroll to position [696, 0]
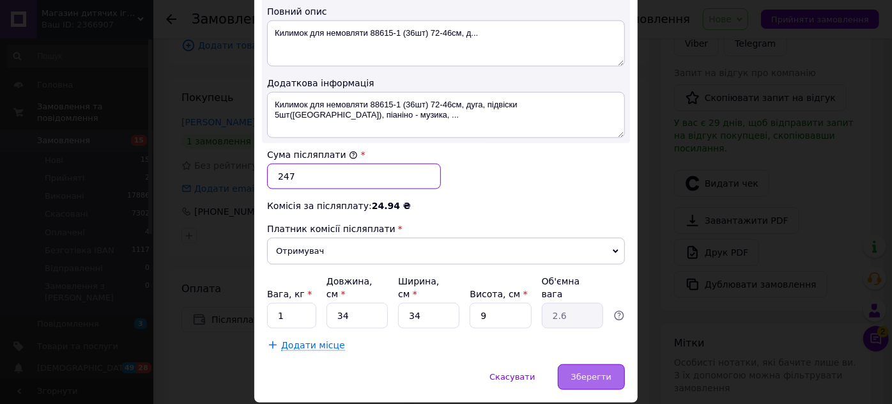
type input "247"
click at [588, 372] on span "Зберегти" at bounding box center [591, 377] width 40 height 10
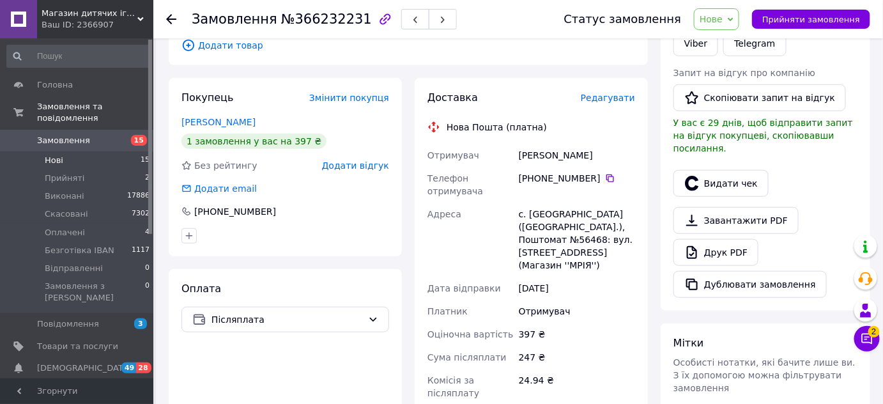
click at [53, 155] on span "Нові" at bounding box center [54, 160] width 19 height 11
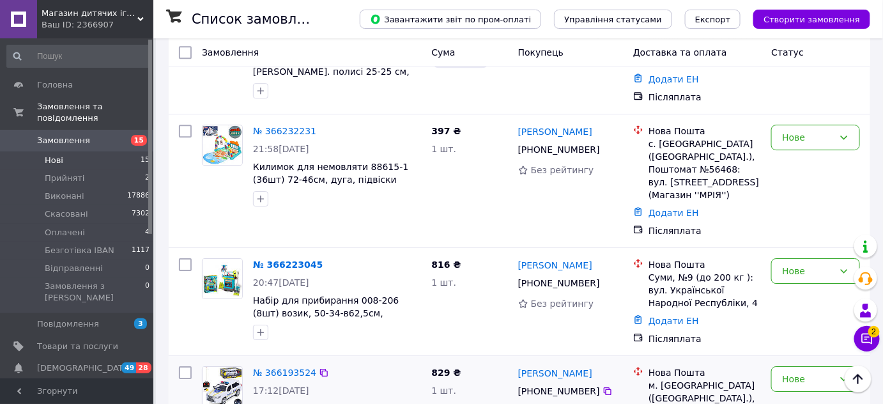
scroll to position [1161, 0]
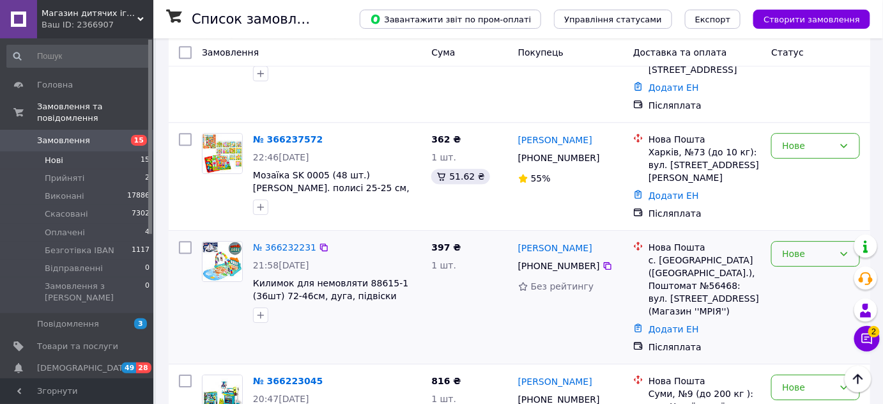
click at [841, 248] on icon at bounding box center [844, 253] width 10 height 10
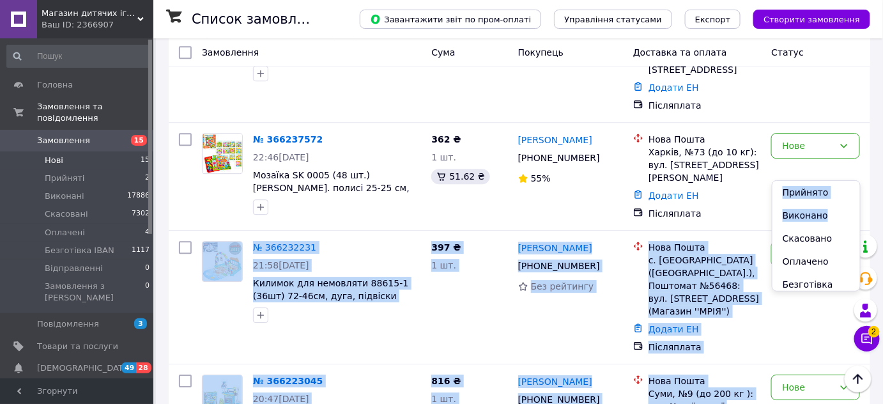
drag, startPoint x: 820, startPoint y: 212, endPoint x: 874, endPoint y: 128, distance: 99.4
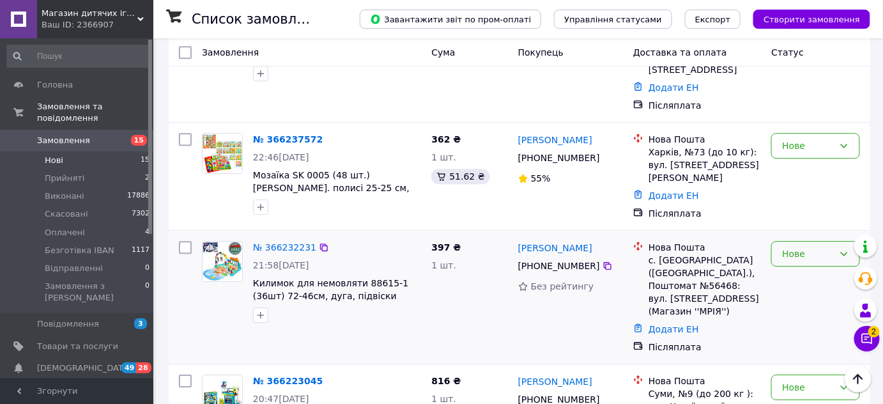
click at [847, 252] on icon at bounding box center [844, 254] width 7 height 4
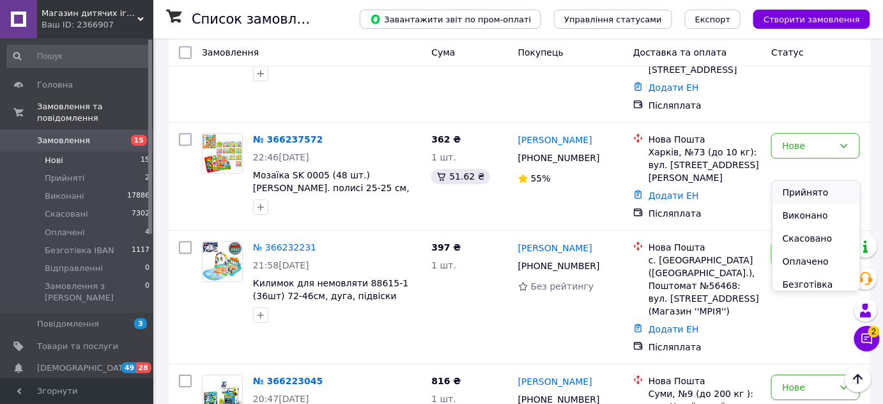
click at [819, 193] on li "Прийнято" at bounding box center [816, 192] width 88 height 23
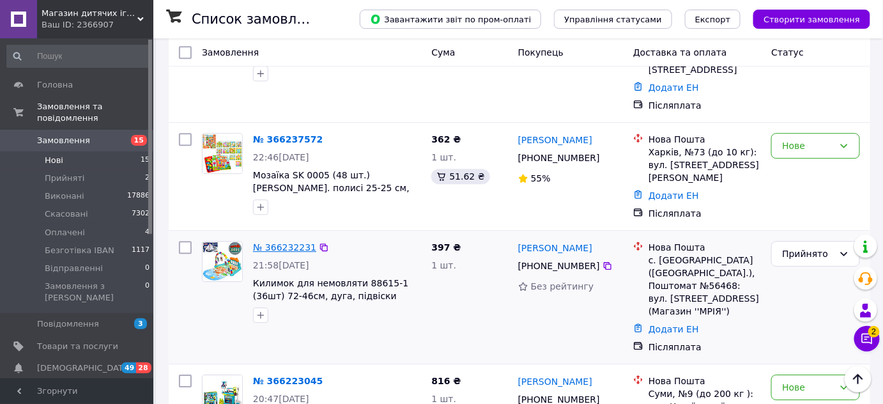
click at [279, 242] on link "№ 366232231" at bounding box center [284, 247] width 63 height 10
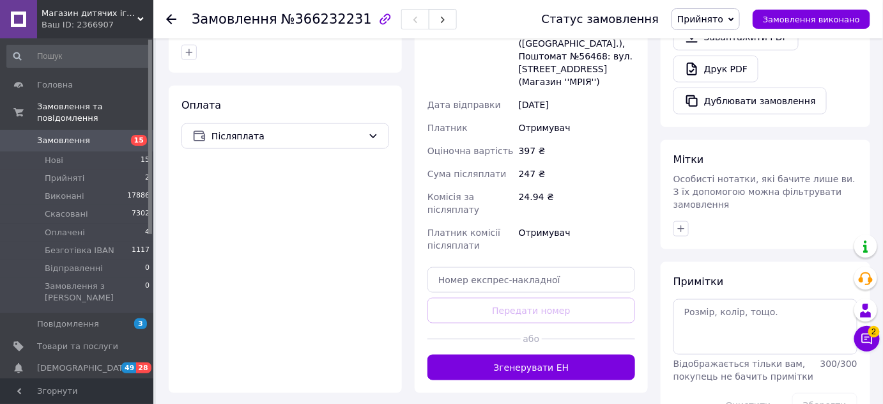
scroll to position [357, 0]
